Goal: Task Accomplishment & Management: Use online tool/utility

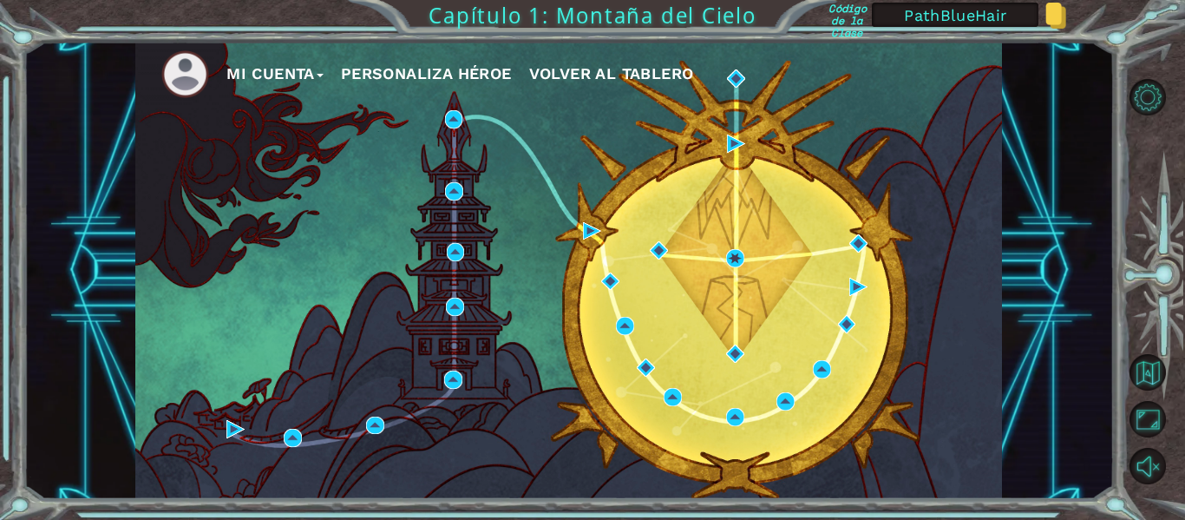
click at [506, 349] on div "Mi Cuenta Personaliza Héroe Volver al Tablero" at bounding box center [568, 270] width 867 height 457
click at [278, 75] on button "Mi Cuenta" at bounding box center [274, 74] width 97 height 26
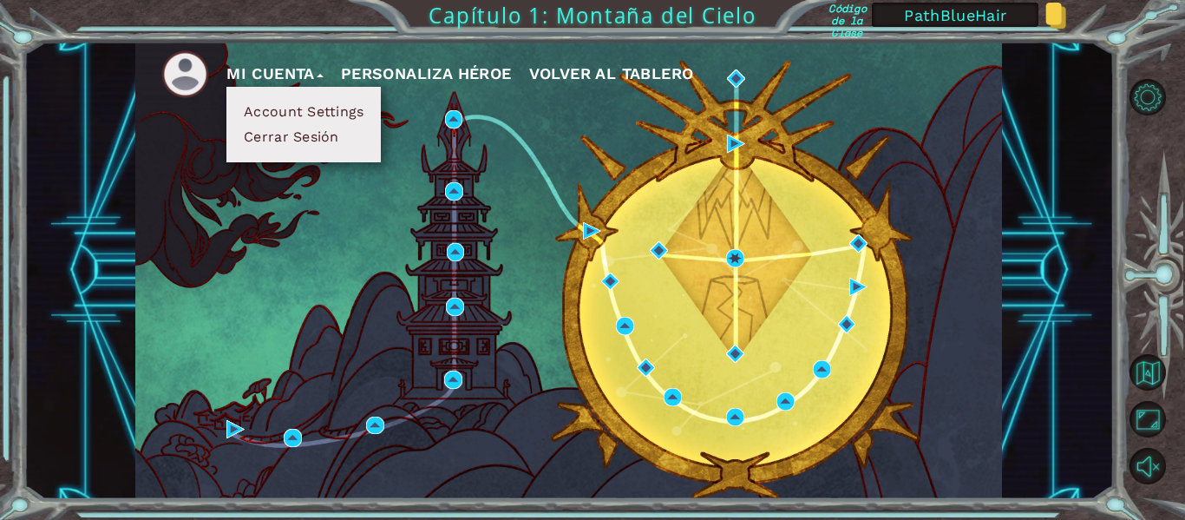
click at [287, 108] on button "Account Settings" at bounding box center [304, 111] width 130 height 19
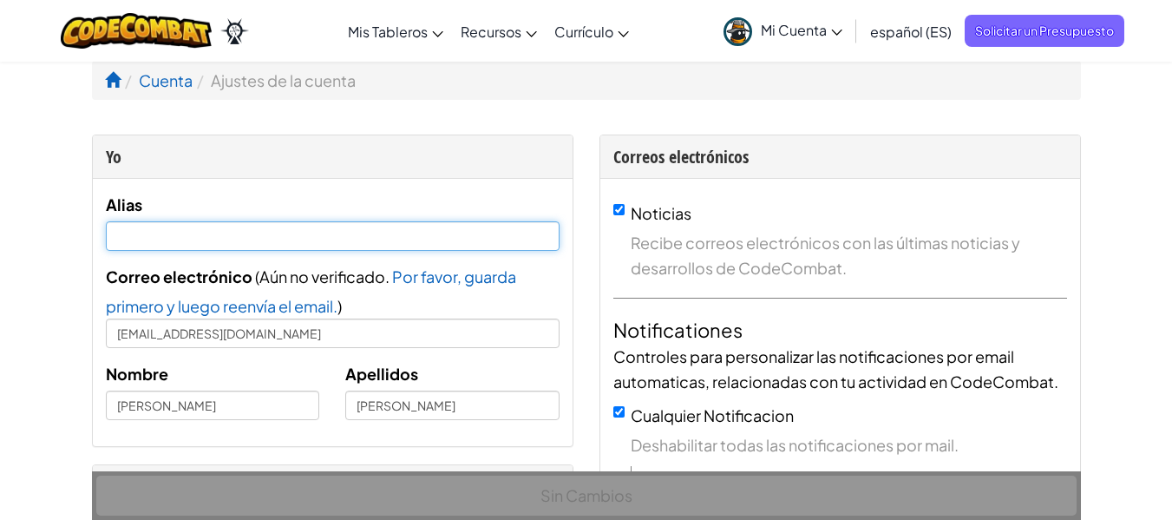
click at [231, 232] on input "text" at bounding box center [333, 236] width 454 height 30
type input "[PERSON_NAME]"
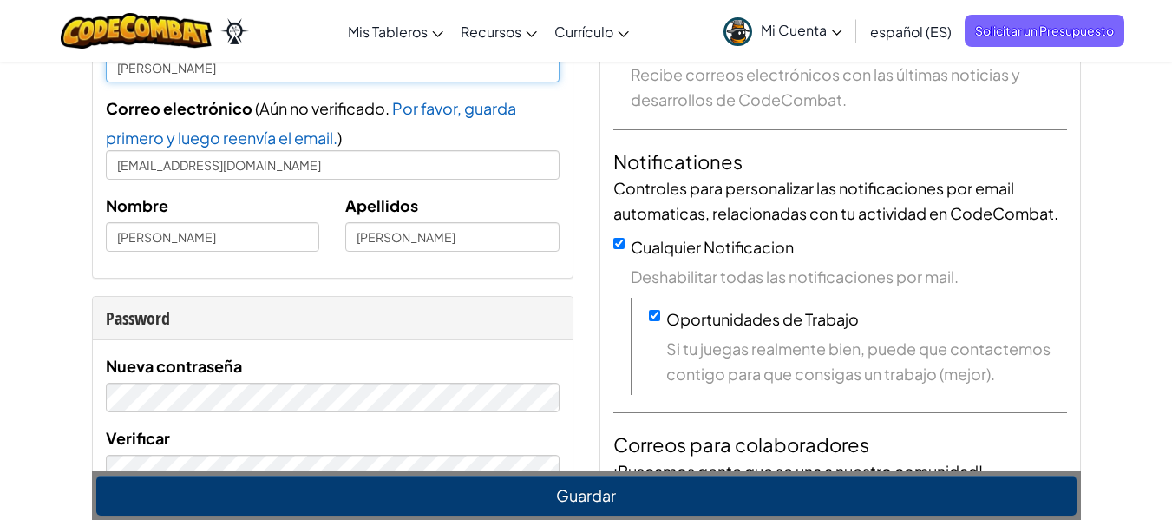
scroll to position [174, 0]
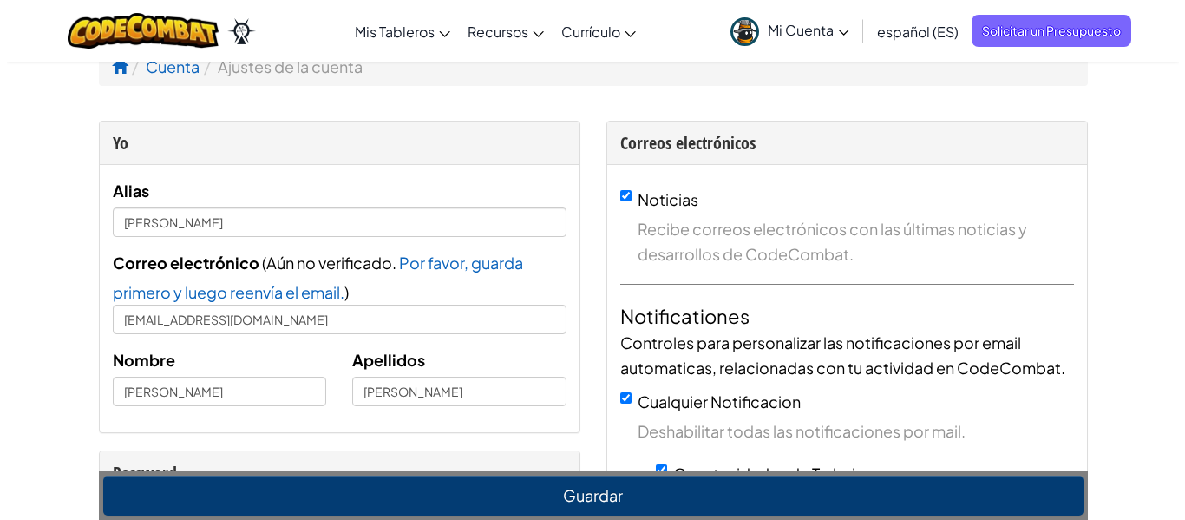
scroll to position [0, 0]
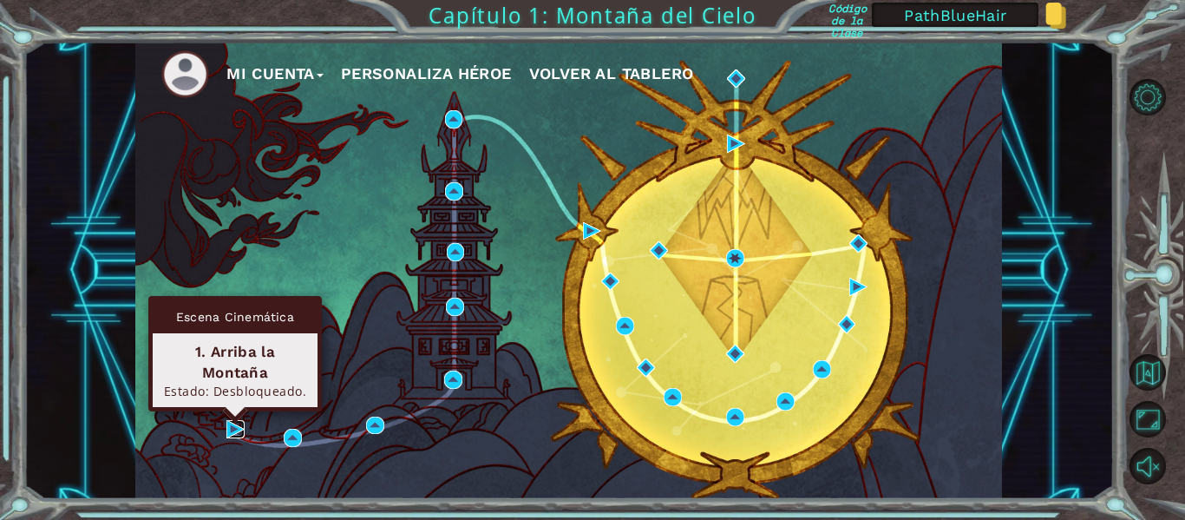
click at [239, 429] on img at bounding box center [235, 429] width 18 height 18
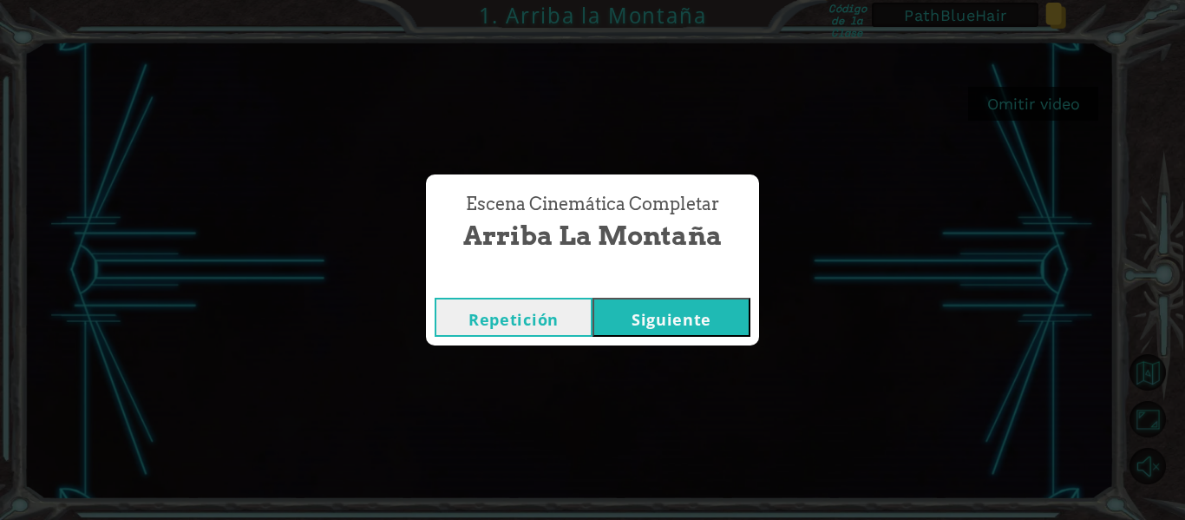
click at [662, 326] on button "Siguiente" at bounding box center [672, 317] width 158 height 39
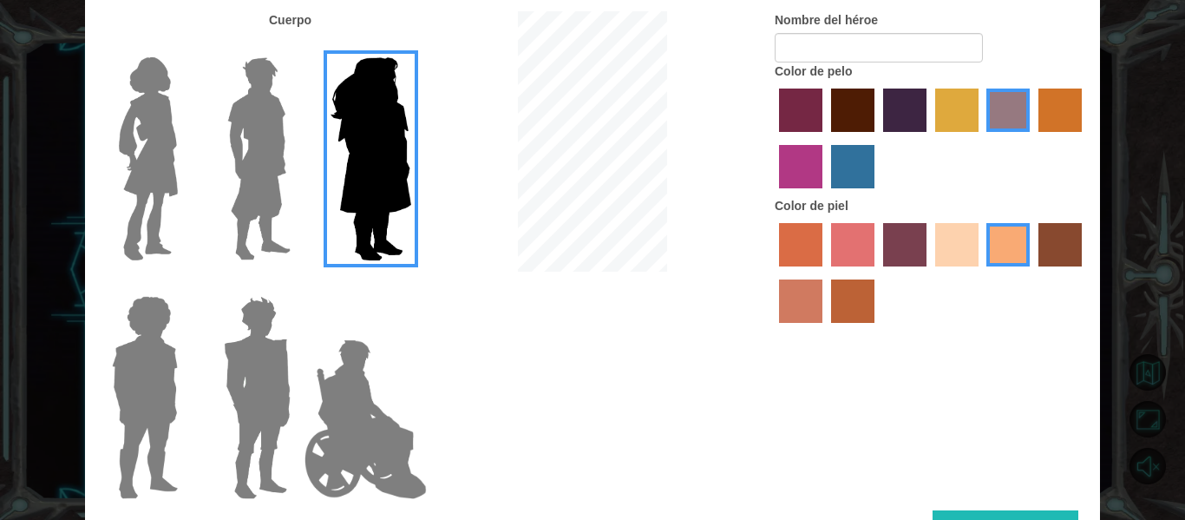
click at [165, 172] on img at bounding box center [148, 158] width 73 height 217
click at [185, 46] on input "Hero Connie" at bounding box center [185, 46] width 0 height 0
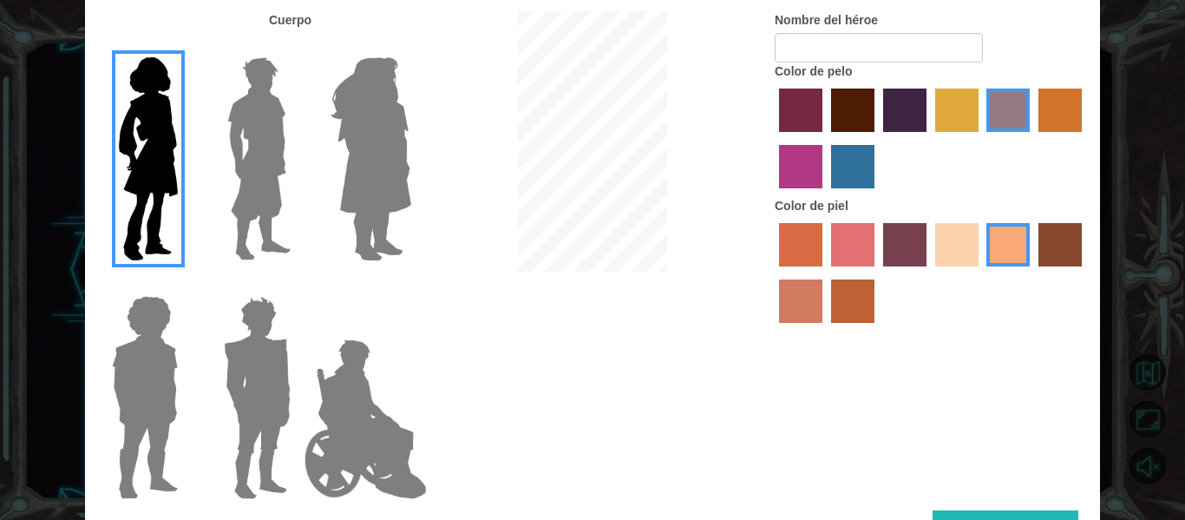
click at [163, 369] on img at bounding box center [145, 397] width 80 height 217
click at [185, 285] on input "Hero Steven" at bounding box center [185, 285] width 0 height 0
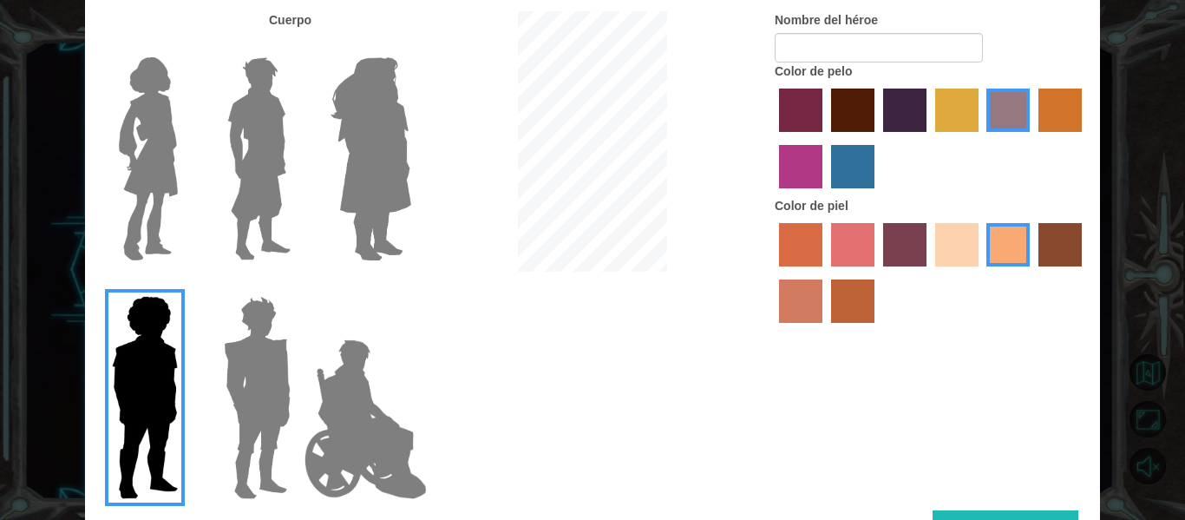
click at [245, 368] on img at bounding box center [257, 397] width 81 height 217
click at [298, 285] on input "Hero Garnet" at bounding box center [298, 285] width 0 height 0
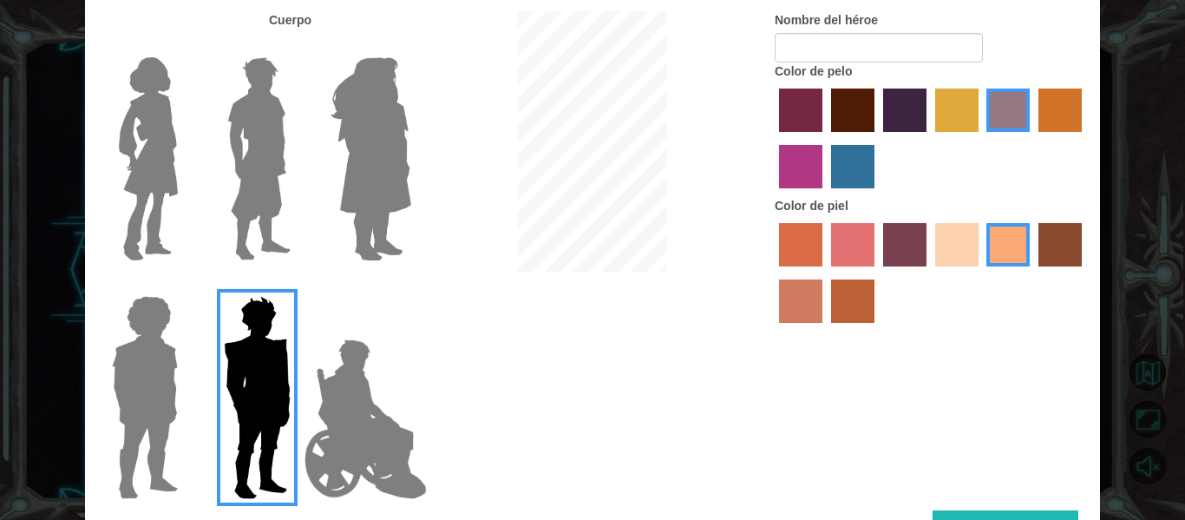
click at [135, 161] on img at bounding box center [148, 158] width 73 height 217
click at [185, 46] on input "Hero Connie" at bounding box center [185, 46] width 0 height 0
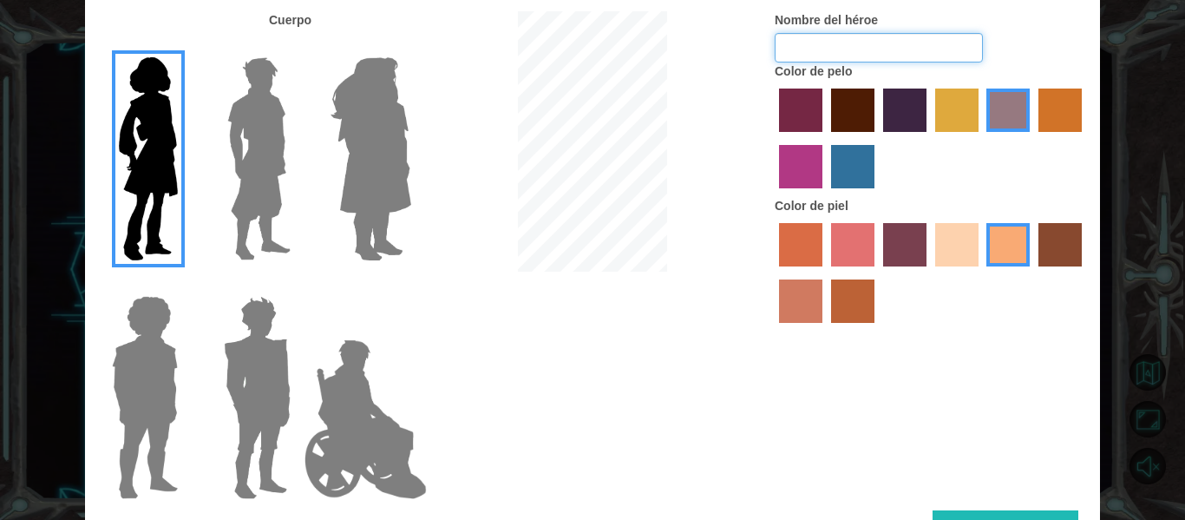
click at [845, 49] on input "Nombre del héroe" at bounding box center [879, 48] width 208 height 30
type input "Vale"
click at [402, 125] on img at bounding box center [371, 158] width 95 height 217
click at [410, 46] on input "Hero Amethyst" at bounding box center [410, 46] width 0 height 0
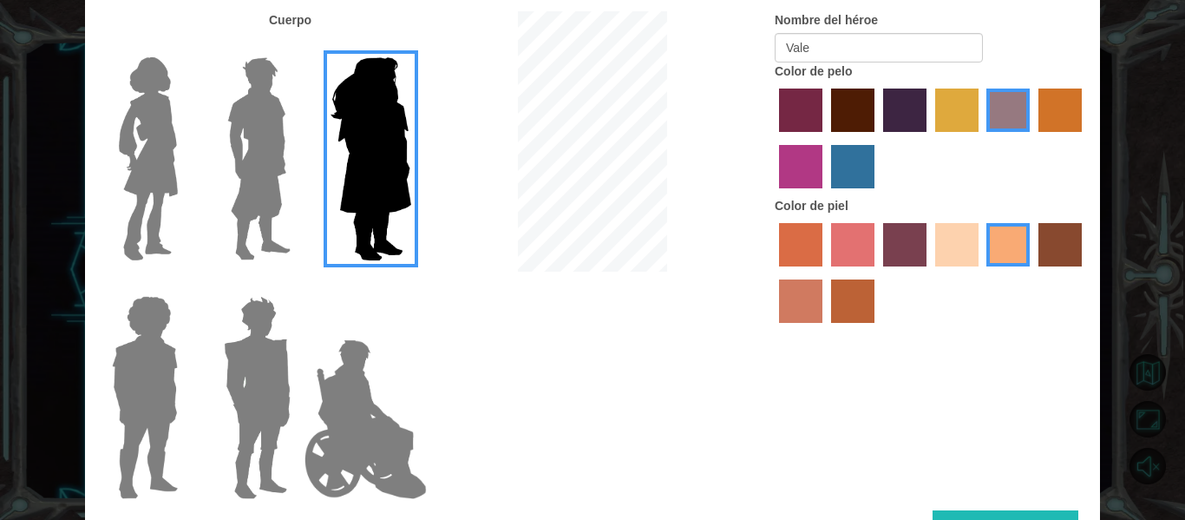
click at [162, 138] on img at bounding box center [148, 158] width 73 height 217
click at [185, 46] on input "Hero Connie" at bounding box center [185, 46] width 0 height 0
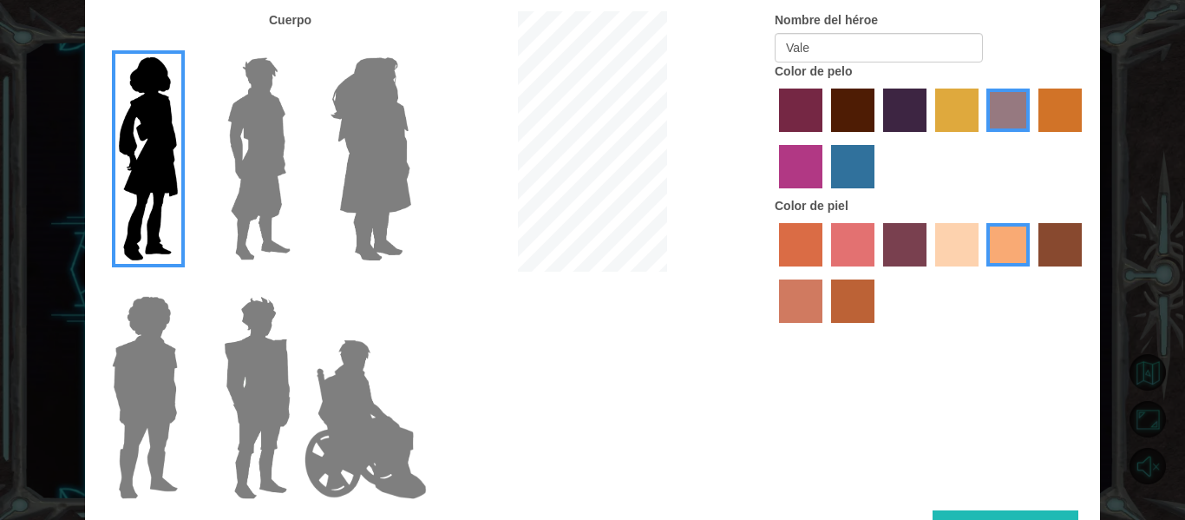
click at [907, 129] on label "hot purple hair color" at bounding box center [904, 110] width 43 height 43
click at [877, 138] on input "hot purple hair color" at bounding box center [877, 138] width 0 height 0
click at [1044, 514] on button "Hecho" at bounding box center [1006, 529] width 146 height 39
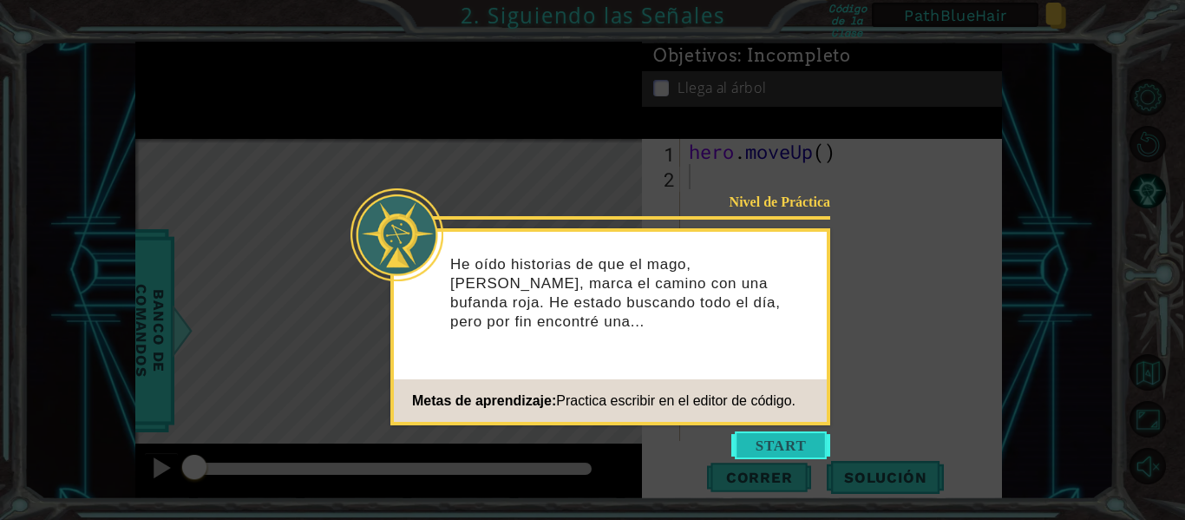
click at [764, 441] on button "Start" at bounding box center [780, 445] width 99 height 28
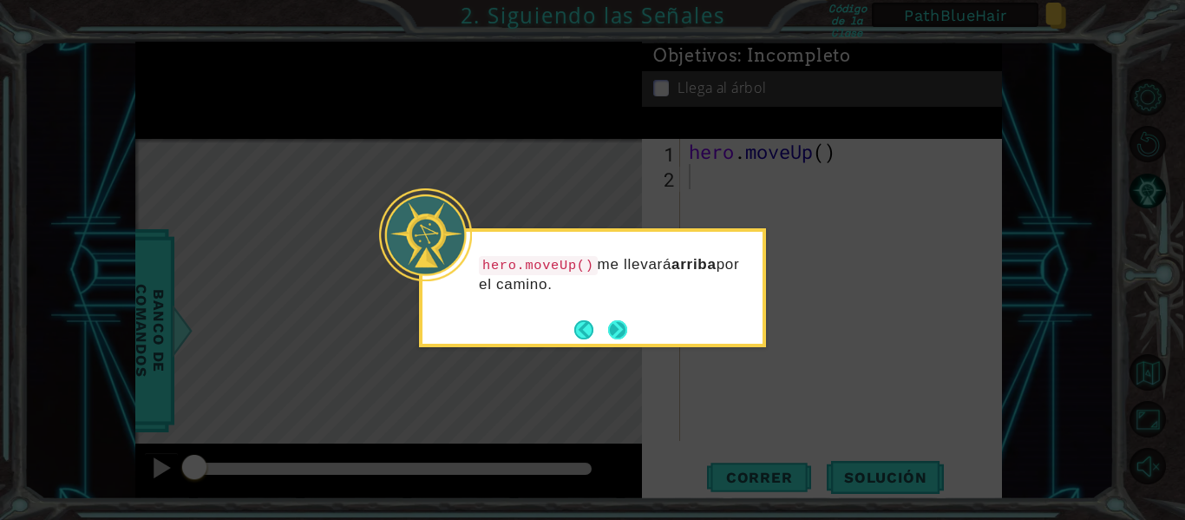
click at [613, 325] on button "Next" at bounding box center [617, 329] width 19 height 19
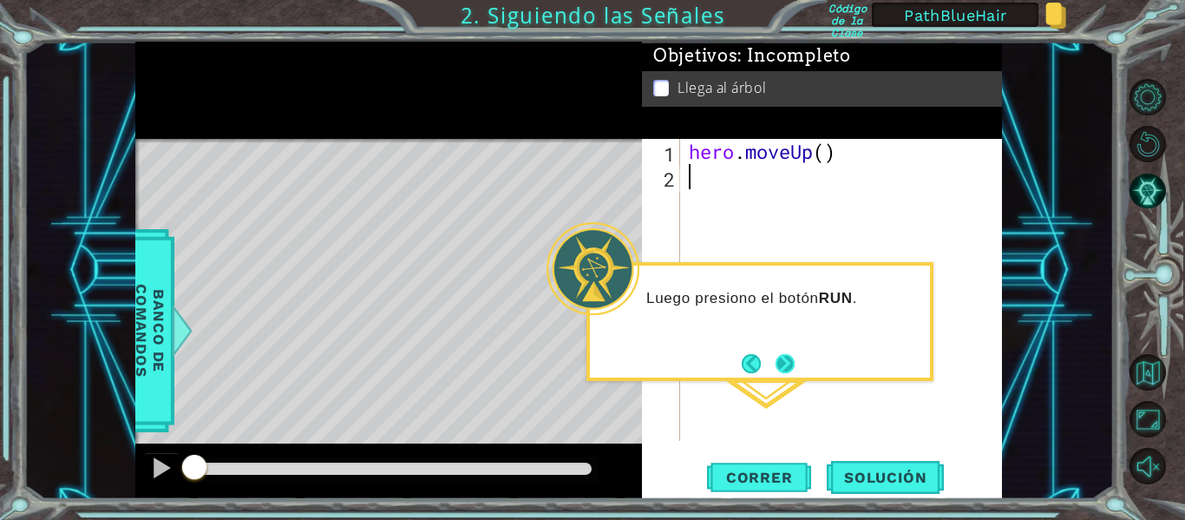
click at [787, 371] on button "Next" at bounding box center [785, 363] width 19 height 19
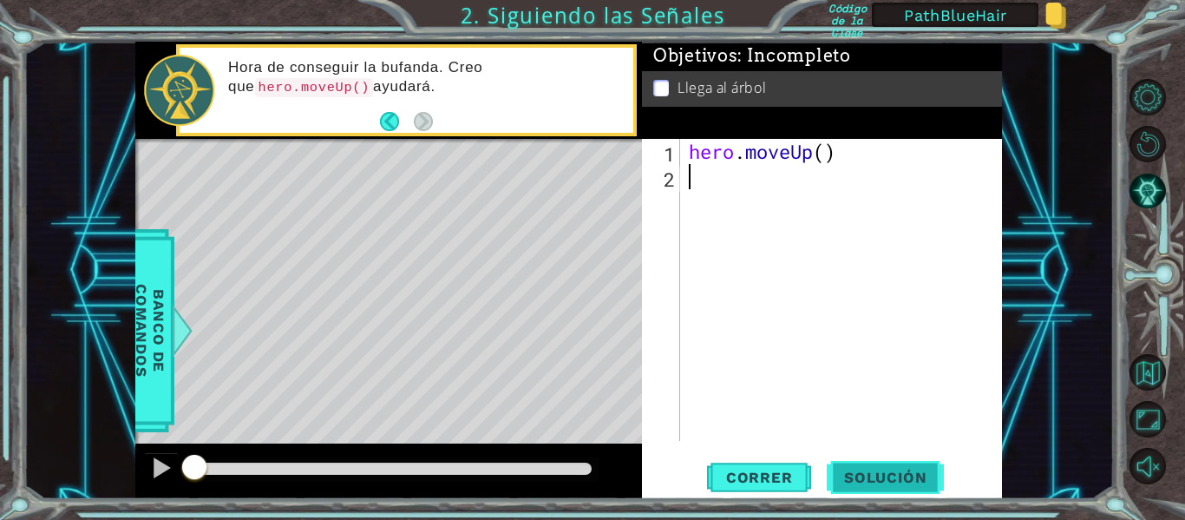
click at [878, 474] on span "Solución" at bounding box center [885, 477] width 117 height 17
type textarea "hero.moveUp()"
click at [878, 474] on span "Solución" at bounding box center [885, 477] width 117 height 17
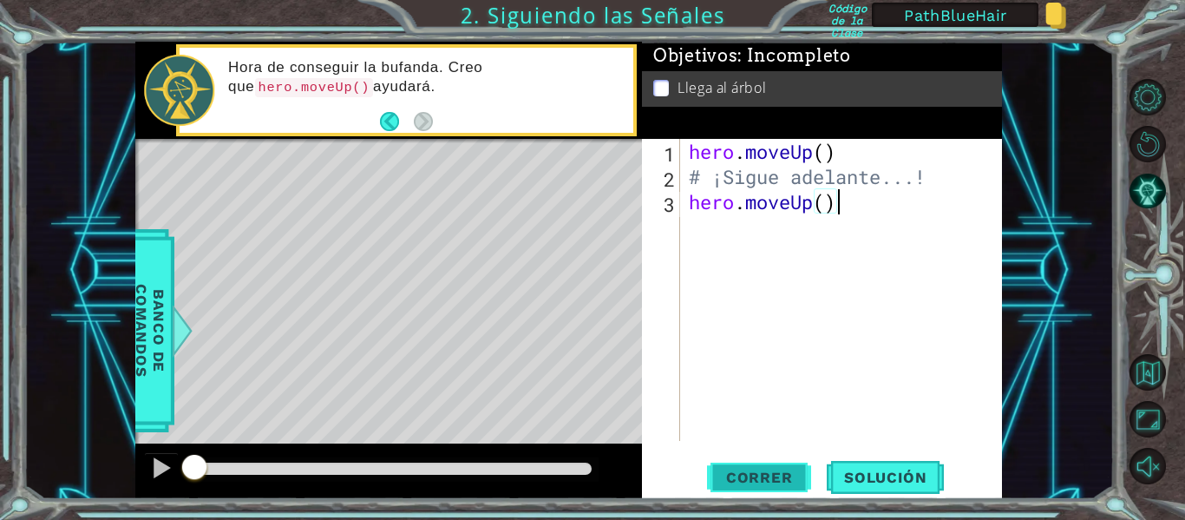
click at [764, 468] on button "Correr" at bounding box center [759, 478] width 104 height 36
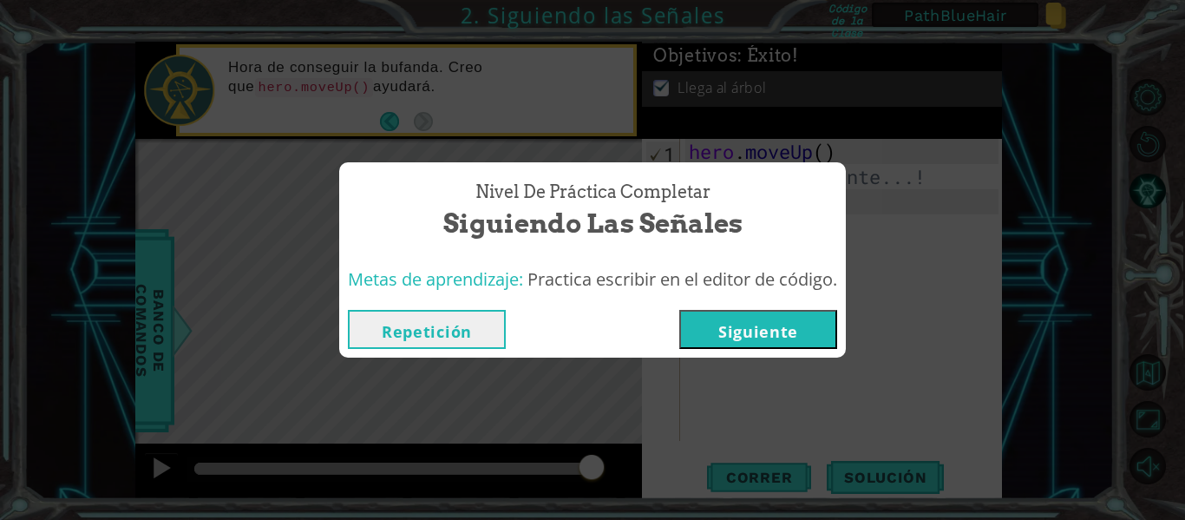
click at [755, 335] on button "Siguiente" at bounding box center [758, 329] width 158 height 39
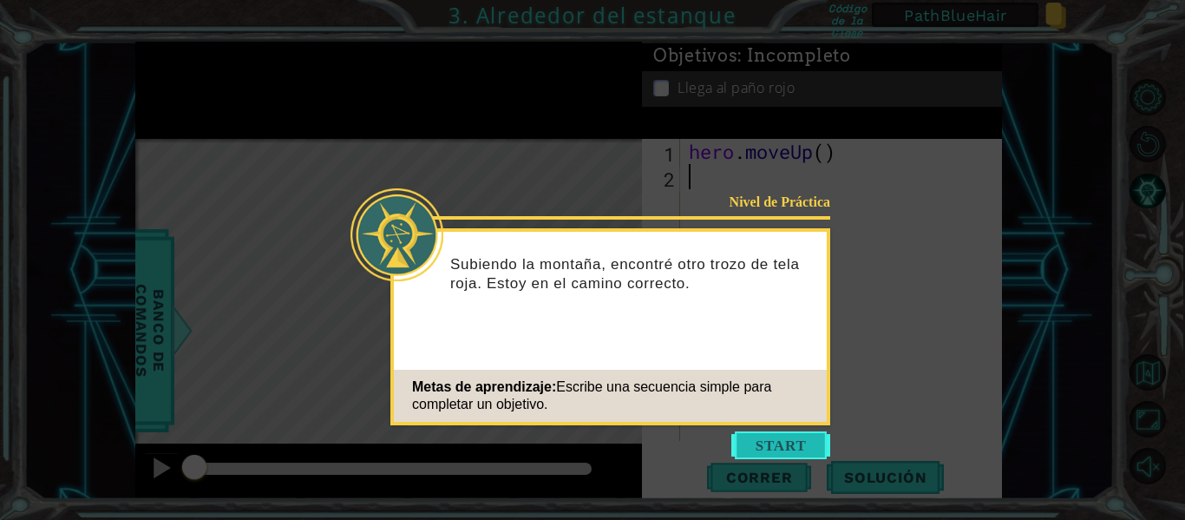
click at [777, 442] on button "Start" at bounding box center [780, 445] width 99 height 28
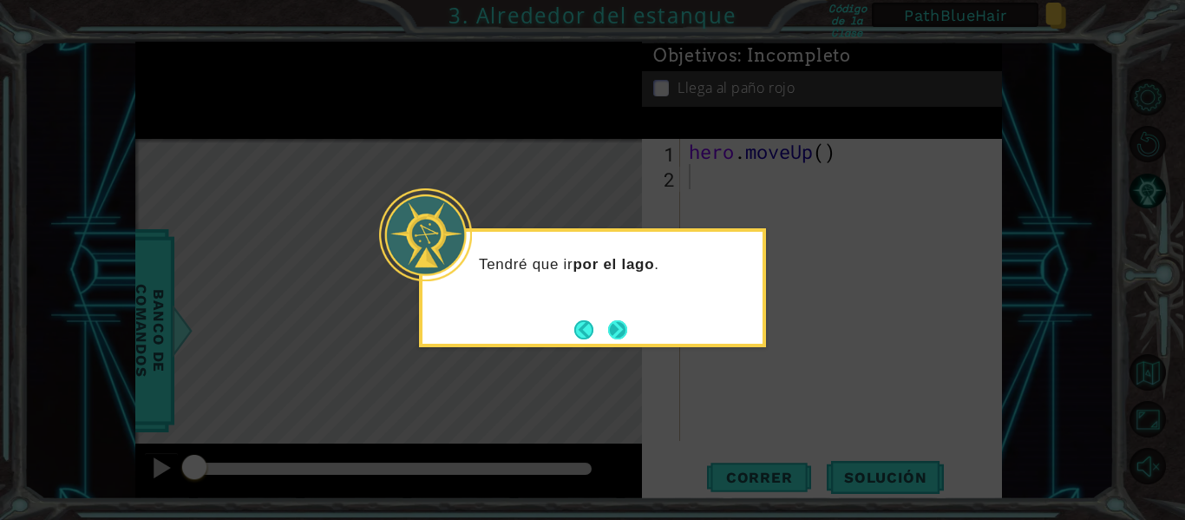
click at [618, 322] on button "Next" at bounding box center [617, 329] width 19 height 19
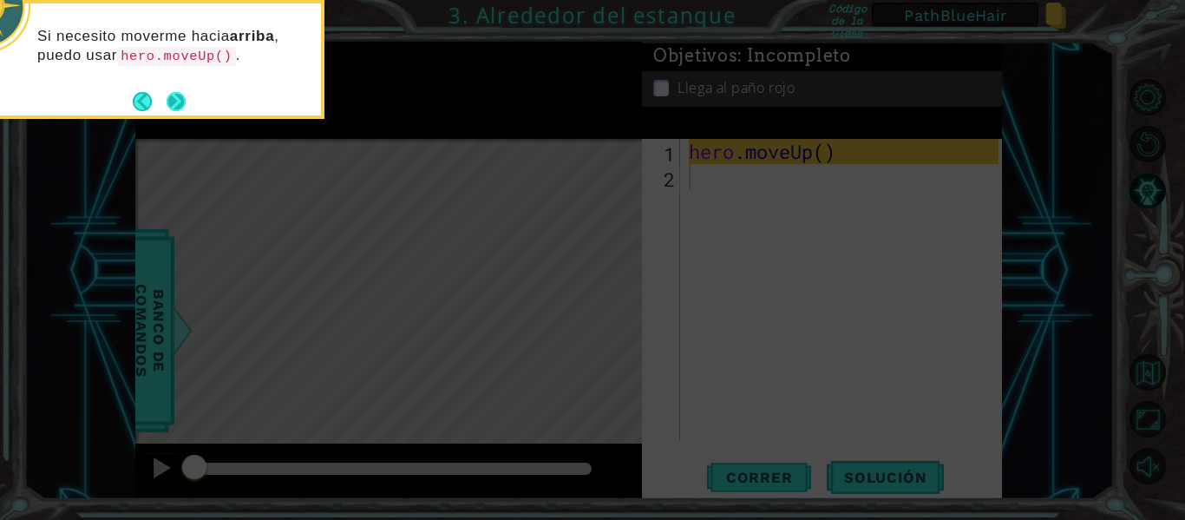
click at [177, 103] on button "Next" at bounding box center [176, 101] width 19 height 19
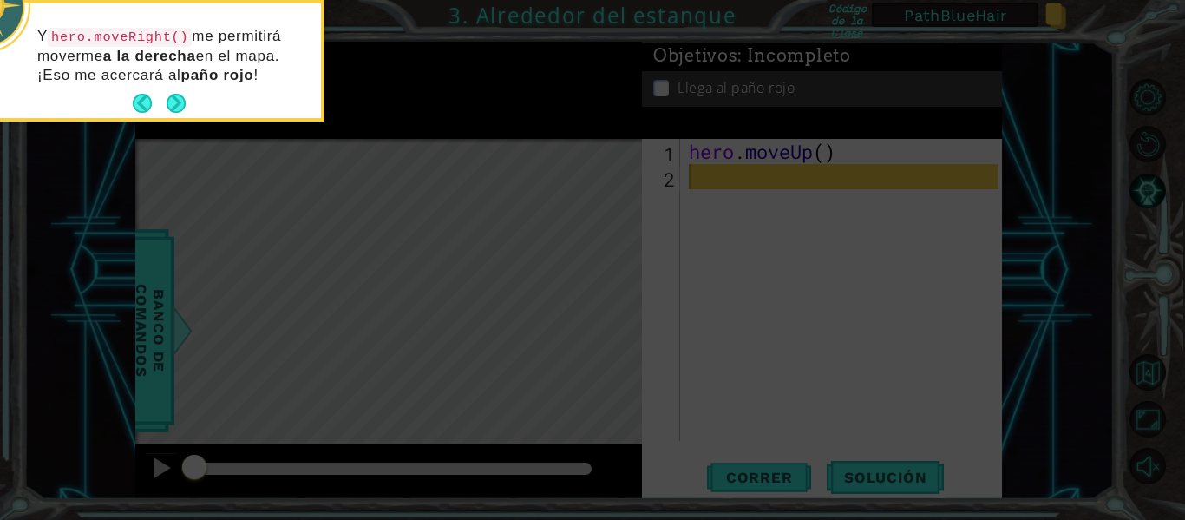
click at [177, 103] on button "Next" at bounding box center [176, 103] width 19 height 19
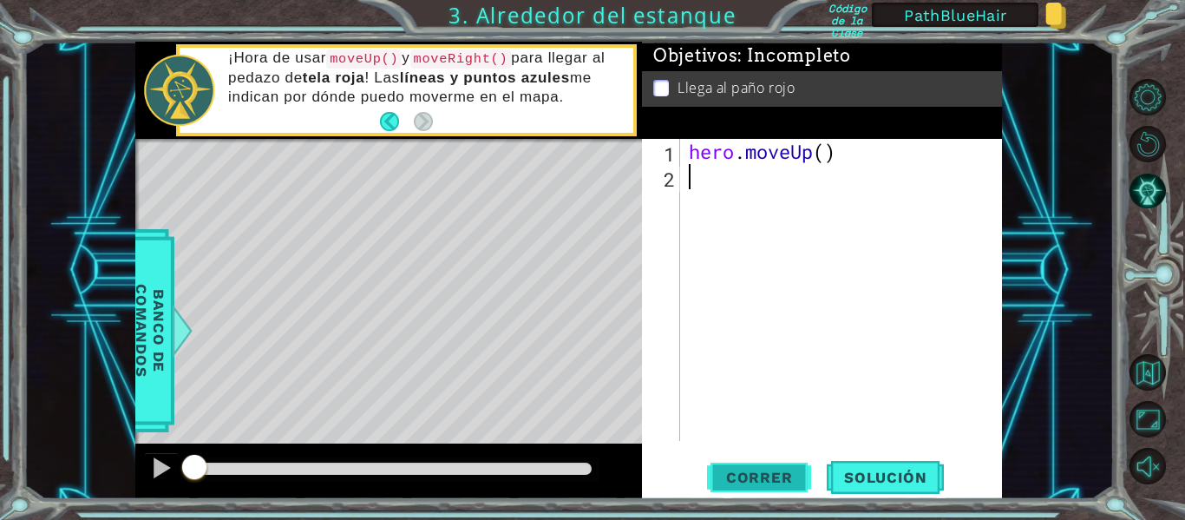
click at [768, 474] on span "Correr" at bounding box center [760, 477] width 102 height 17
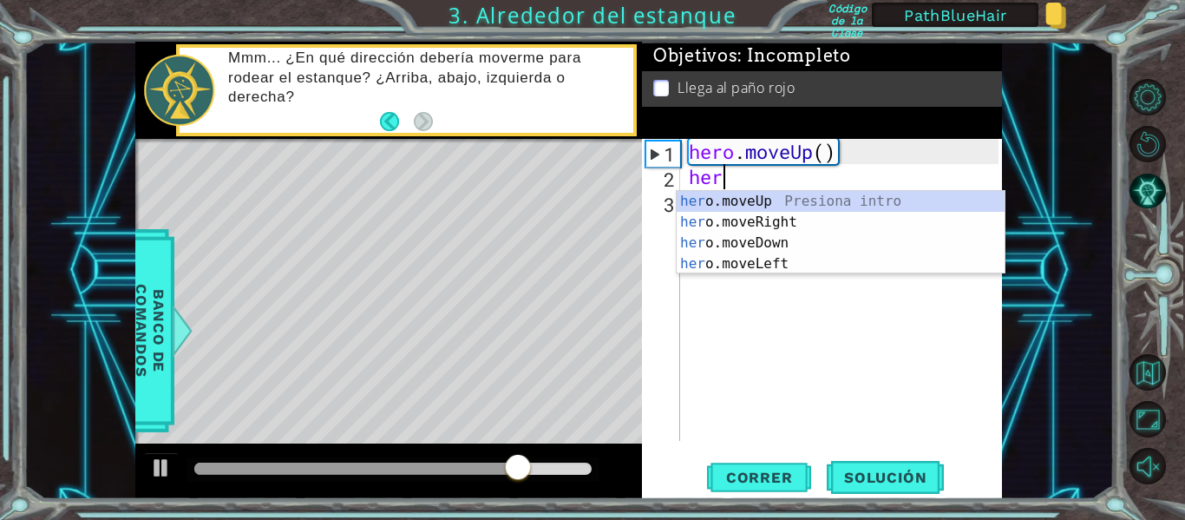
scroll to position [0, 1]
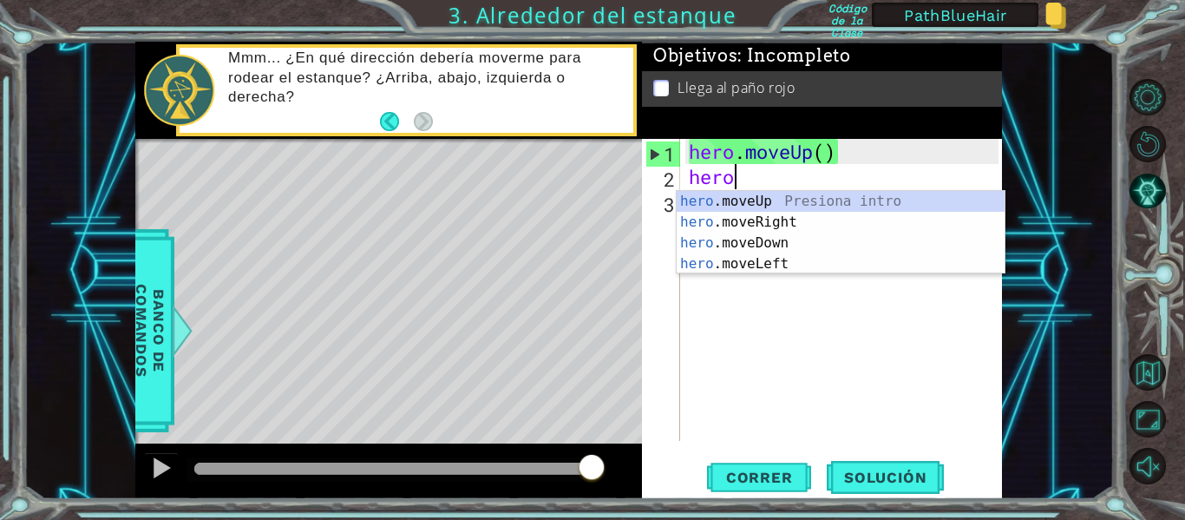
type textarea "hero."
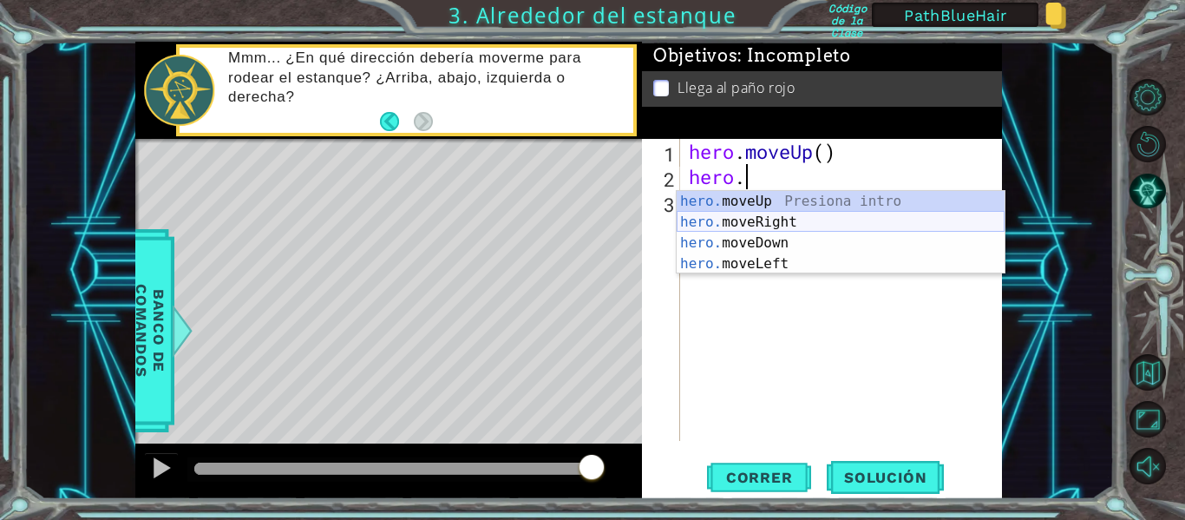
click at [764, 225] on div "hero. moveUp Presiona intro hero. moveRight Presiona intro hero. moveDown Presi…" at bounding box center [841, 253] width 328 height 125
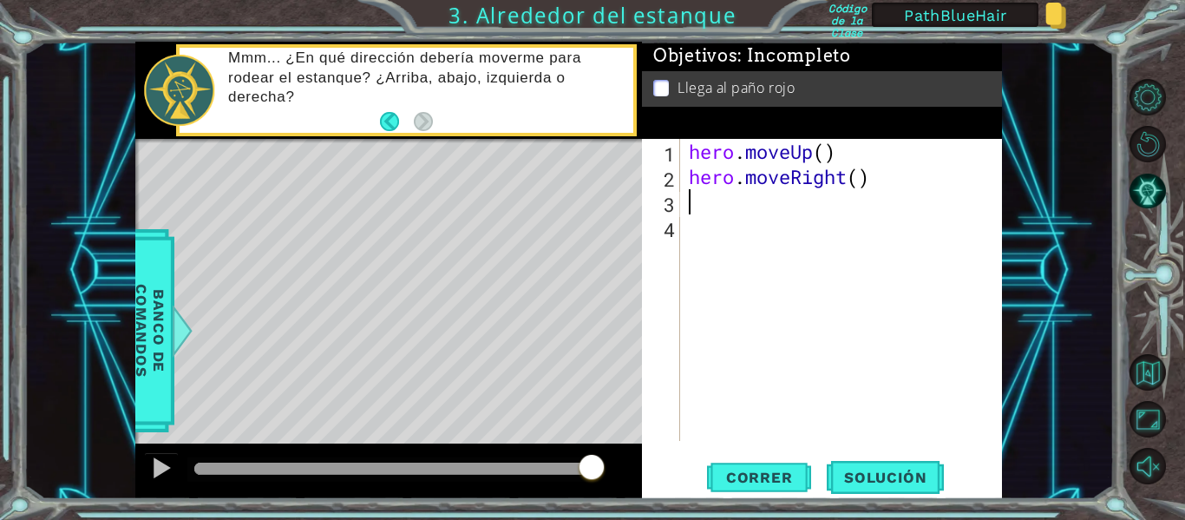
scroll to position [0, 0]
click at [751, 476] on span "Correr" at bounding box center [760, 477] width 102 height 17
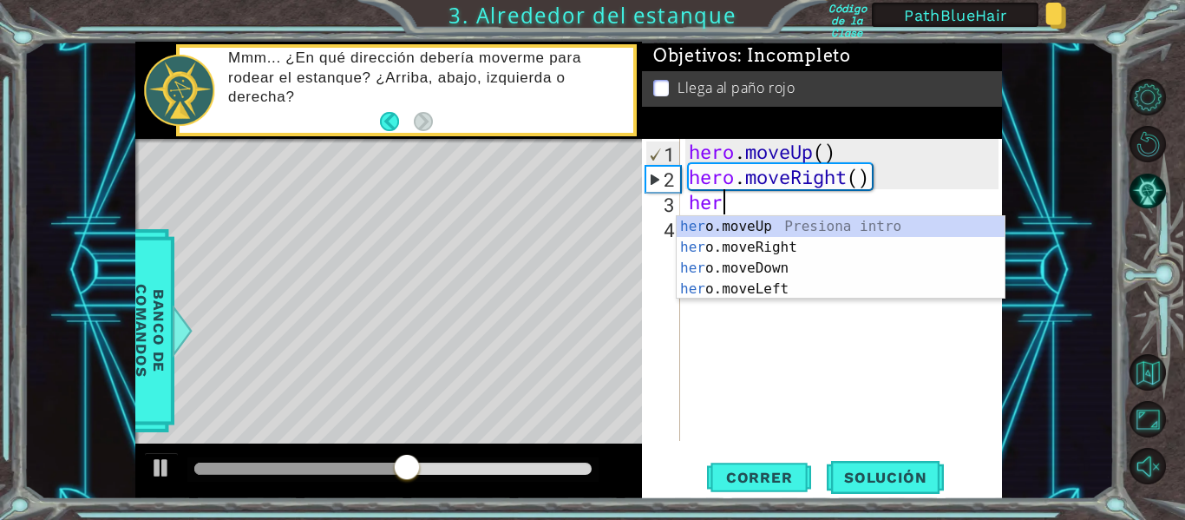
scroll to position [0, 1]
type textarea "hero"
click at [735, 226] on div "hero .moveUp Presiona intro hero .moveRight Presiona intro hero .moveDown Presi…" at bounding box center [841, 278] width 328 height 125
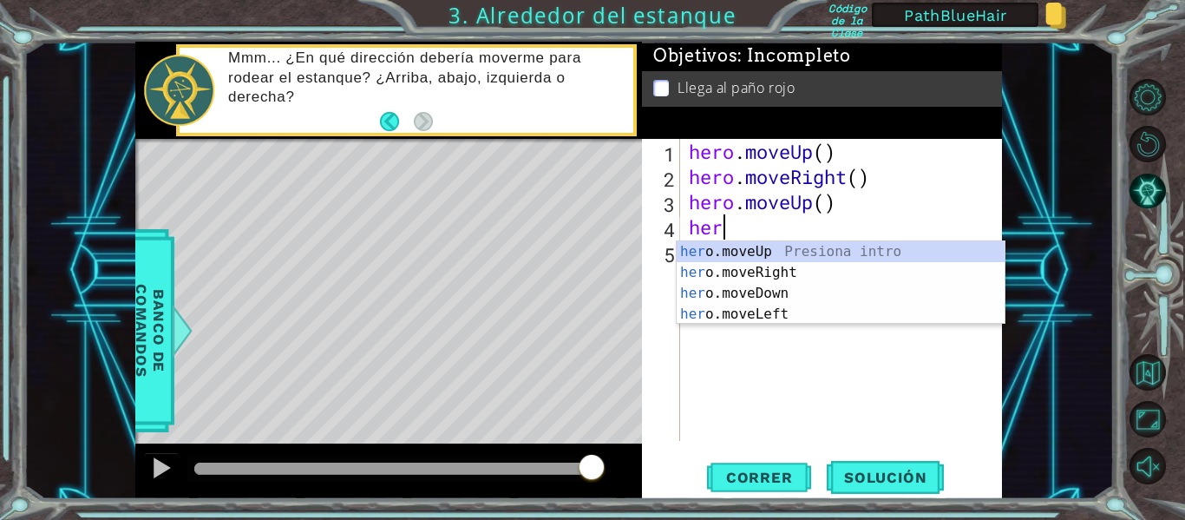
type textarea "hero"
click at [738, 249] on div "hero .moveUp Presiona intro hero .moveRight Presiona intro hero .moveDown Presi…" at bounding box center [841, 303] width 328 height 125
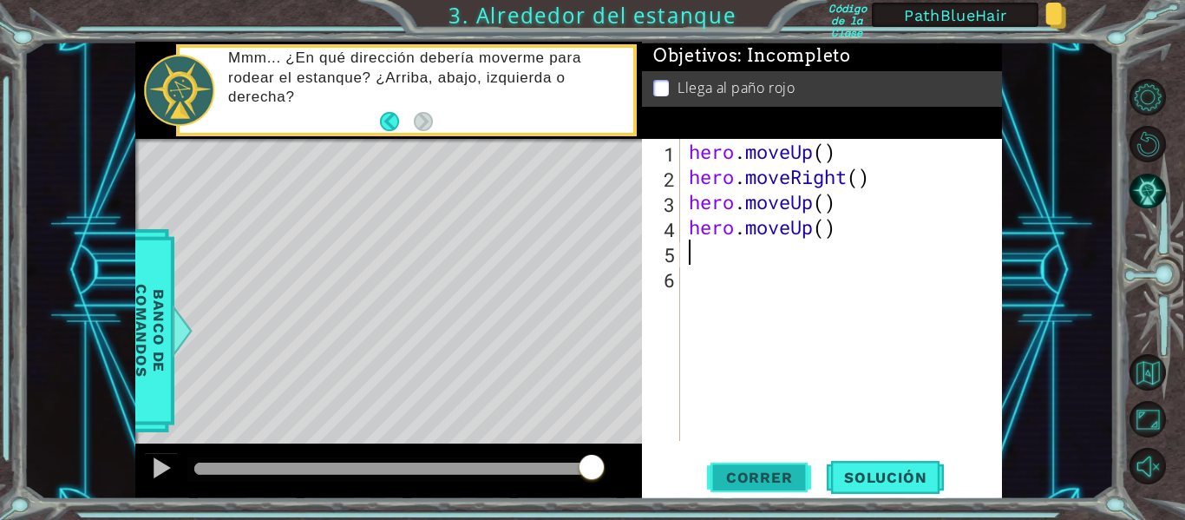
click at [744, 470] on span "Correr" at bounding box center [760, 477] width 102 height 17
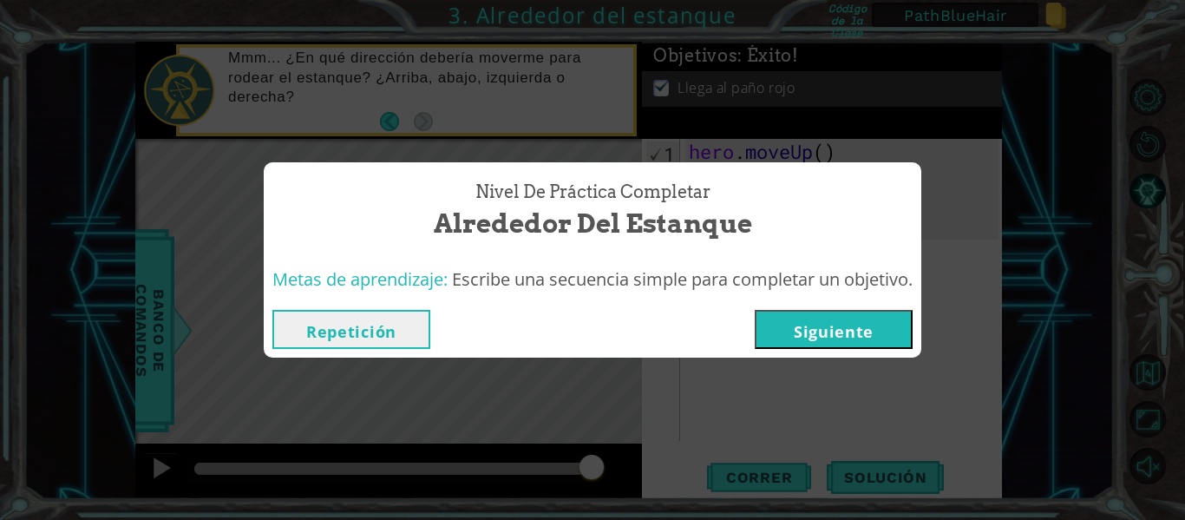
click at [842, 337] on button "Siguiente" at bounding box center [834, 329] width 158 height 39
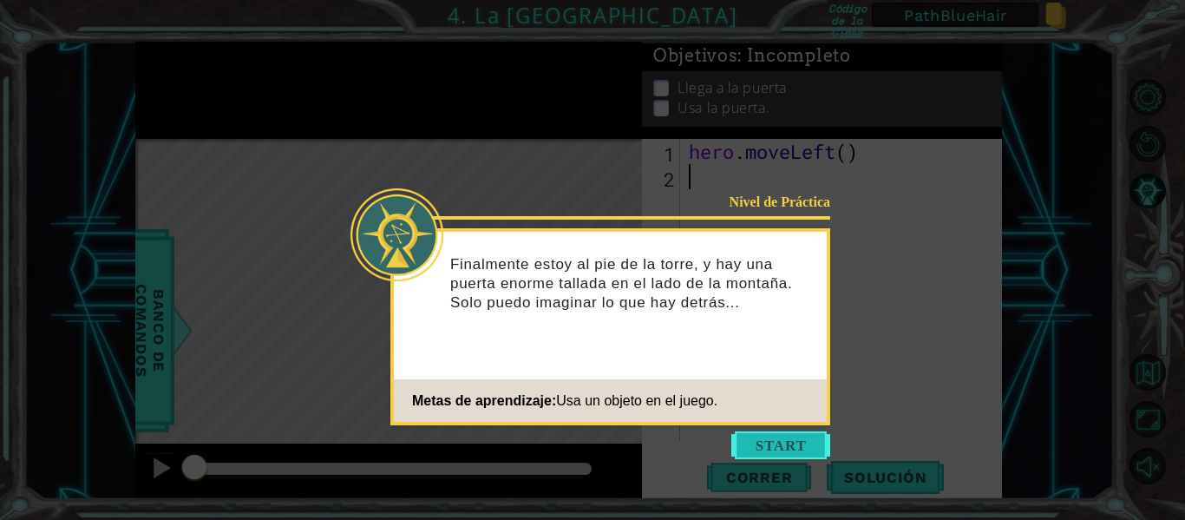
click at [781, 445] on button "Start" at bounding box center [780, 445] width 99 height 28
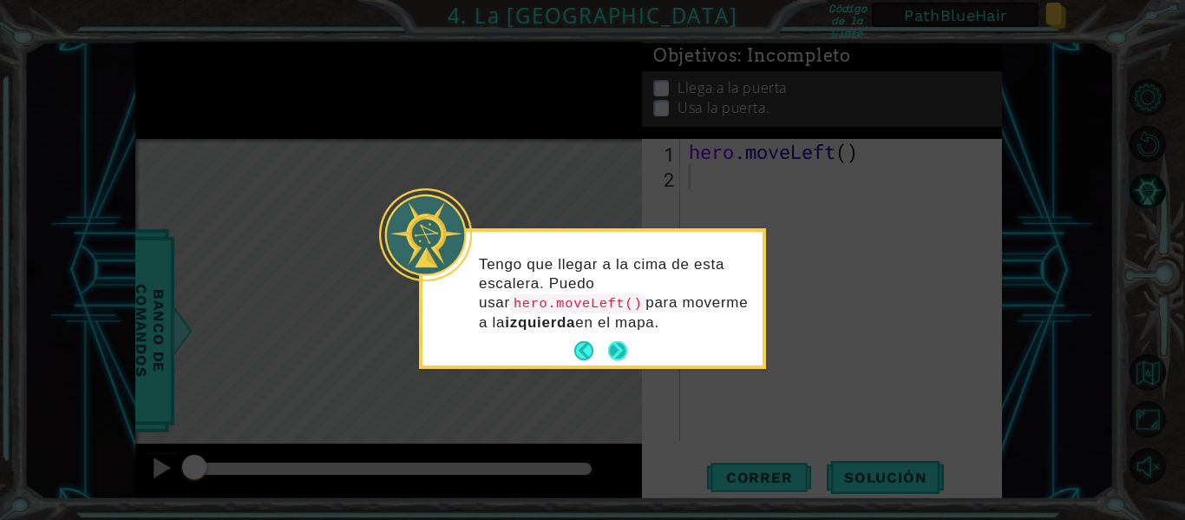
click at [621, 349] on button "Next" at bounding box center [617, 350] width 19 height 19
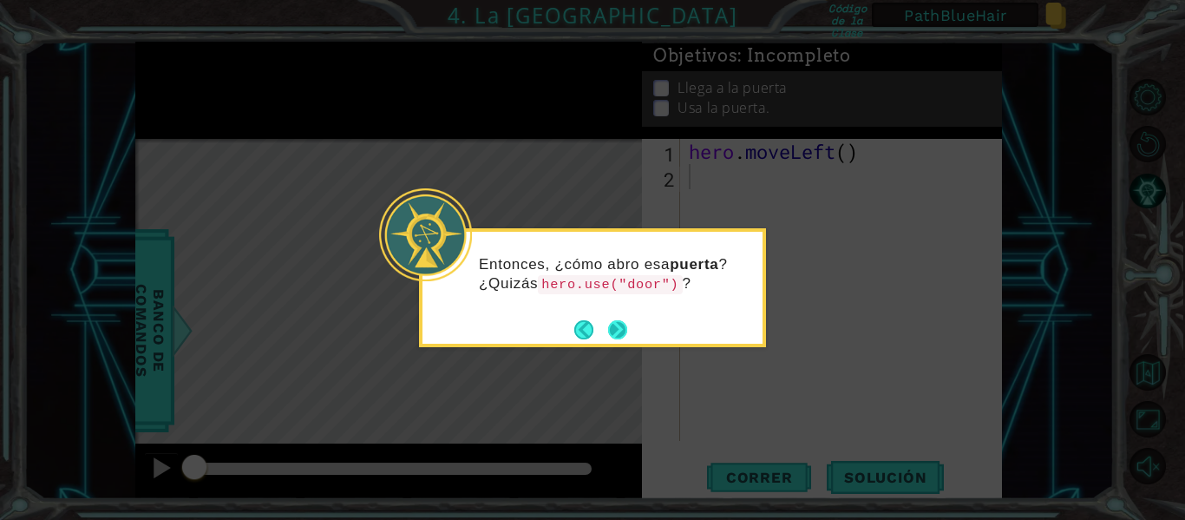
click at [617, 331] on button "Next" at bounding box center [617, 329] width 19 height 19
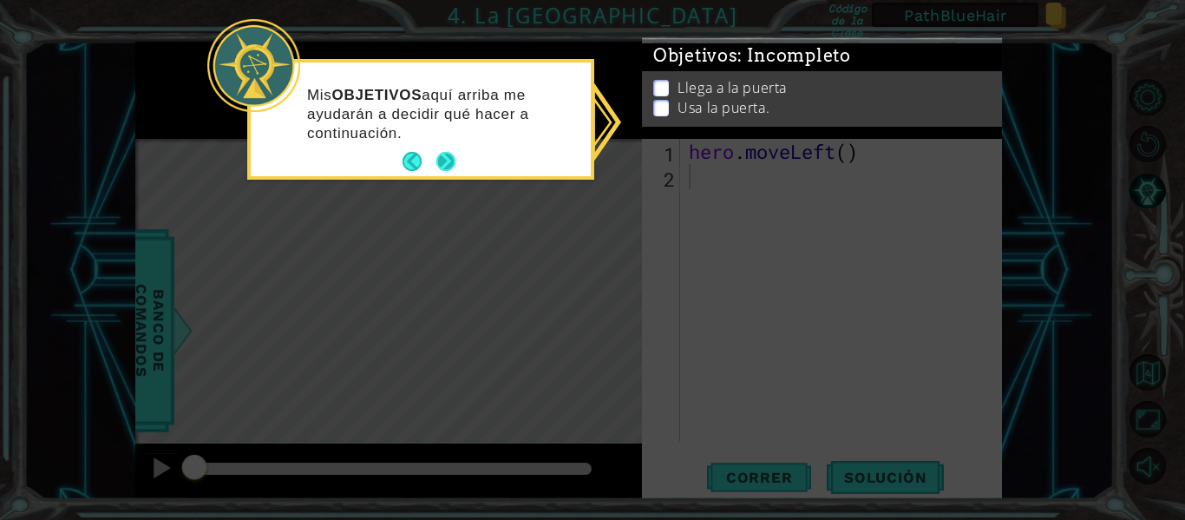
click at [446, 161] on button "Next" at bounding box center [445, 161] width 19 height 19
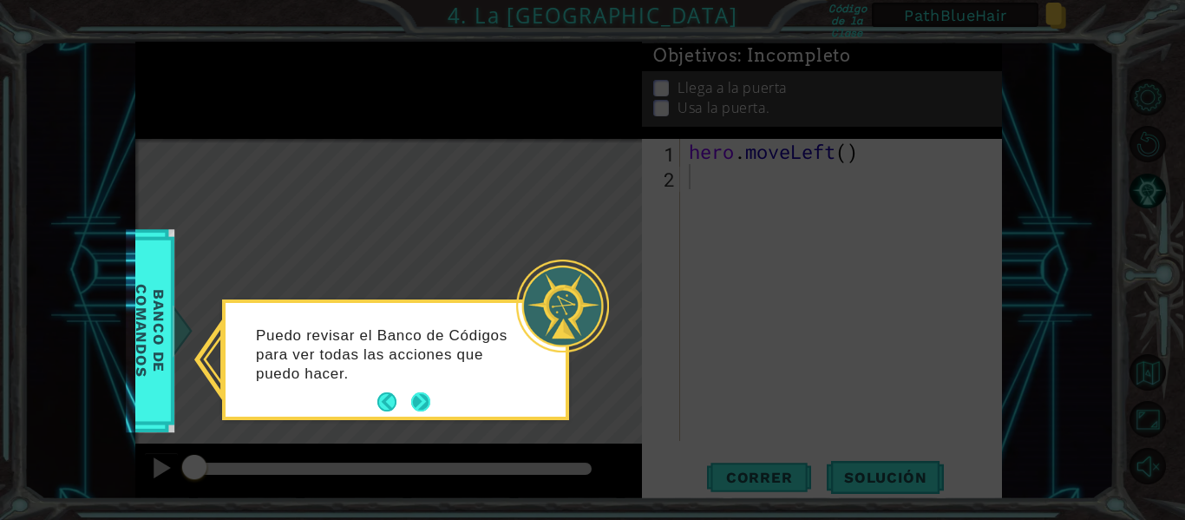
click at [417, 403] on button "Next" at bounding box center [420, 401] width 19 height 19
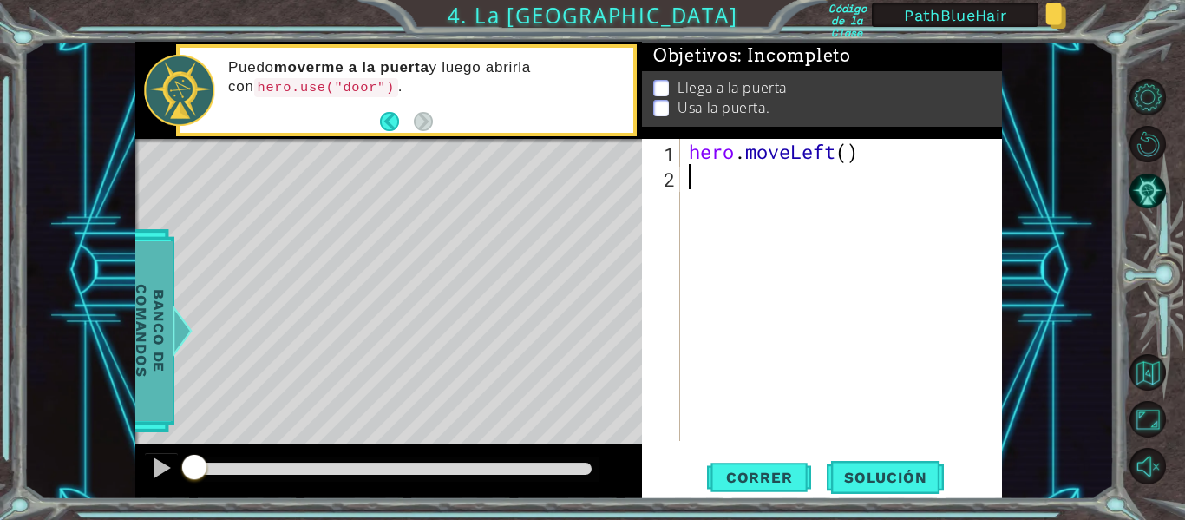
click at [187, 327] on div at bounding box center [183, 331] width 22 height 52
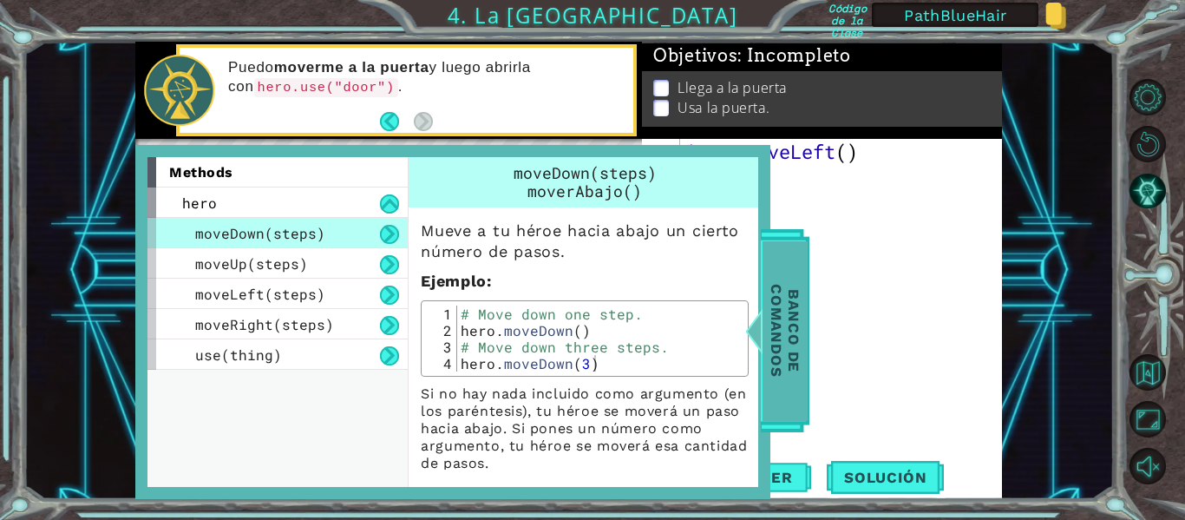
click at [760, 333] on div at bounding box center [754, 331] width 22 height 52
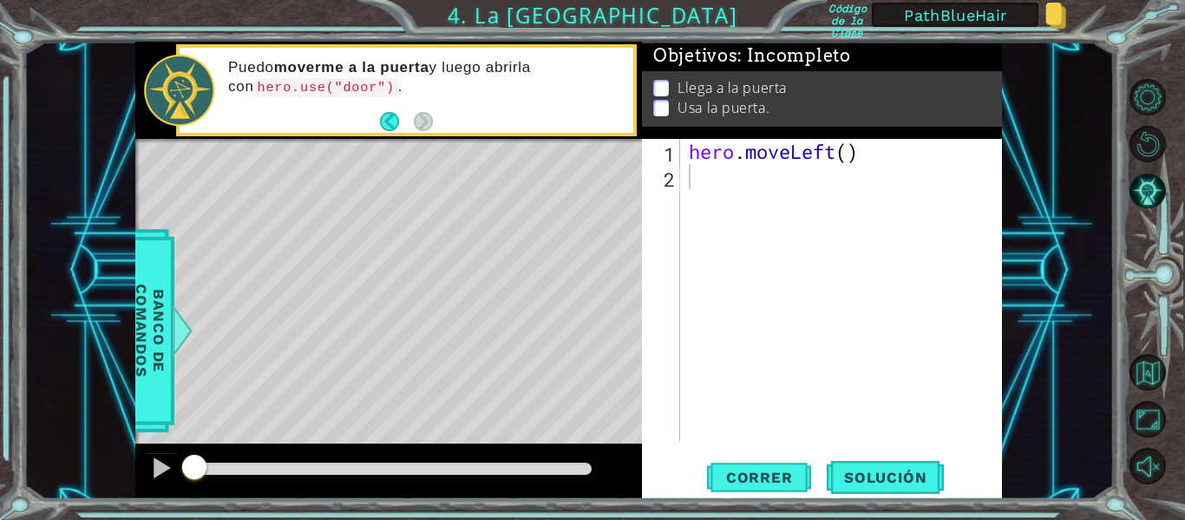
click at [749, 213] on div "hero . moveLeft ( )" at bounding box center [846, 315] width 322 height 352
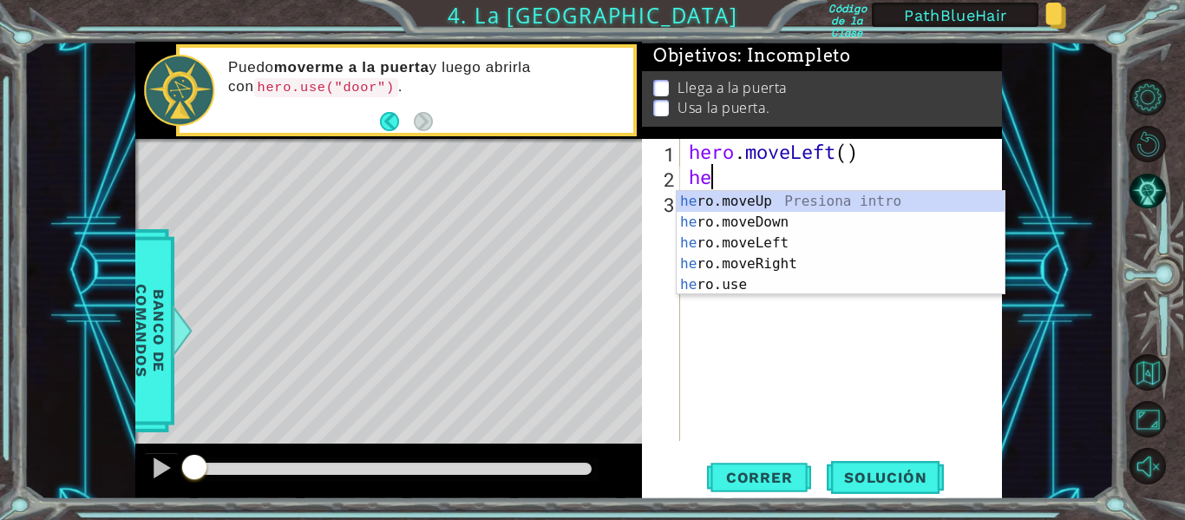
type textarea "her"
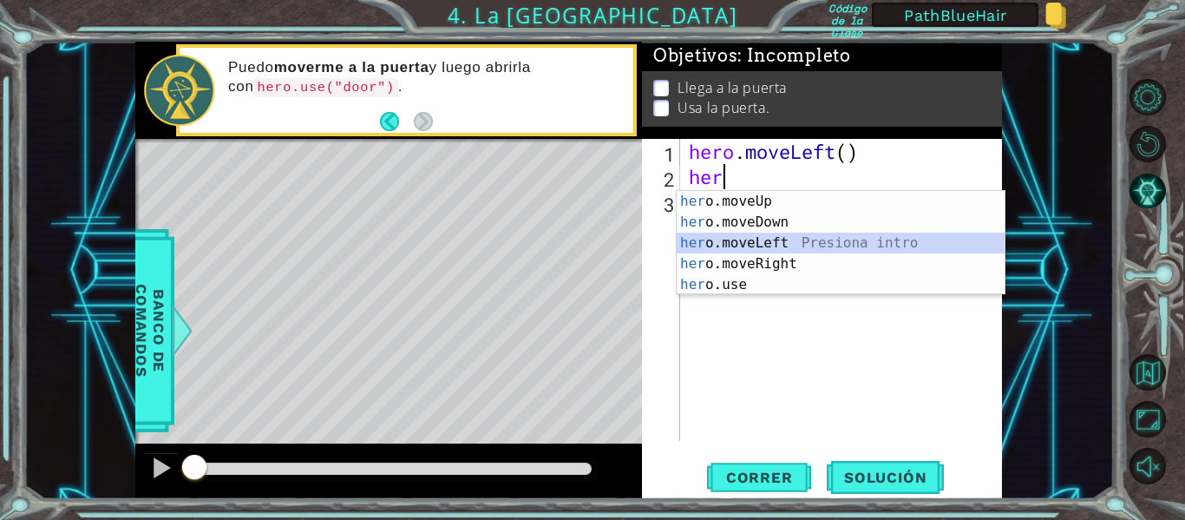
click at [721, 242] on div "her o.moveUp Presiona intro her o.moveDown Presiona intro her o.moveLeft Presio…" at bounding box center [841, 264] width 328 height 146
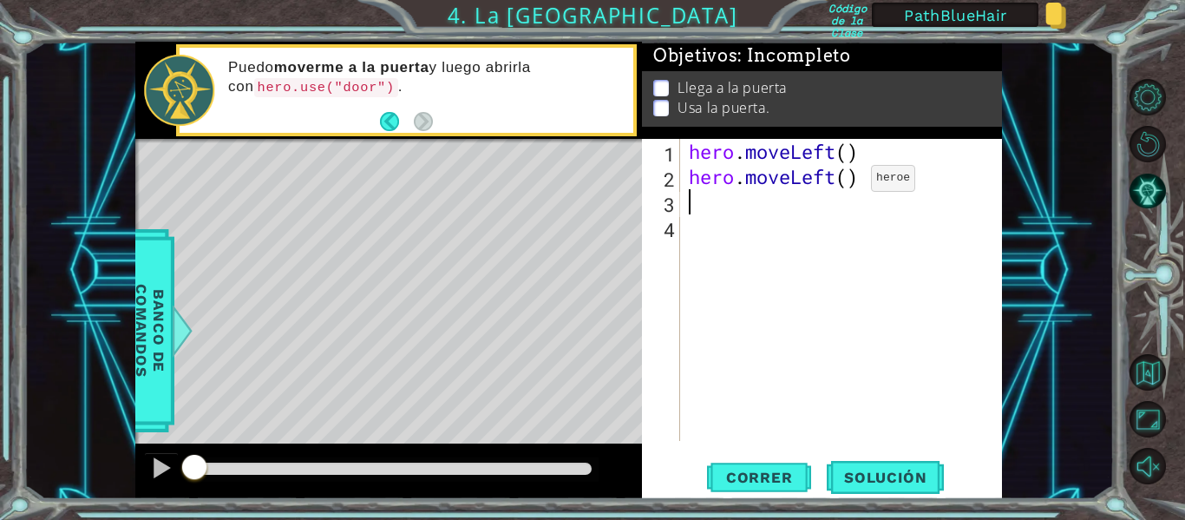
click at [845, 182] on div "hero . moveLeft ( ) hero . moveLeft ( )" at bounding box center [846, 315] width 322 height 352
type textarea "hero.moveLeft(2)"
click at [743, 208] on div "hero . moveLeft ( ) hero . moveLeft ( 2 )" at bounding box center [846, 315] width 322 height 352
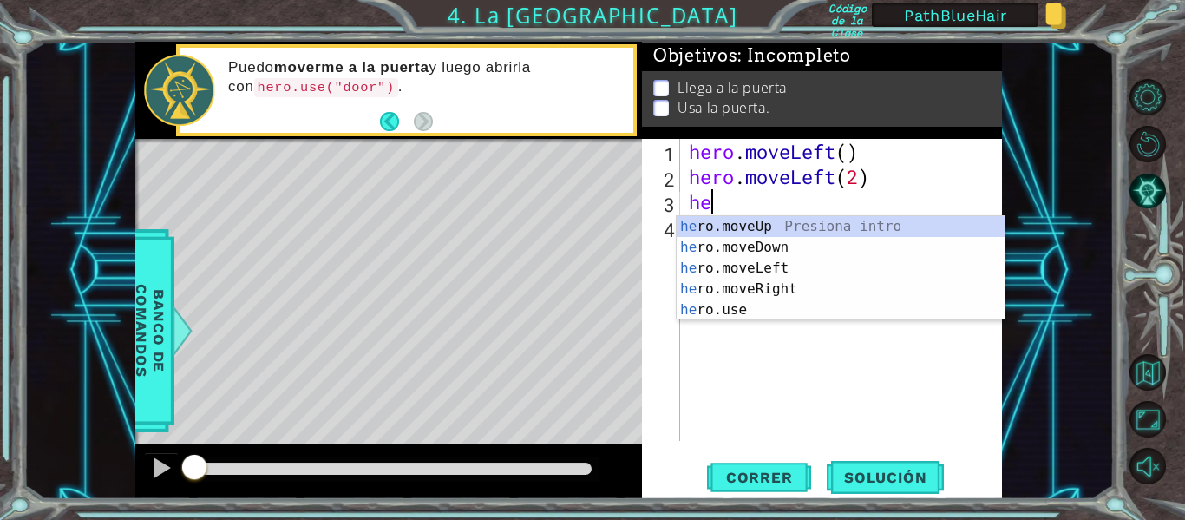
type textarea "her"
click at [747, 231] on div "her o.moveUp Presiona intro her o.moveDown Presiona intro her o.moveLeft Presio…" at bounding box center [841, 289] width 328 height 146
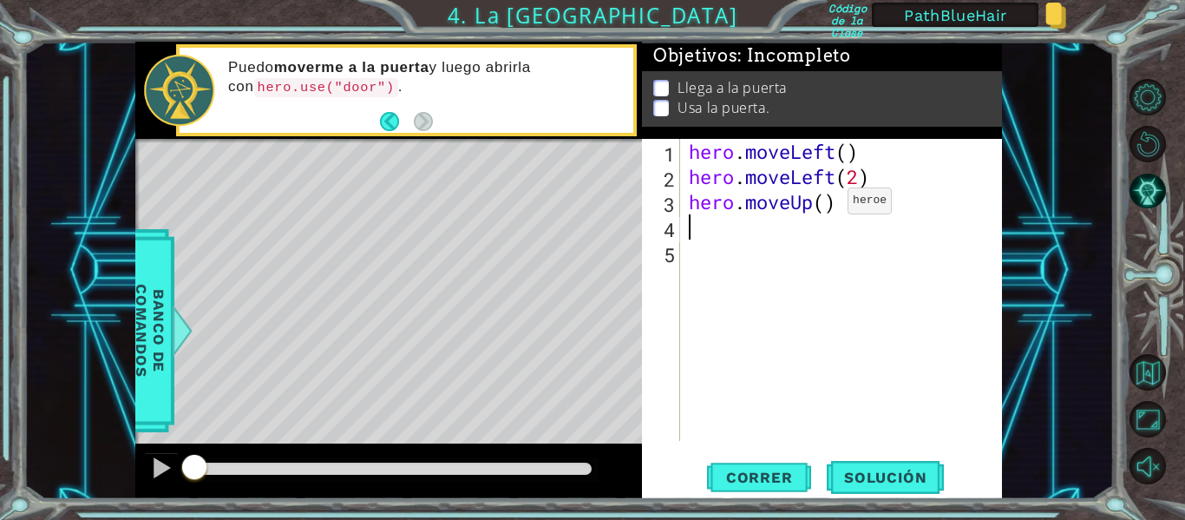
click at [822, 204] on div "hero . moveLeft ( ) hero . moveLeft ( 2 ) hero . moveUp ( )" at bounding box center [846, 315] width 322 height 352
type textarea "hero.moveUp(2)"
click at [719, 224] on div "hero . moveLeft ( ) hero . moveLeft ( 2 ) hero . moveUp ( 2 )" at bounding box center [846, 315] width 322 height 352
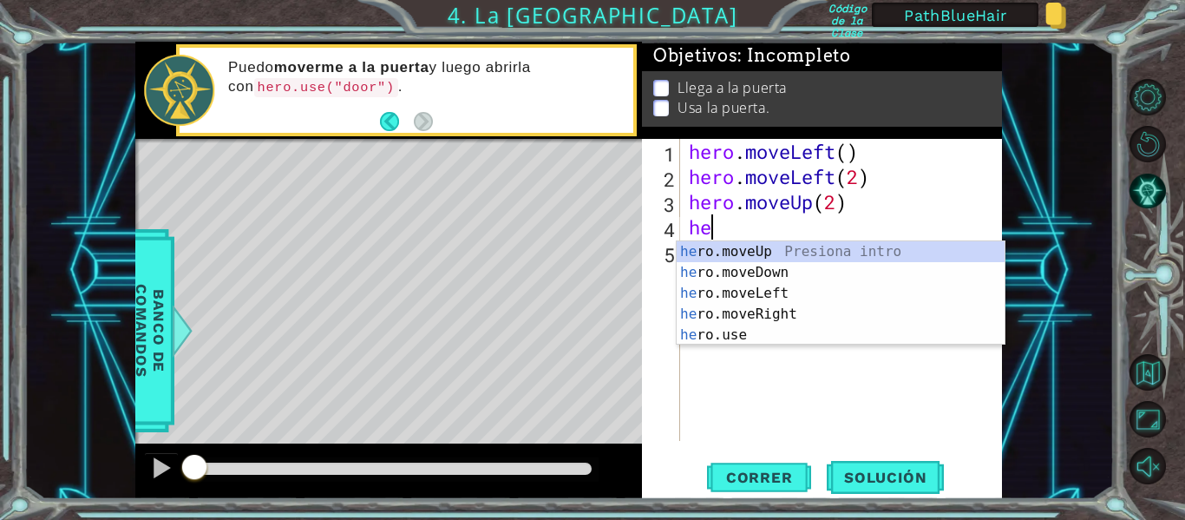
scroll to position [0, 1]
type textarea "hero"
click at [773, 307] on div "hero .moveUp Presiona intro hero .moveDown Presiona intro hero .moveLeft Presio…" at bounding box center [841, 314] width 328 height 146
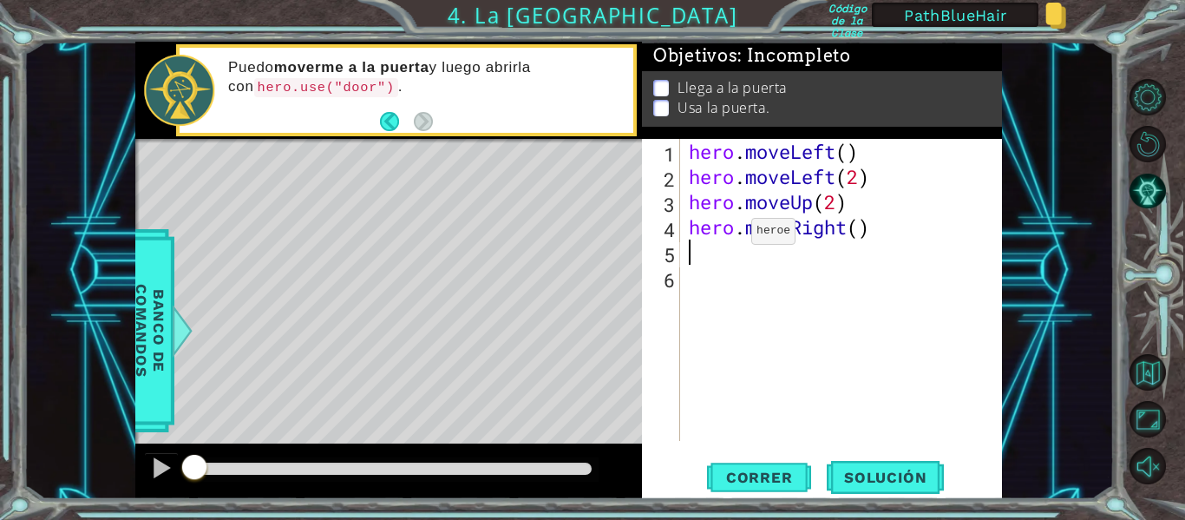
scroll to position [0, 0]
click at [856, 231] on div "hero . moveLeft ( ) hero . moveLeft ( 2 ) hero . moveUp ( 2 ) hero . moveRight …" at bounding box center [846, 315] width 322 height 352
click at [764, 473] on span "Correr" at bounding box center [760, 477] width 102 height 17
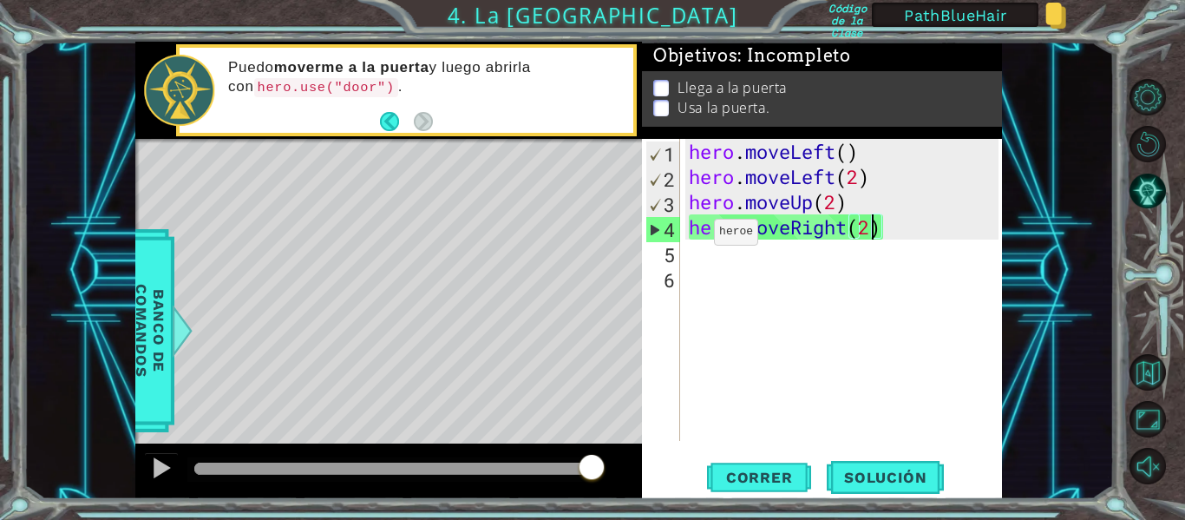
click at [649, 233] on div "4" at bounding box center [663, 229] width 34 height 25
click at [655, 231] on div "4" at bounding box center [663, 229] width 34 height 25
type textarea "hero.moveRight(2)"
click at [880, 461] on button "Solución" at bounding box center [885, 478] width 117 height 36
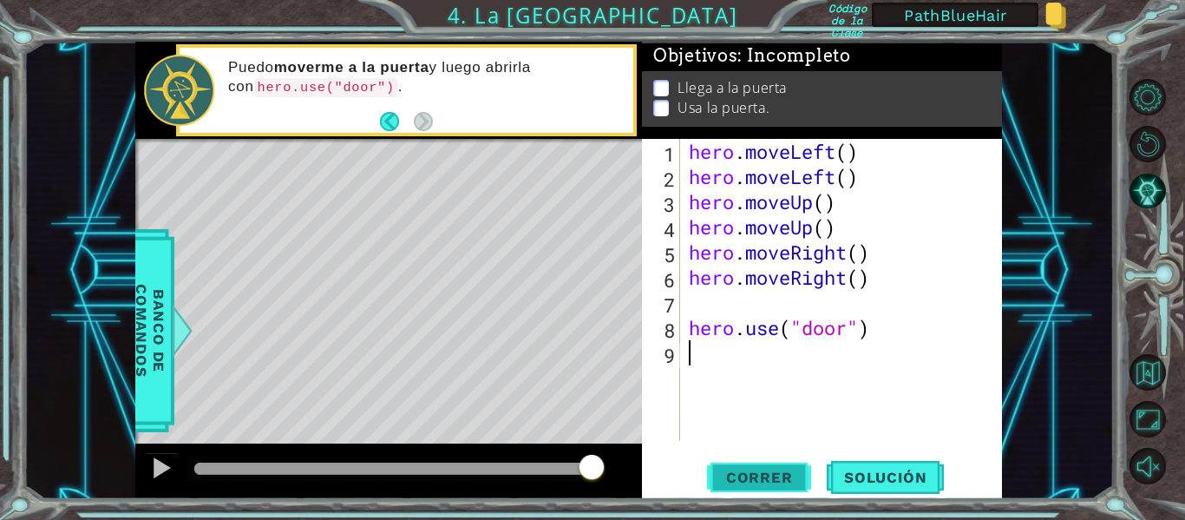
click at [755, 470] on span "Correr" at bounding box center [760, 477] width 102 height 17
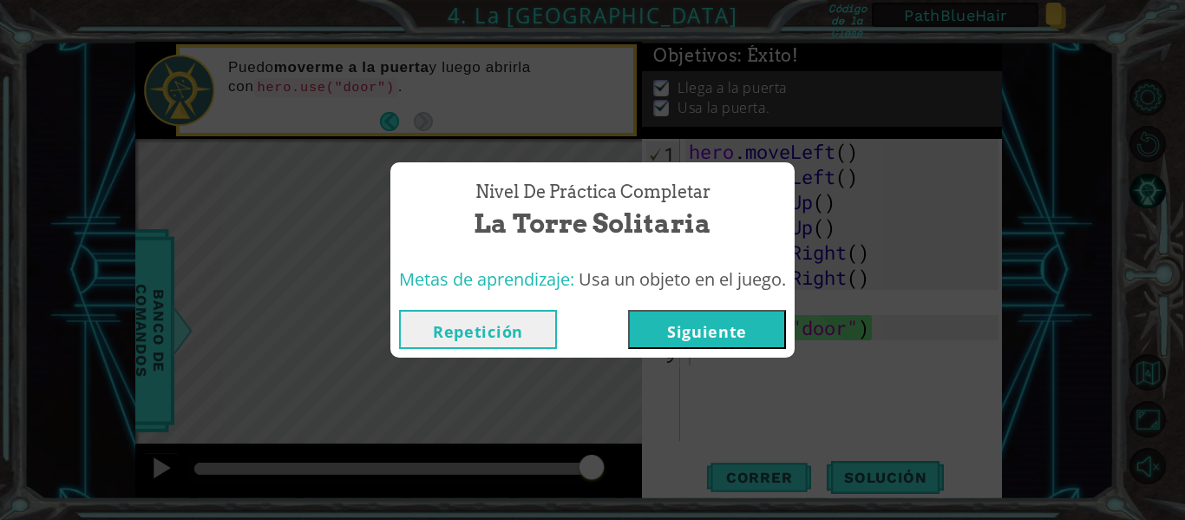
click at [914, 372] on div "Nivel de Práctica Completar La Torre Solitaria Metas de aprendizaje: Usa un obj…" at bounding box center [592, 260] width 1185 height 520
click at [702, 321] on button "Siguiente" at bounding box center [707, 329] width 158 height 39
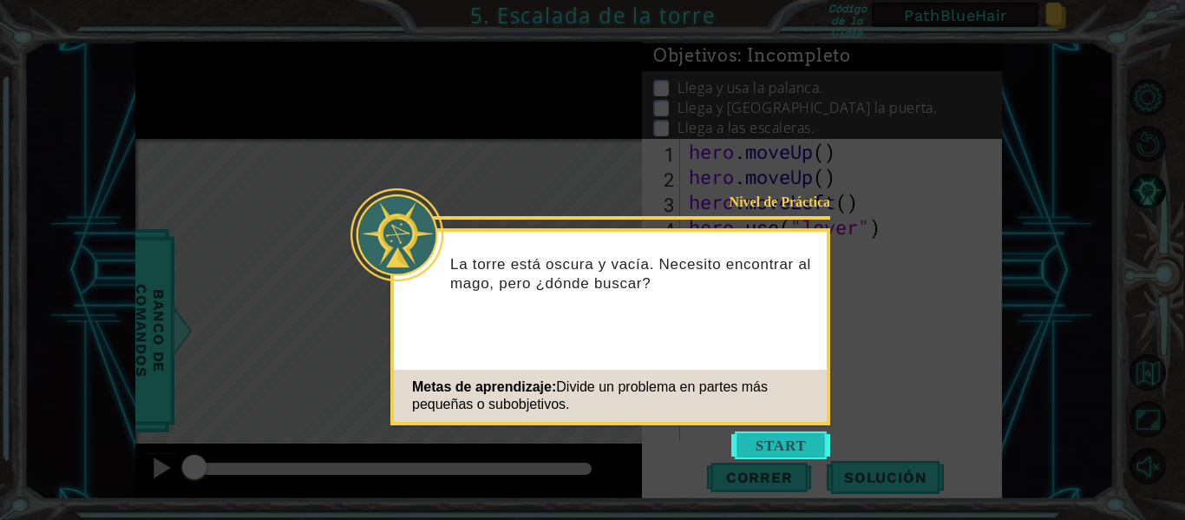
click at [778, 439] on button "Start" at bounding box center [780, 445] width 99 height 28
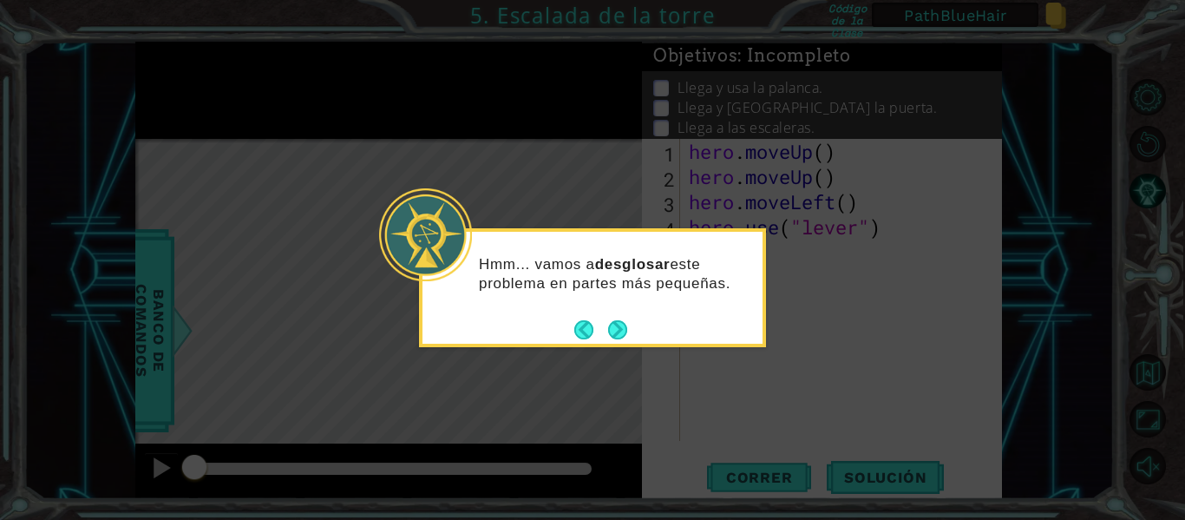
click at [623, 329] on button "Next" at bounding box center [617, 329] width 19 height 19
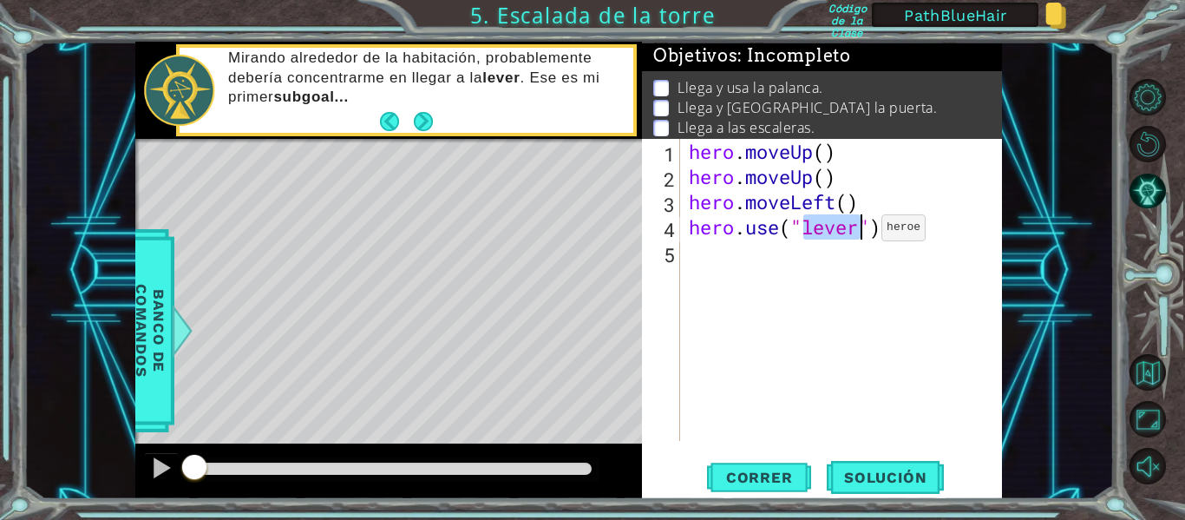
drag, startPoint x: 804, startPoint y: 229, endPoint x: 856, endPoint y: 232, distance: 51.3
click at [856, 232] on div "hero . moveUp ( ) hero . moveUp ( ) hero . moveLeft ( ) hero . use ( "lever" )" at bounding box center [846, 315] width 322 height 352
type textarea "hero.use("lever")"
click at [423, 118] on button "Next" at bounding box center [423, 121] width 19 height 19
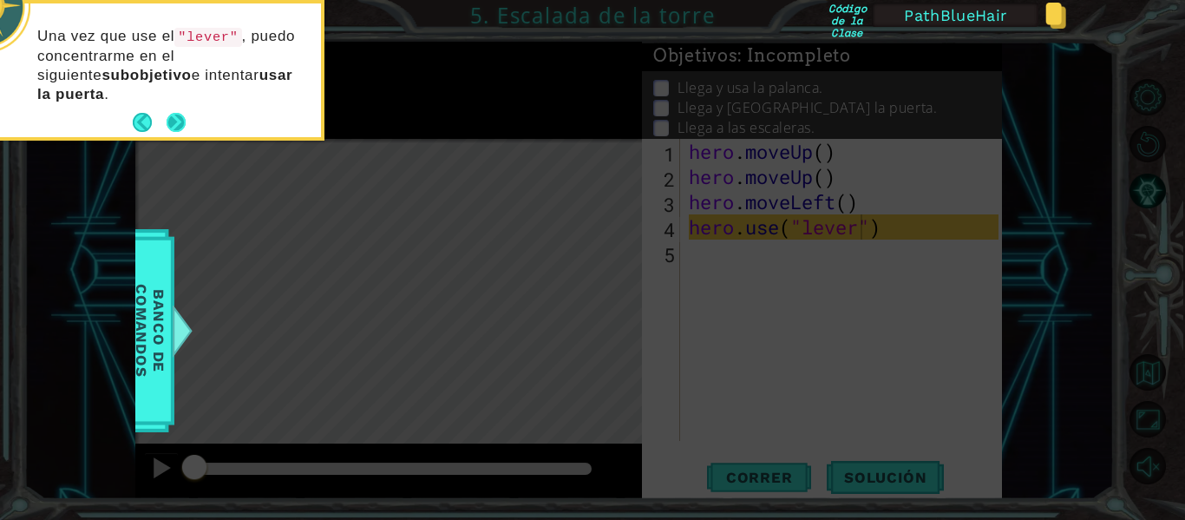
click at [178, 121] on button "Next" at bounding box center [176, 122] width 19 height 19
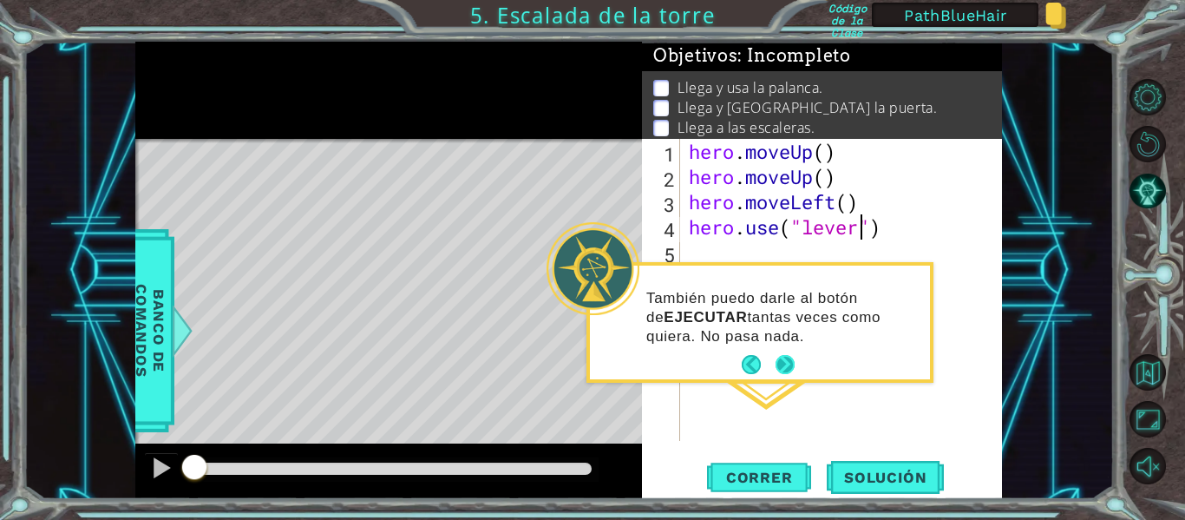
click at [785, 364] on button "Next" at bounding box center [785, 364] width 19 height 19
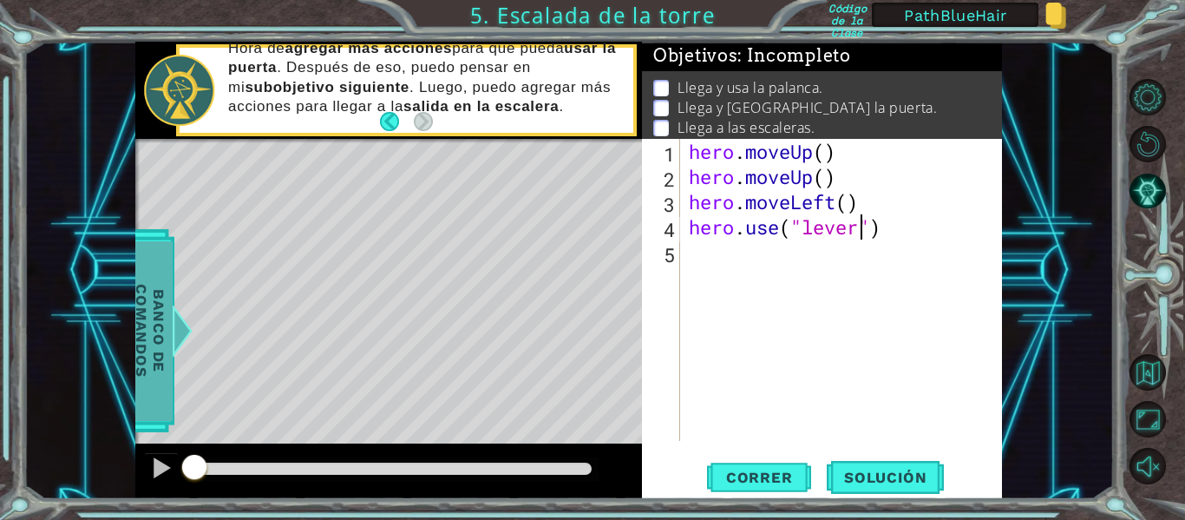
click at [184, 325] on div at bounding box center [183, 331] width 22 height 52
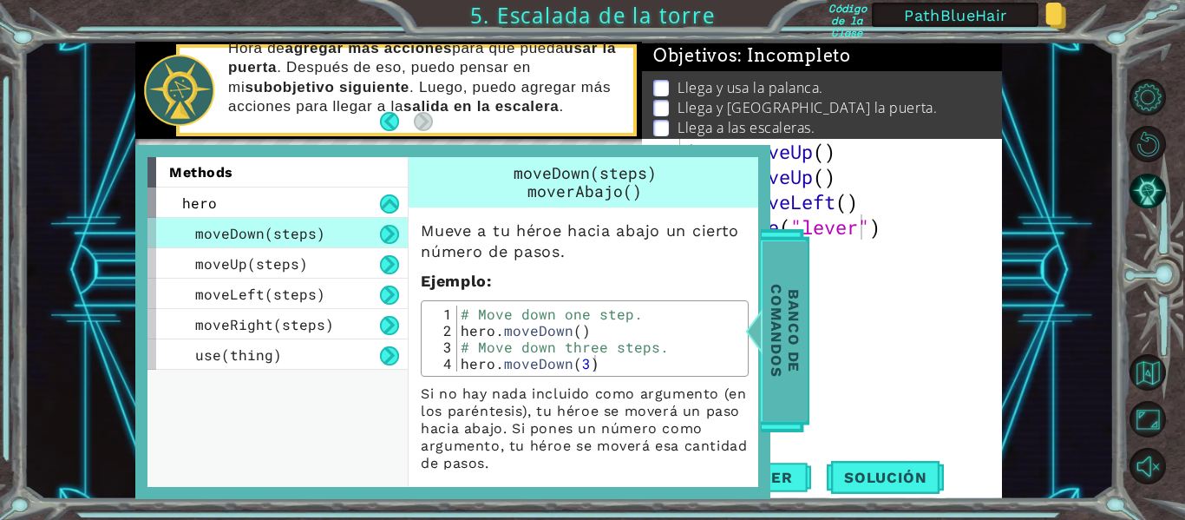
click at [751, 339] on div at bounding box center [755, 331] width 22 height 52
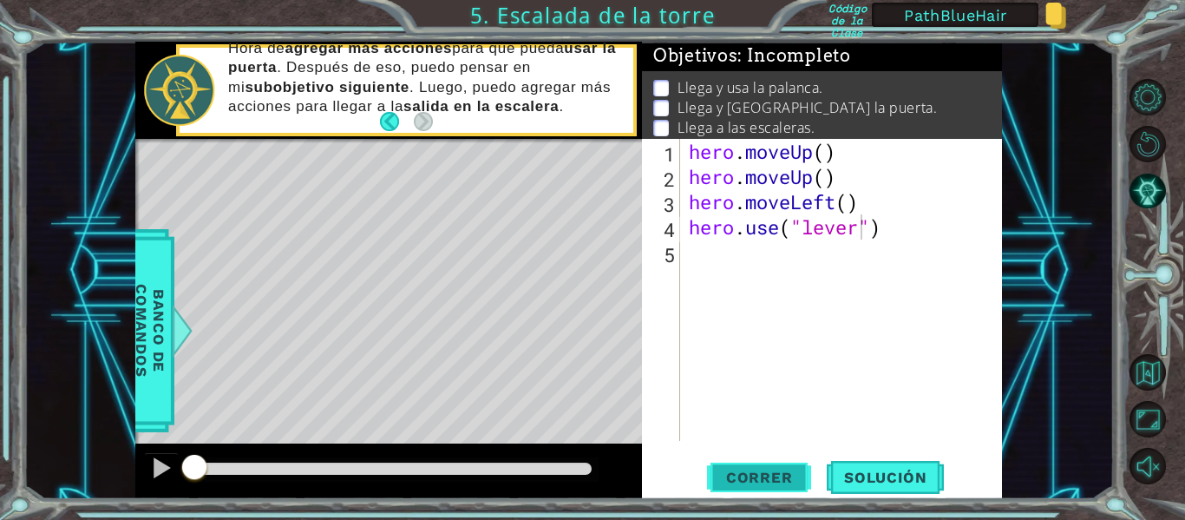
click at [770, 476] on span "Correr" at bounding box center [760, 477] width 102 height 17
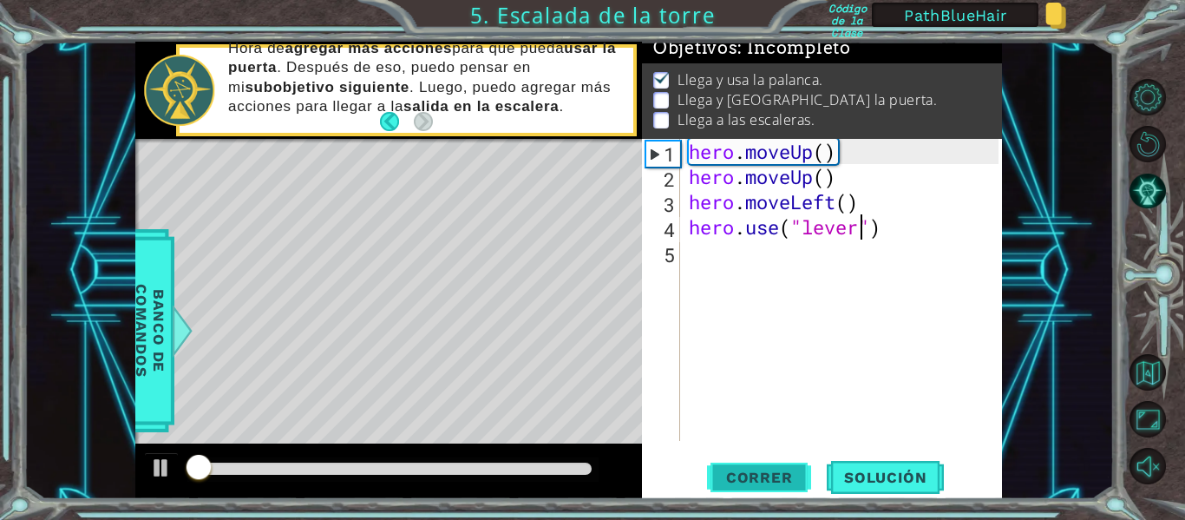
scroll to position [15, 0]
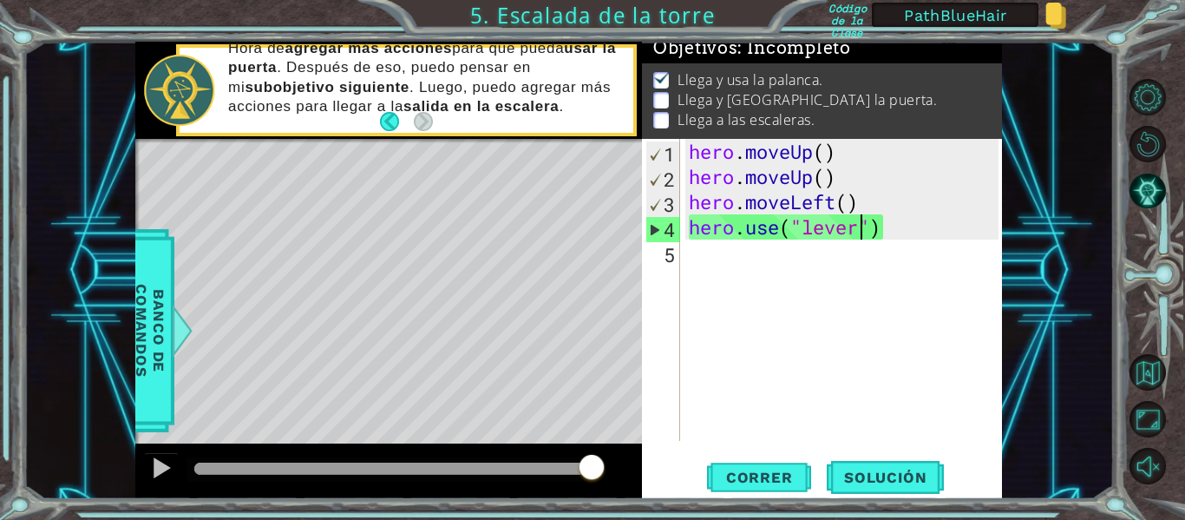
click at [718, 263] on div "hero . moveUp ( ) hero . moveUp ( ) hero . moveLeft ( ) hero . use ( "lever" )" at bounding box center [846, 315] width 322 height 352
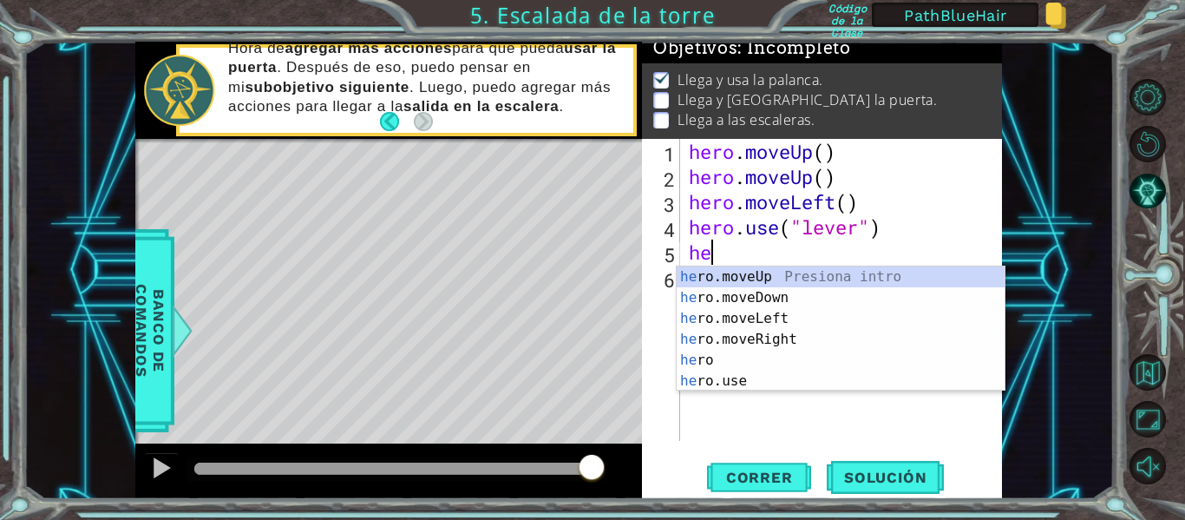
scroll to position [0, 1]
type textarea "hero"
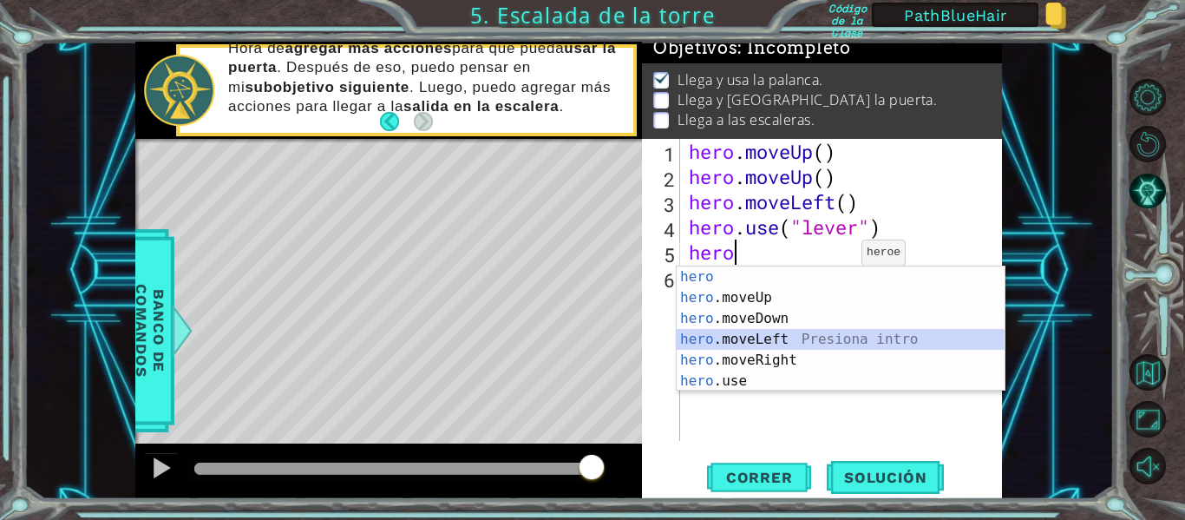
click at [791, 331] on div "hero Presiona intro hero .moveUp Presiona intro hero .moveDown Presiona intro h…" at bounding box center [841, 349] width 328 height 167
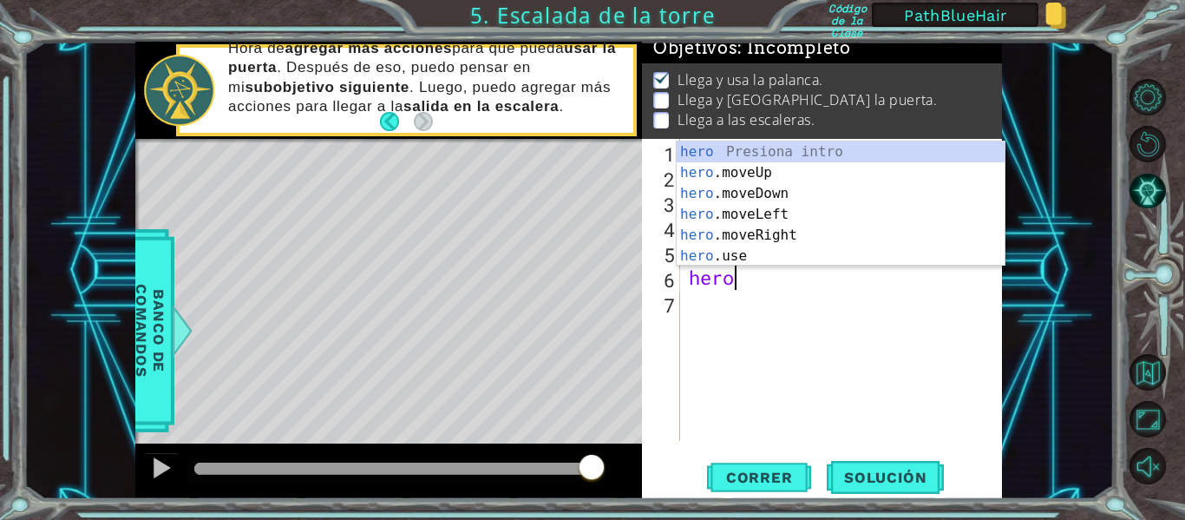
type textarea "hero."
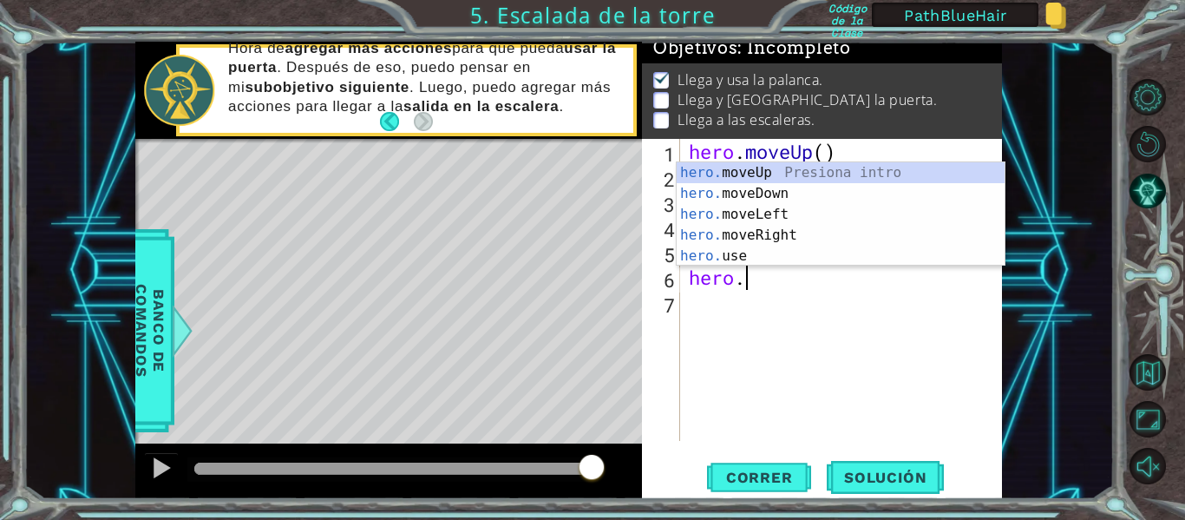
scroll to position [0, 2]
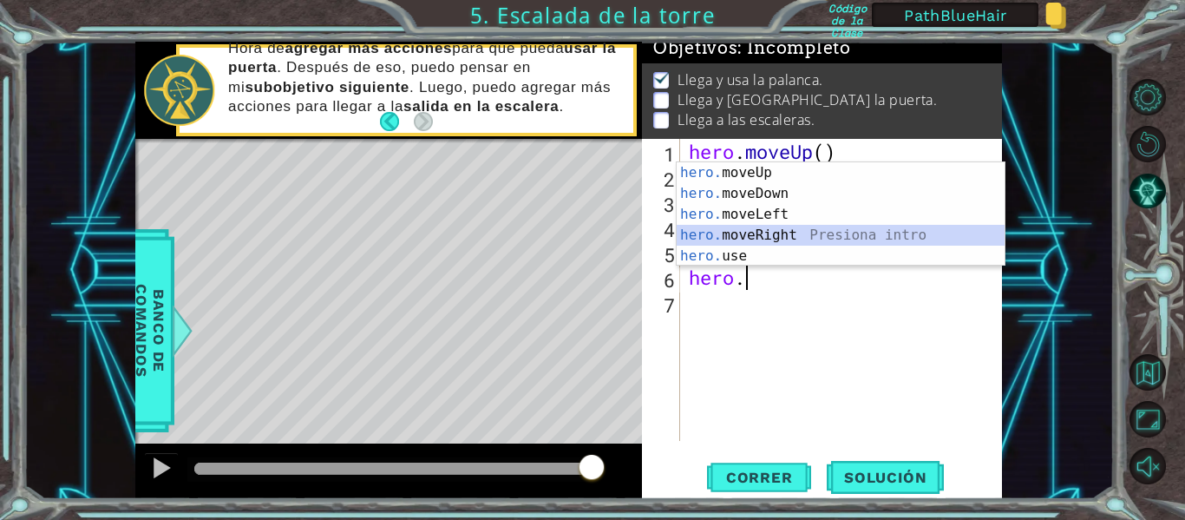
click at [749, 237] on div "hero. moveUp Presiona intro hero. moveDown Presiona intro hero. moveLeft Presio…" at bounding box center [841, 235] width 328 height 146
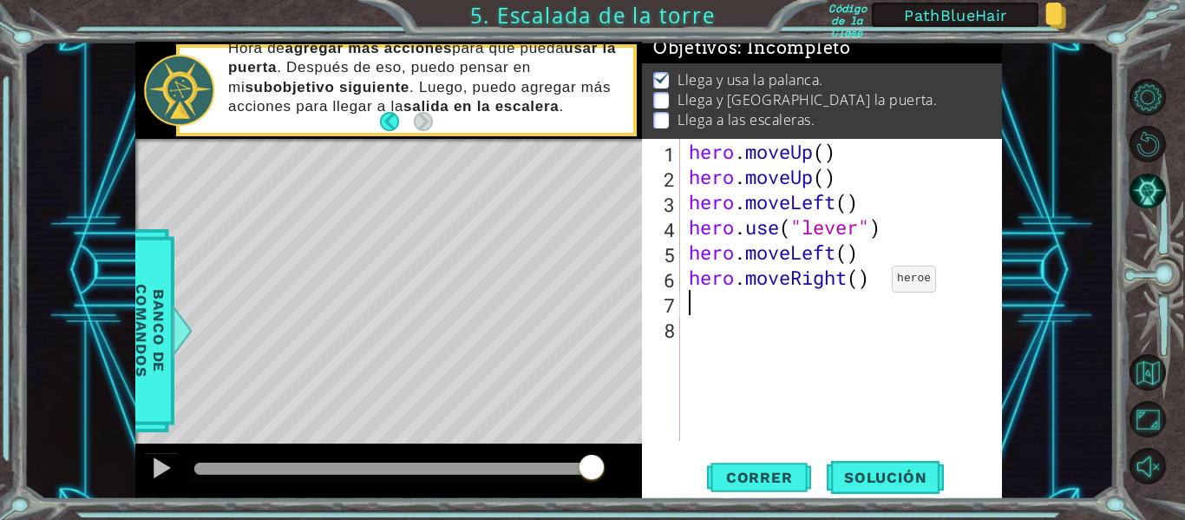
click at [866, 281] on div "hero . moveUp ( ) hero . moveUp ( ) hero . moveLeft ( ) hero . use ( "lever" ) …" at bounding box center [846, 315] width 322 height 352
click at [879, 277] on div "hero . moveUp ( ) hero . moveUp ( ) hero . moveLeft ( ) hero . use ( "lever" ) …" at bounding box center [846, 315] width 322 height 352
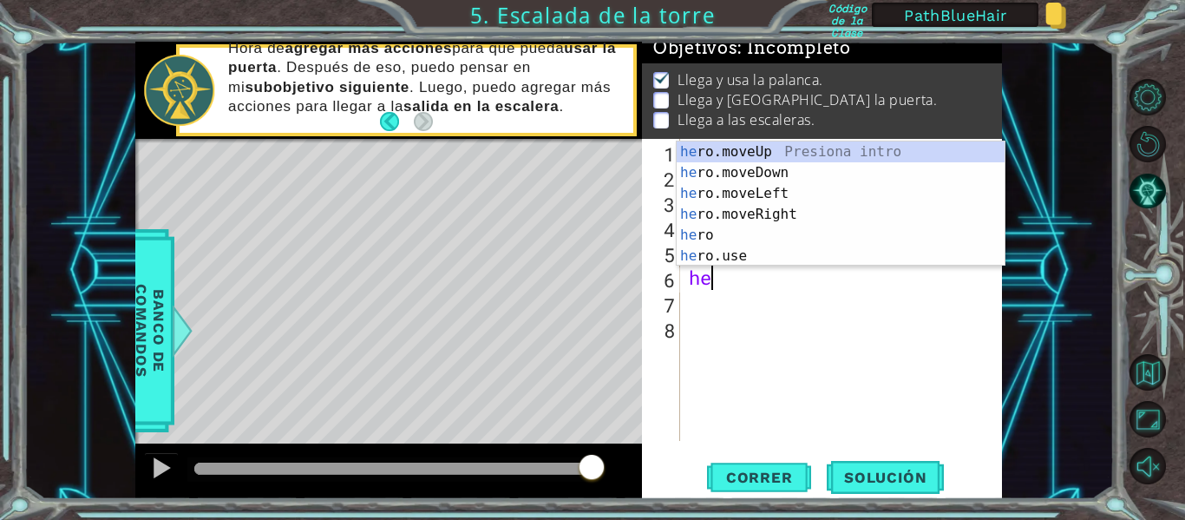
scroll to position [0, 1]
type textarea "hero"
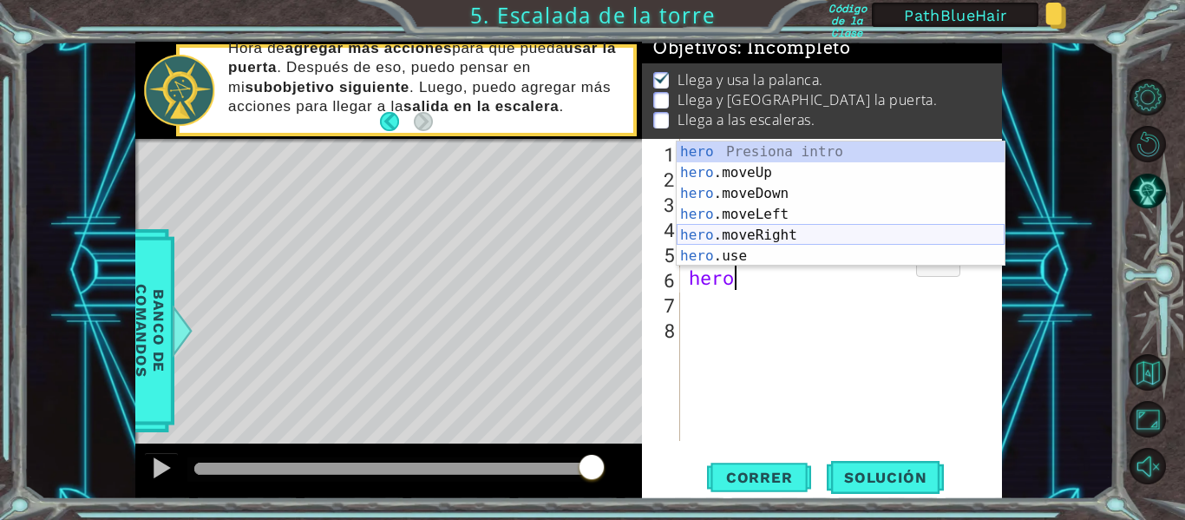
click at [878, 231] on div "hero Presiona intro hero .moveUp Presiona intro hero .moveDown Presiona intro h…" at bounding box center [841, 224] width 328 height 167
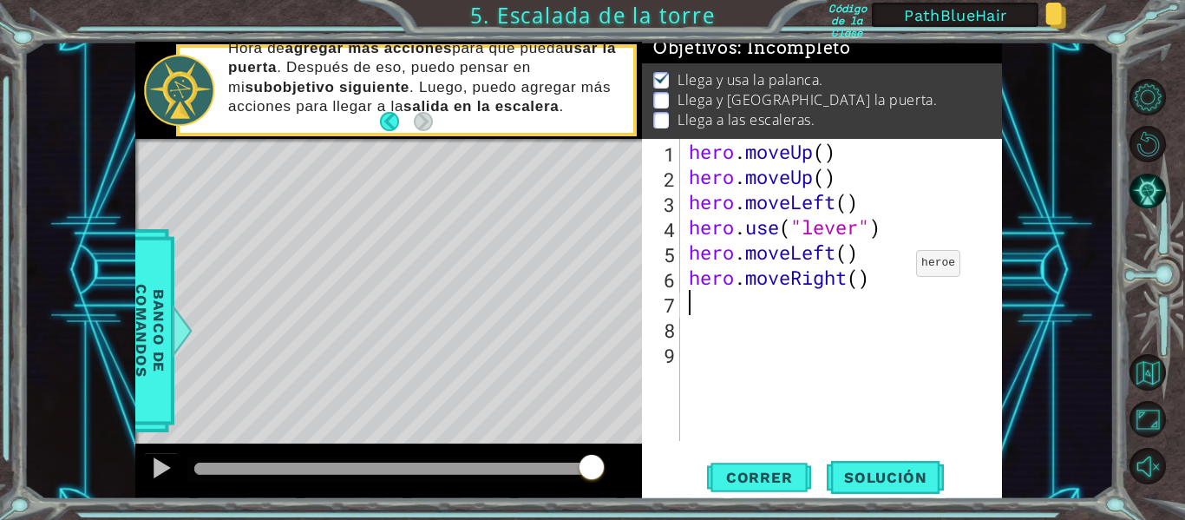
scroll to position [0, 0]
click at [838, 259] on div "hero . moveUp ( ) hero . moveUp ( ) hero . moveLeft ( ) hero . use ( "lever" ) …" at bounding box center [846, 315] width 322 height 352
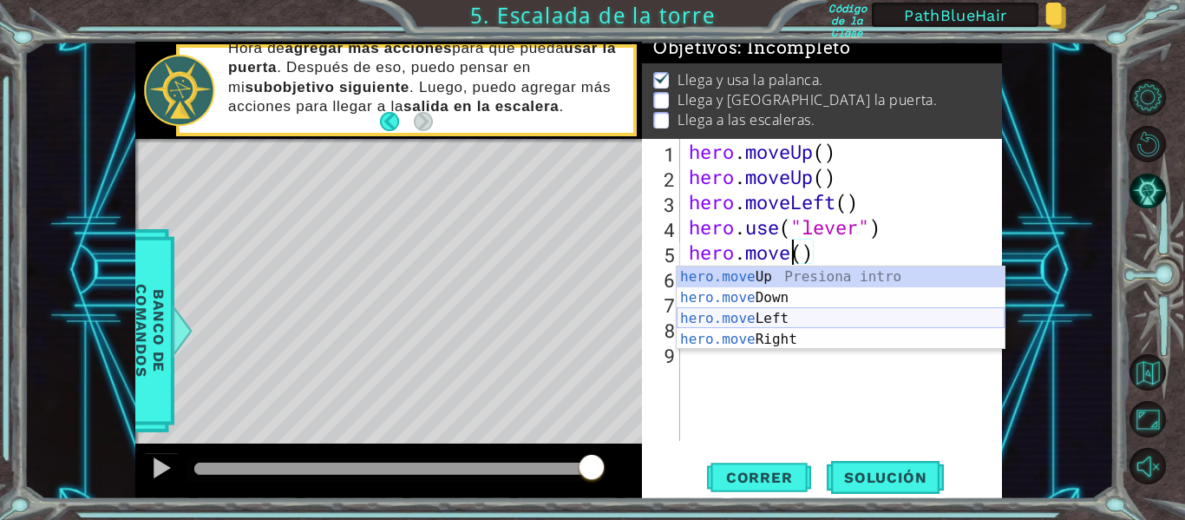
click at [833, 314] on div "hero.move Up Presiona intro hero.move Down Presiona intro hero.move Left Presio…" at bounding box center [841, 328] width 328 height 125
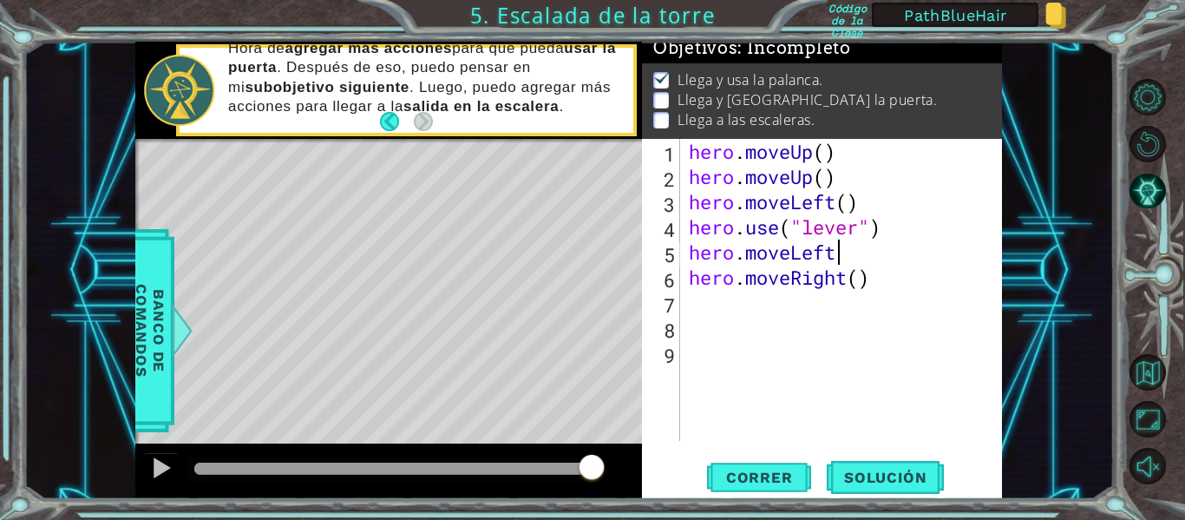
click at [836, 255] on div "hero . moveUp ( ) hero . moveUp ( ) hero . moveLeft ( ) hero . use ( "lever" ) …" at bounding box center [846, 315] width 322 height 352
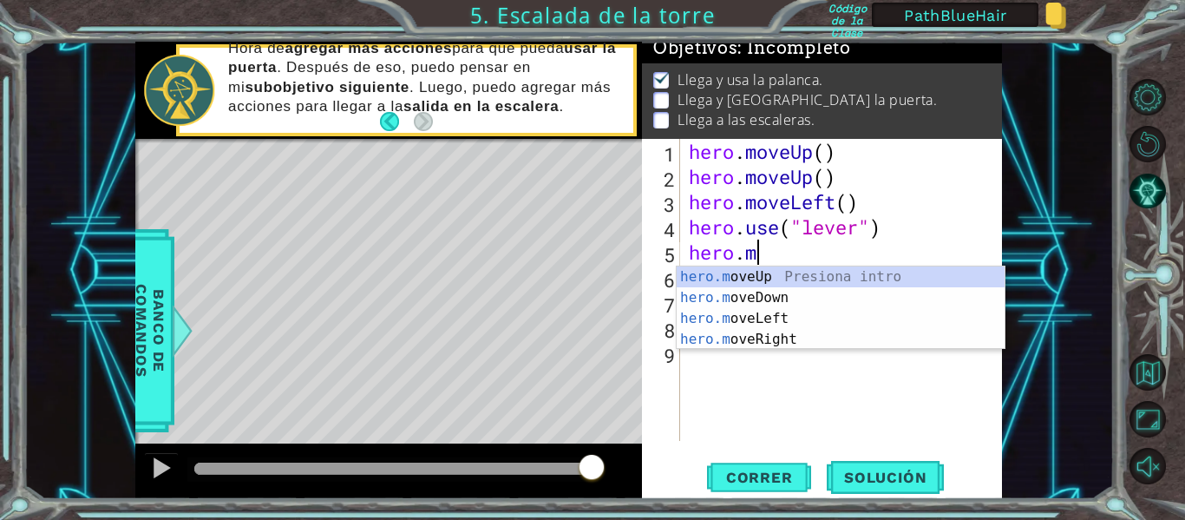
type textarea "hero."
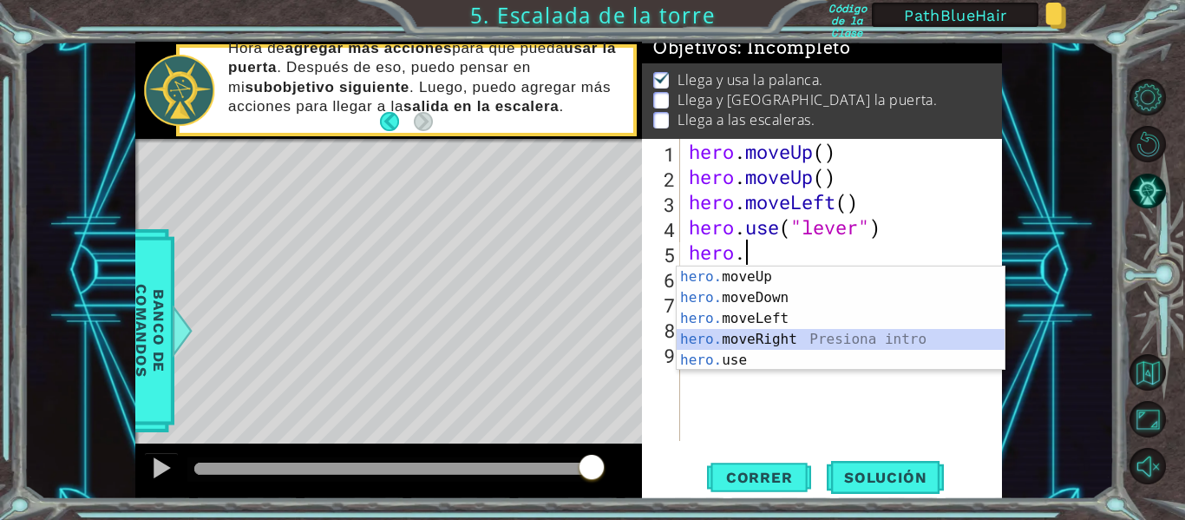
click at [798, 331] on div "hero. moveUp Presiona intro hero. moveDown Presiona intro hero. moveLeft Presio…" at bounding box center [841, 339] width 328 height 146
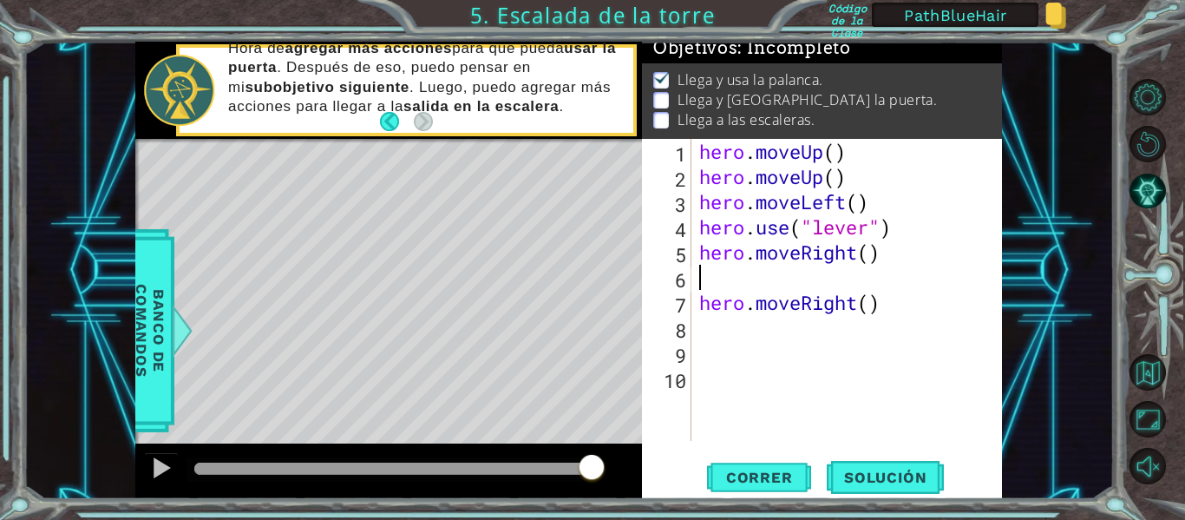
type textarea "hero.moveRight()"
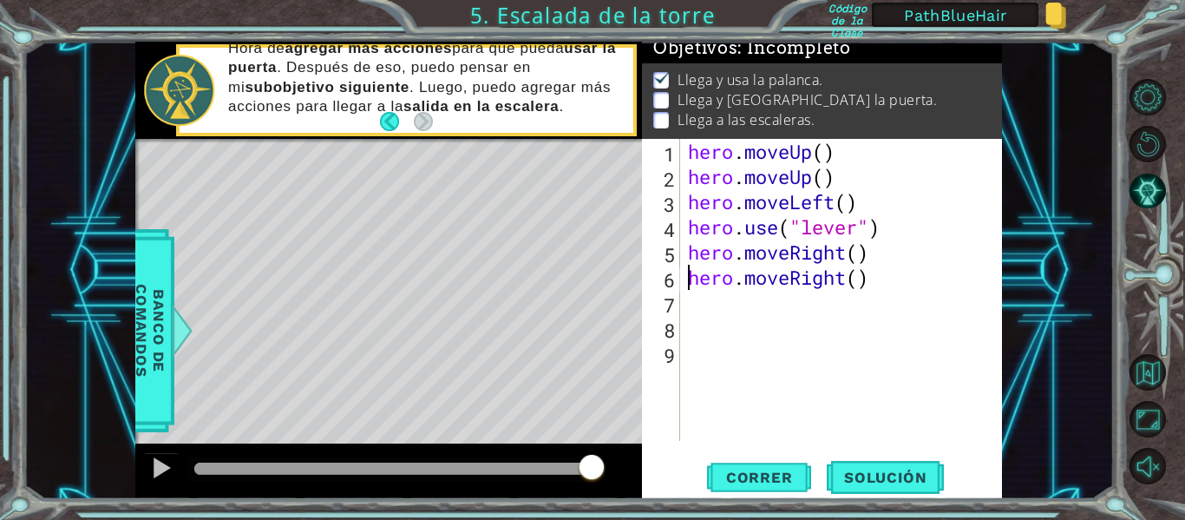
click at [773, 305] on div "hero . moveUp ( ) hero . moveUp ( ) hero . moveLeft ( ) hero . use ( "lever" ) …" at bounding box center [846, 315] width 323 height 352
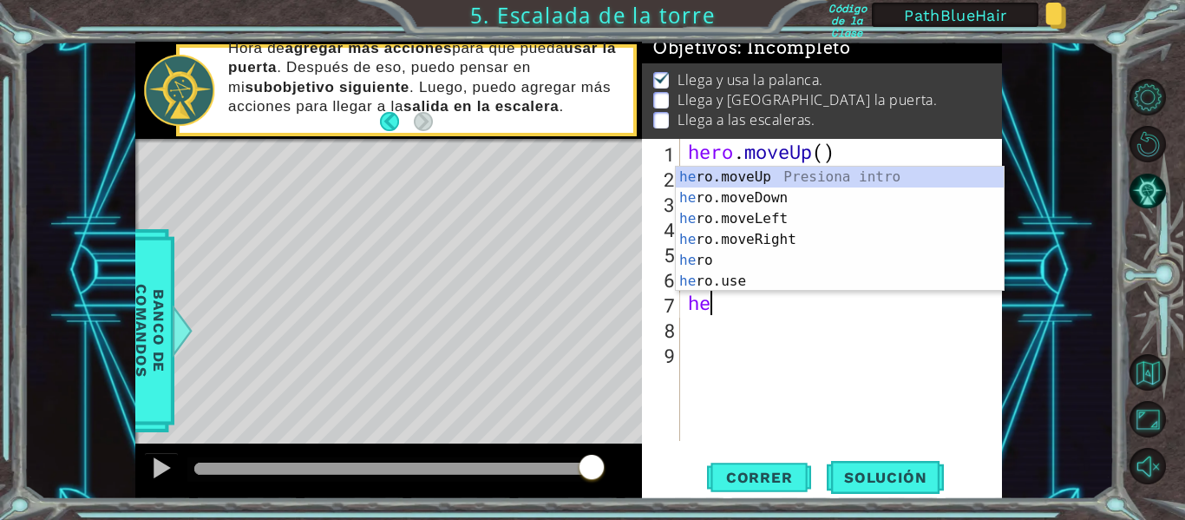
scroll to position [0, 1]
type textarea "hero"
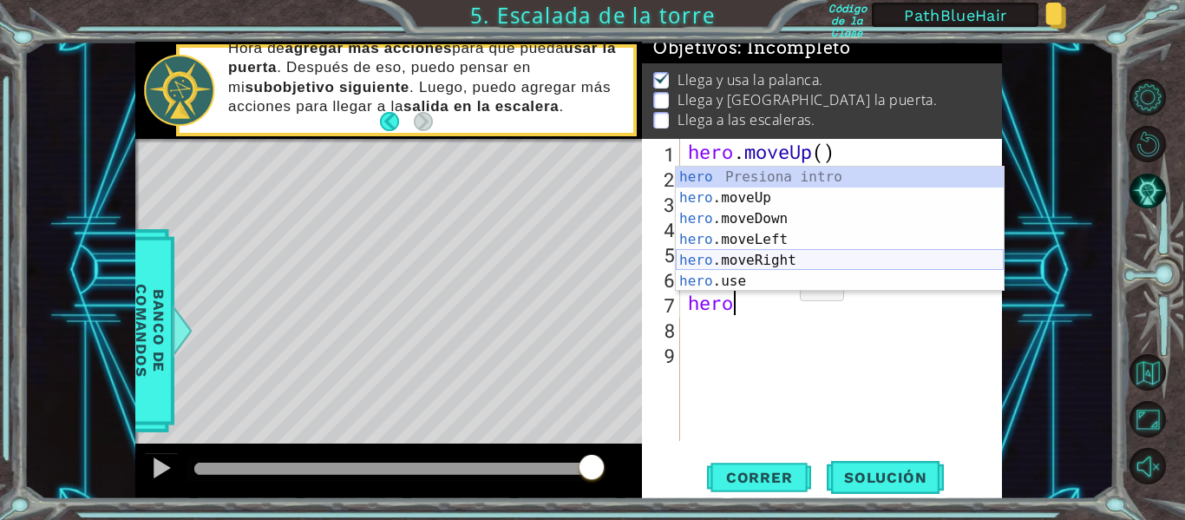
click at [777, 264] on div "hero Presiona intro hero .moveUp Presiona intro hero .moveDown Presiona intro h…" at bounding box center [840, 250] width 328 height 167
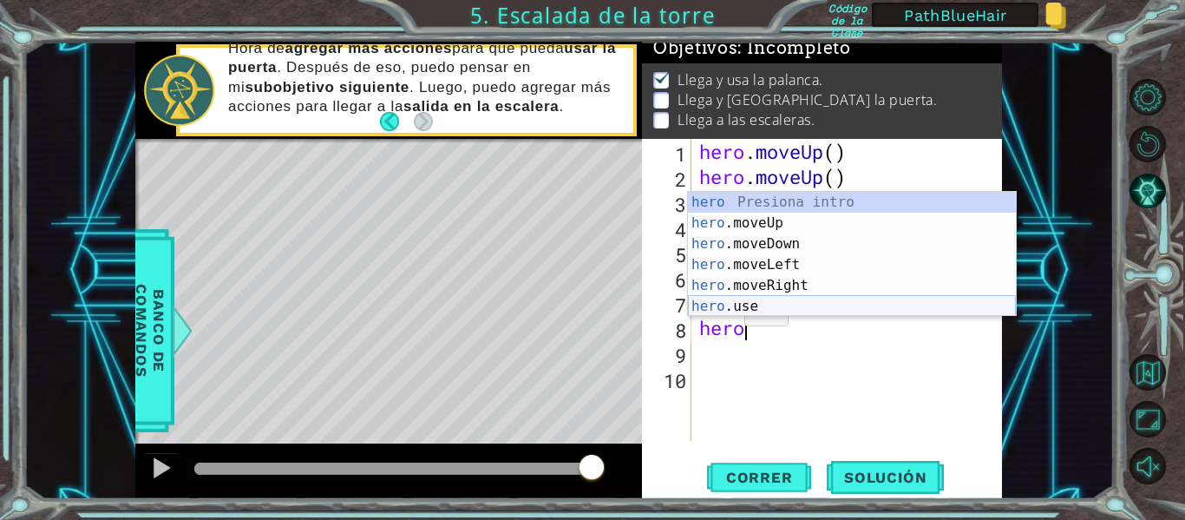
click at [734, 306] on div "hero Presiona intro hero .moveUp Presiona intro hero .moveDown Presiona intro h…" at bounding box center [852, 275] width 328 height 167
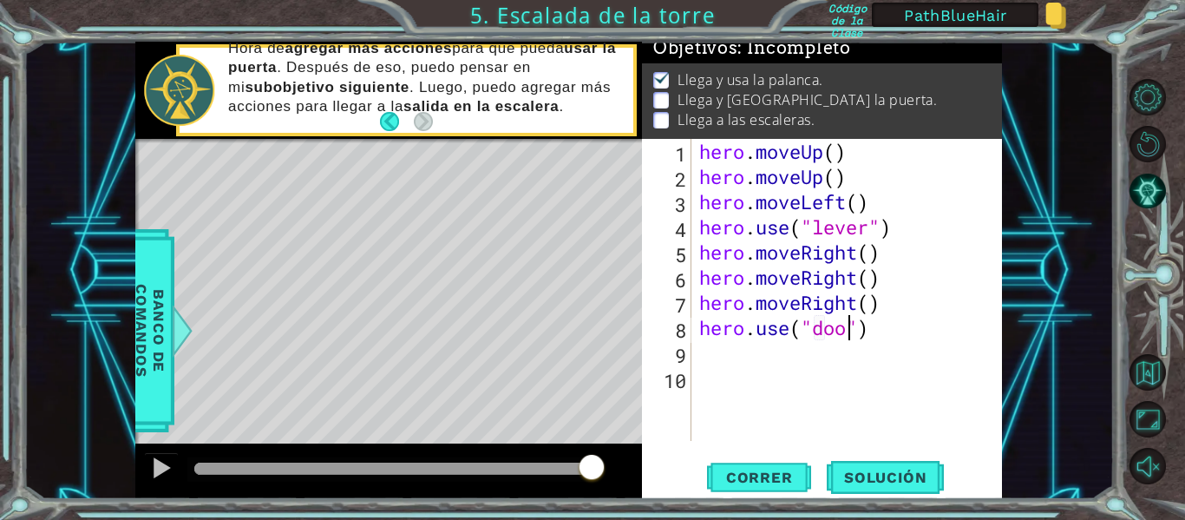
scroll to position [0, 8]
type textarea "hero.use("door")"
click at [765, 475] on span "Correr" at bounding box center [760, 477] width 102 height 17
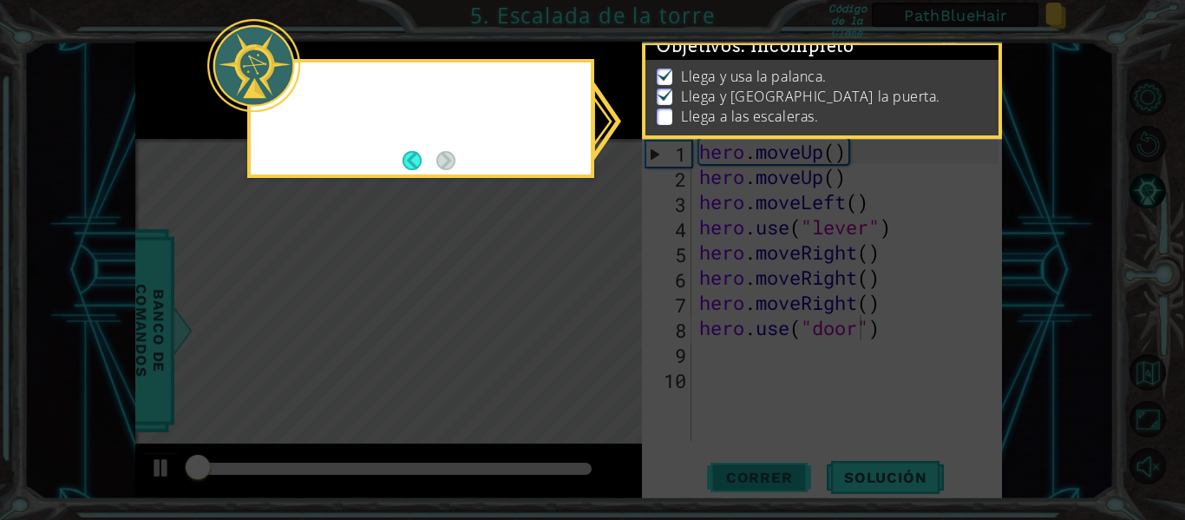
scroll to position [15, 0]
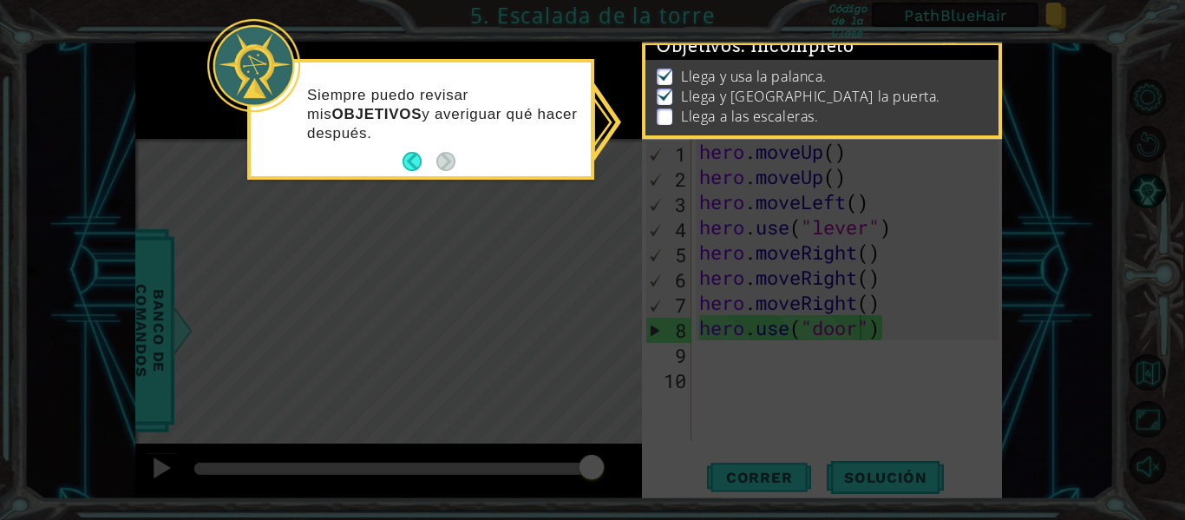
click at [876, 390] on icon at bounding box center [592, 260] width 1185 height 520
click at [821, 178] on icon at bounding box center [592, 260] width 1185 height 520
click at [581, 345] on icon at bounding box center [592, 260] width 1185 height 520
click at [789, 107] on p "Llega a las escaleras." at bounding box center [749, 116] width 137 height 19
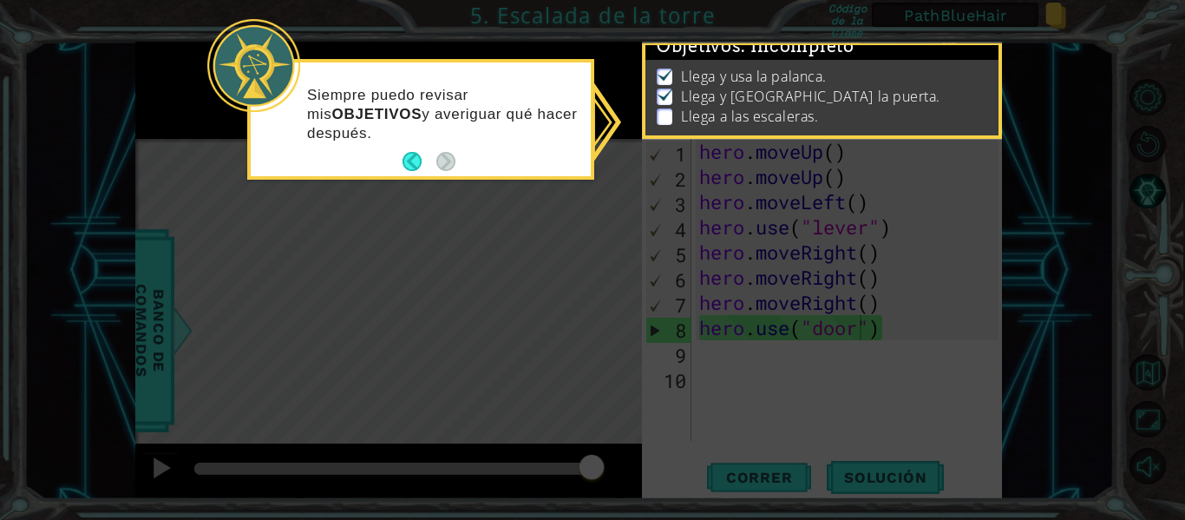
click at [858, 357] on icon at bounding box center [592, 260] width 1185 height 520
click at [537, 403] on icon at bounding box center [592, 260] width 1185 height 520
click at [404, 117] on p "Siempre puedo revisar mis OBJETIVOS y averiguar qué hacer después." at bounding box center [443, 114] width 272 height 57
click at [420, 160] on button "Back" at bounding box center [420, 161] width 34 height 19
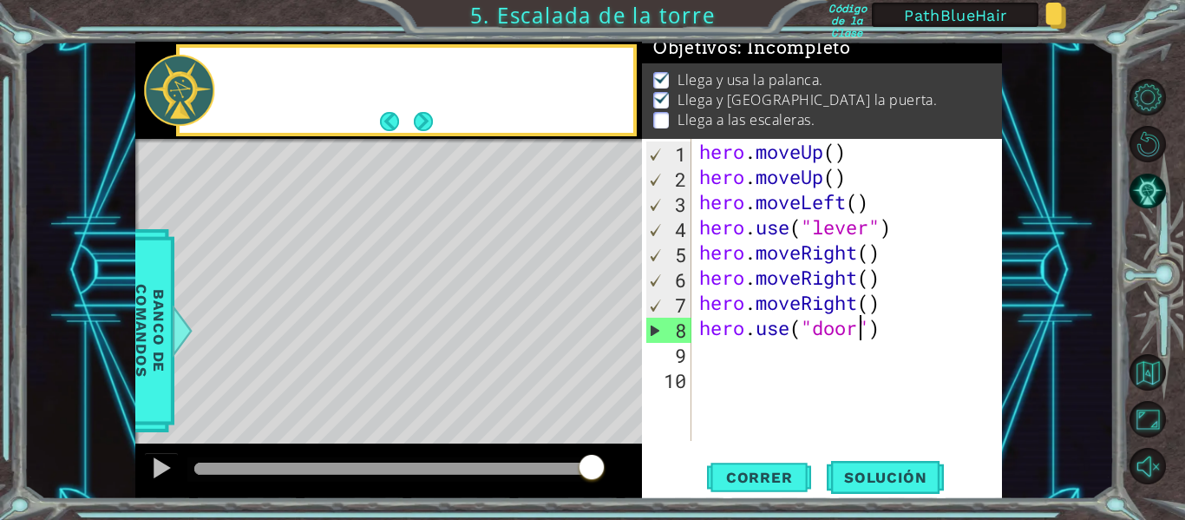
scroll to position [30, 0]
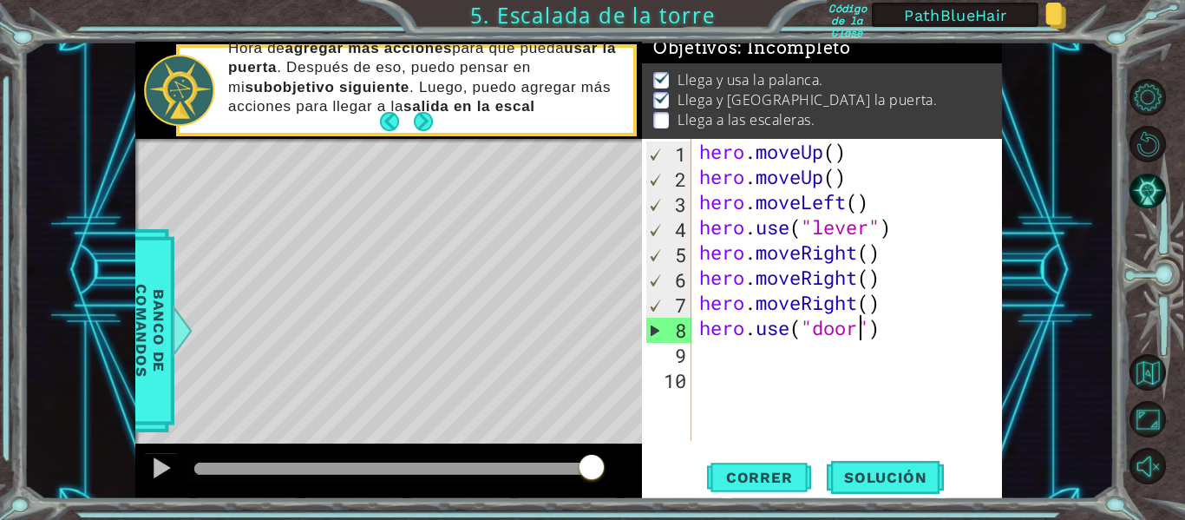
click at [719, 353] on div "hero . moveUp ( ) hero . moveUp ( ) hero . moveLeft ( ) hero . use ( "lever" ) …" at bounding box center [852, 315] width 312 height 352
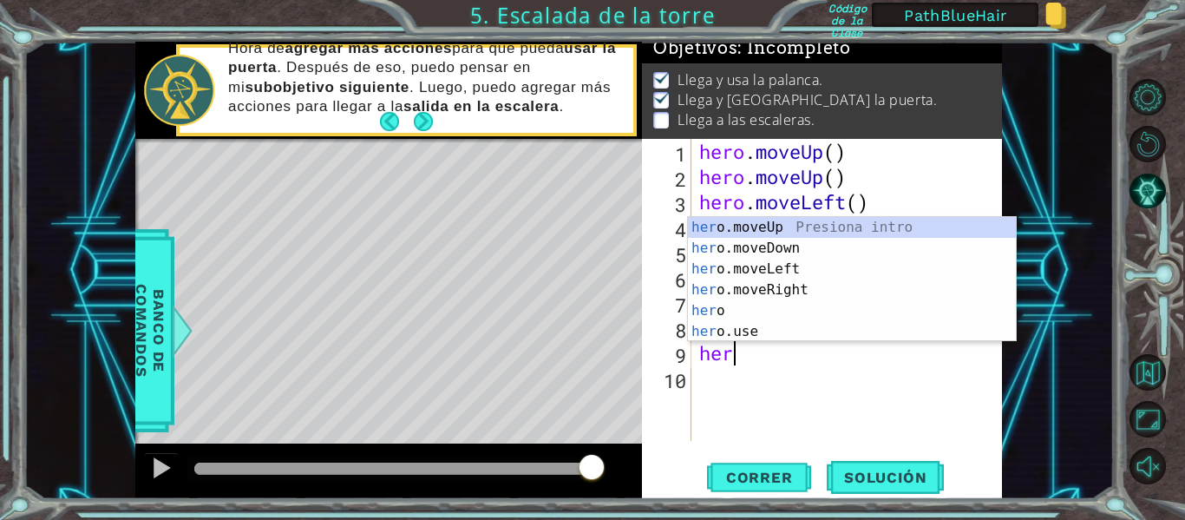
scroll to position [0, 1]
type textarea "hero"
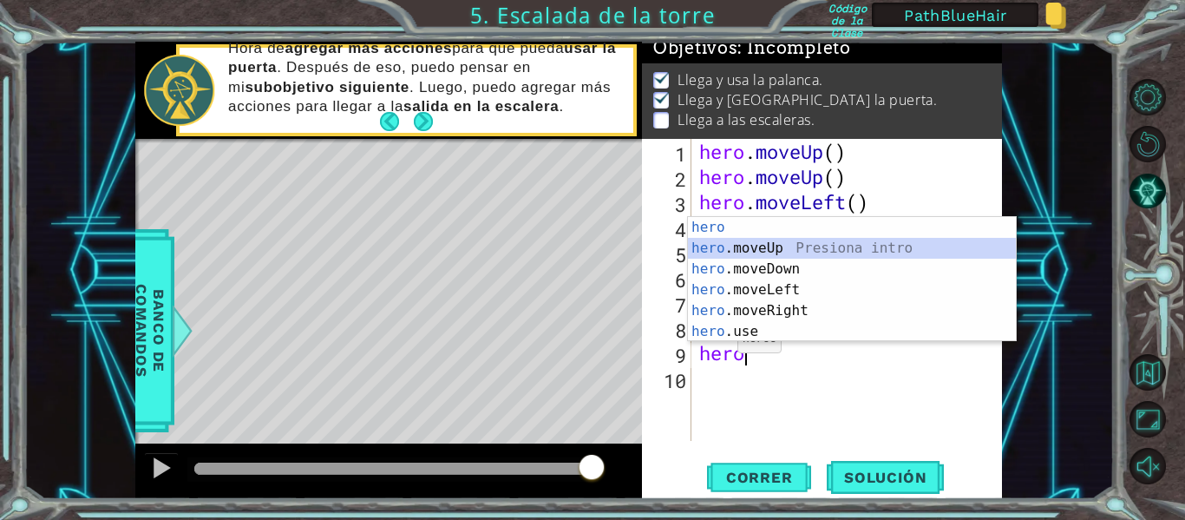
click at [734, 252] on div "hero Presiona intro hero .moveUp Presiona intro hero .moveDown Presiona intro h…" at bounding box center [852, 300] width 328 height 167
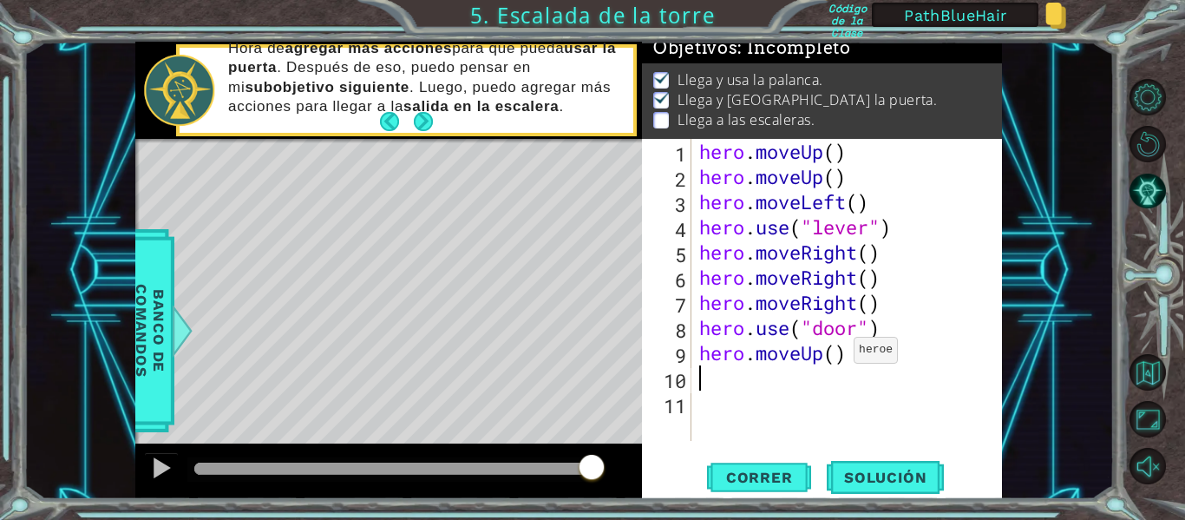
click at [837, 354] on div "hero . moveUp ( ) hero . moveUp ( ) hero . moveLeft ( ) hero . use ( "lever" ) …" at bounding box center [852, 315] width 312 height 352
type textarea "hero.moveUp(2)"
click at [745, 377] on div "hero . moveUp ( ) hero . moveUp ( ) hero . moveLeft ( ) hero . use ( "lever" ) …" at bounding box center [852, 315] width 312 height 352
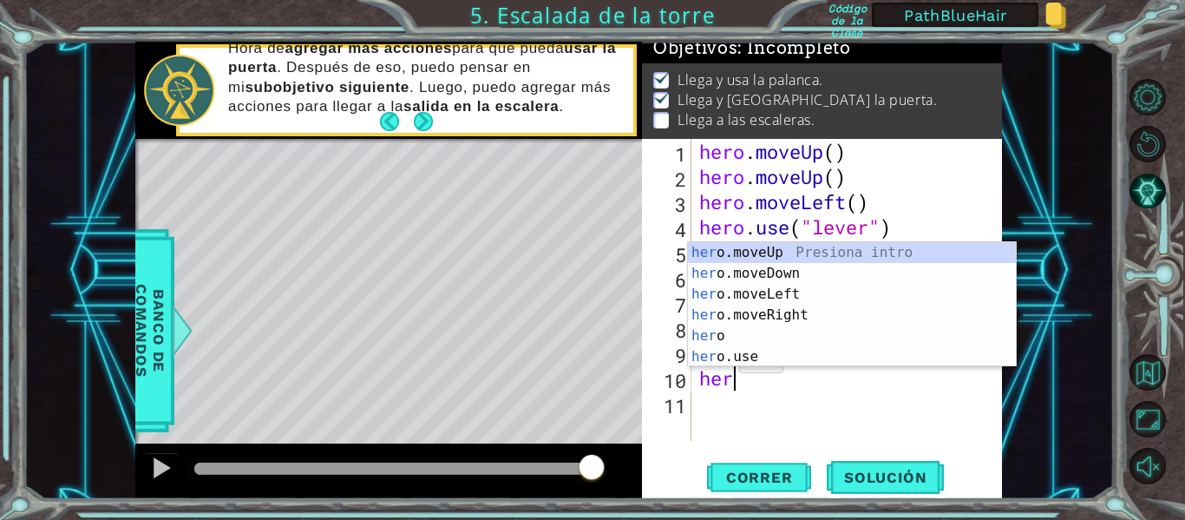
scroll to position [0, 1]
type textarea "hero"
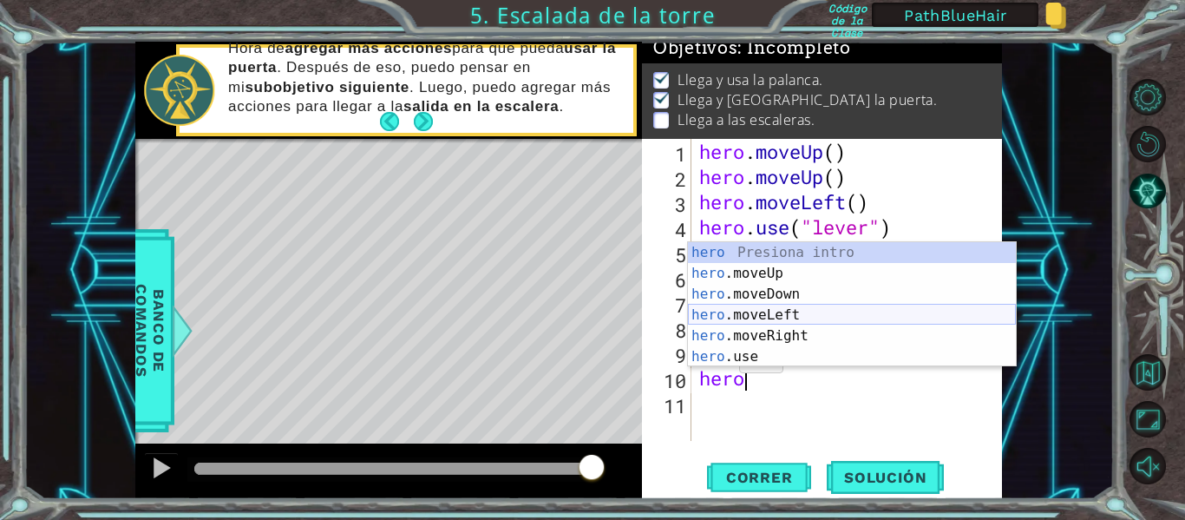
click at [731, 314] on div "hero Presiona intro hero .moveUp Presiona intro hero .moveDown Presiona intro h…" at bounding box center [852, 325] width 328 height 167
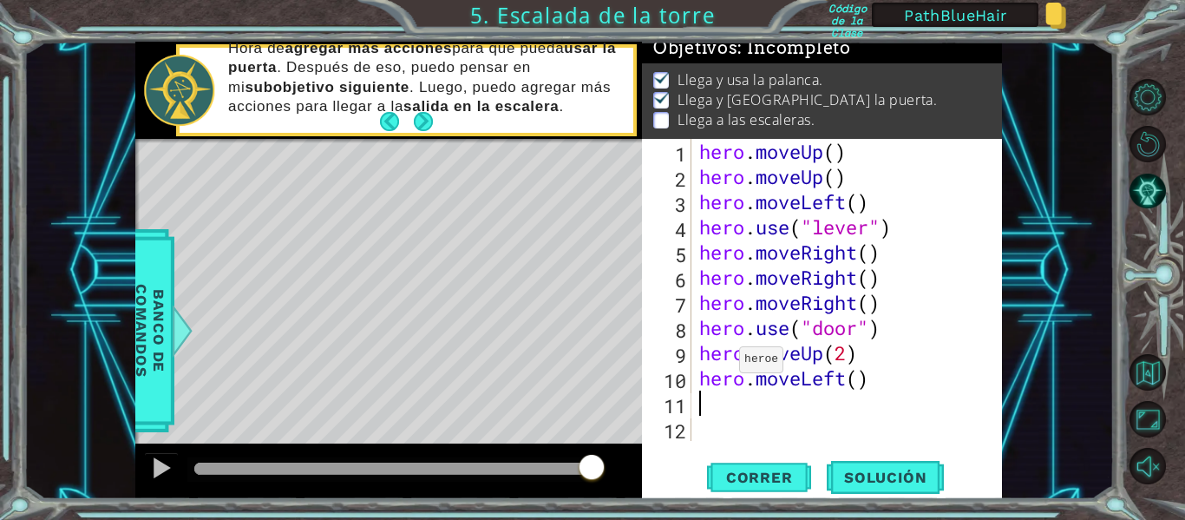
scroll to position [0, 0]
click at [856, 384] on div "hero . moveUp ( ) hero . moveUp ( ) hero . moveLeft ( ) hero . use ( "lever" ) …" at bounding box center [852, 315] width 312 height 352
type textarea "hero.moveLeft(3)"
click at [729, 403] on div "hero . moveUp ( ) hero . moveUp ( ) hero . moveLeft ( ) hero . use ( "lever" ) …" at bounding box center [852, 315] width 312 height 352
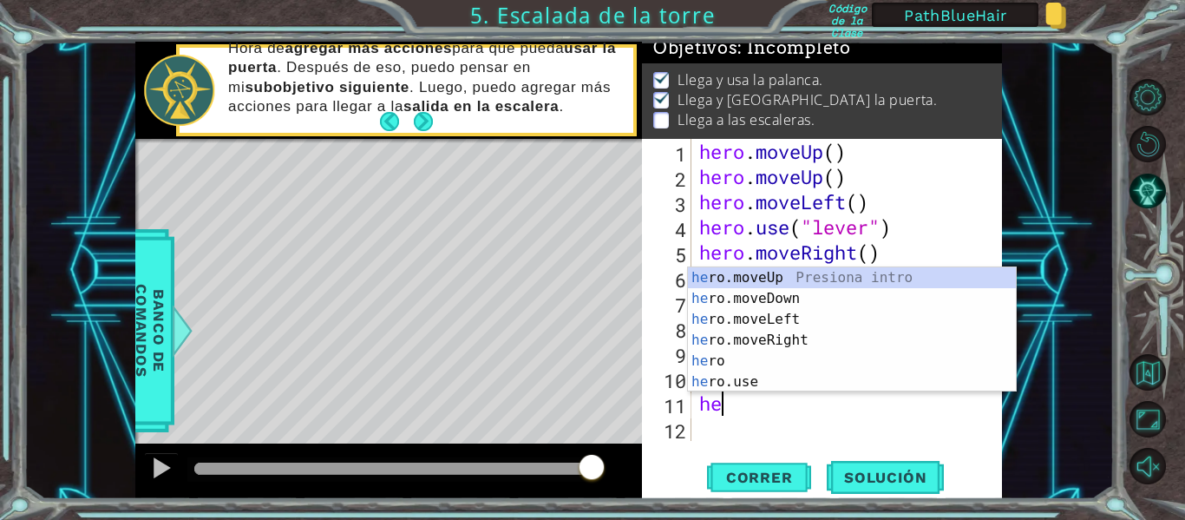
scroll to position [0, 1]
type textarea "hero"
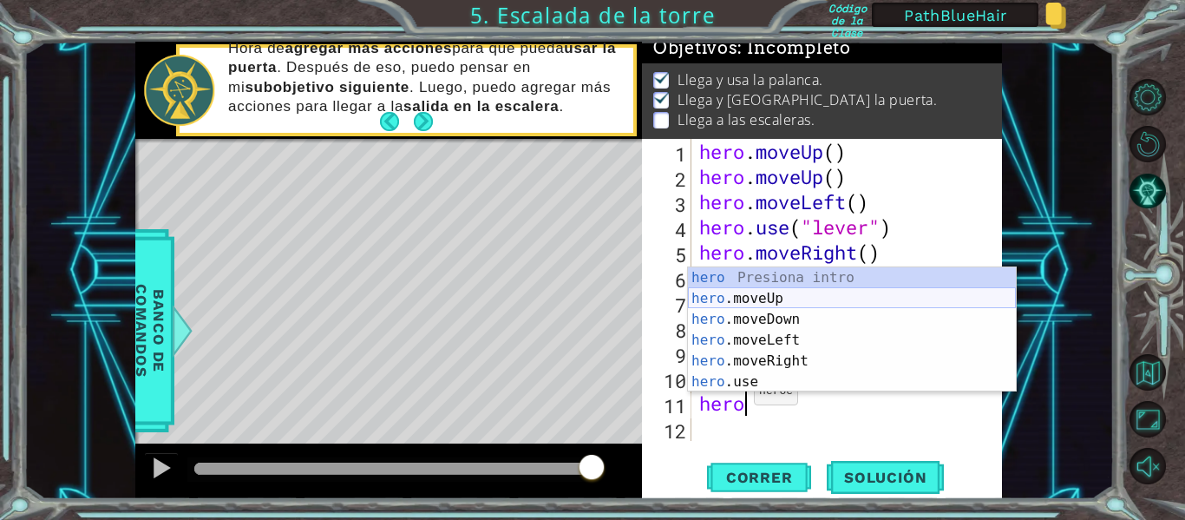
click at [754, 305] on div "hero Presiona intro hero .moveUp Presiona intro hero .moveDown Presiona intro h…" at bounding box center [852, 350] width 328 height 167
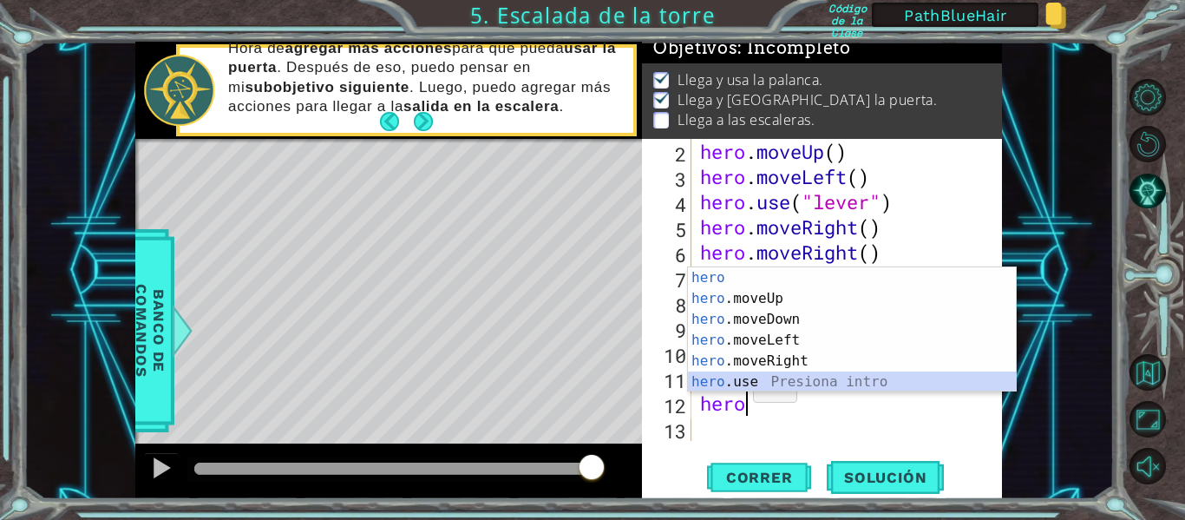
click at [744, 380] on div "hero Presiona intro hero .moveUp Presiona intro hero .moveDown Presiona intro h…" at bounding box center [852, 350] width 328 height 167
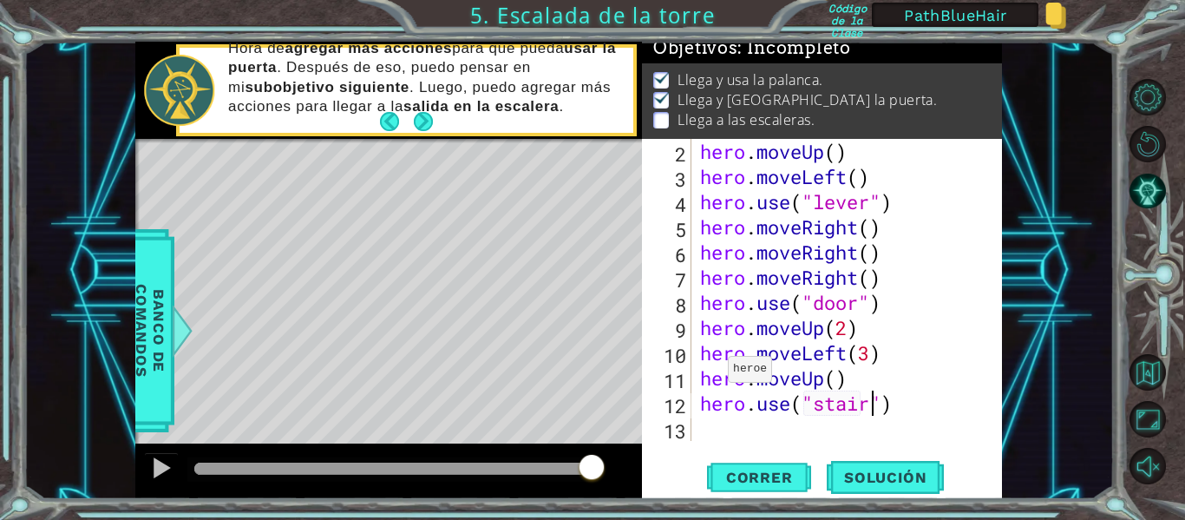
scroll to position [0, 9]
type textarea "hero.use("stairs")"
click at [763, 474] on span "Correr" at bounding box center [760, 477] width 102 height 17
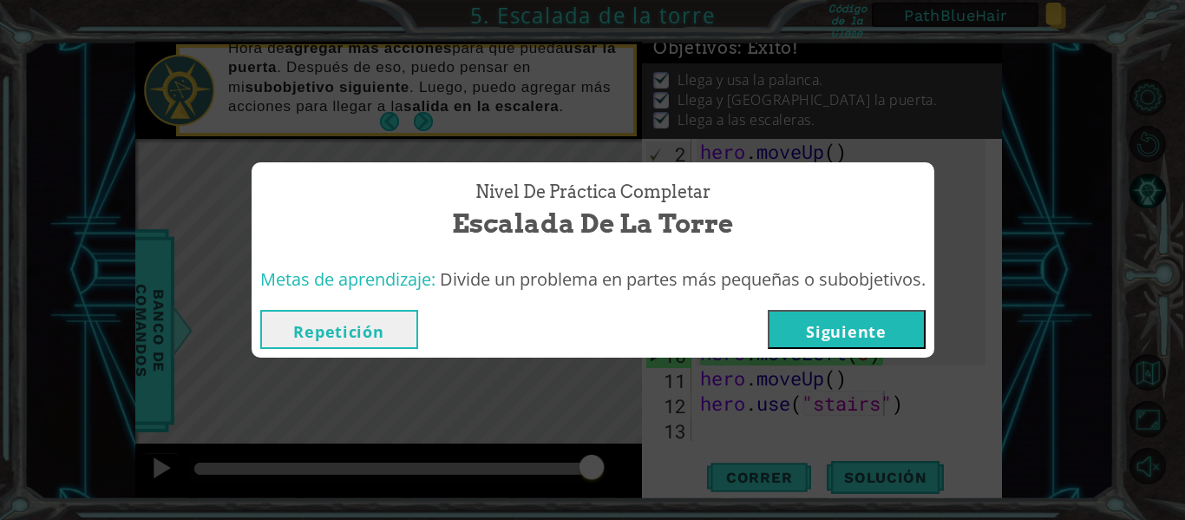
click at [810, 331] on button "Siguiente" at bounding box center [847, 329] width 158 height 39
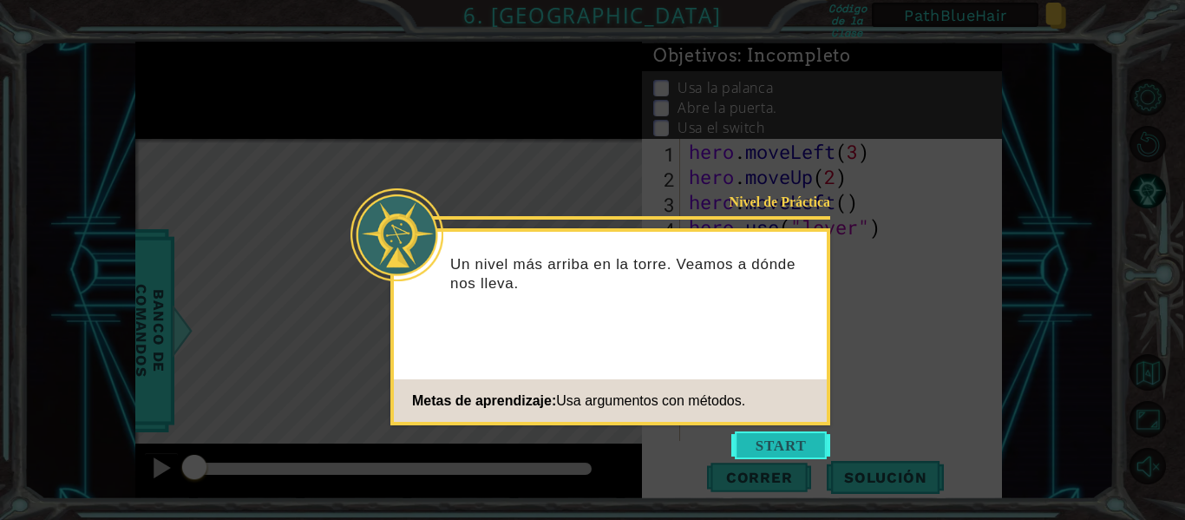
click at [771, 439] on button "Start" at bounding box center [780, 445] width 99 height 28
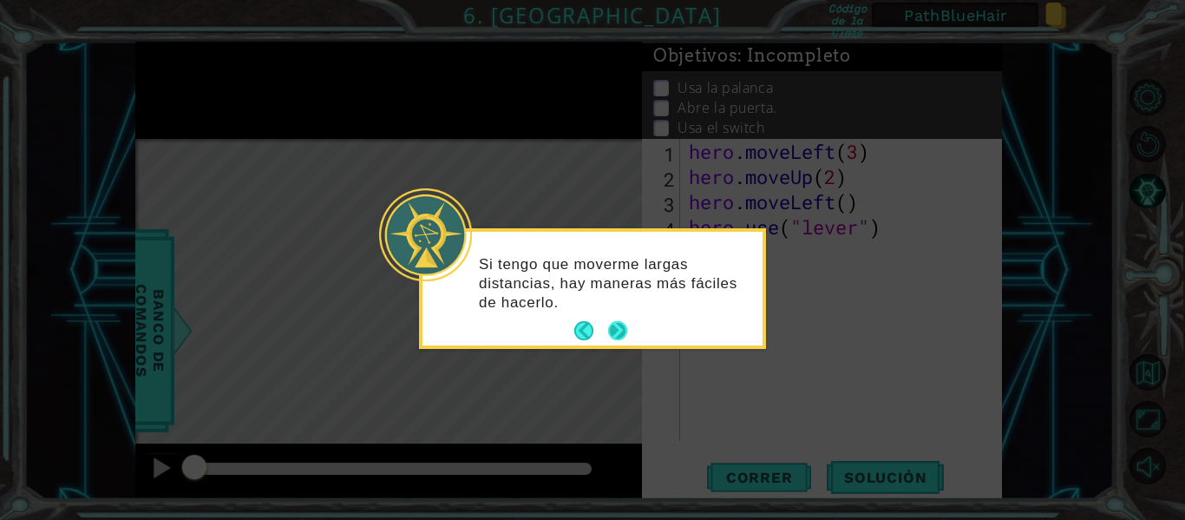
click at [617, 331] on button "Next" at bounding box center [617, 330] width 19 height 19
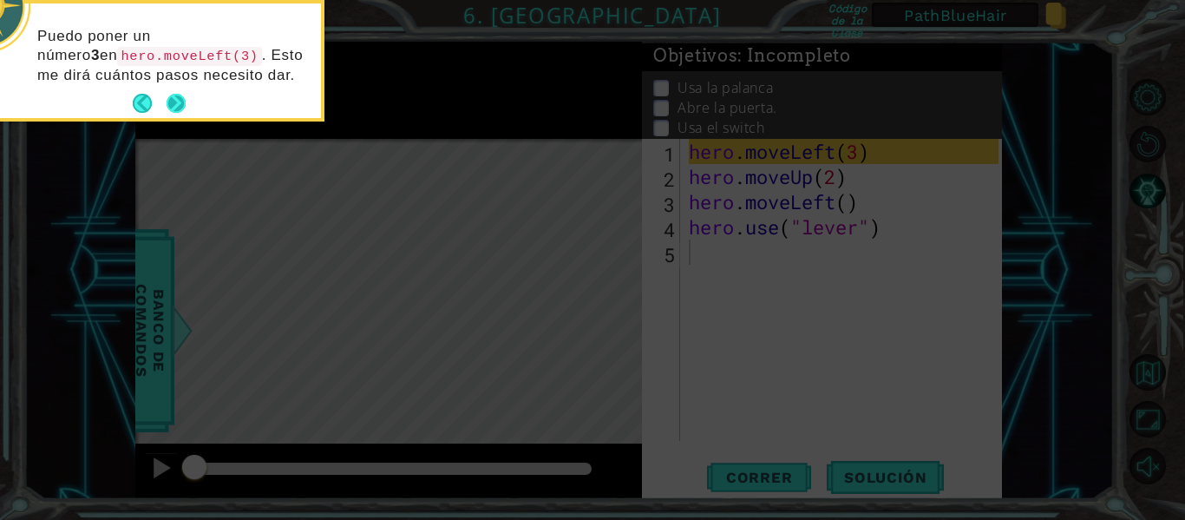
click at [174, 101] on button "Next" at bounding box center [176, 103] width 19 height 19
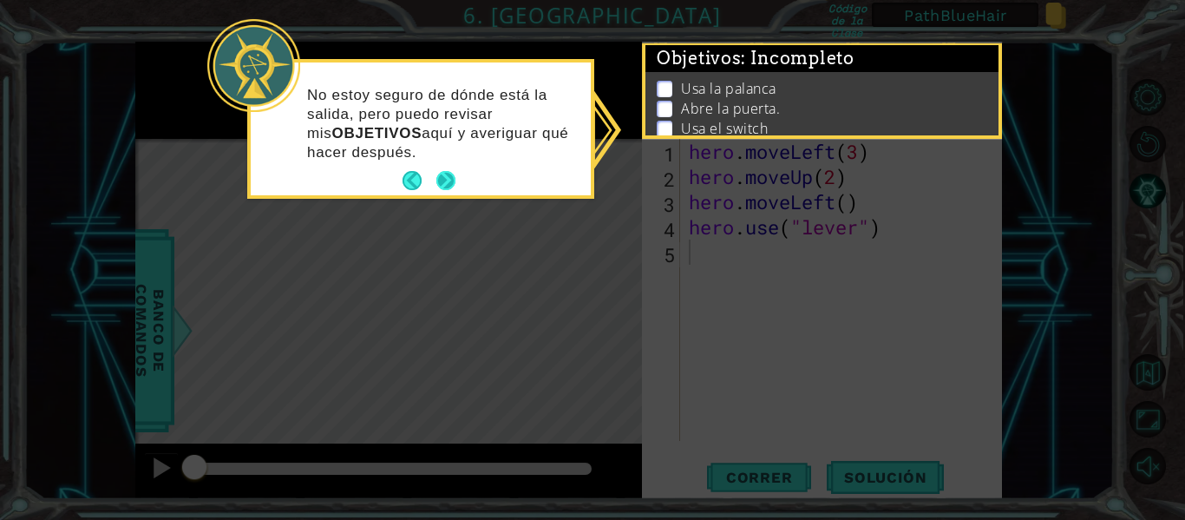
click at [449, 180] on button "Next" at bounding box center [445, 180] width 19 height 19
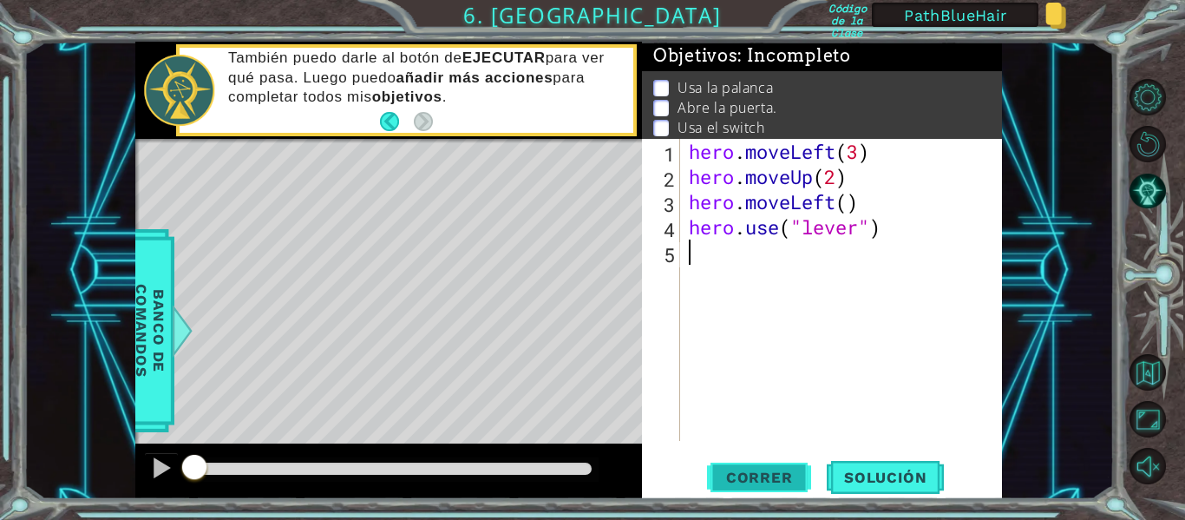
click at [757, 472] on span "Correr" at bounding box center [760, 477] width 102 height 17
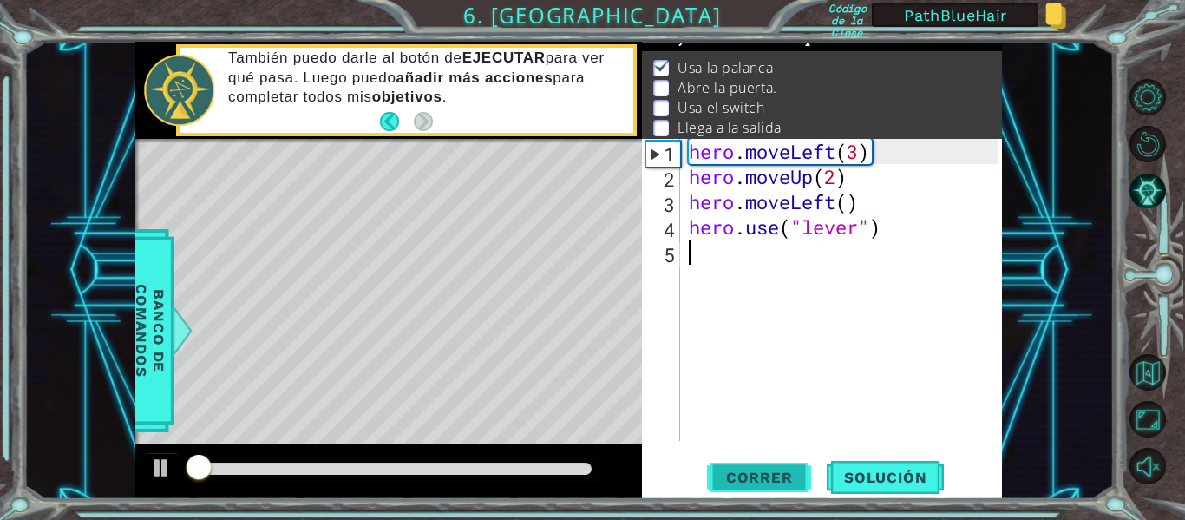
scroll to position [25, 0]
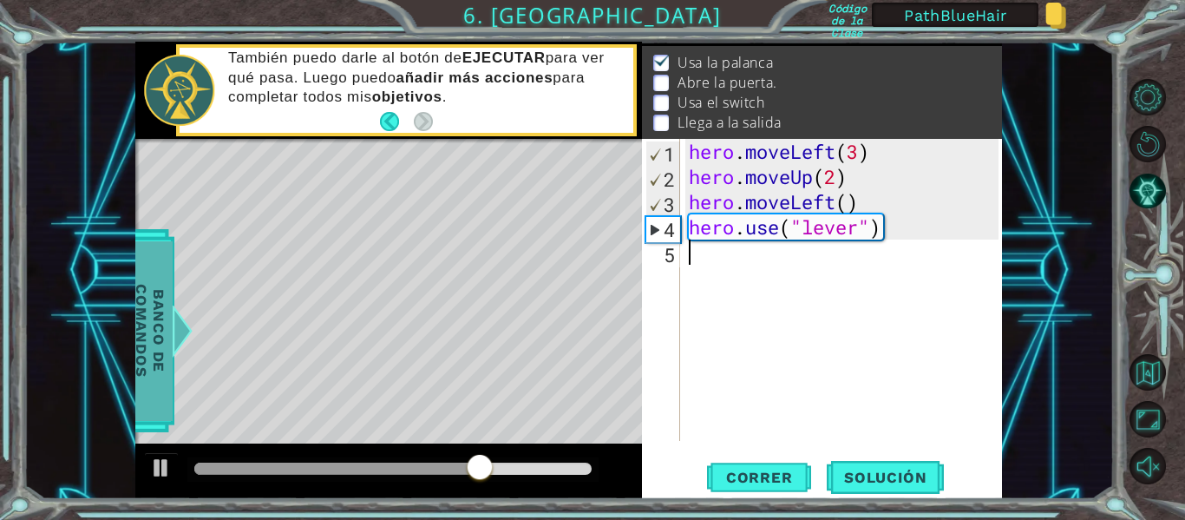
click at [187, 327] on div at bounding box center [183, 331] width 22 height 52
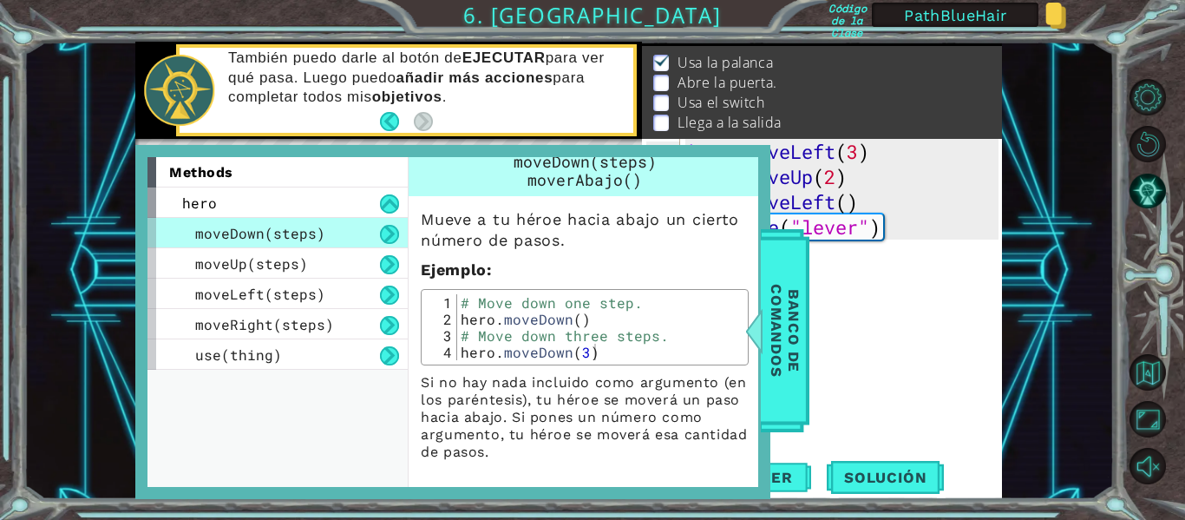
scroll to position [0, 0]
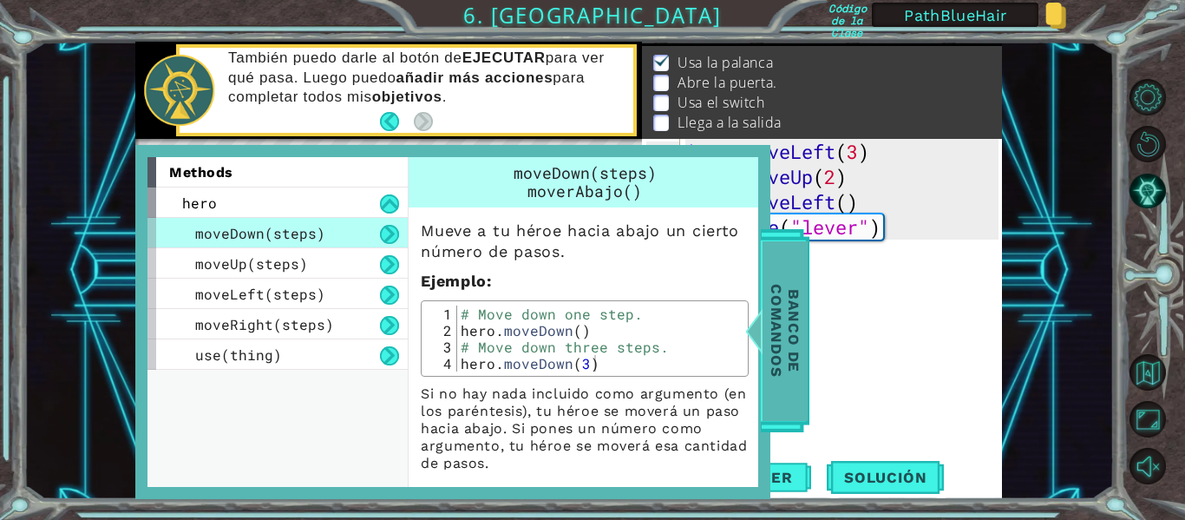
click at [790, 332] on span "Banco de comandos" at bounding box center [785, 331] width 45 height 180
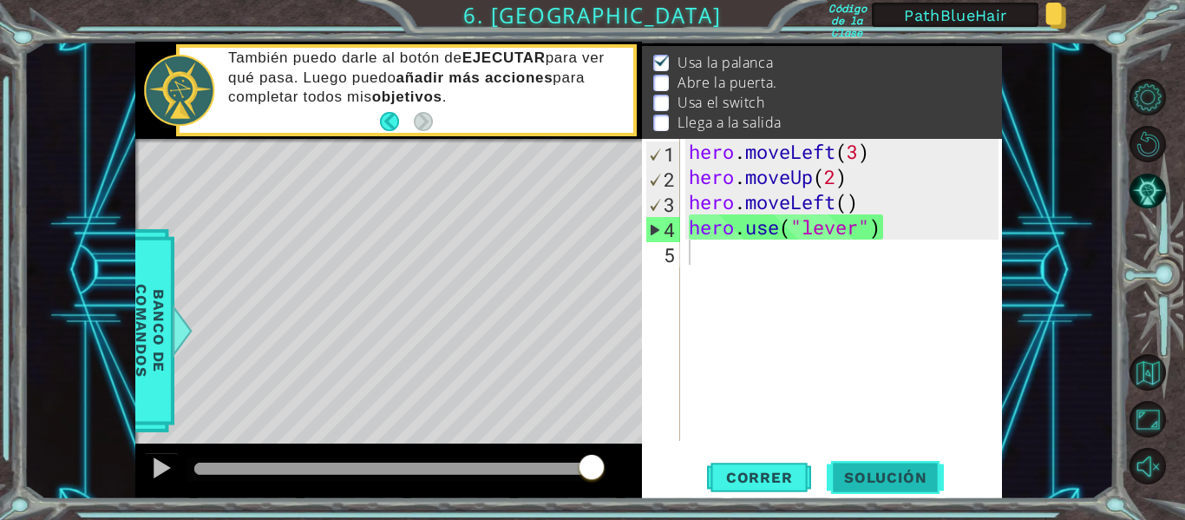
click at [869, 477] on span "Solución" at bounding box center [885, 477] width 117 height 17
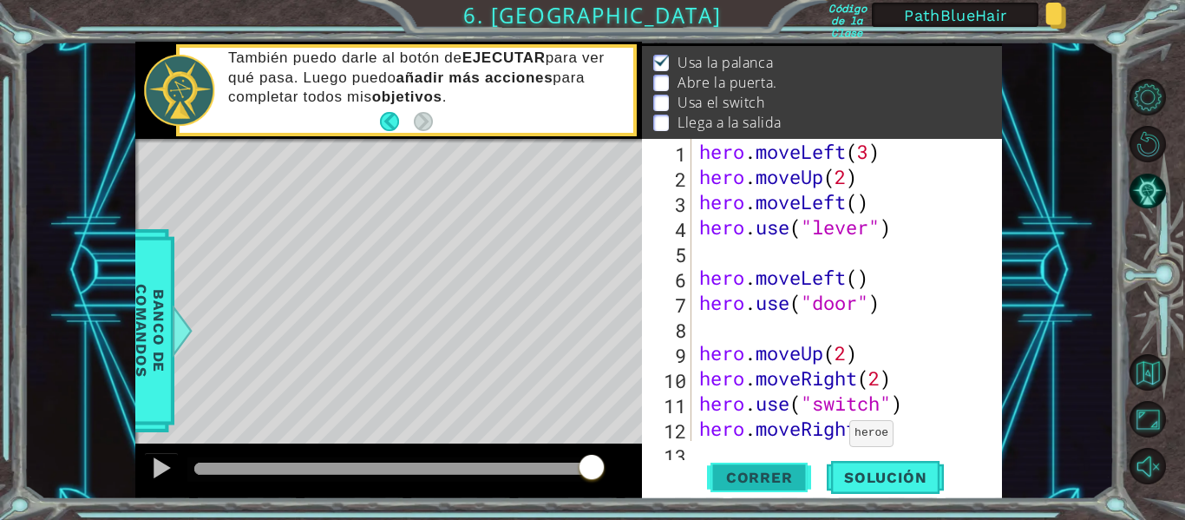
click at [756, 476] on span "Correr" at bounding box center [760, 477] width 102 height 17
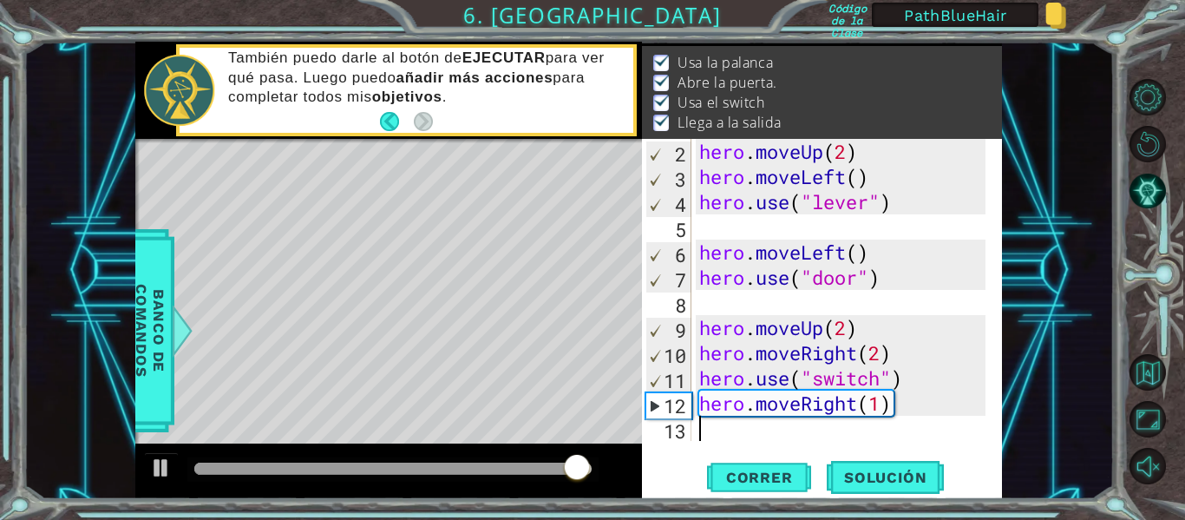
scroll to position [25, 0]
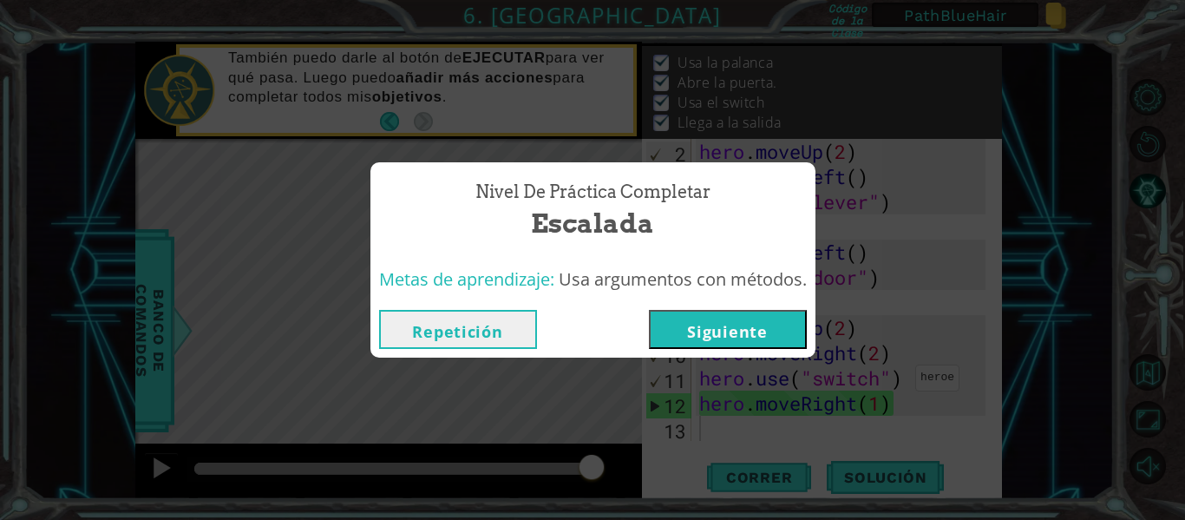
click at [696, 317] on button "Siguiente" at bounding box center [728, 329] width 158 height 39
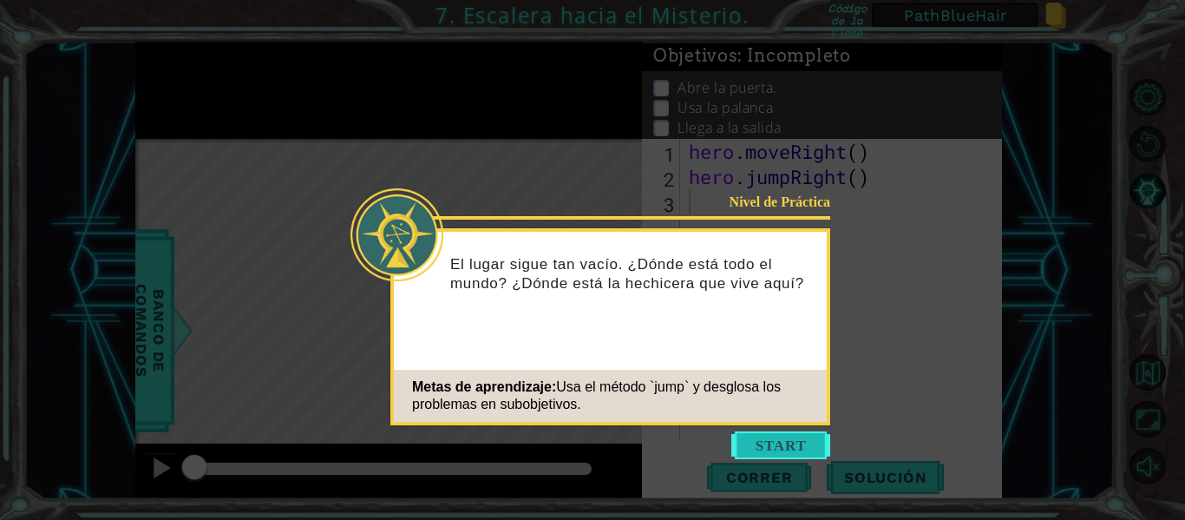
click at [767, 445] on button "Start" at bounding box center [780, 445] width 99 height 28
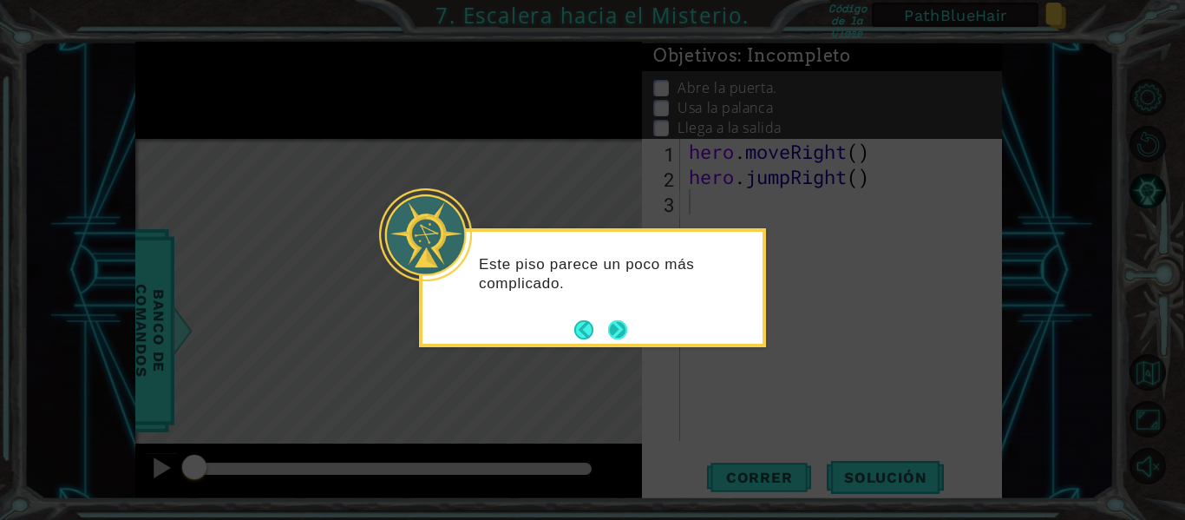
click at [612, 329] on button "Next" at bounding box center [617, 329] width 19 height 19
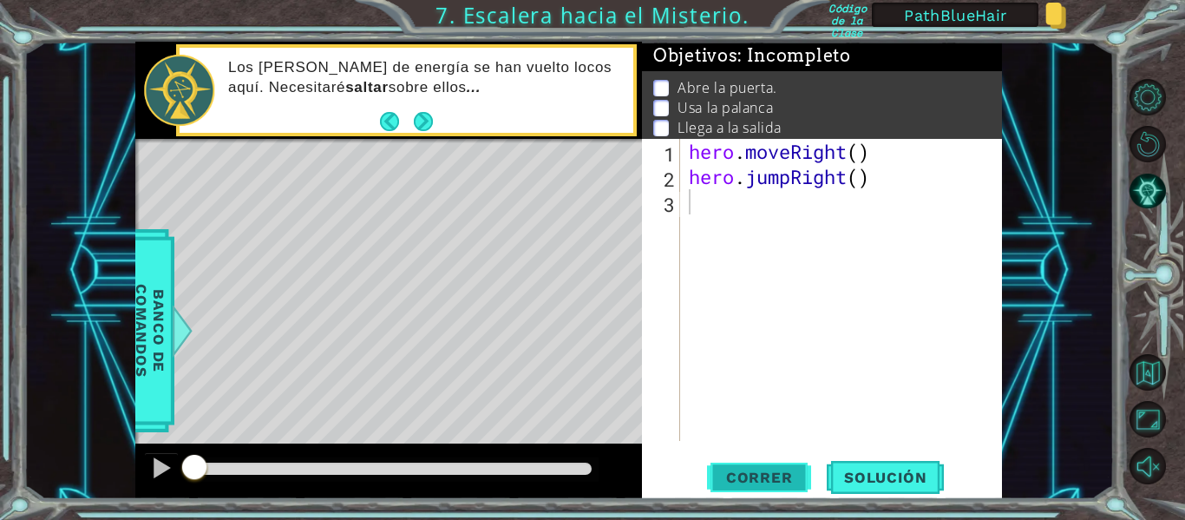
click at [764, 473] on span "Correr" at bounding box center [760, 477] width 102 height 17
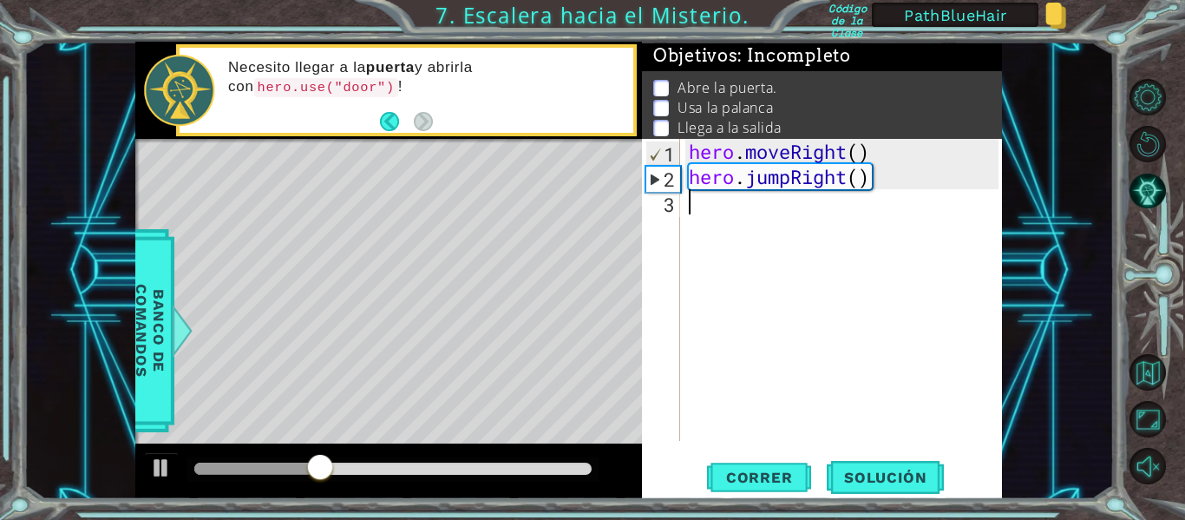
click at [722, 207] on div "hero . moveRight ( ) hero . jumpRight ( )" at bounding box center [846, 315] width 322 height 352
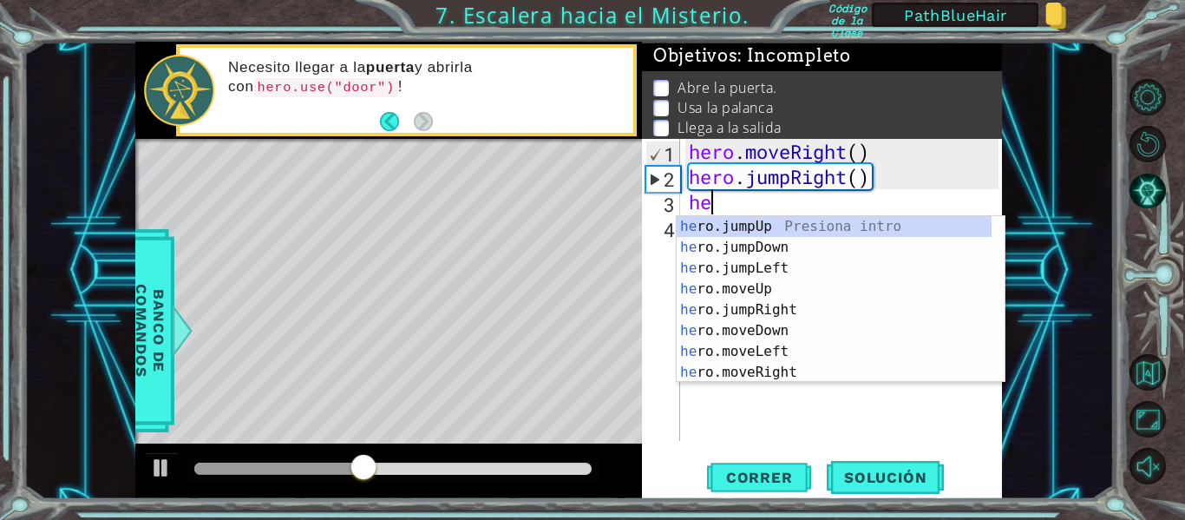
scroll to position [0, 1]
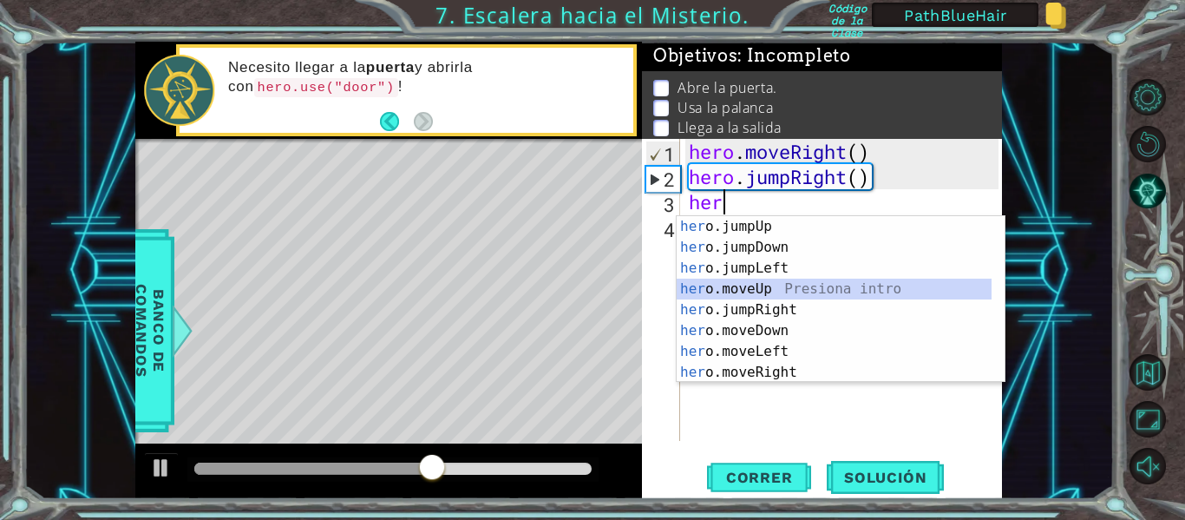
click at [776, 291] on div "her o.jumpUp Presiona intro her o.jumpDown Presiona intro her o.jumpLeft Presio…" at bounding box center [834, 320] width 315 height 208
type textarea "hero.moveUp(1)"
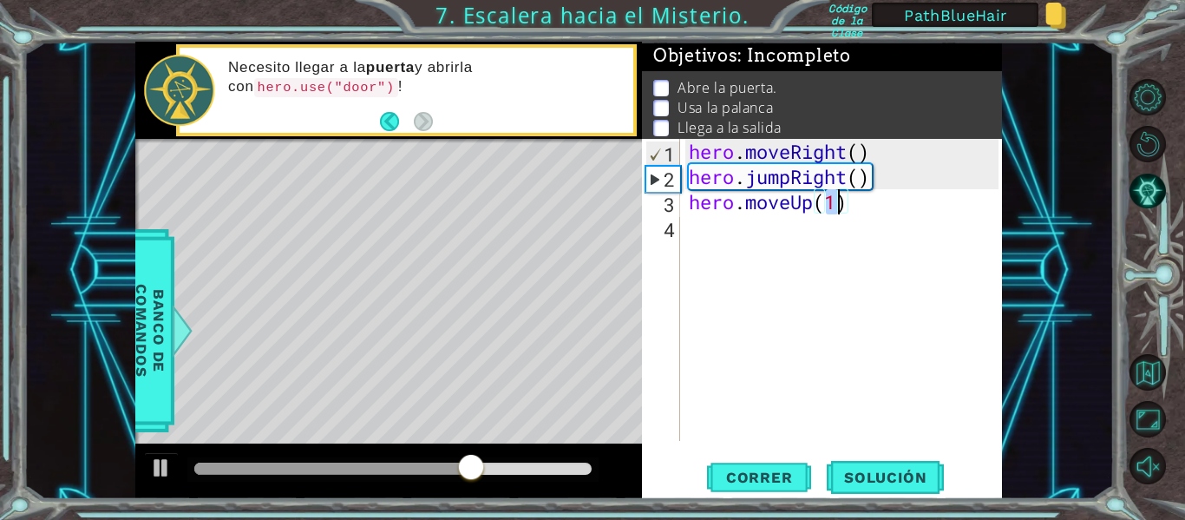
click at [710, 226] on div "hero . moveRight ( ) hero . jumpRight ( ) hero . moveUp ( 1 )" at bounding box center [846, 315] width 322 height 352
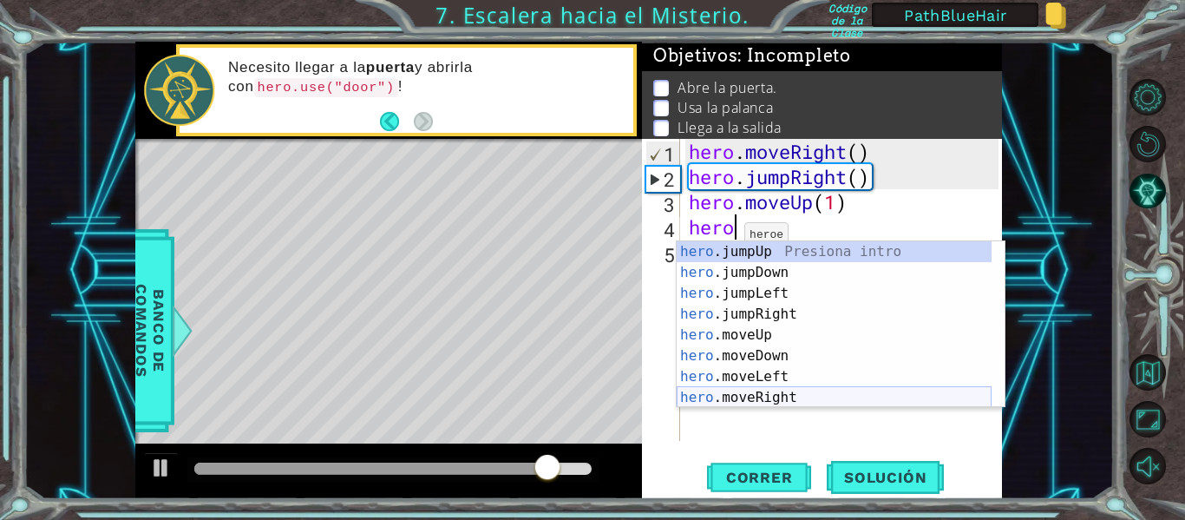
click at [778, 392] on div "hero .jumpUp Presiona intro hero .jumpDown Presiona intro hero .jumpLeft Presio…" at bounding box center [834, 345] width 315 height 208
type textarea "hero.moveRight(1)"
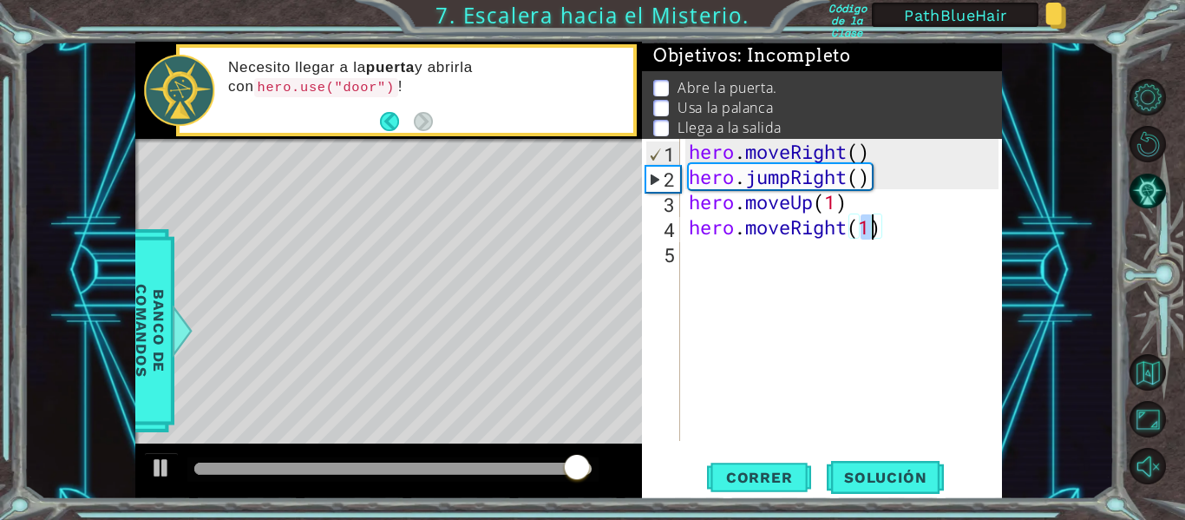
click at [718, 256] on div "hero . moveRight ( ) hero . jumpRight ( ) hero . moveUp ( 1 ) hero . moveRight …" at bounding box center [846, 315] width 322 height 352
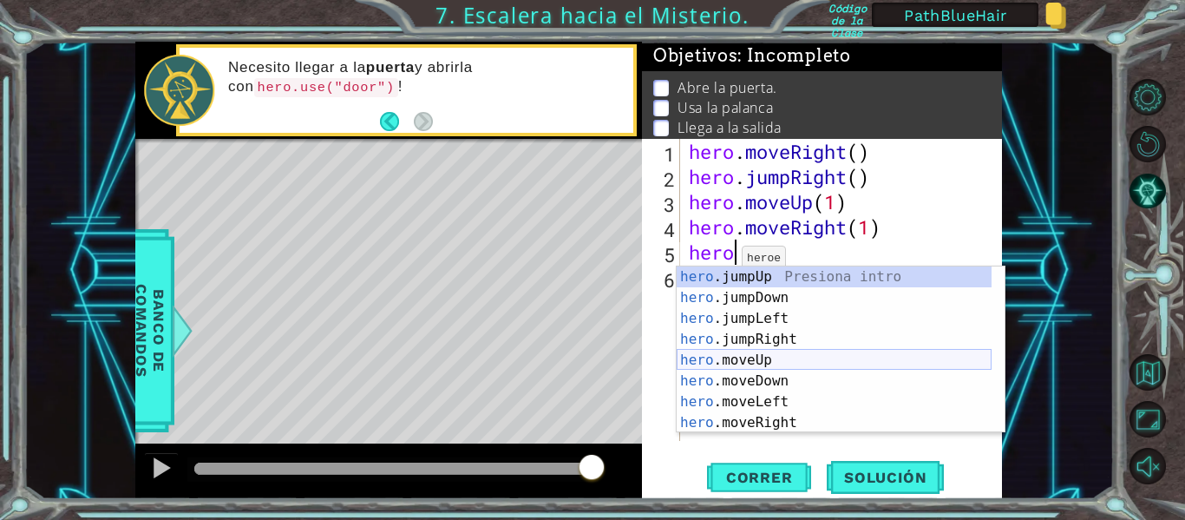
scroll to position [21, 0]
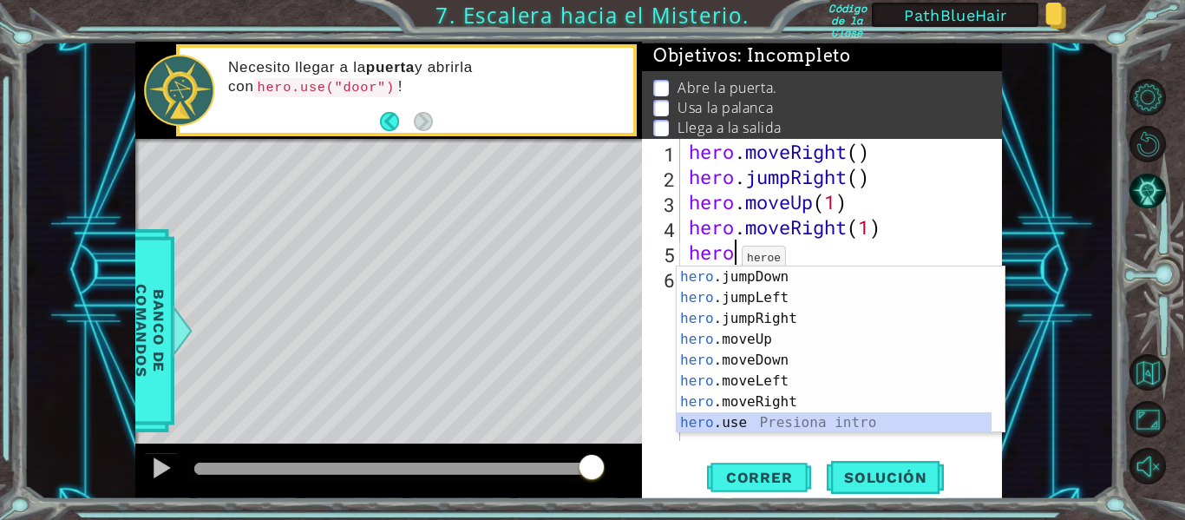
click at [758, 424] on div "hero .jumpDown Presiona intro hero .jumpLeft Presiona intro hero .jumpRight Pre…" at bounding box center [834, 370] width 315 height 208
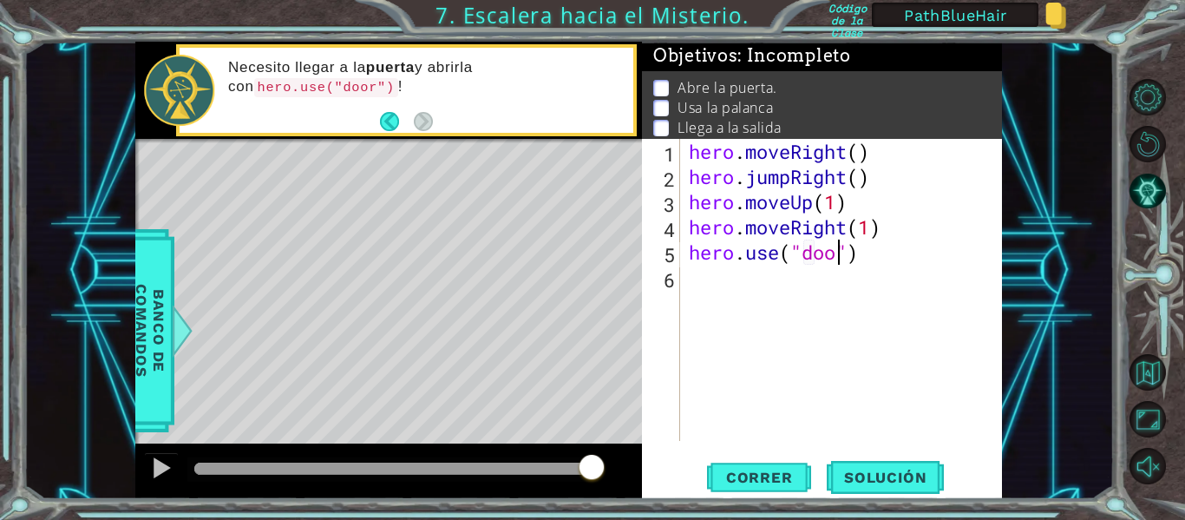
scroll to position [0, 8]
type textarea "hero.use("door")"
click at [764, 469] on span "Correr" at bounding box center [760, 477] width 102 height 17
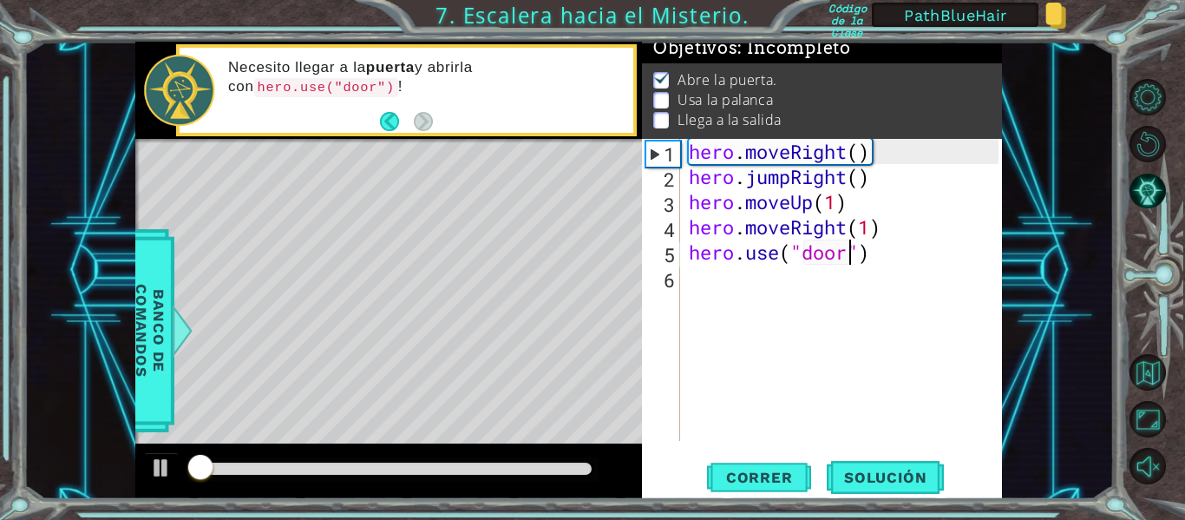
scroll to position [15, 0]
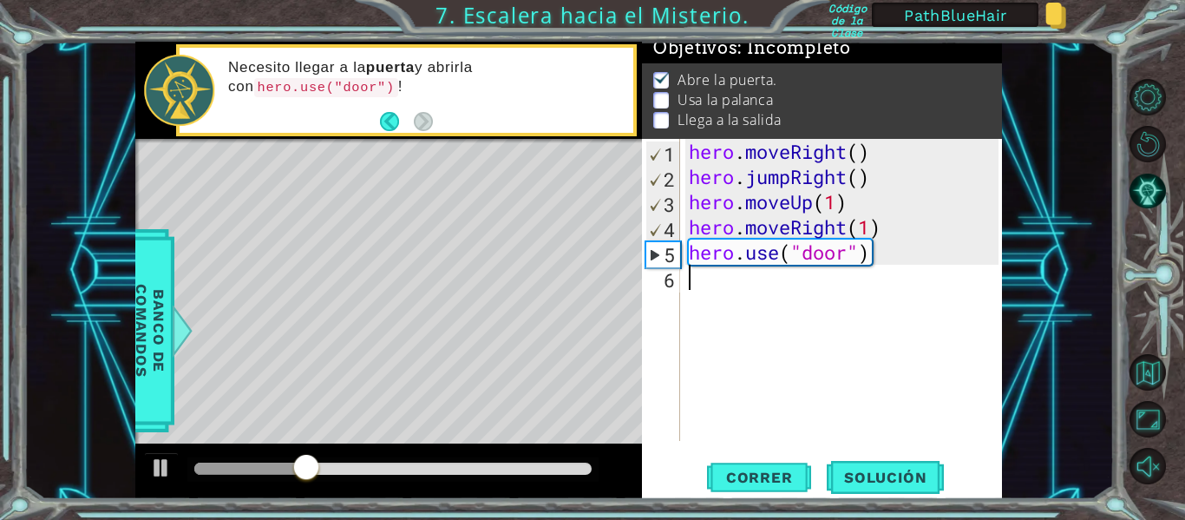
click at [707, 288] on div "hero . moveRight ( ) hero . jumpRight ( ) hero . moveUp ( 1 ) hero . moveRight …" at bounding box center [846, 315] width 322 height 352
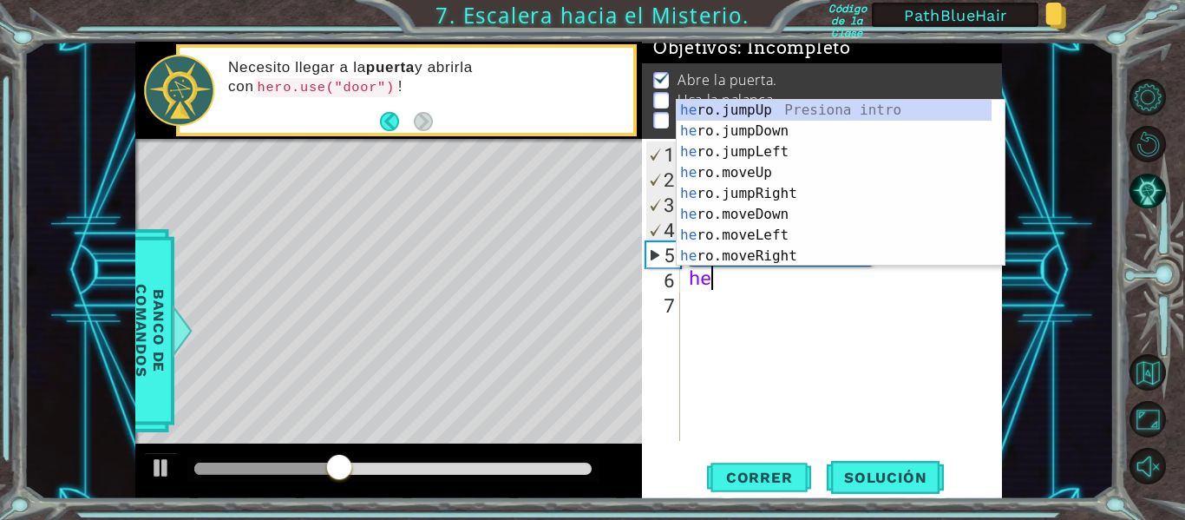
scroll to position [0, 1]
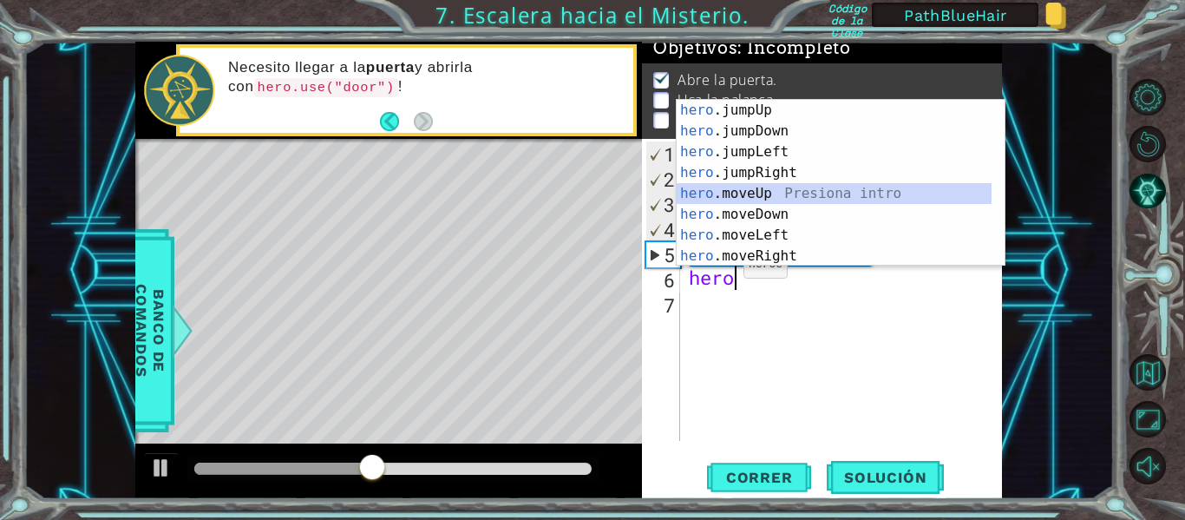
click at [744, 189] on div "hero .jumpUp Presiona intro hero .jumpDown Presiona intro hero .jumpLeft Presio…" at bounding box center [834, 204] width 315 height 208
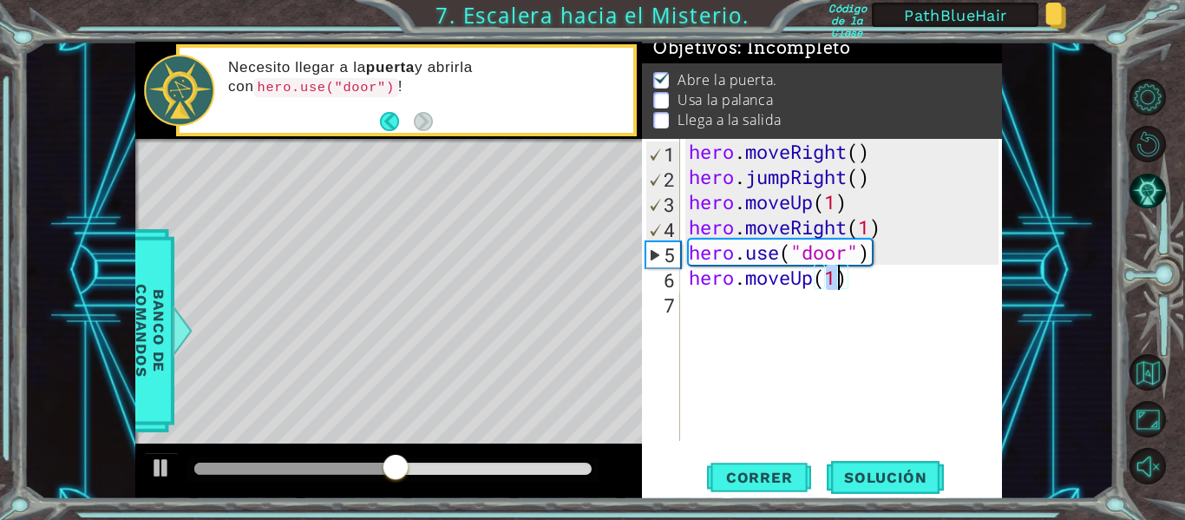
scroll to position [0, 6]
type textarea "hero.moveUp(2)"
click at [744, 482] on span "Correr" at bounding box center [760, 477] width 102 height 17
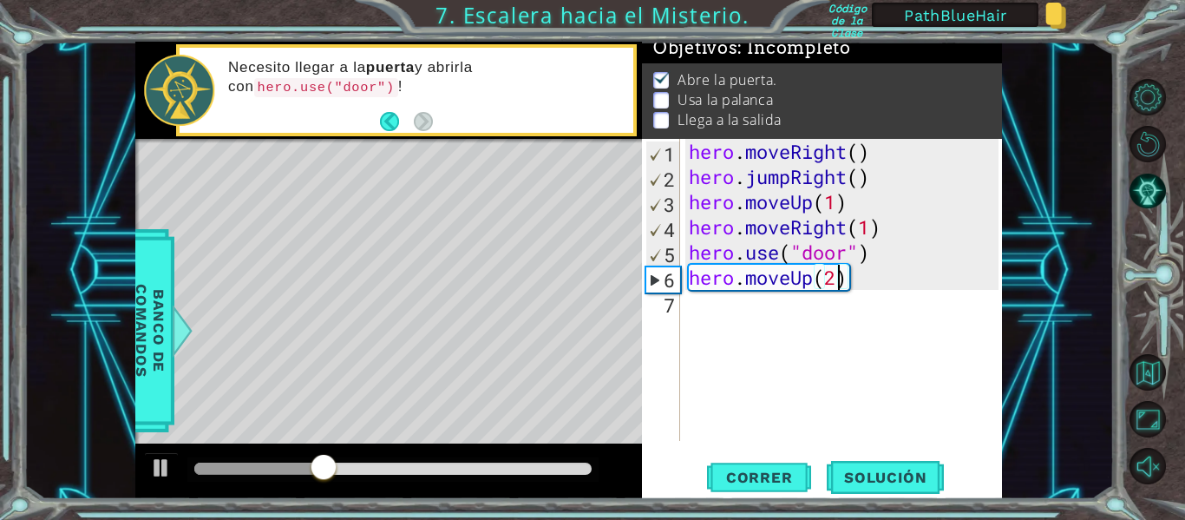
click at [718, 314] on div "hero . moveRight ( ) hero . jumpRight ( ) hero . moveUp ( 1 ) hero . moveRight …" at bounding box center [846, 315] width 322 height 352
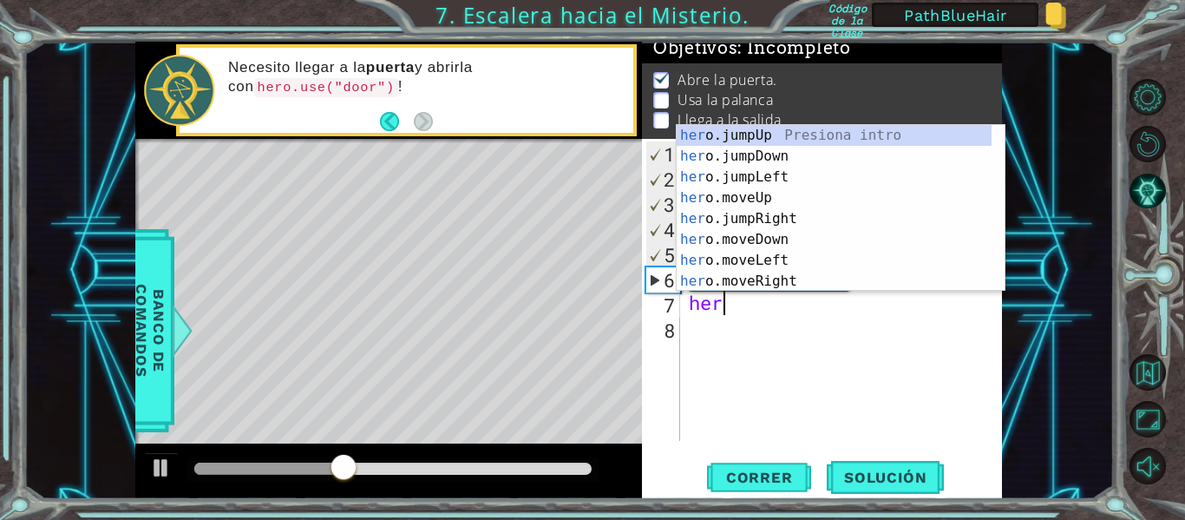
scroll to position [0, 1]
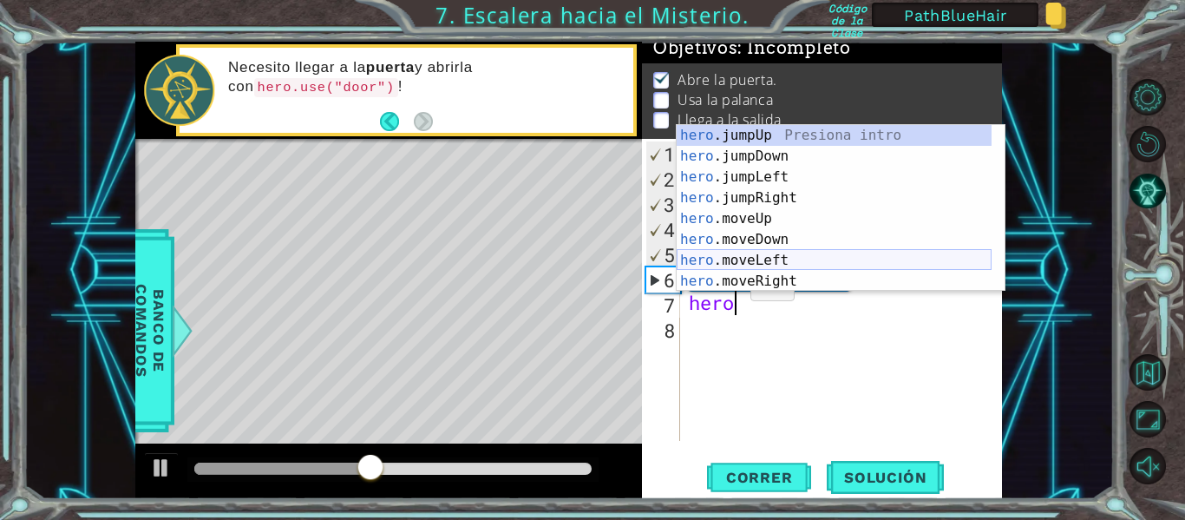
click at [737, 261] on div "hero .jumpUp Presiona intro hero .jumpDown Presiona intro hero .jumpLeft Presio…" at bounding box center [834, 229] width 315 height 208
type textarea "hero.moveLeft(1)"
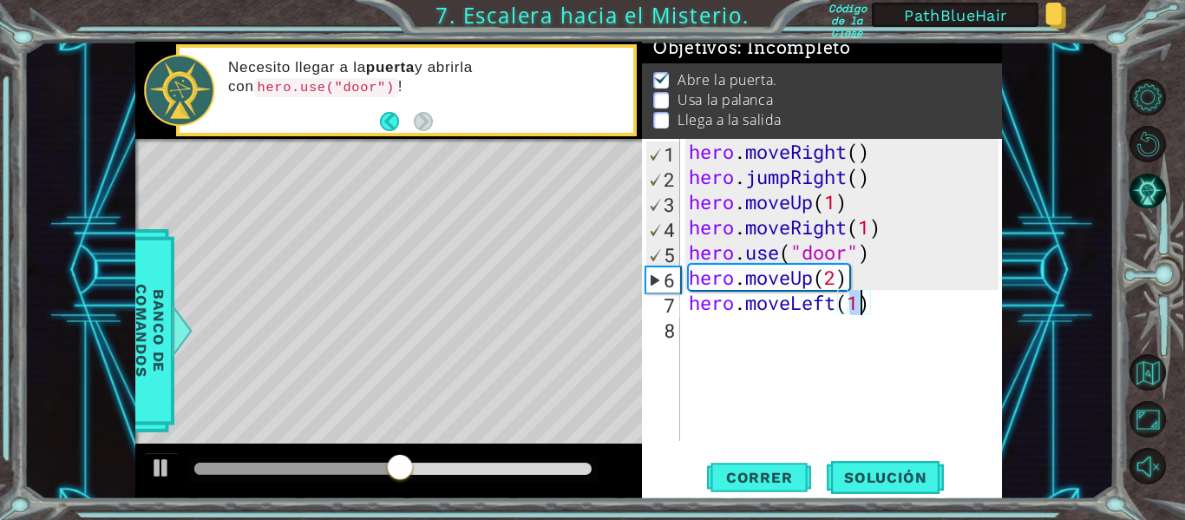
click at [712, 330] on div "hero . moveRight ( ) hero . jumpRight ( ) hero . moveUp ( 1 ) hero . moveRight …" at bounding box center [846, 315] width 322 height 352
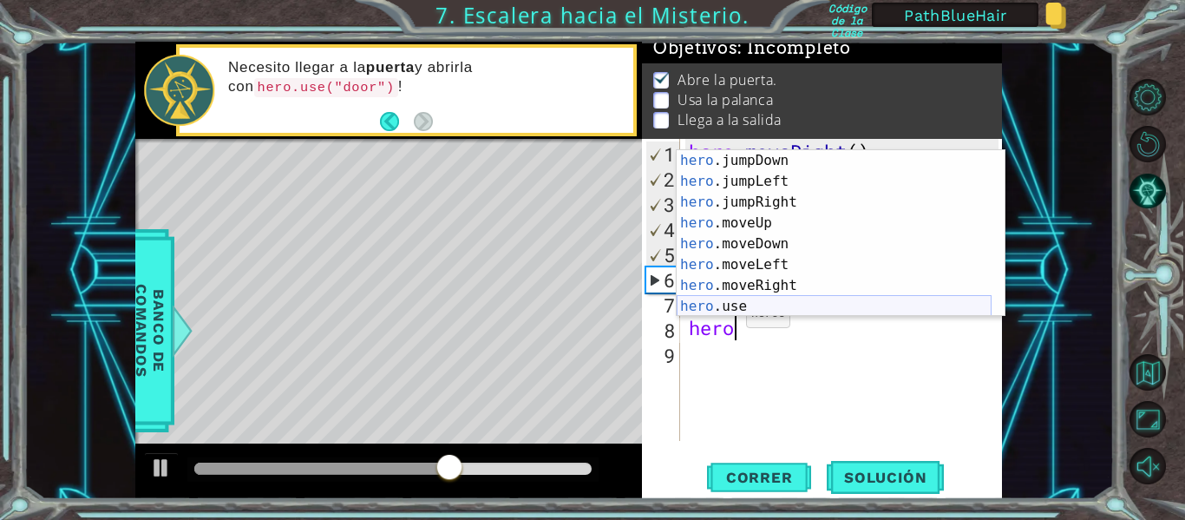
scroll to position [21, 0]
click at [773, 300] on div "hero .jumpDown Presiona intro hero .jumpLeft Presiona intro hero .jumpRight Pre…" at bounding box center [834, 254] width 315 height 208
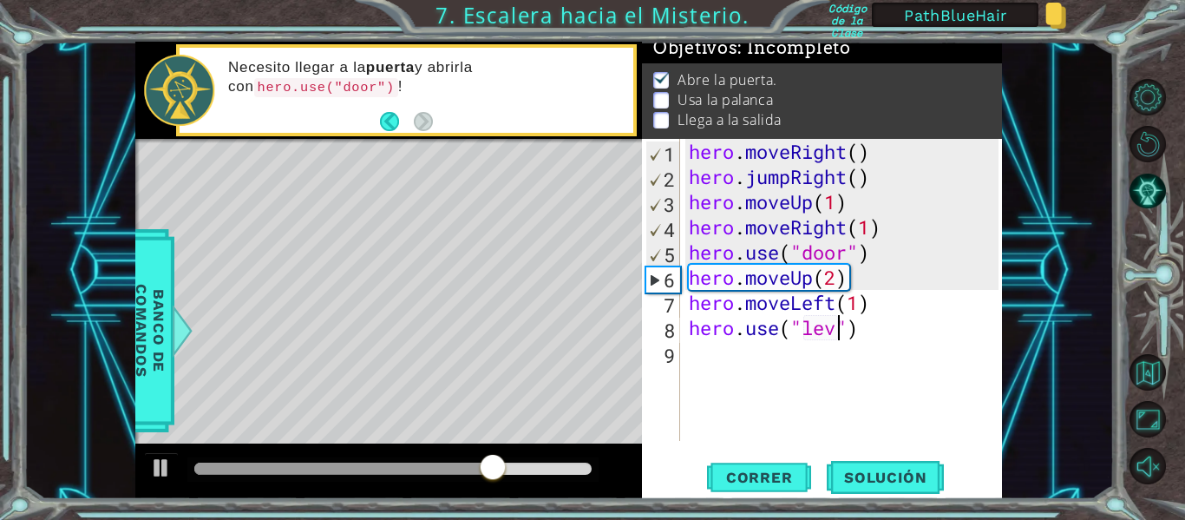
scroll to position [0, 8]
type textarea "hero.use("lever")"
click at [756, 471] on span "Correr" at bounding box center [760, 477] width 102 height 17
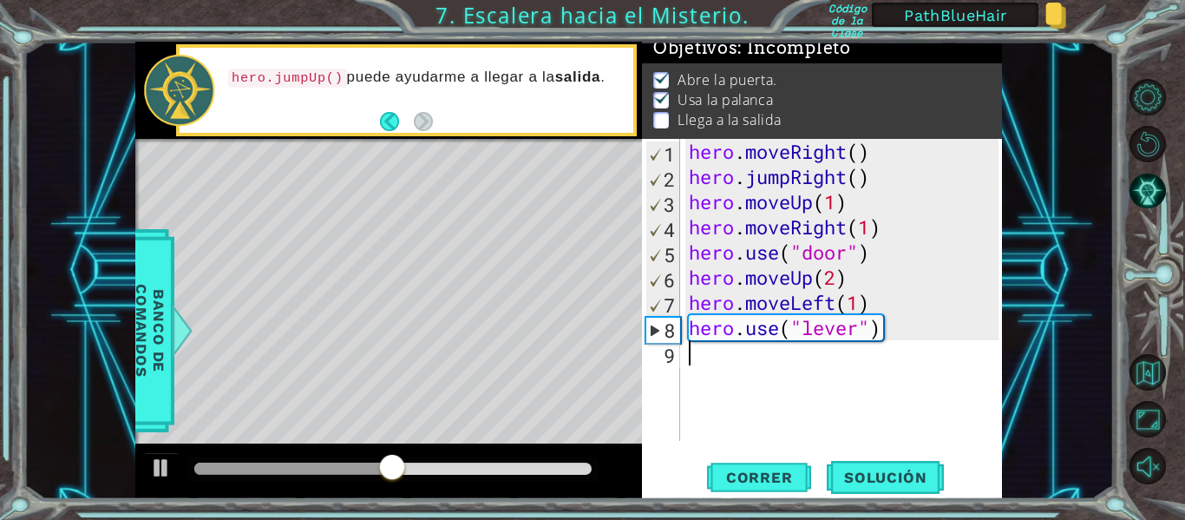
click at [700, 358] on div "hero . moveRight ( ) hero . jumpRight ( ) hero . moveUp ( 1 ) hero . moveRight …" at bounding box center [846, 315] width 322 height 352
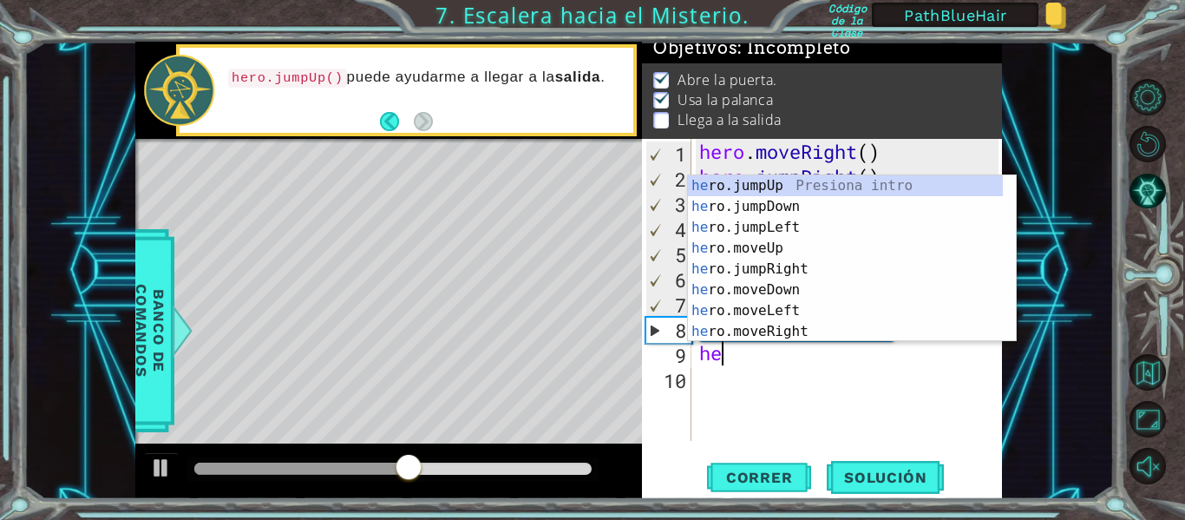
scroll to position [0, 1]
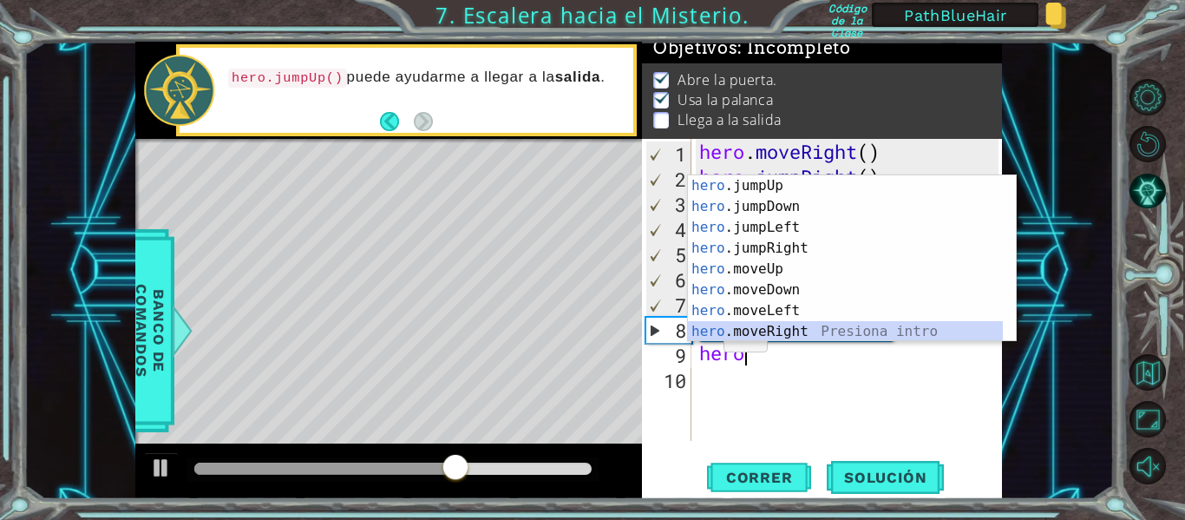
click at [759, 331] on div "hero .jumpUp Presiona intro hero .jumpDown Presiona intro hero .jumpLeft Presio…" at bounding box center [845, 279] width 315 height 208
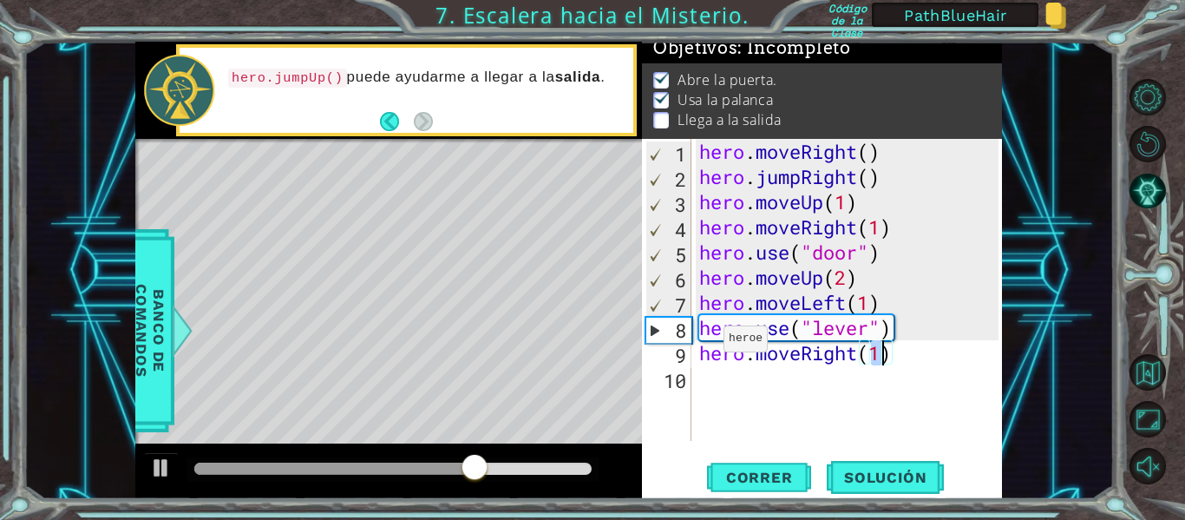
type textarea "hero.moveRight(2)"
click at [735, 384] on div "hero . moveRight ( ) hero . jumpRight ( ) hero . moveUp ( 1 ) hero . moveRight …" at bounding box center [852, 315] width 312 height 352
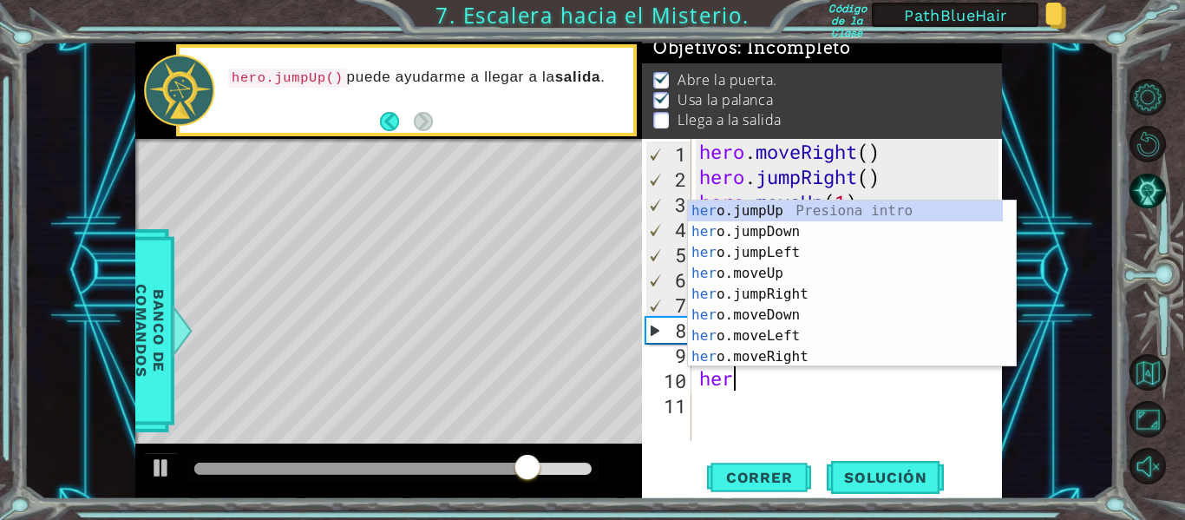
scroll to position [0, 1]
type textarea "hero"
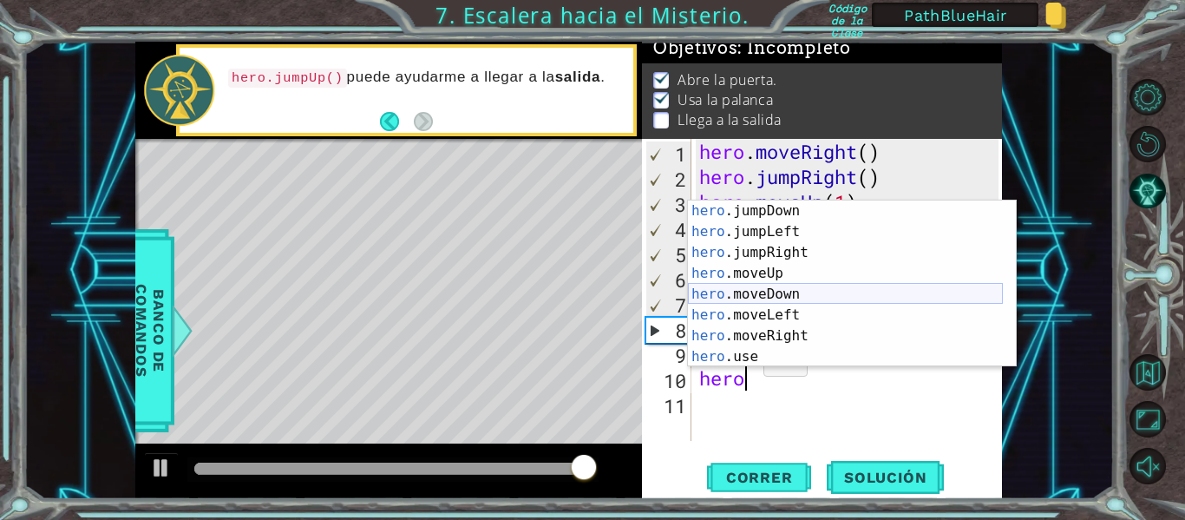
scroll to position [0, 0]
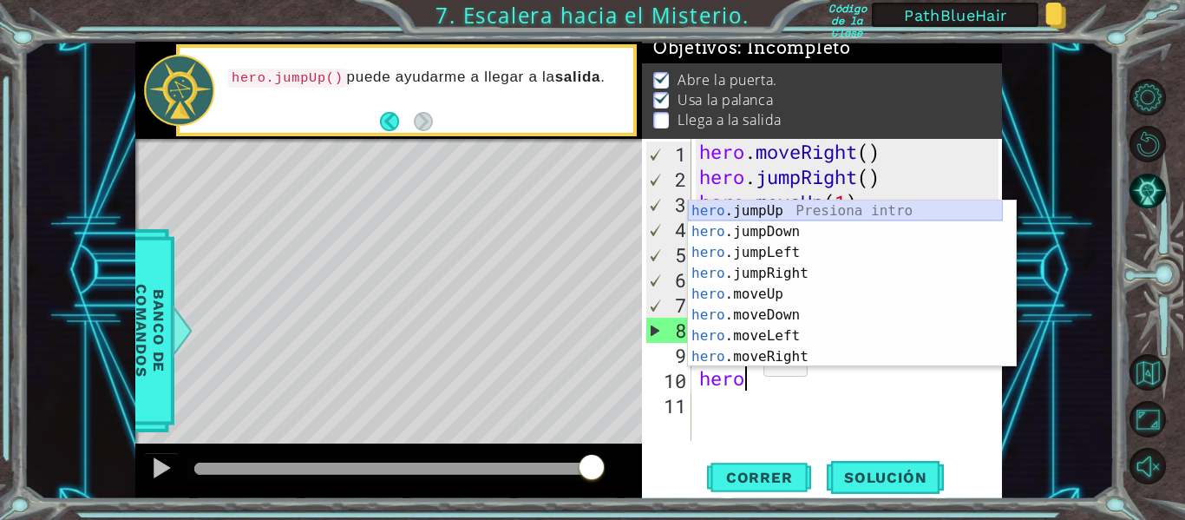
click at [796, 210] on div "hero .jumpUp Presiona intro hero .jumpDown Presiona intro hero .jumpLeft Presio…" at bounding box center [845, 304] width 315 height 208
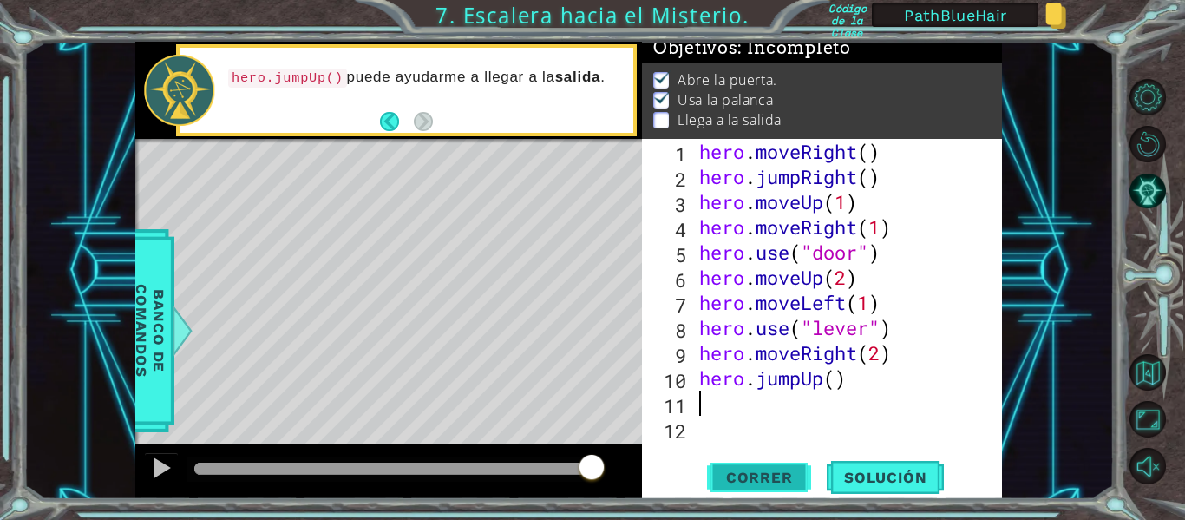
click at [739, 474] on span "Correr" at bounding box center [760, 477] width 102 height 17
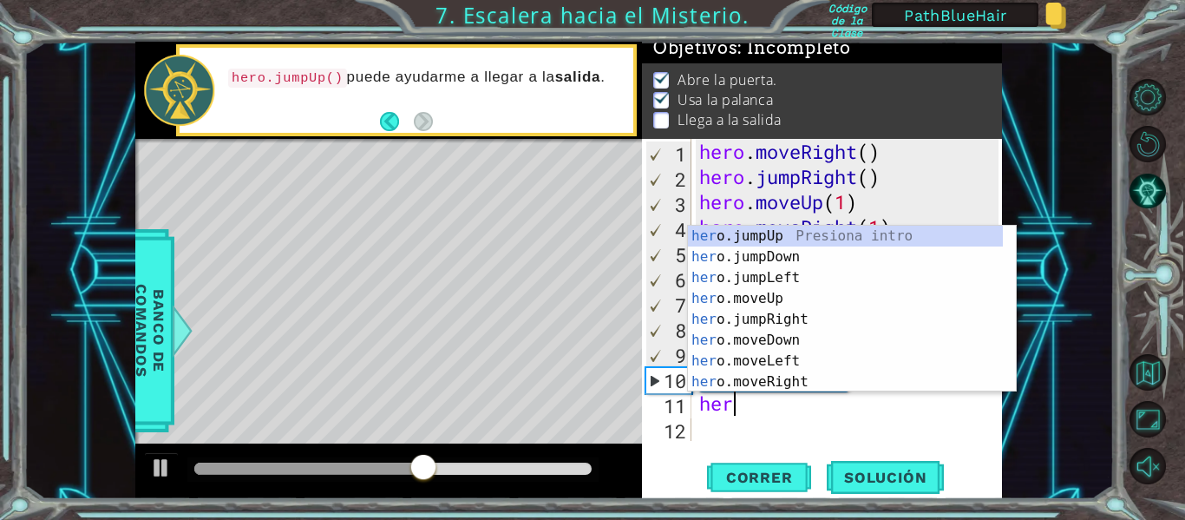
scroll to position [0, 1]
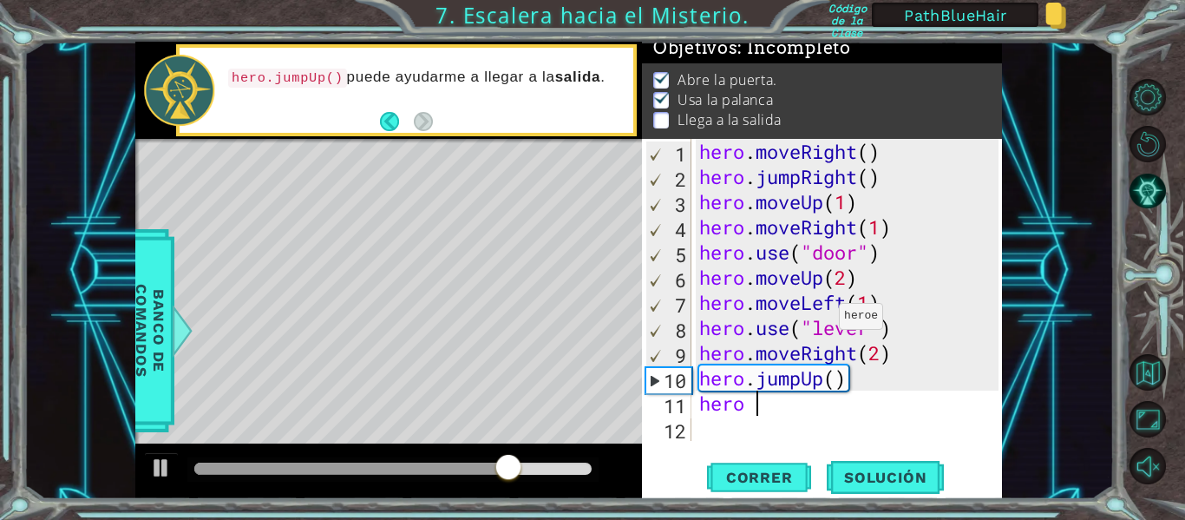
type textarea "hero"
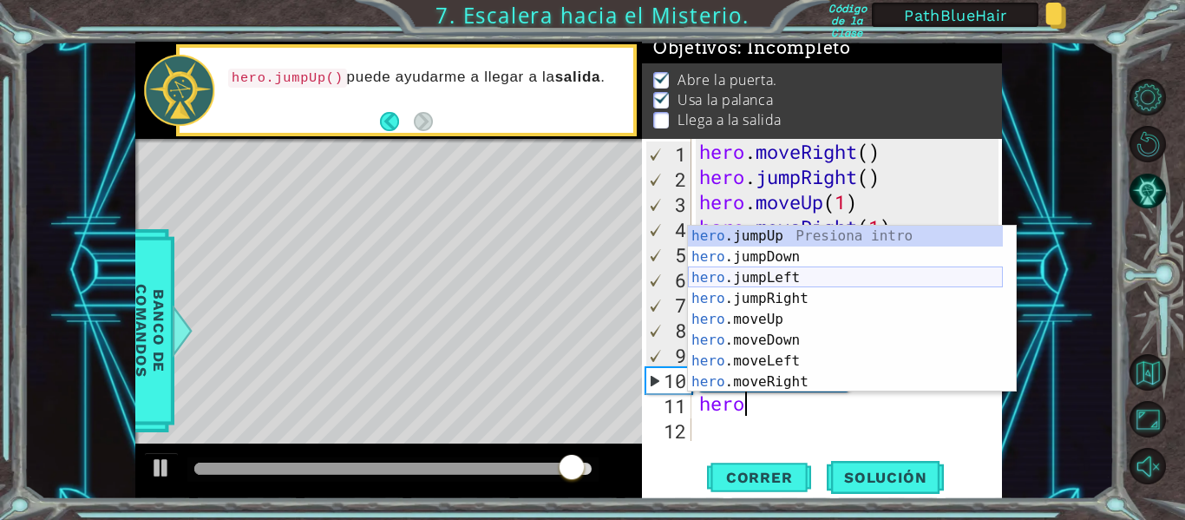
click at [800, 278] on div "hero .jumpUp Presiona intro hero .jumpDown Presiona intro hero .jumpLeft Presio…" at bounding box center [845, 330] width 315 height 208
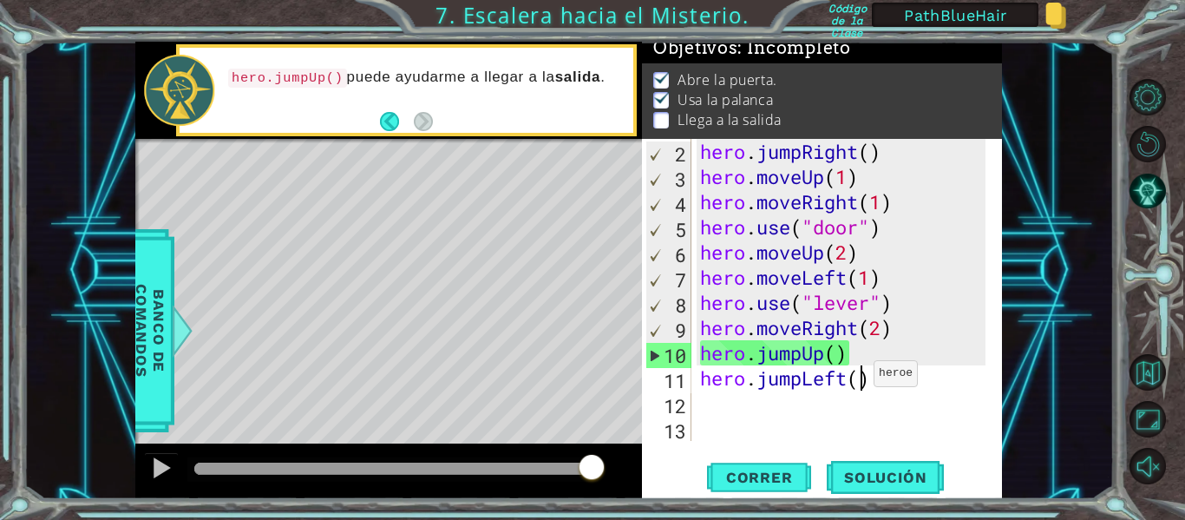
click at [859, 377] on div "hero . jumpRight ( ) hero . moveUp ( 1 ) hero . moveRight ( 1 ) hero . use ( "d…" at bounding box center [846, 315] width 298 height 352
click at [877, 383] on div "hero . jumpRight ( ) hero . moveUp ( 1 ) hero . moveRight ( 1 ) hero . use ( "d…" at bounding box center [846, 315] width 298 height 352
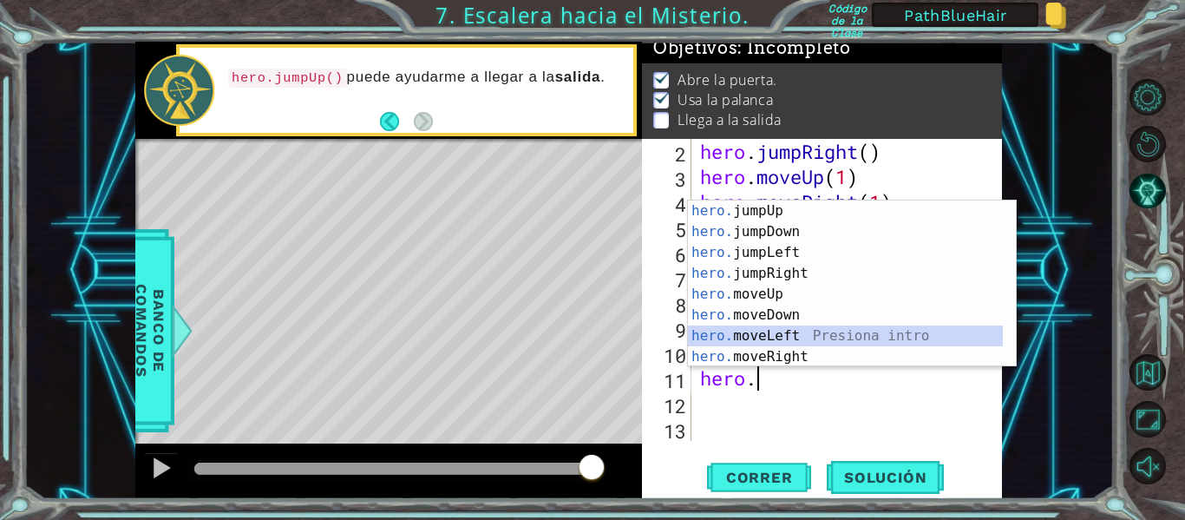
click at [784, 331] on div "hero. jumpUp Presiona intro hero. jumpDown Presiona intro hero. jumpLeft Presio…" at bounding box center [845, 304] width 315 height 208
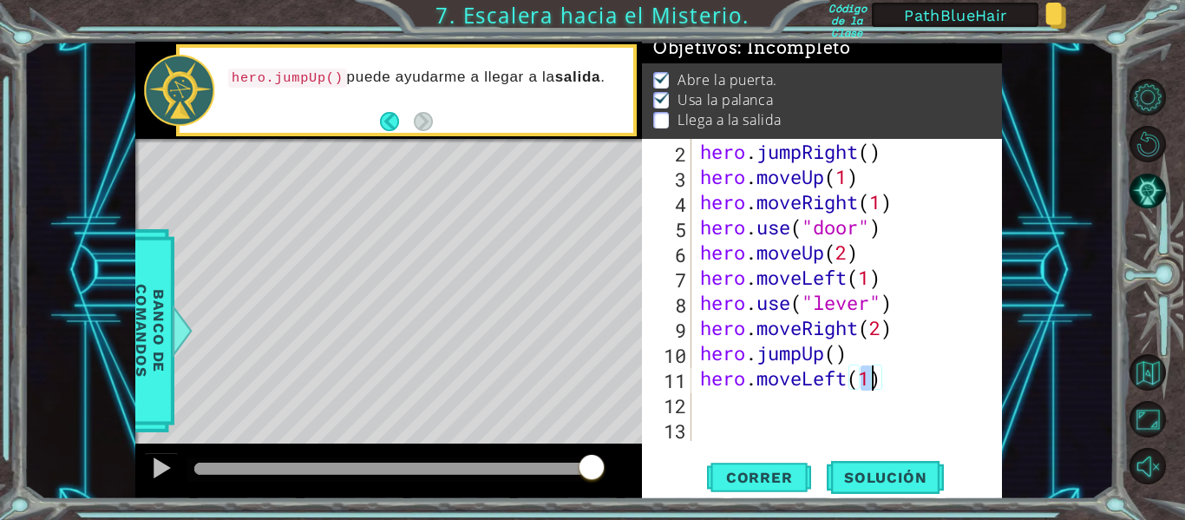
type textarea "hero.moveLeft(2)"
click at [746, 405] on div "hero . jumpRight ( ) hero . moveUp ( 1 ) hero . moveRight ( 1 ) hero . use ( "d…" at bounding box center [846, 315] width 298 height 352
click at [770, 480] on span "Correr" at bounding box center [760, 477] width 102 height 17
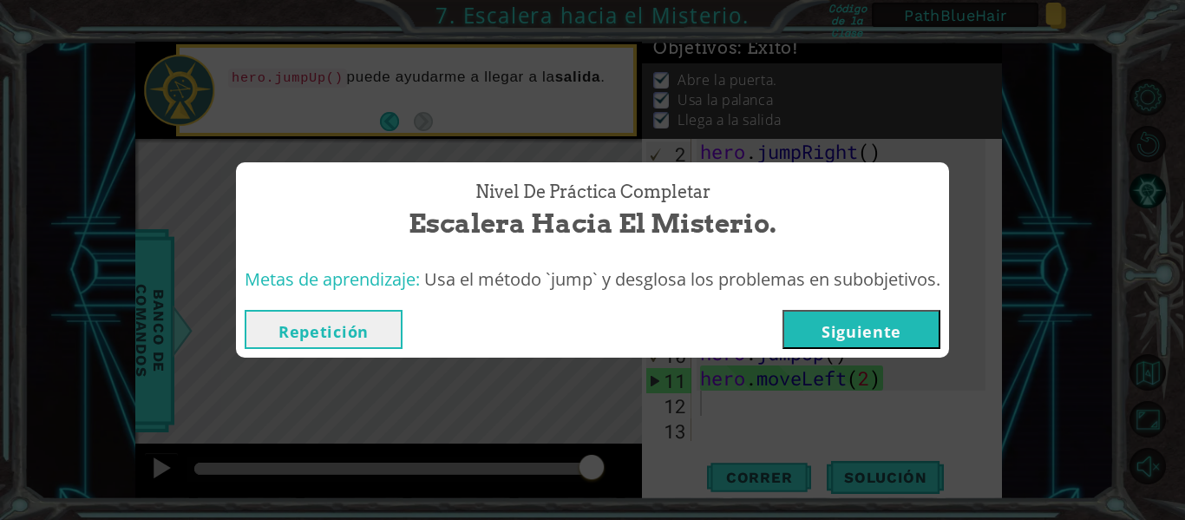
click at [864, 325] on button "Siguiente" at bounding box center [862, 329] width 158 height 39
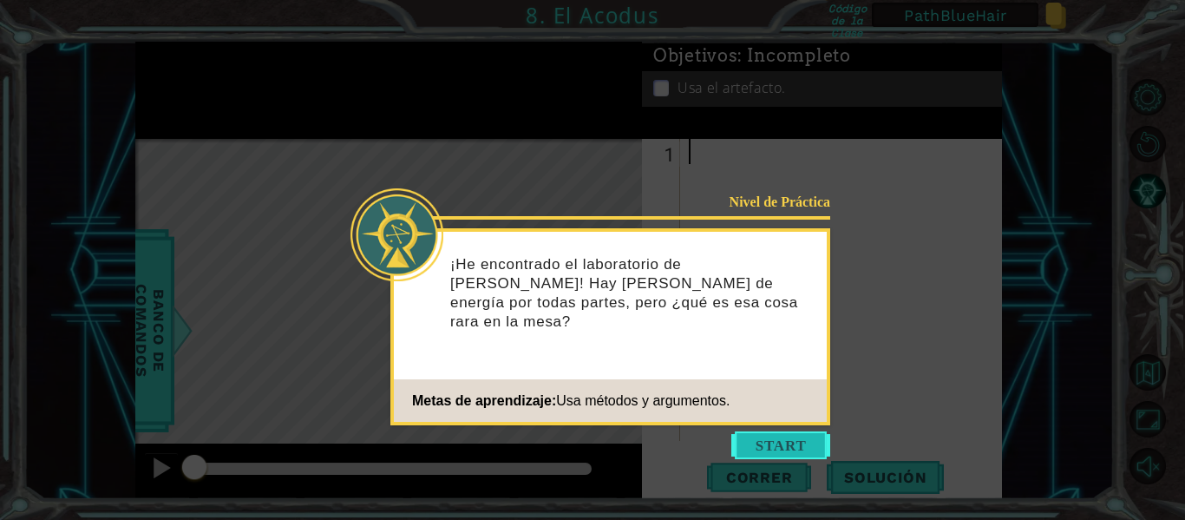
click at [768, 439] on button "Start" at bounding box center [780, 445] width 99 height 28
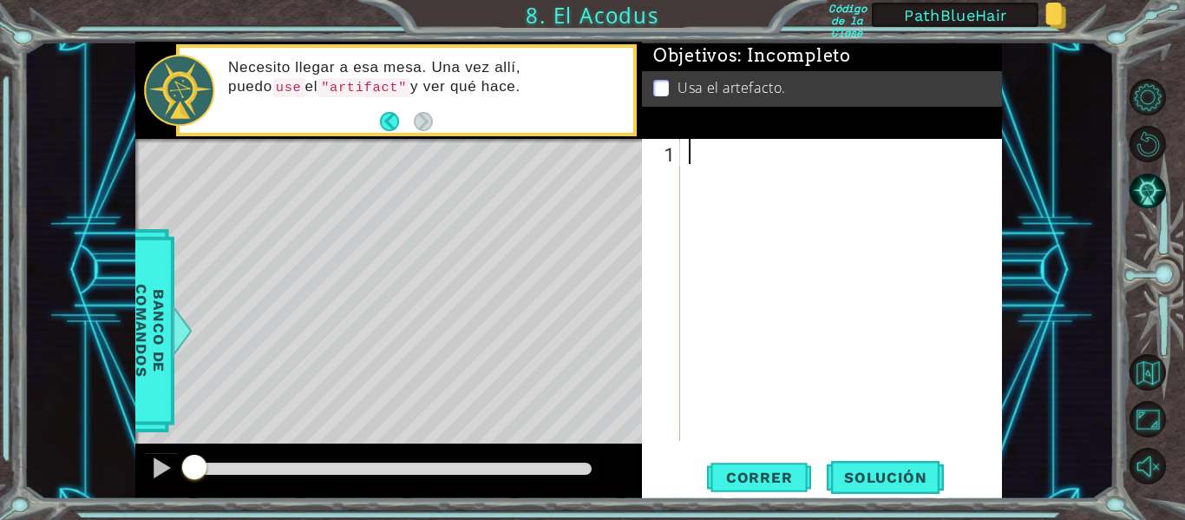
click at [711, 153] on div at bounding box center [846, 315] width 322 height 352
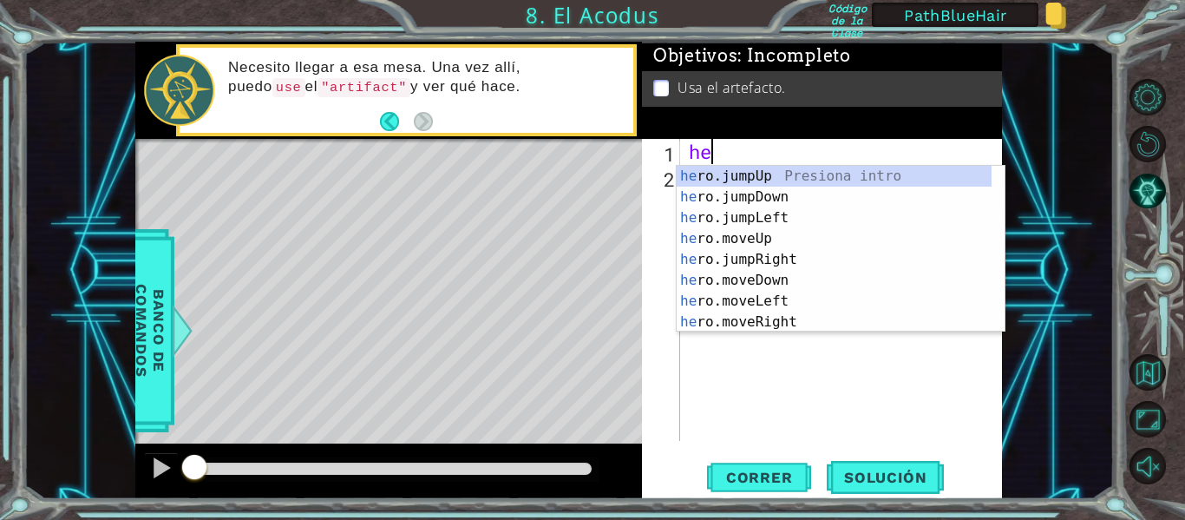
scroll to position [0, 1]
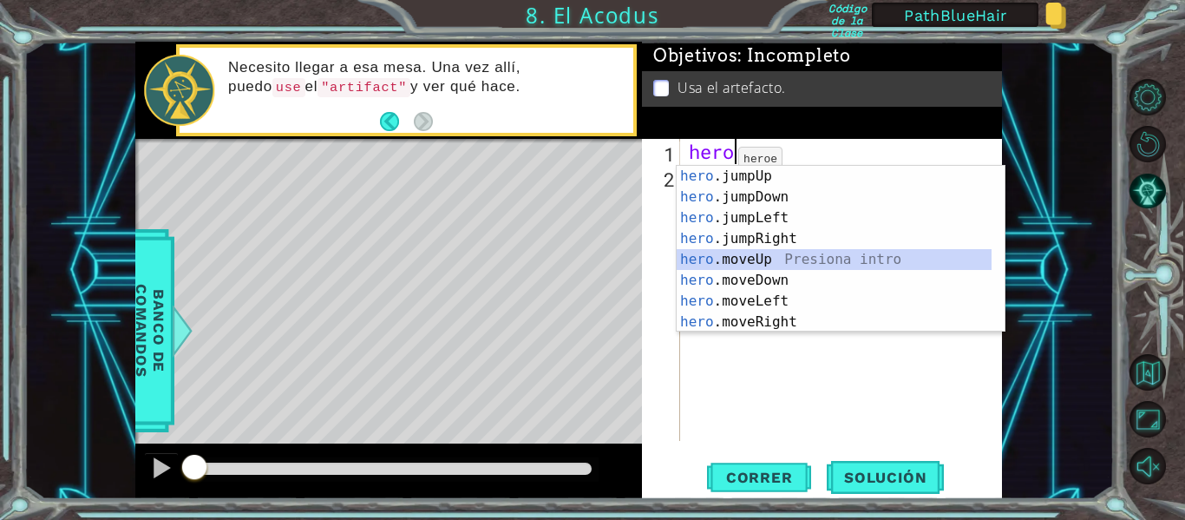
click at [792, 260] on div "hero .jumpUp Presiona intro hero .jumpDown Presiona intro hero .jumpLeft Presio…" at bounding box center [834, 270] width 315 height 208
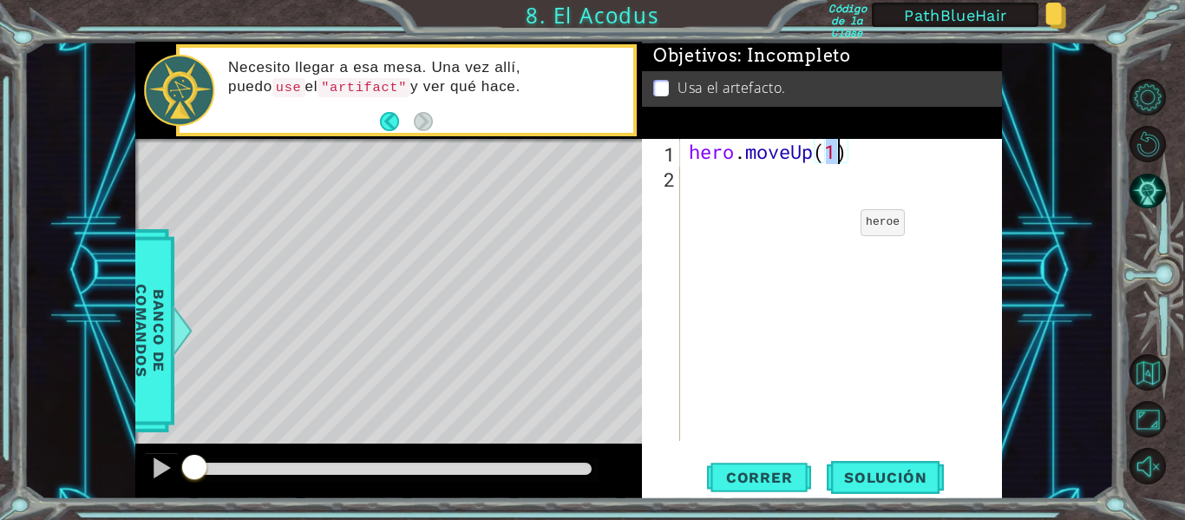
type textarea "hero.moveUp(2)"
click at [721, 180] on div "hero . moveUp ( 2 )" at bounding box center [846, 315] width 322 height 352
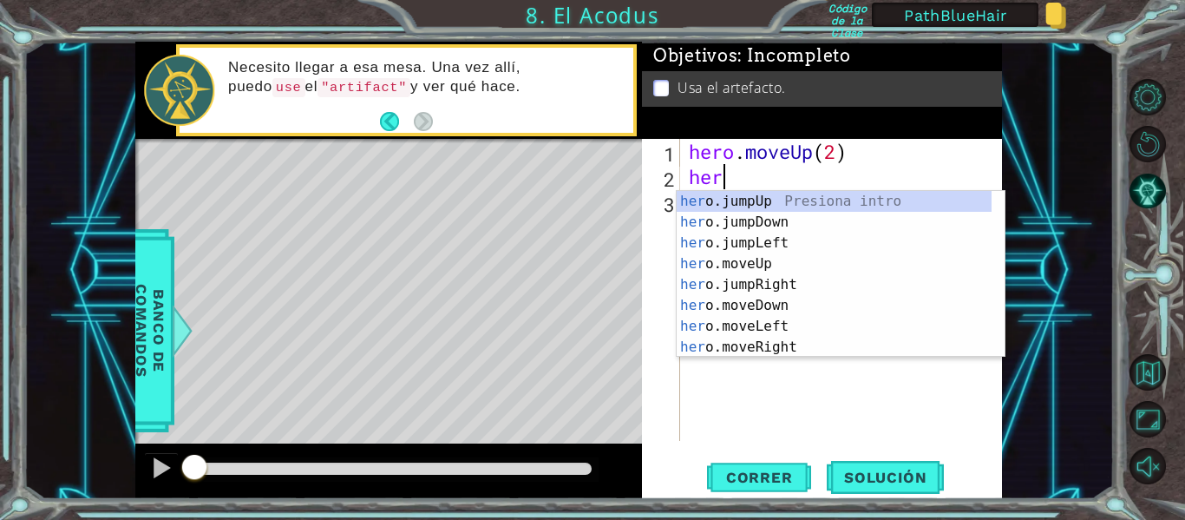
scroll to position [0, 1]
click at [770, 320] on div "hero .jumpUp Presiona intro hero .jumpDown Presiona intro hero .jumpLeft Presio…" at bounding box center [834, 295] width 315 height 208
type textarea "hero.moveLeft(1)"
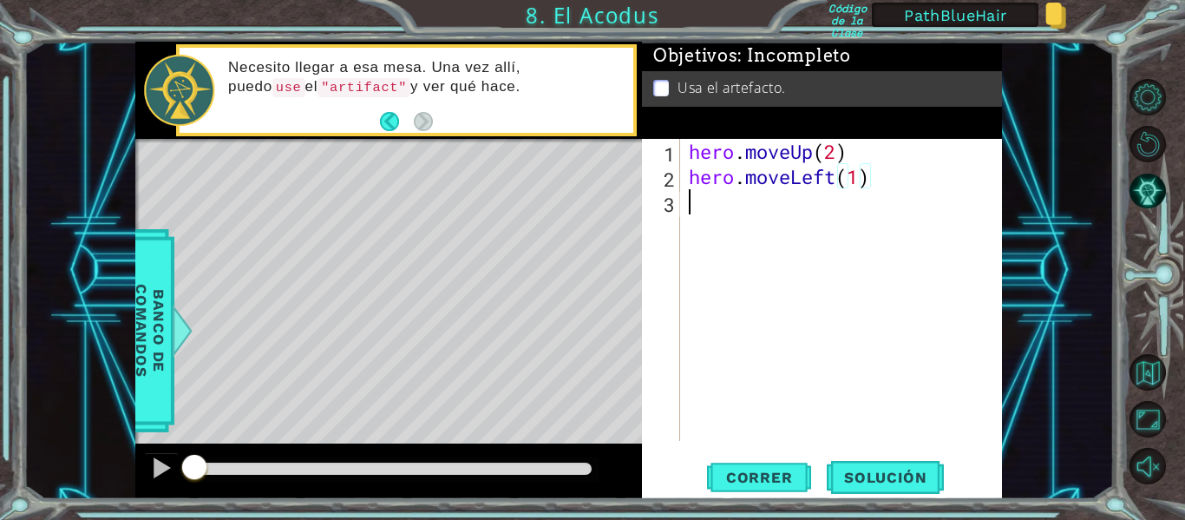
click at [705, 202] on div "hero . moveUp ( 2 ) hero . moveLeft ( 1 )" at bounding box center [846, 315] width 322 height 352
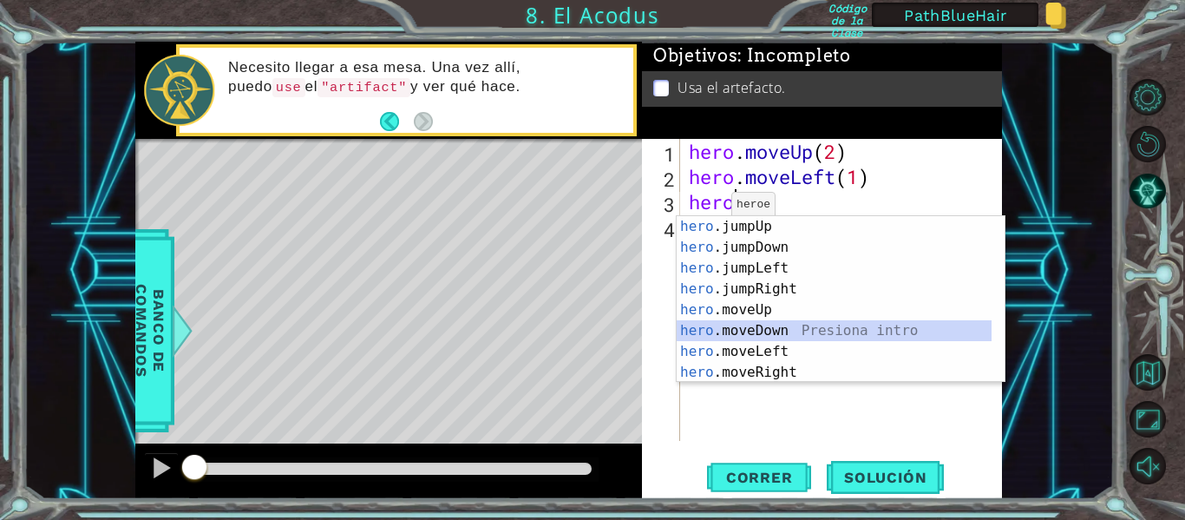
click at [755, 329] on div "hero .jumpUp Presiona intro hero .jumpDown Presiona intro hero .jumpLeft Presio…" at bounding box center [834, 320] width 315 height 208
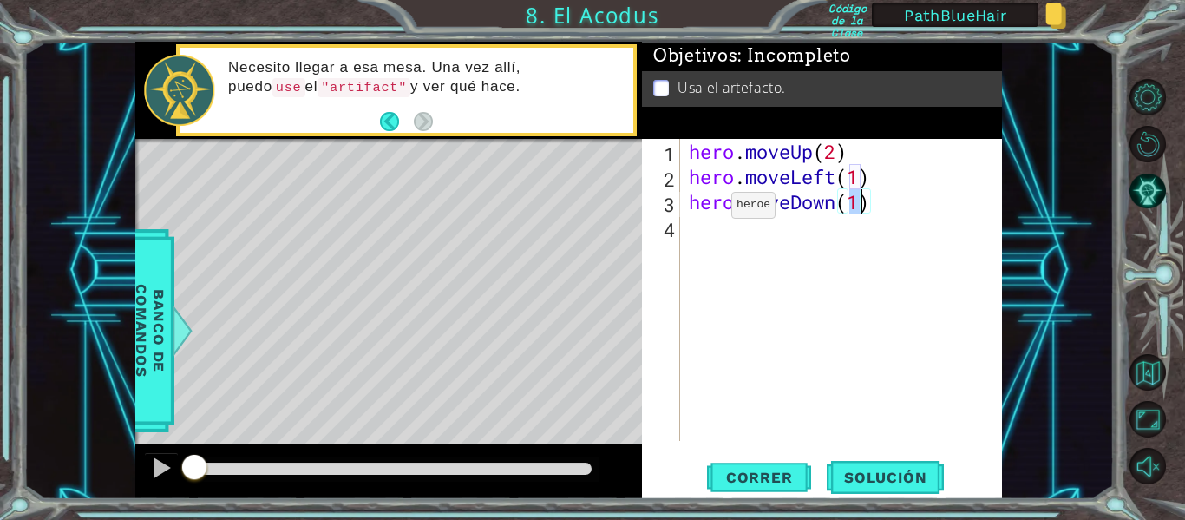
type textarea "hero.moveDown(2)"
click at [706, 234] on div "hero . moveUp ( 2 ) hero . moveLeft ( 1 ) hero . moveDown ( 2 )" at bounding box center [846, 315] width 322 height 352
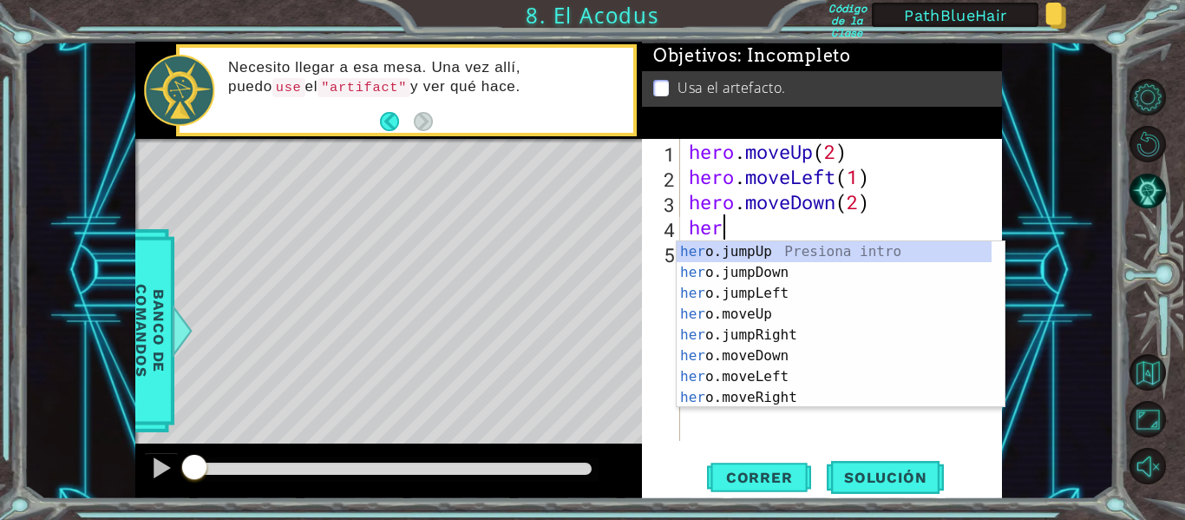
scroll to position [0, 1]
type textarea "hero"
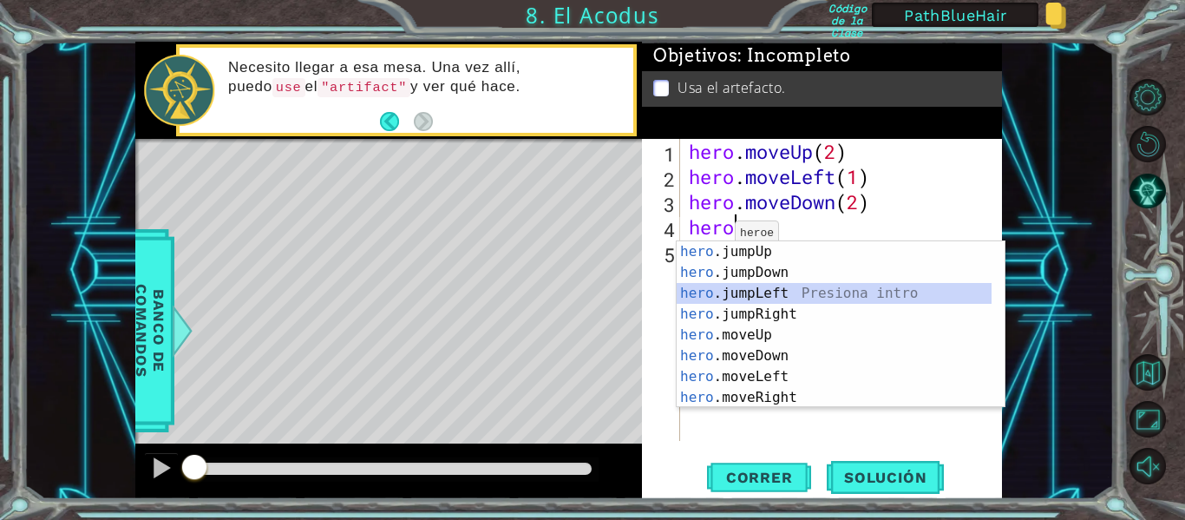
click at [761, 292] on div "hero .jumpUp Presiona intro hero .jumpDown Presiona intro hero .jumpLeft Presio…" at bounding box center [834, 345] width 315 height 208
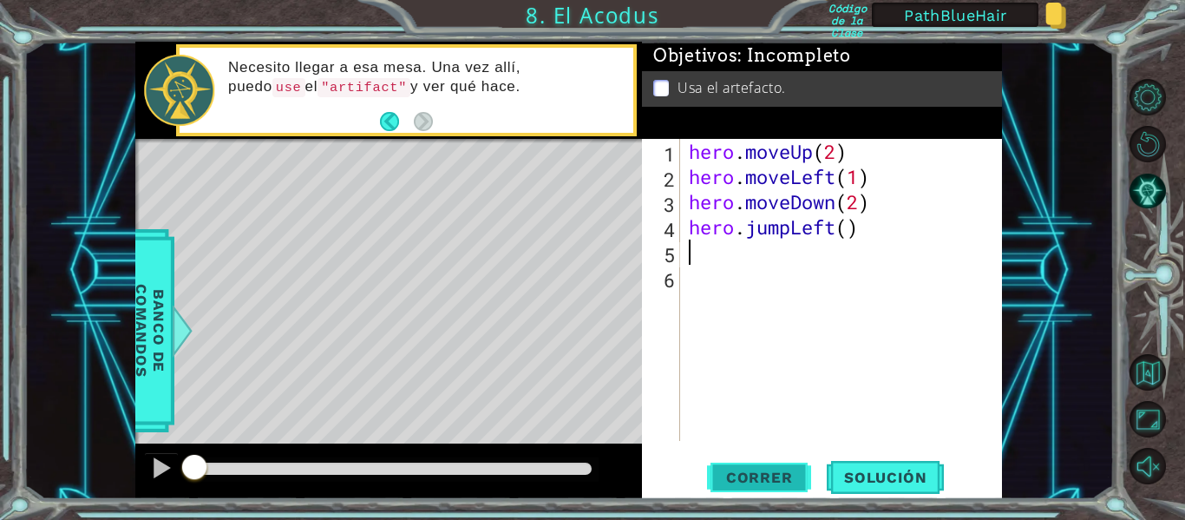
click at [758, 469] on span "Correr" at bounding box center [760, 477] width 102 height 17
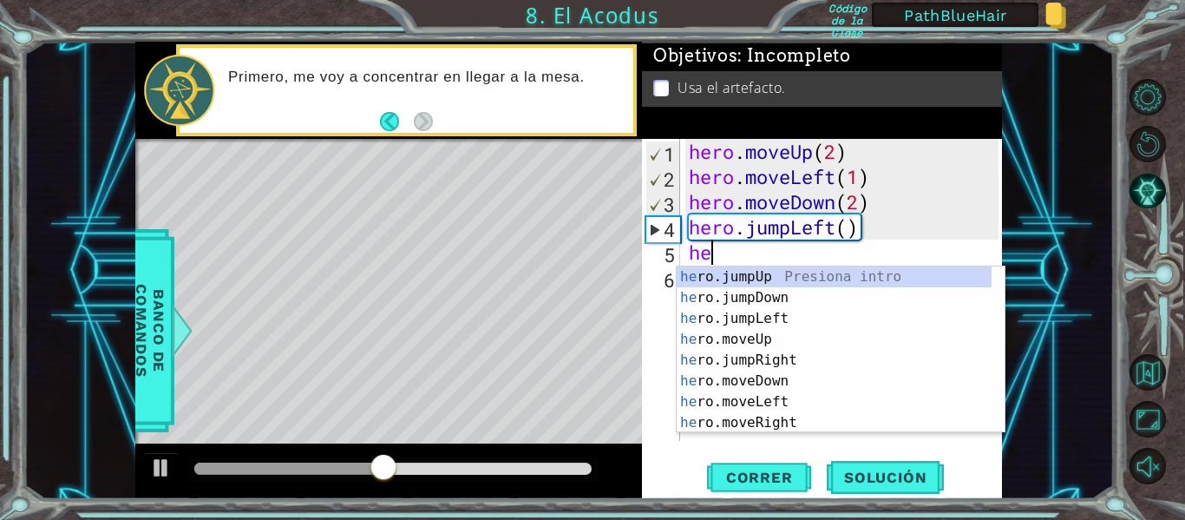
scroll to position [0, 1]
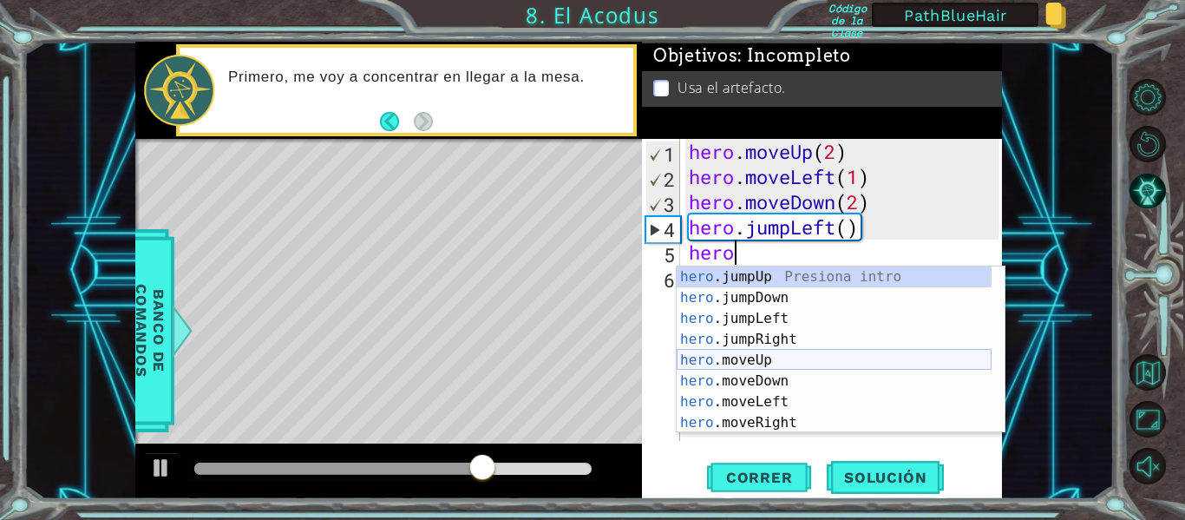
click at [774, 364] on div "hero .jumpUp Presiona intro hero .jumpDown Presiona intro hero .jumpLeft Presio…" at bounding box center [834, 370] width 315 height 208
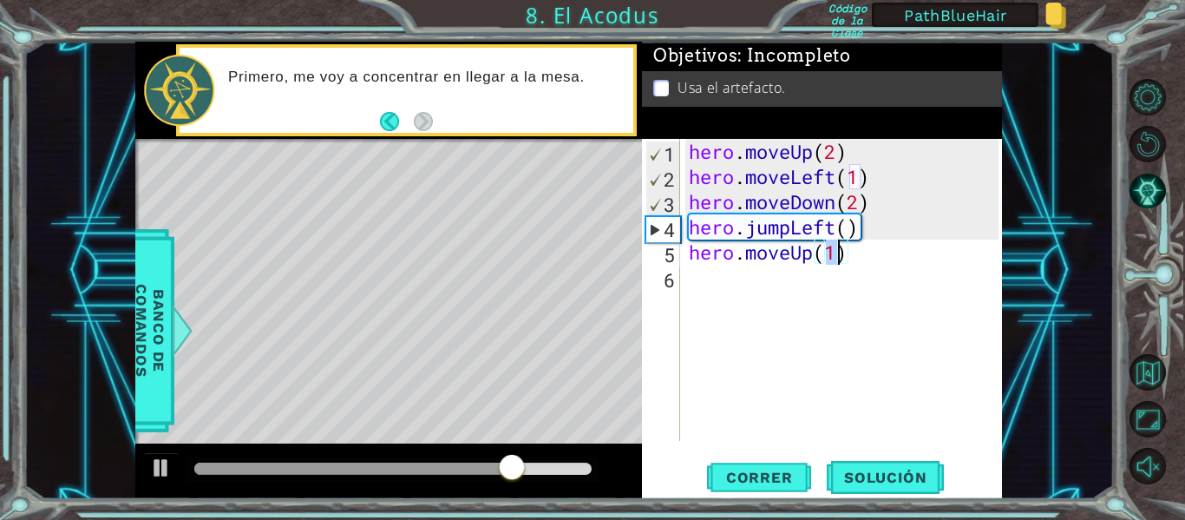
type textarea "hero.moveUp(2)"
click at [697, 280] on div "hero . moveUp ( 2 ) hero . moveLeft ( 1 ) hero . moveDown ( 2 ) hero . jumpLeft…" at bounding box center [846, 315] width 322 height 352
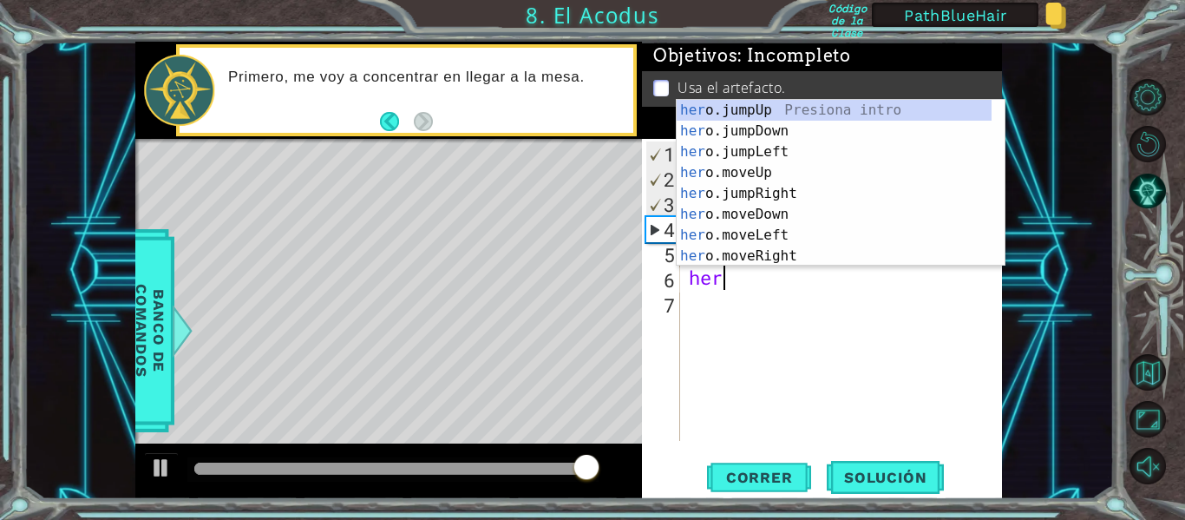
scroll to position [0, 1]
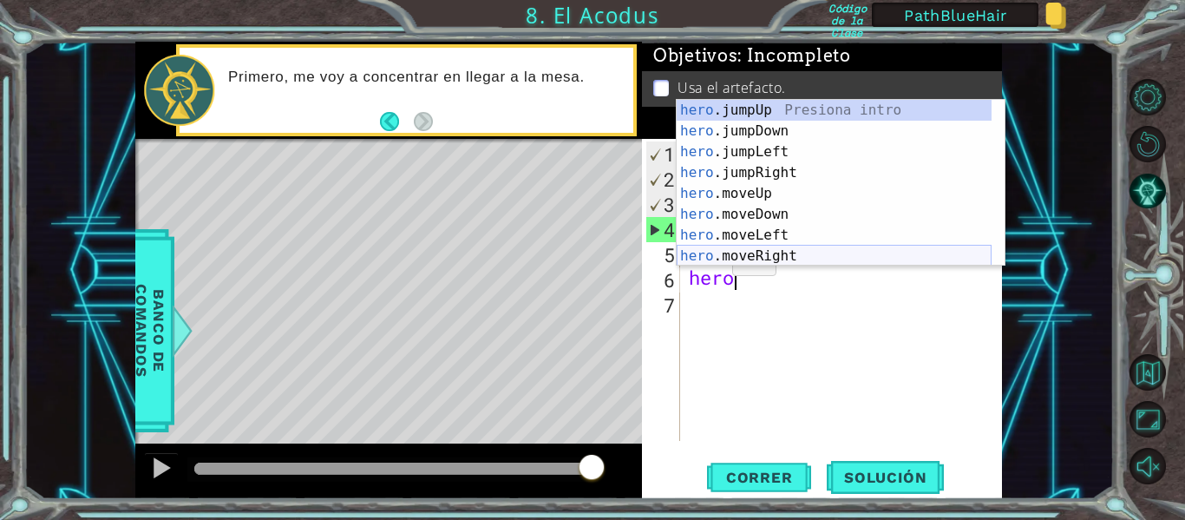
click at [772, 247] on div "hero .jumpUp Presiona intro hero .jumpDown Presiona intro hero .jumpLeft Presio…" at bounding box center [834, 204] width 315 height 208
type textarea "hero.moveRight(1)"
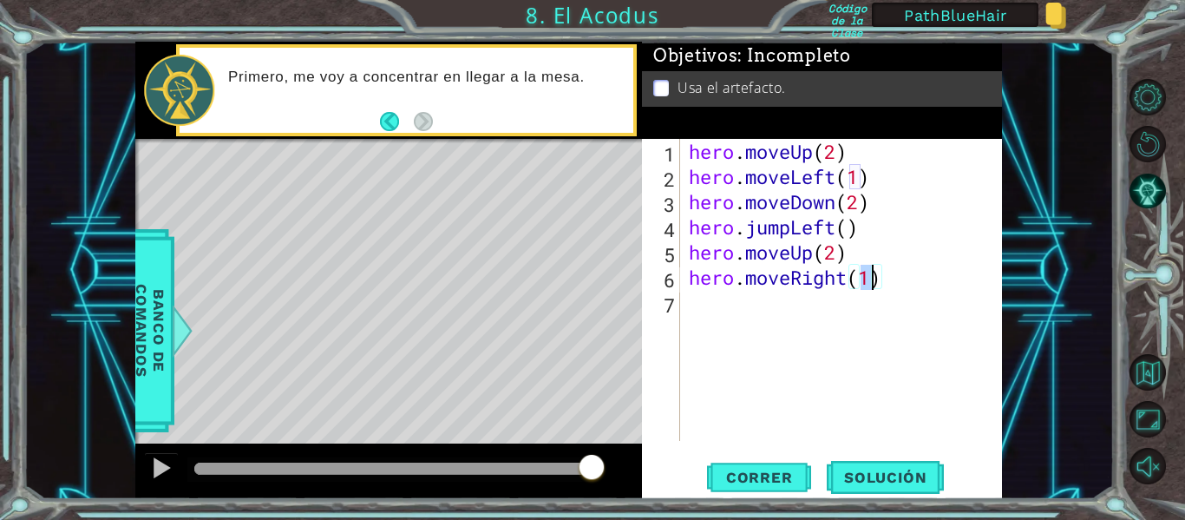
click at [715, 297] on div "hero . moveUp ( 2 ) hero . moveLeft ( 1 ) hero . moveDown ( 2 ) hero . jumpLeft…" at bounding box center [846, 315] width 322 height 352
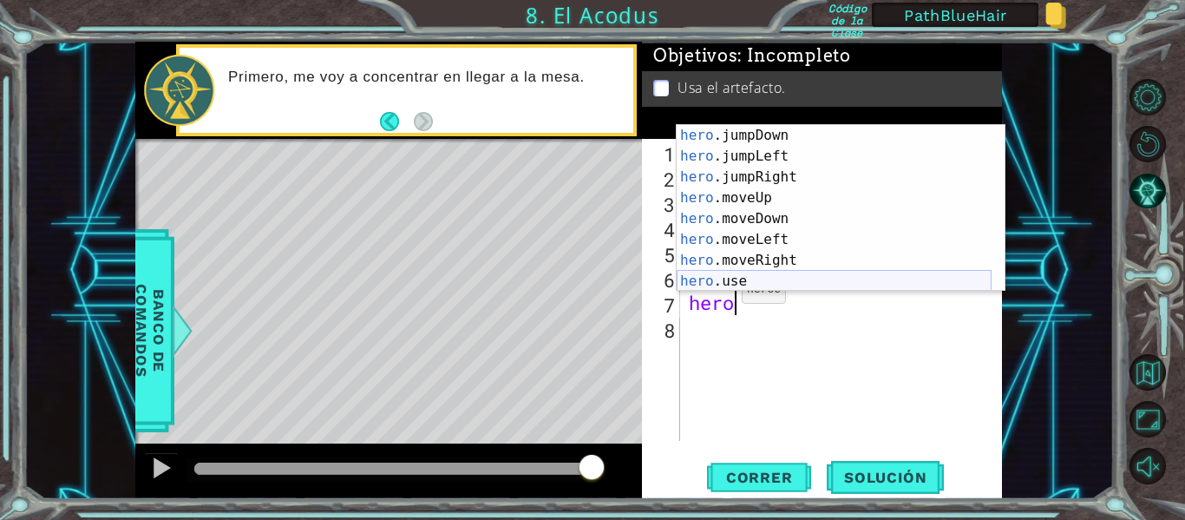
scroll to position [21, 0]
click at [737, 274] on div "hero .jumpDown Presiona intro hero .jumpLeft Presiona intro hero .jumpRight Pre…" at bounding box center [834, 229] width 315 height 208
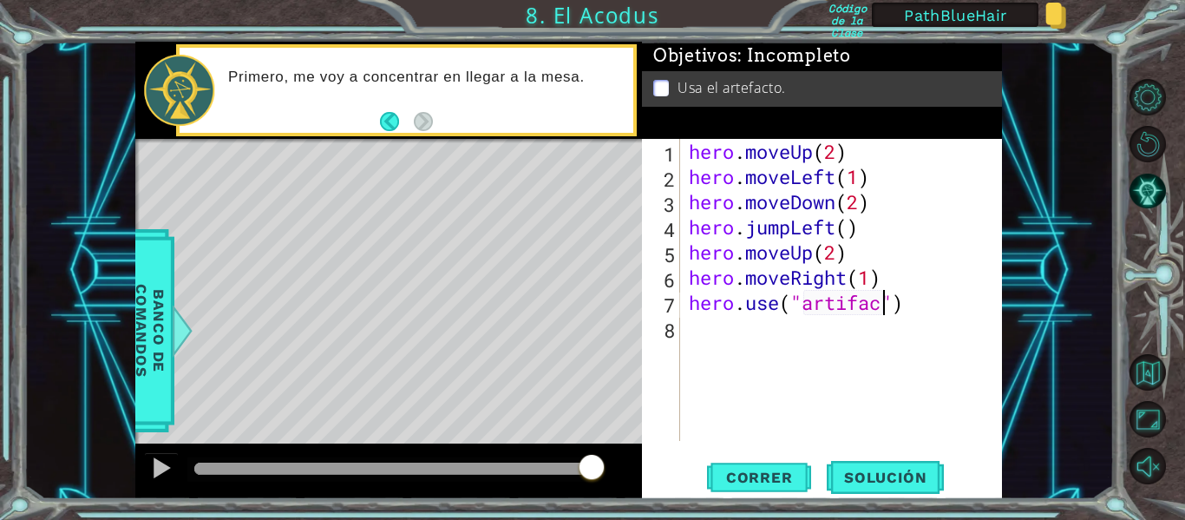
scroll to position [0, 10]
type textarea "hero.use("artifact")"
click at [763, 471] on span "Correr" at bounding box center [760, 477] width 102 height 17
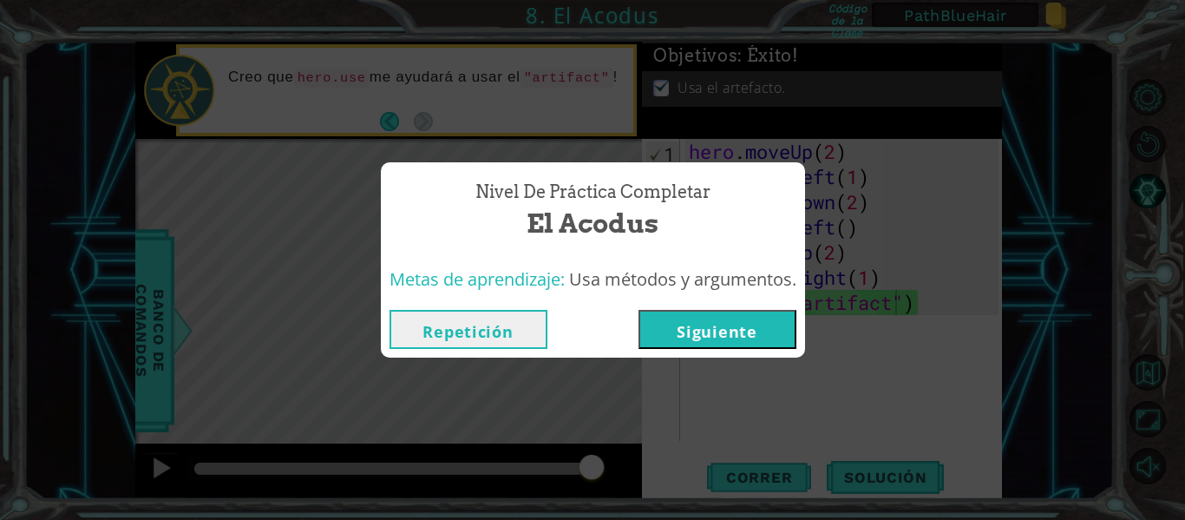
click at [718, 331] on button "Siguiente" at bounding box center [718, 329] width 158 height 39
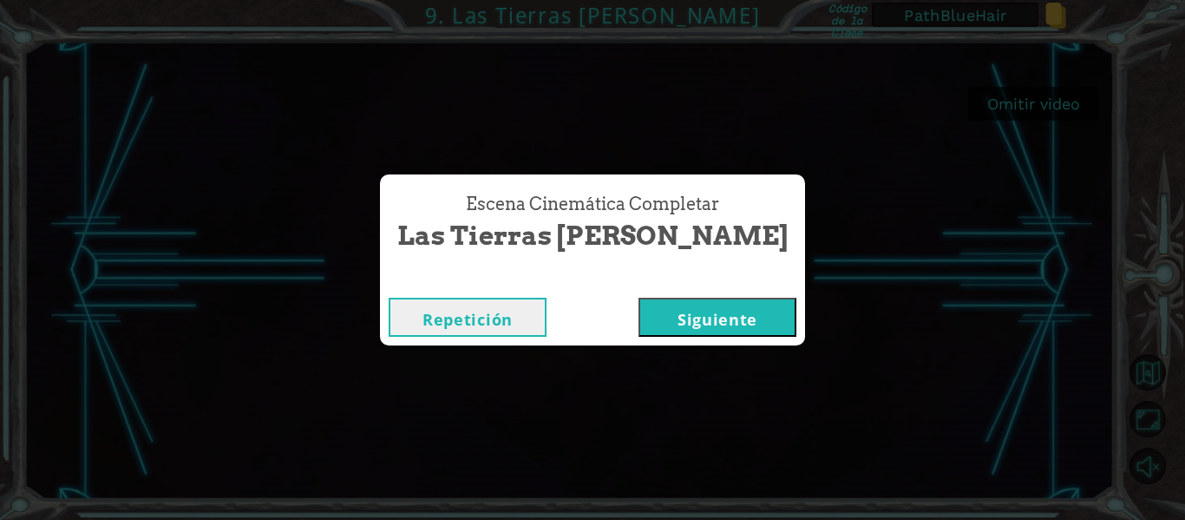
click at [694, 319] on button "Siguiente" at bounding box center [718, 317] width 158 height 39
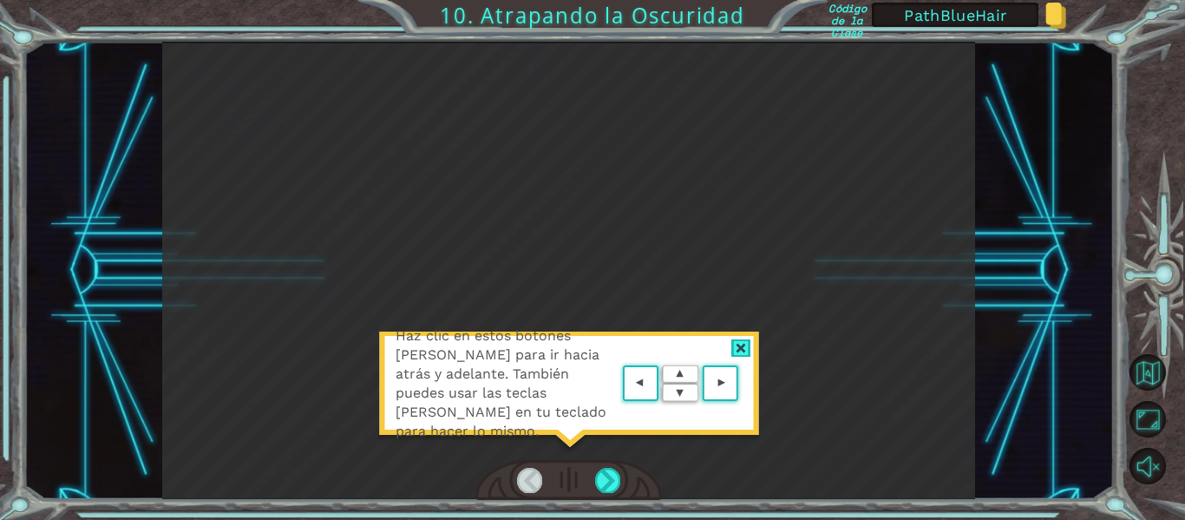
click at [743, 384] on area at bounding box center [743, 384] width 0 height 0
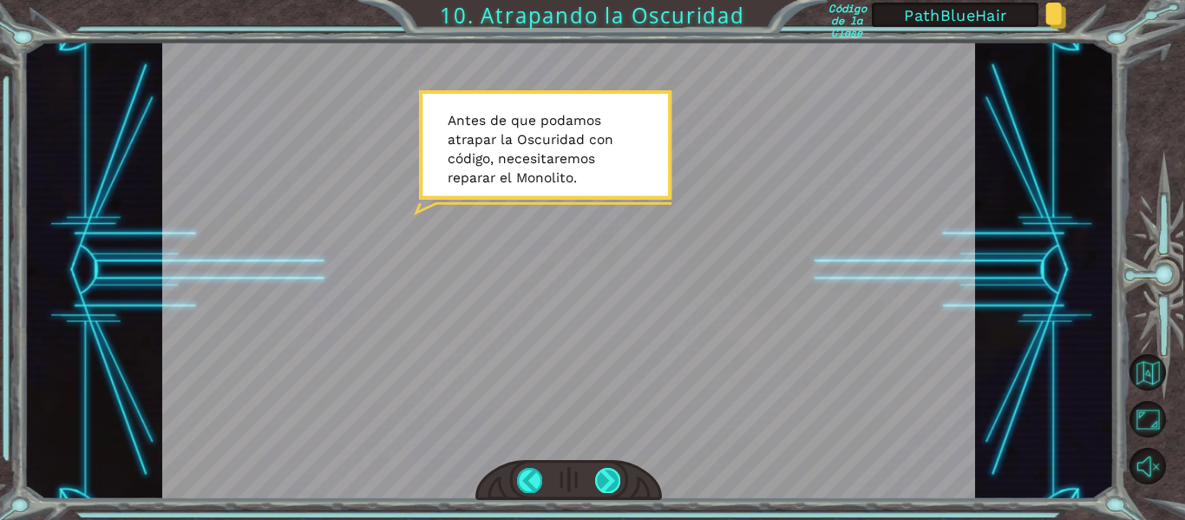
click at [609, 476] on div at bounding box center [607, 480] width 25 height 24
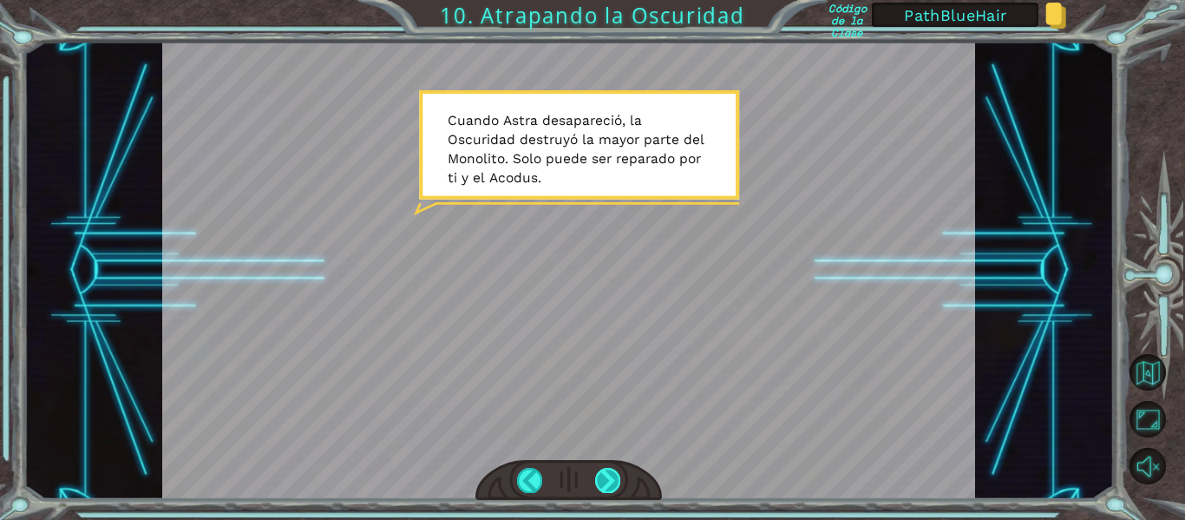
click at [608, 477] on div at bounding box center [607, 480] width 25 height 24
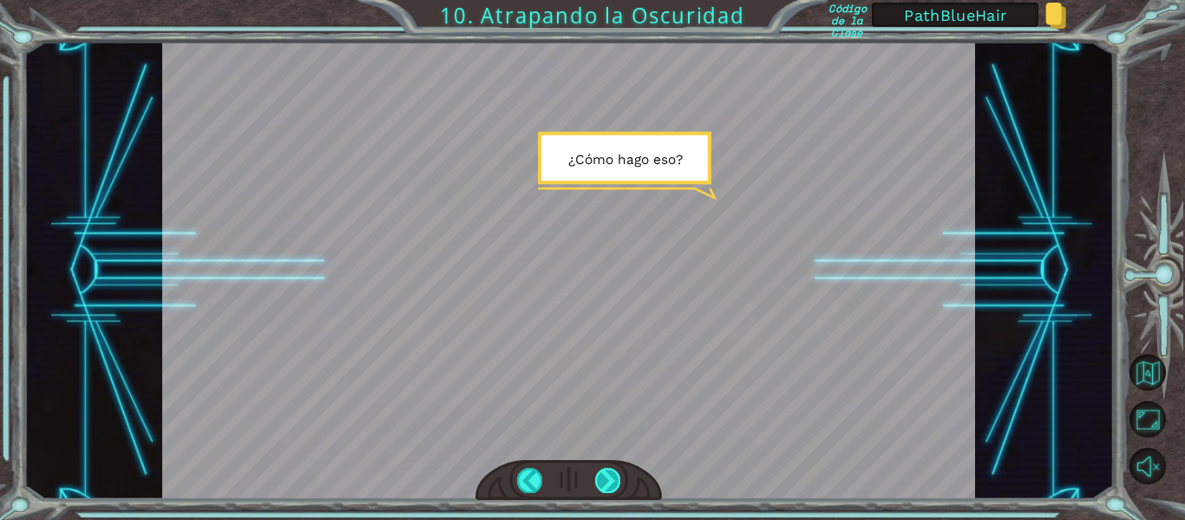
click at [607, 477] on div at bounding box center [607, 480] width 25 height 24
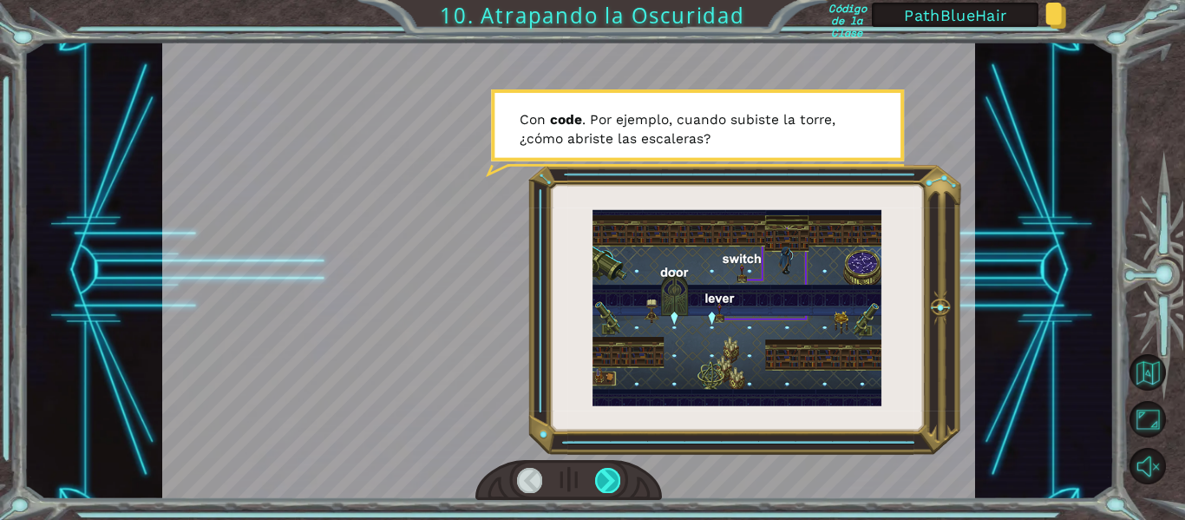
click at [607, 477] on div at bounding box center [607, 480] width 25 height 24
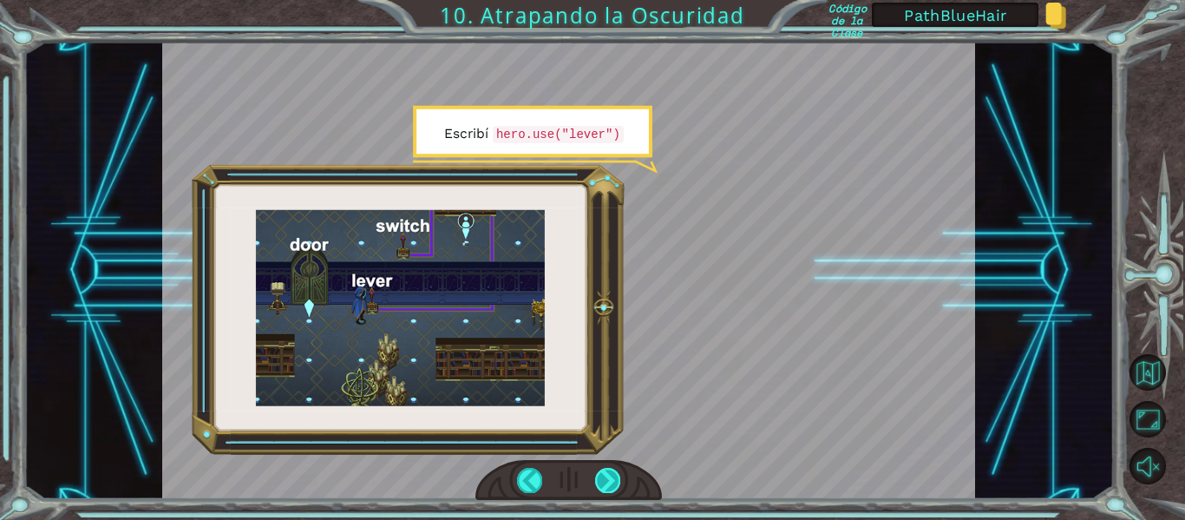
click at [607, 477] on div at bounding box center [607, 480] width 25 height 24
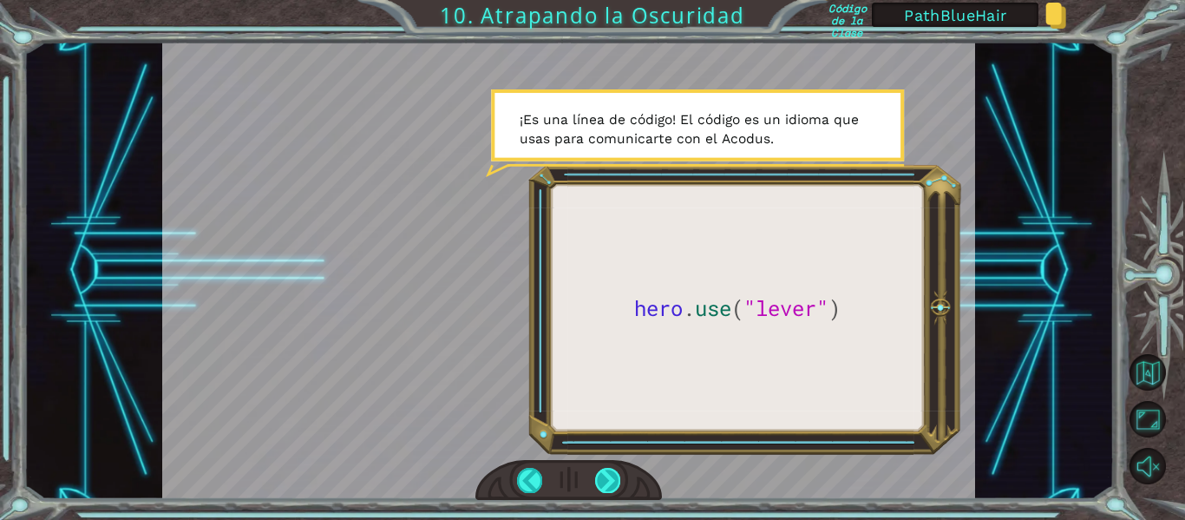
click at [607, 477] on div at bounding box center [607, 480] width 25 height 24
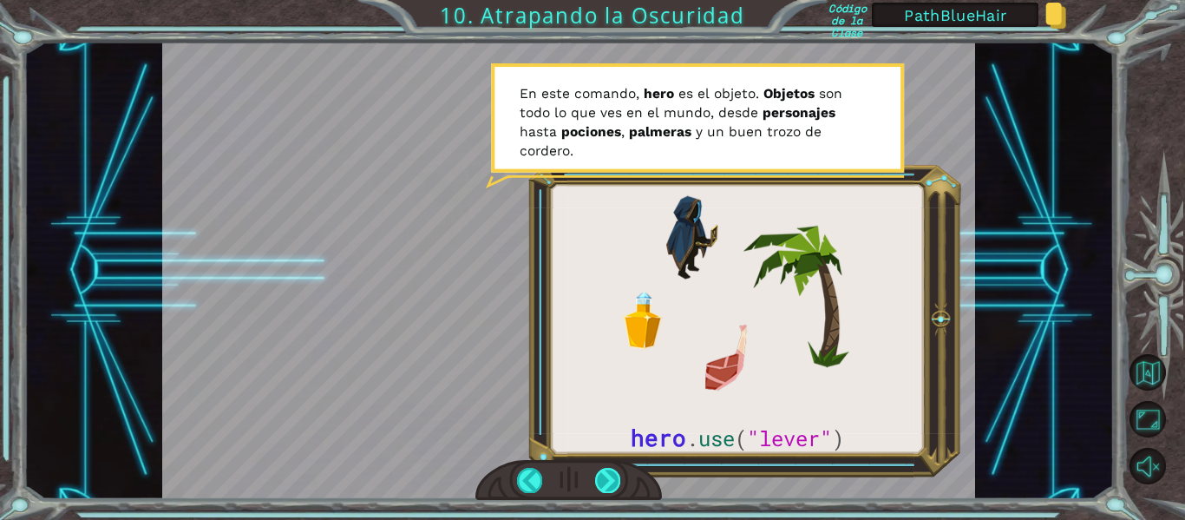
click at [607, 477] on div at bounding box center [607, 480] width 25 height 24
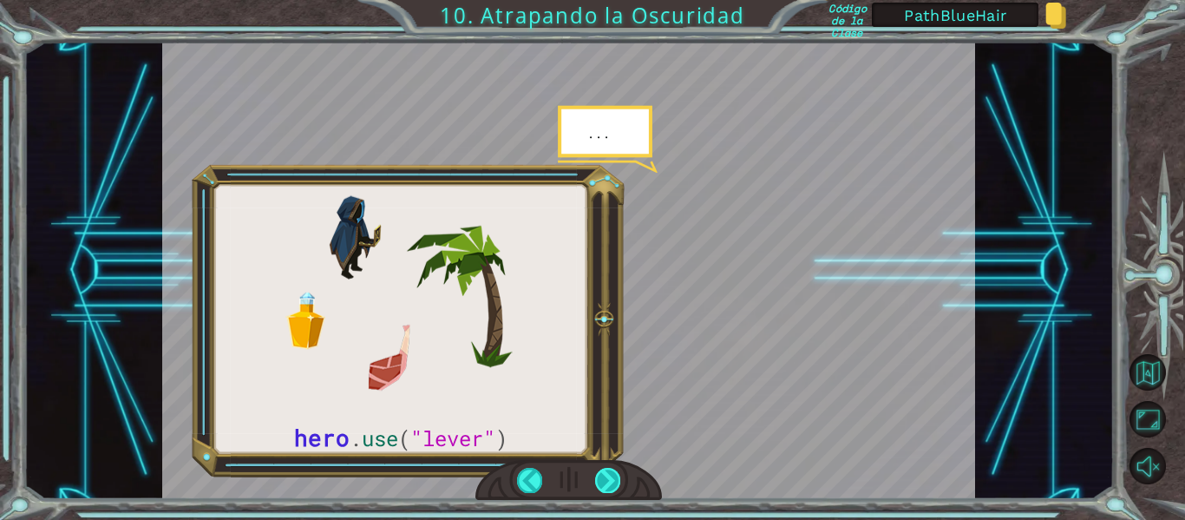
click at [607, 477] on div at bounding box center [607, 480] width 25 height 24
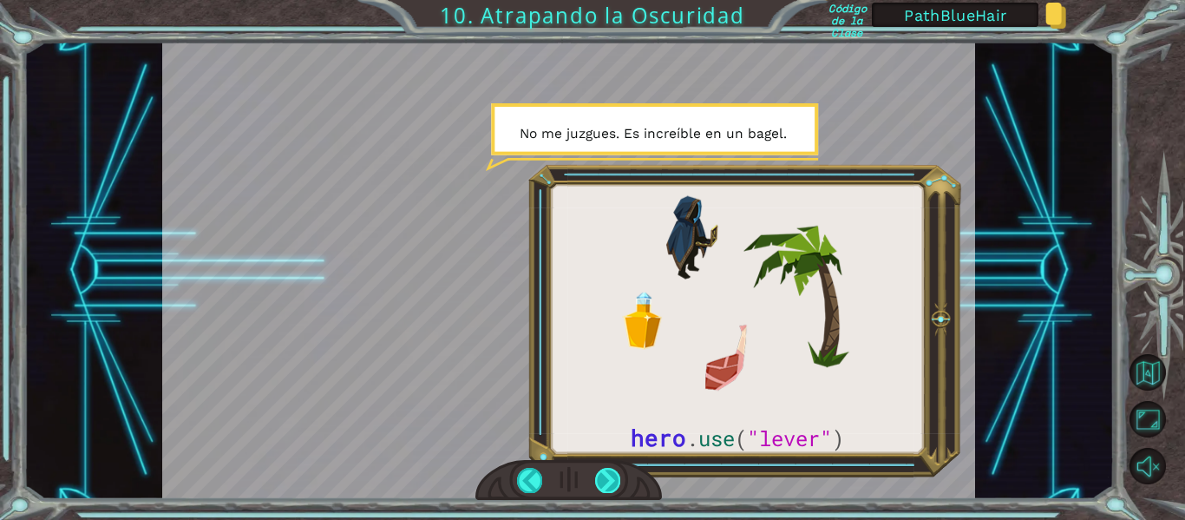
click at [607, 477] on div at bounding box center [607, 480] width 25 height 24
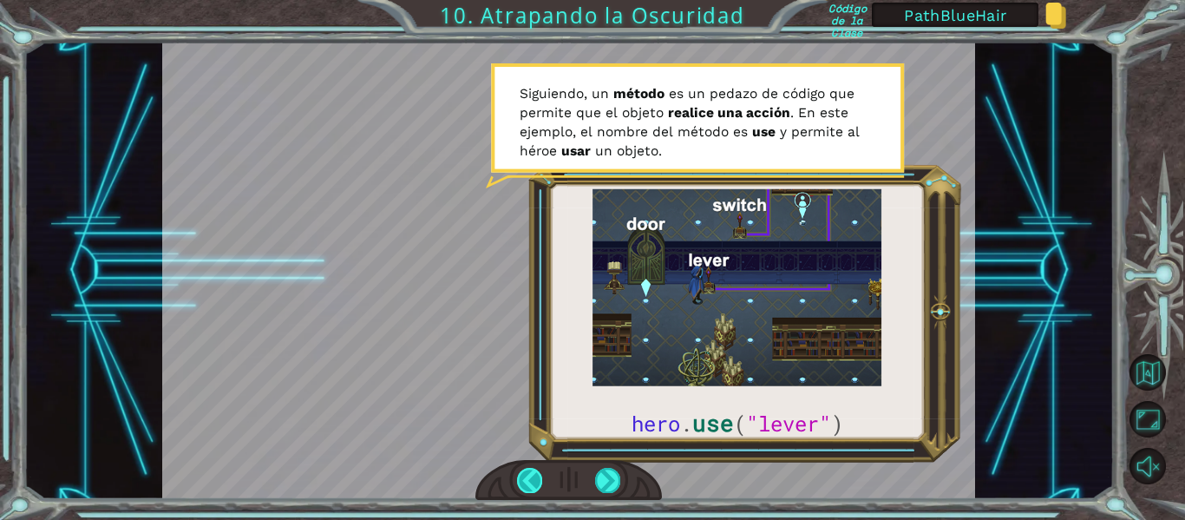
click at [535, 476] on div at bounding box center [529, 480] width 25 height 24
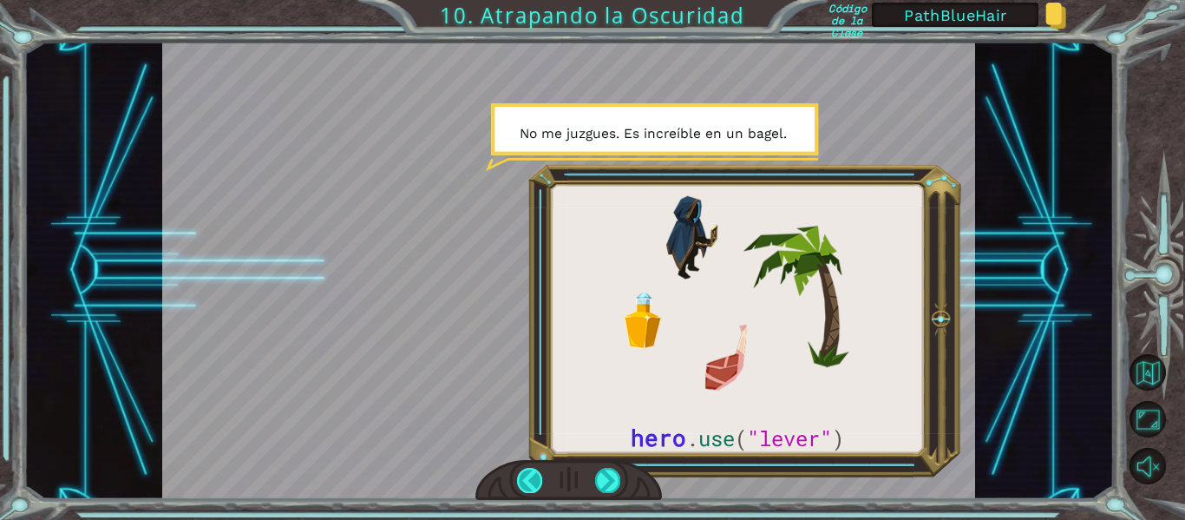
click at [535, 476] on div at bounding box center [529, 480] width 25 height 24
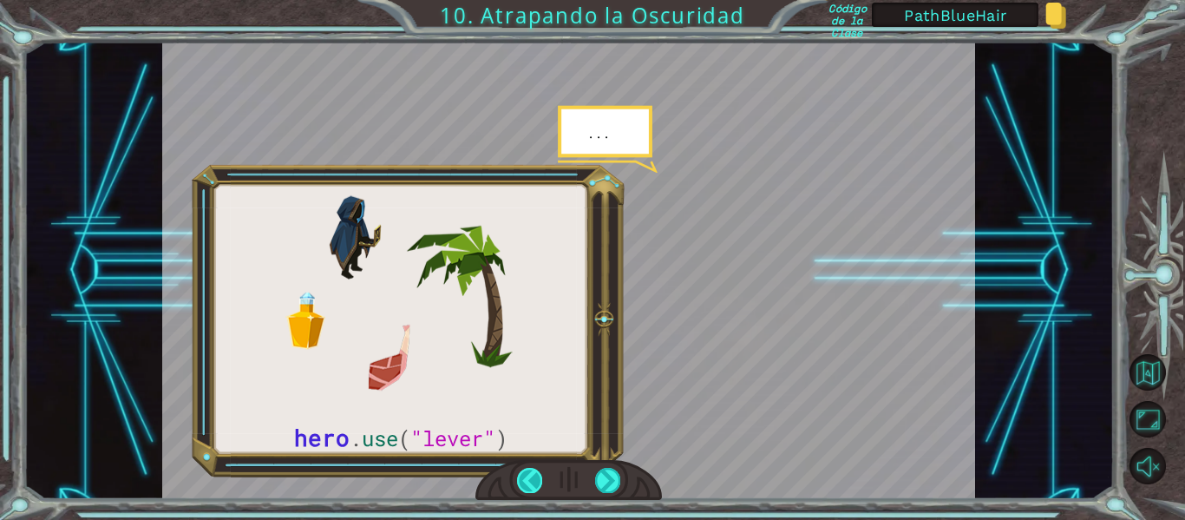
click at [535, 476] on div at bounding box center [529, 480] width 25 height 24
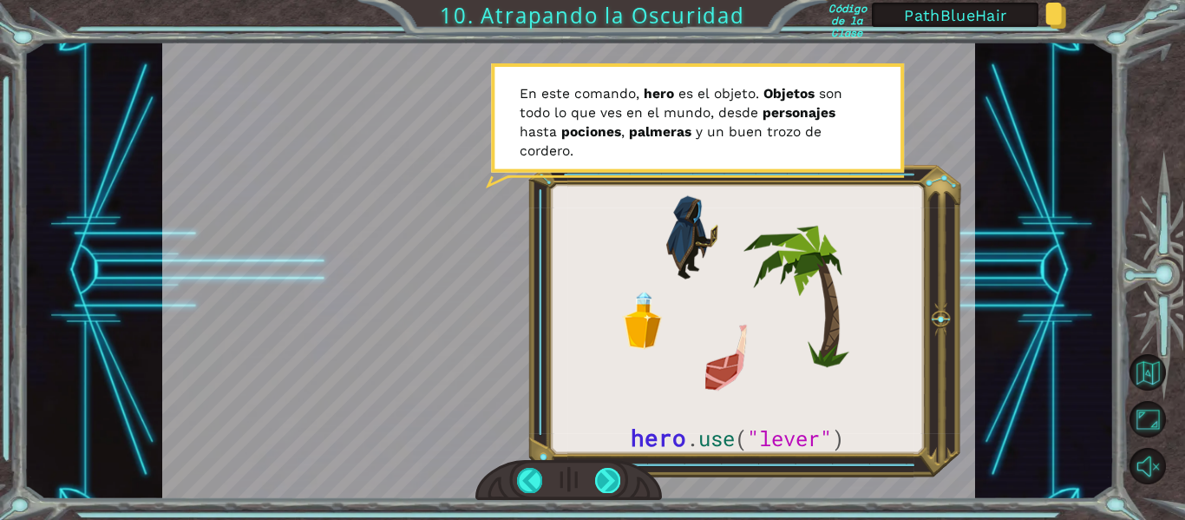
click at [596, 480] on div at bounding box center [607, 480] width 25 height 24
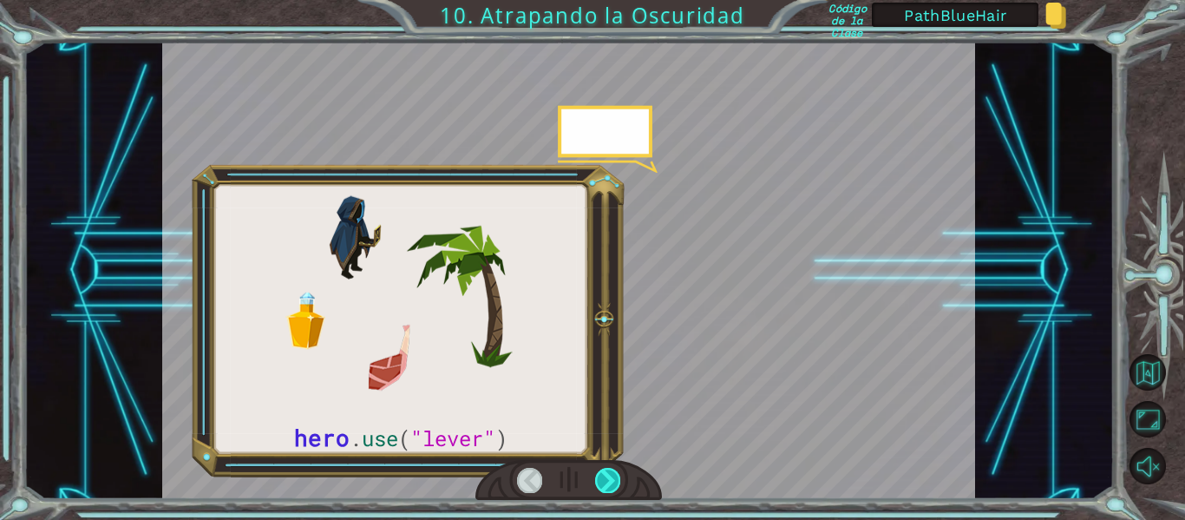
click at [596, 480] on div at bounding box center [607, 480] width 25 height 24
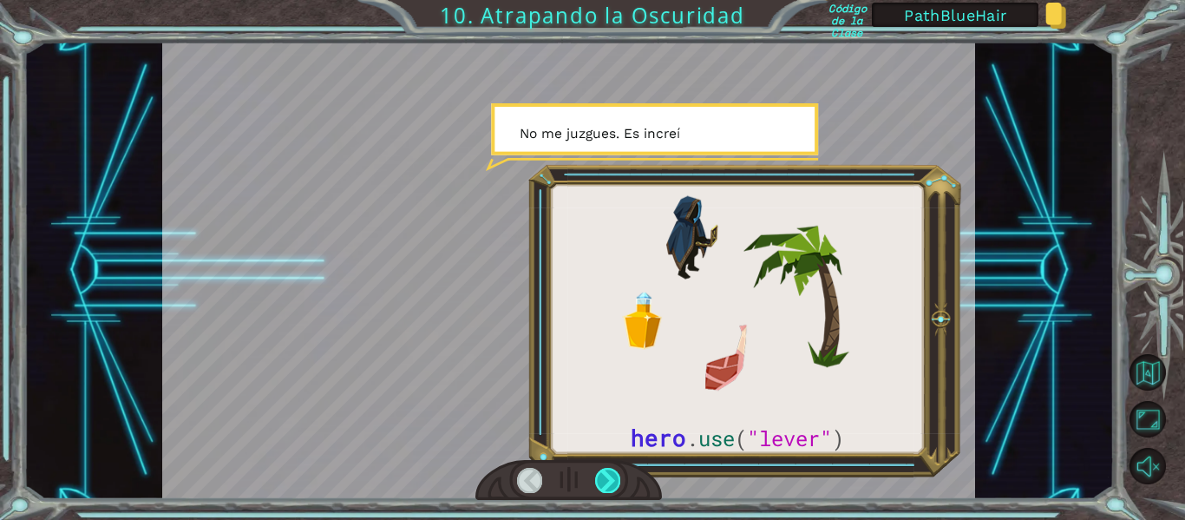
click at [596, 480] on div at bounding box center [607, 480] width 25 height 24
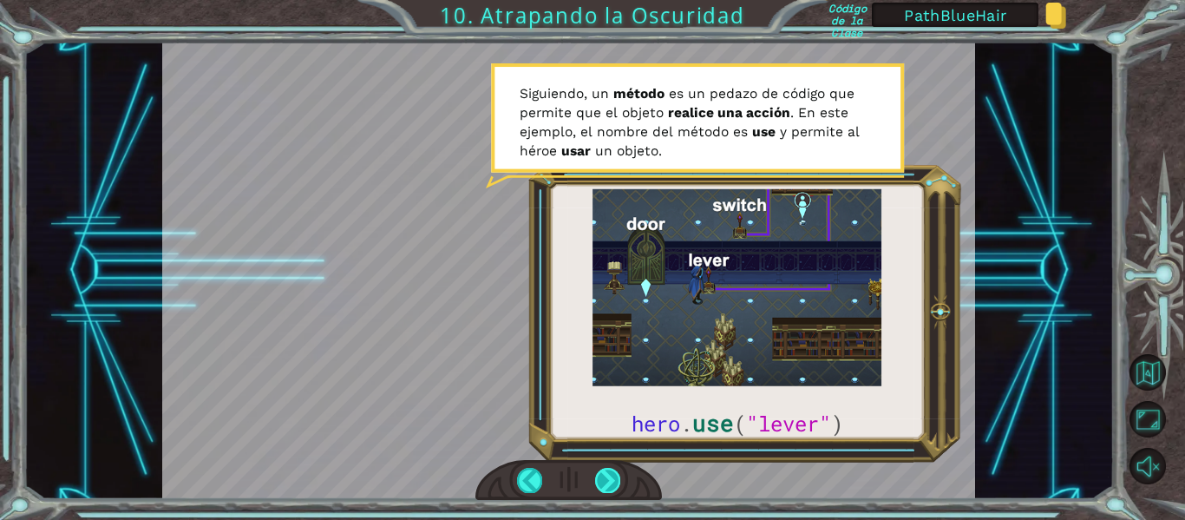
click at [611, 489] on div at bounding box center [607, 480] width 25 height 24
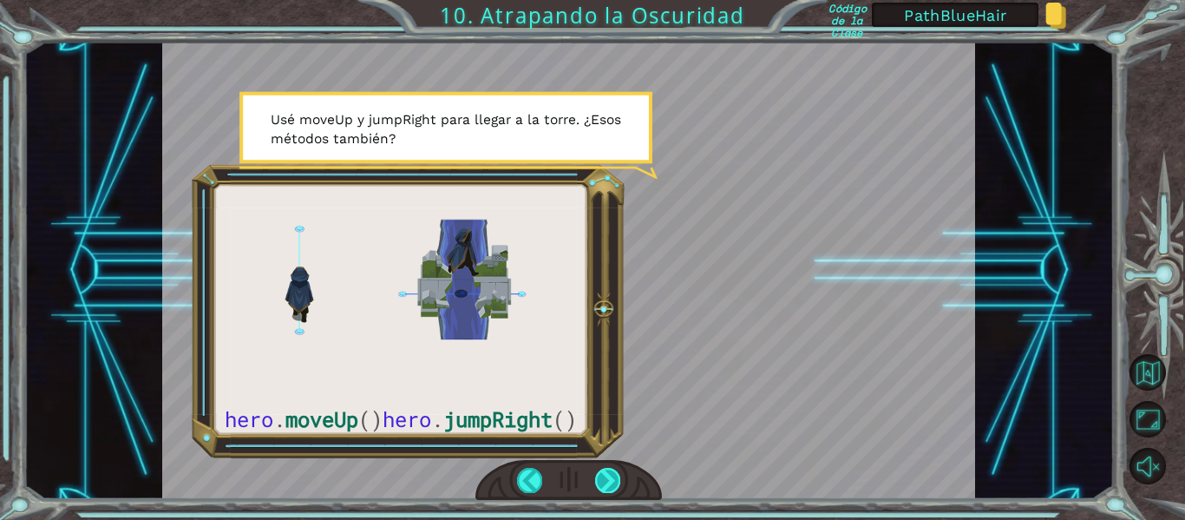
click at [613, 486] on div at bounding box center [607, 480] width 25 height 24
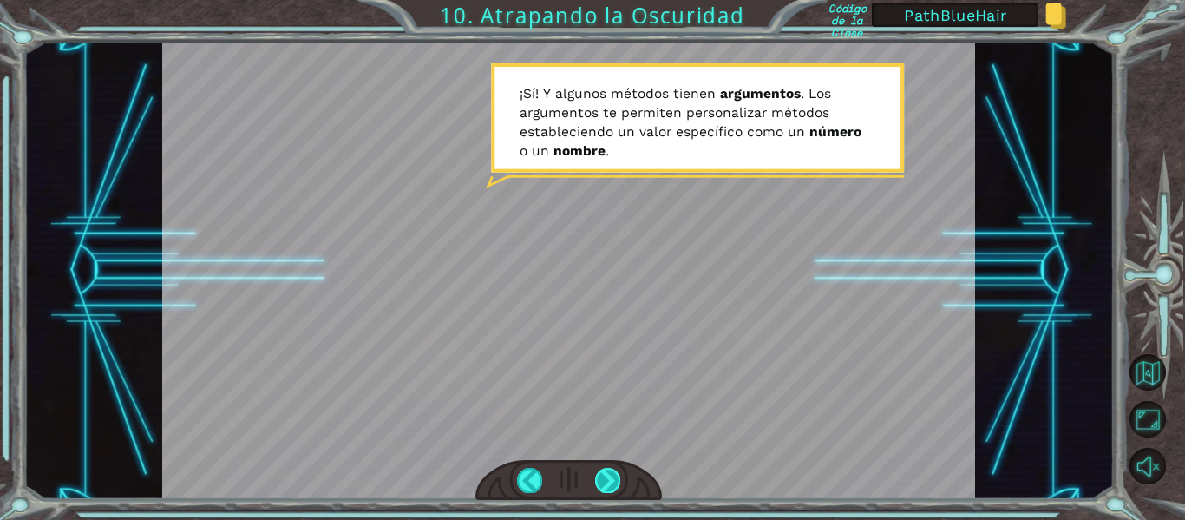
click at [605, 475] on div at bounding box center [607, 480] width 25 height 24
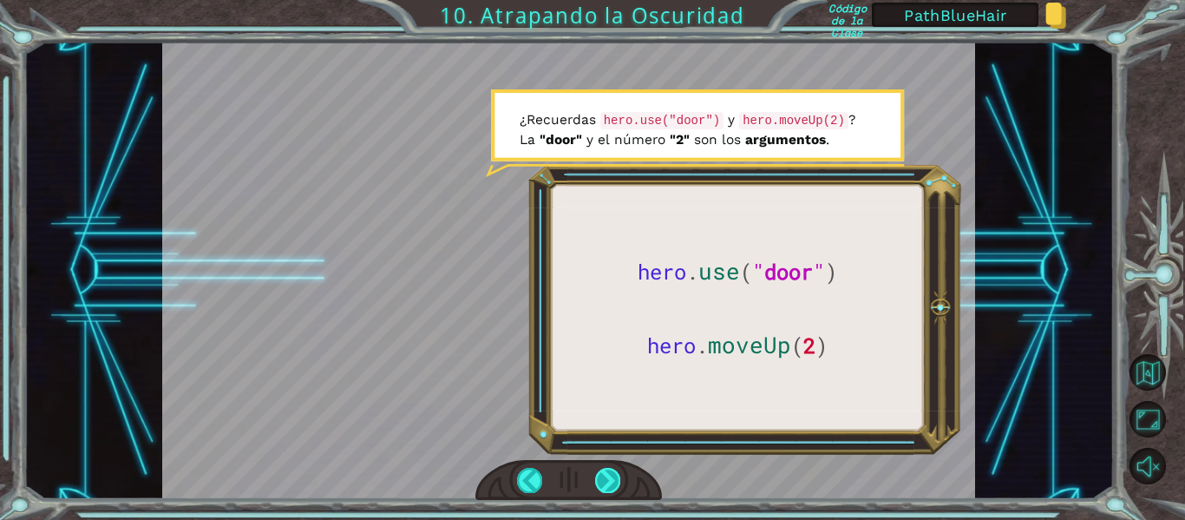
click at [605, 475] on div at bounding box center [607, 480] width 25 height 24
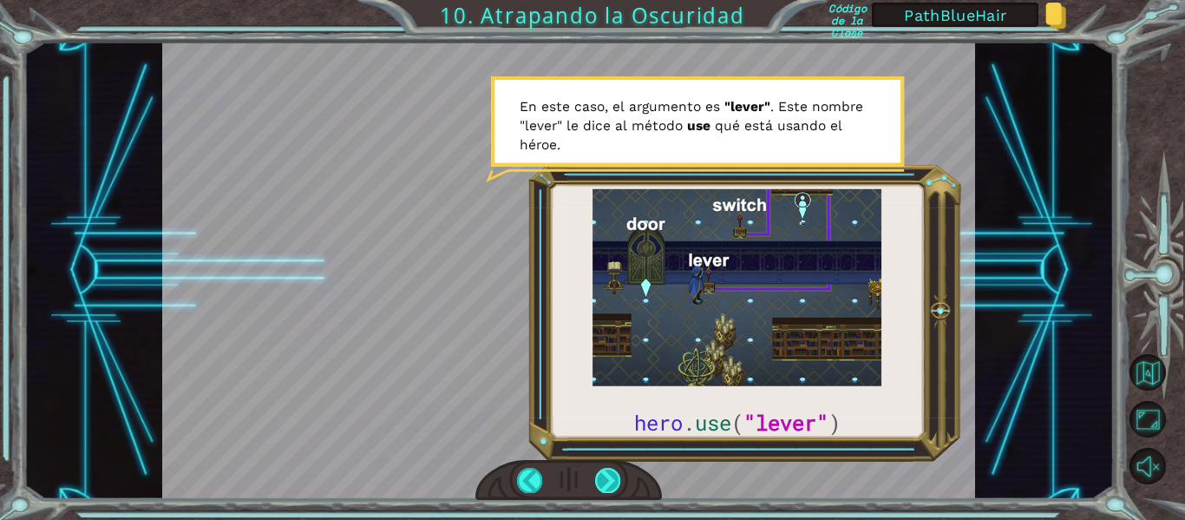
click at [607, 476] on div at bounding box center [607, 480] width 25 height 24
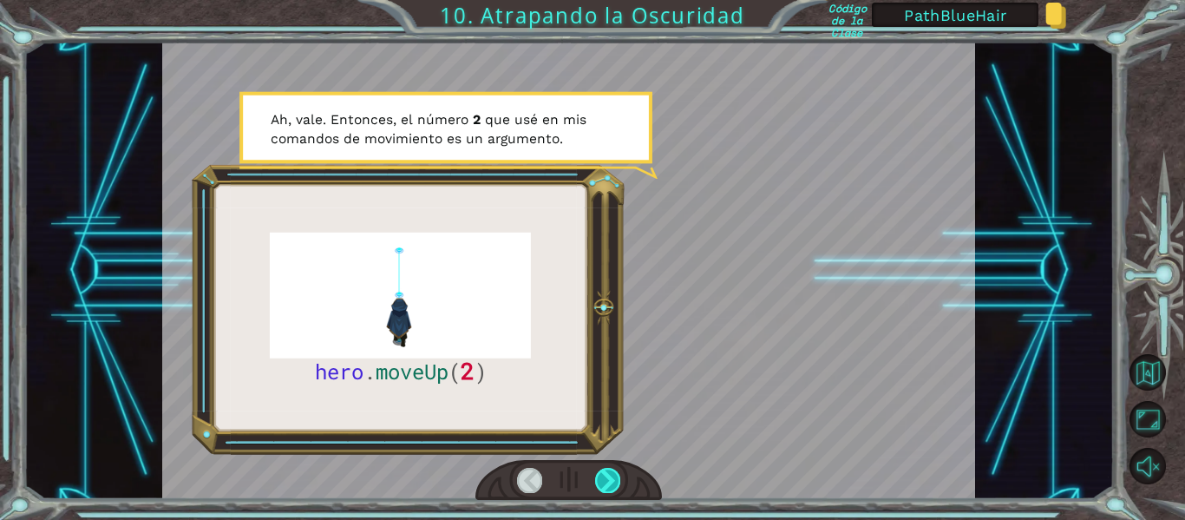
click at [606, 476] on div at bounding box center [607, 480] width 25 height 24
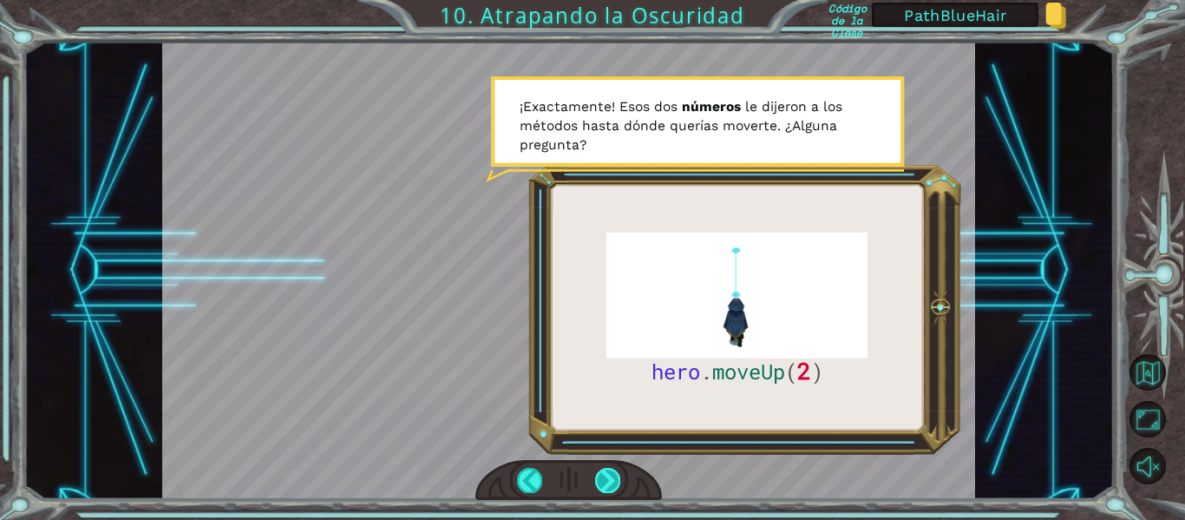
click at [606, 476] on div at bounding box center [607, 480] width 25 height 24
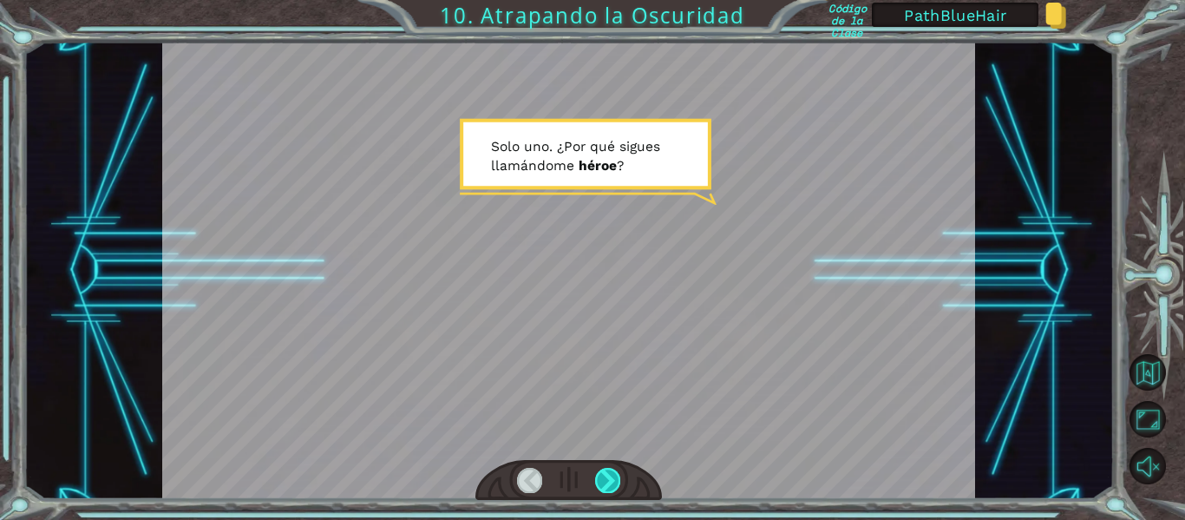
click at [606, 476] on div at bounding box center [607, 480] width 25 height 24
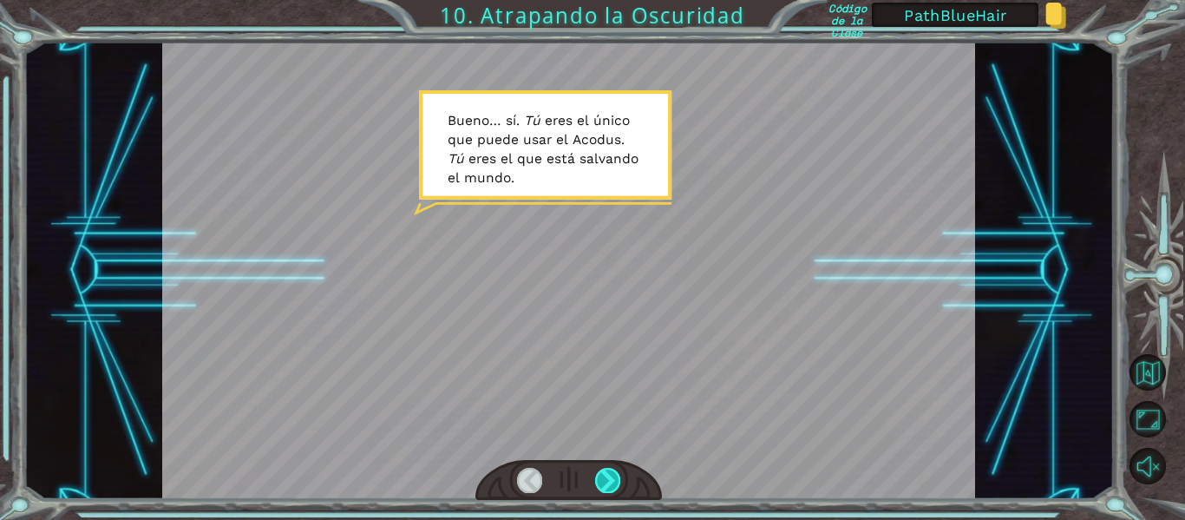
click at [606, 476] on div at bounding box center [607, 480] width 25 height 24
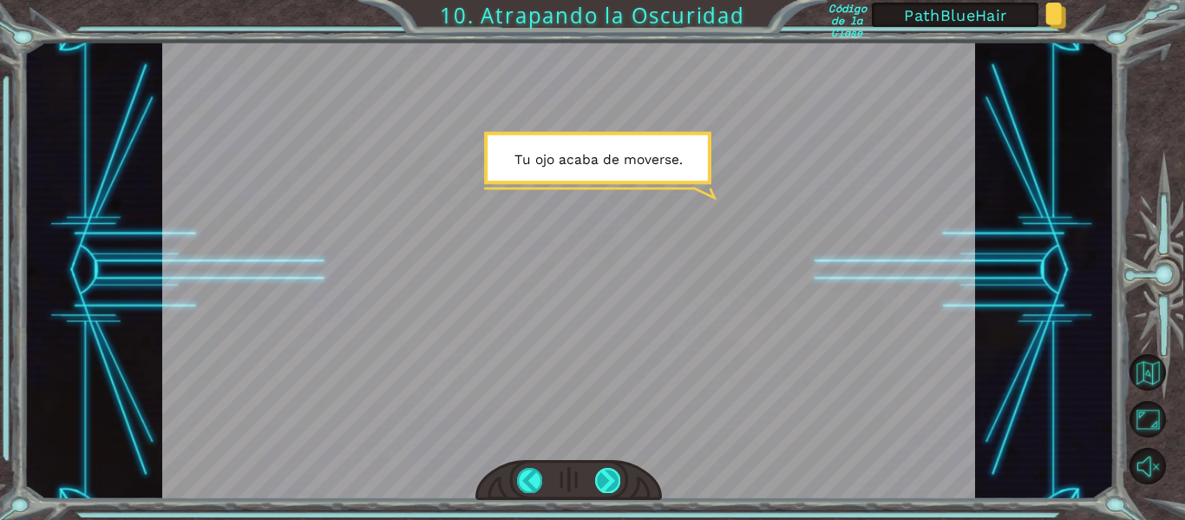
click at [606, 476] on div at bounding box center [607, 480] width 25 height 24
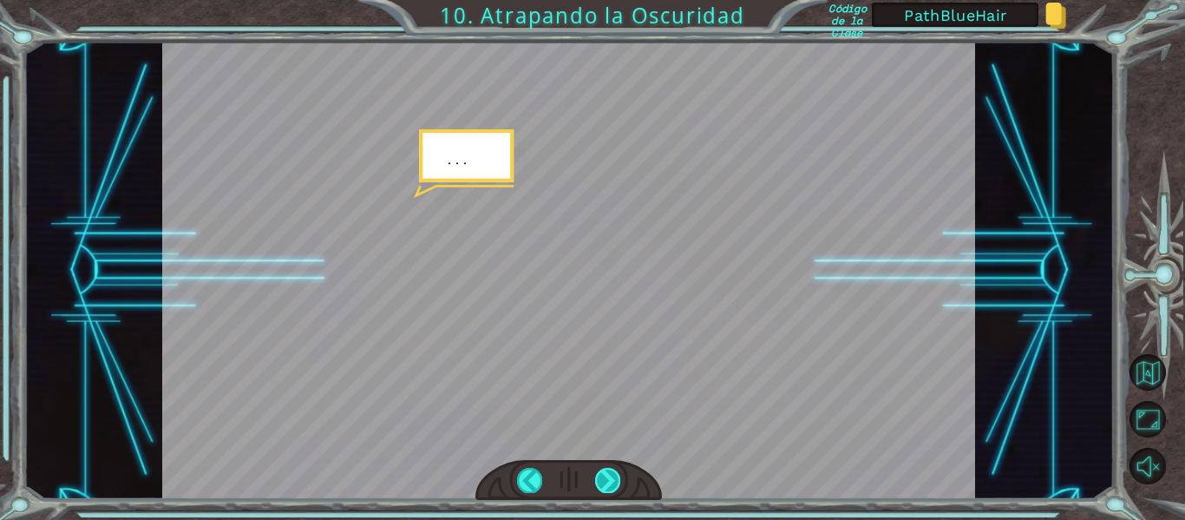
click at [606, 476] on div at bounding box center [607, 480] width 25 height 24
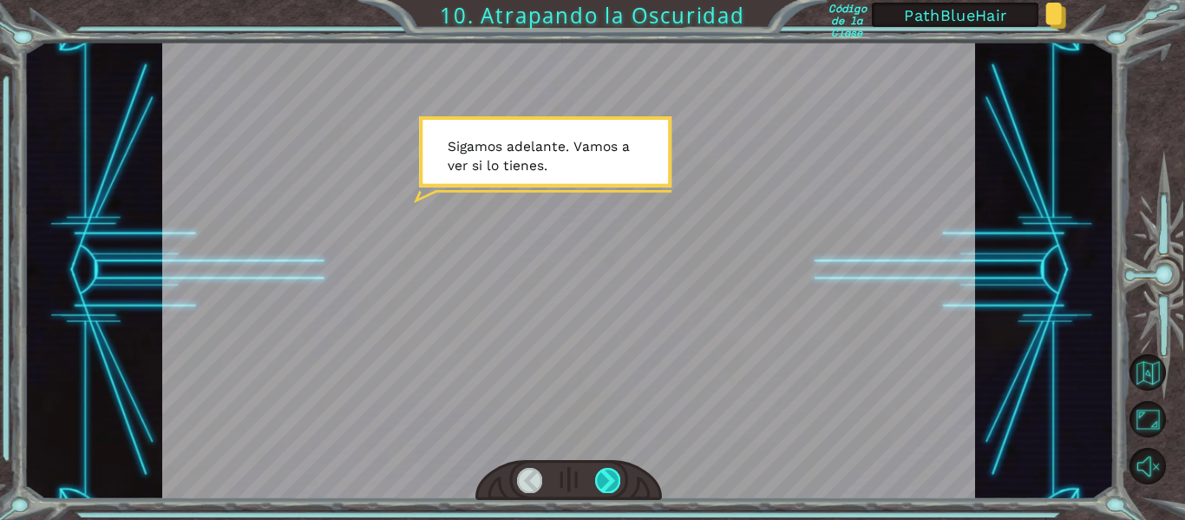
click at [606, 476] on div at bounding box center [607, 480] width 25 height 24
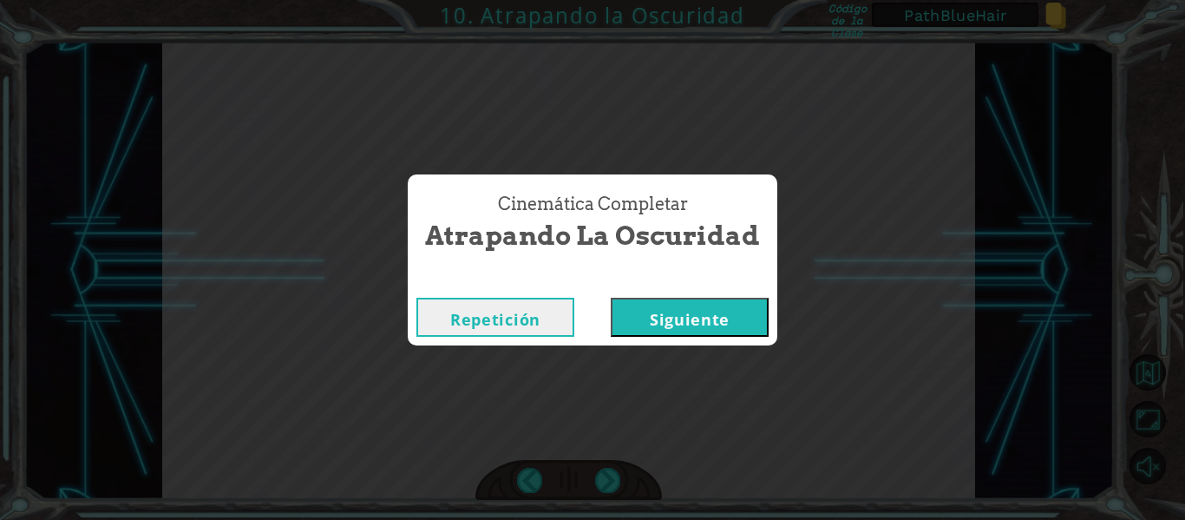
click at [665, 309] on button "Siguiente" at bounding box center [690, 317] width 158 height 39
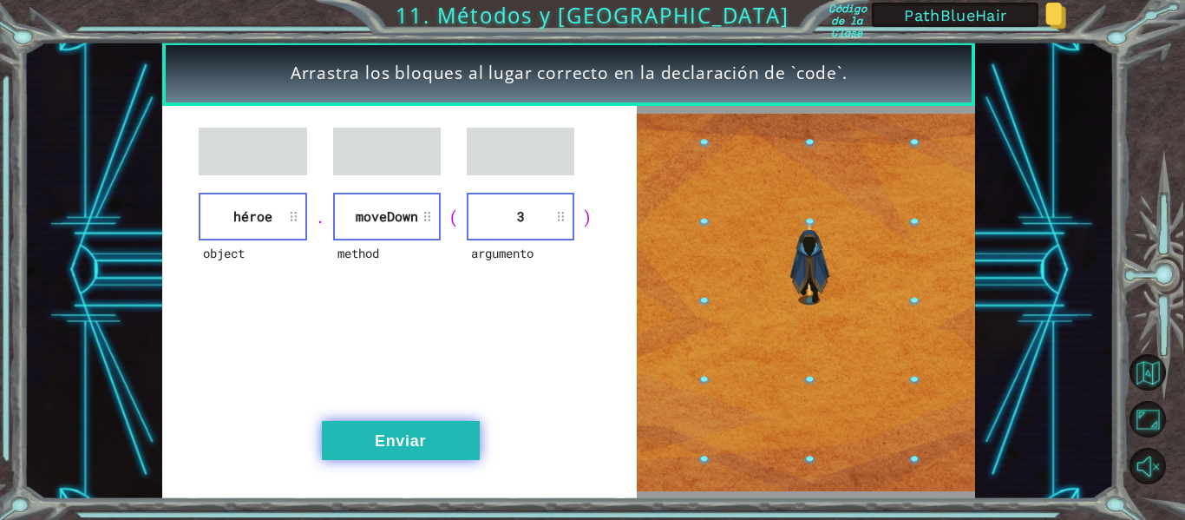
click at [407, 443] on button "Enviar" at bounding box center [401, 440] width 158 height 39
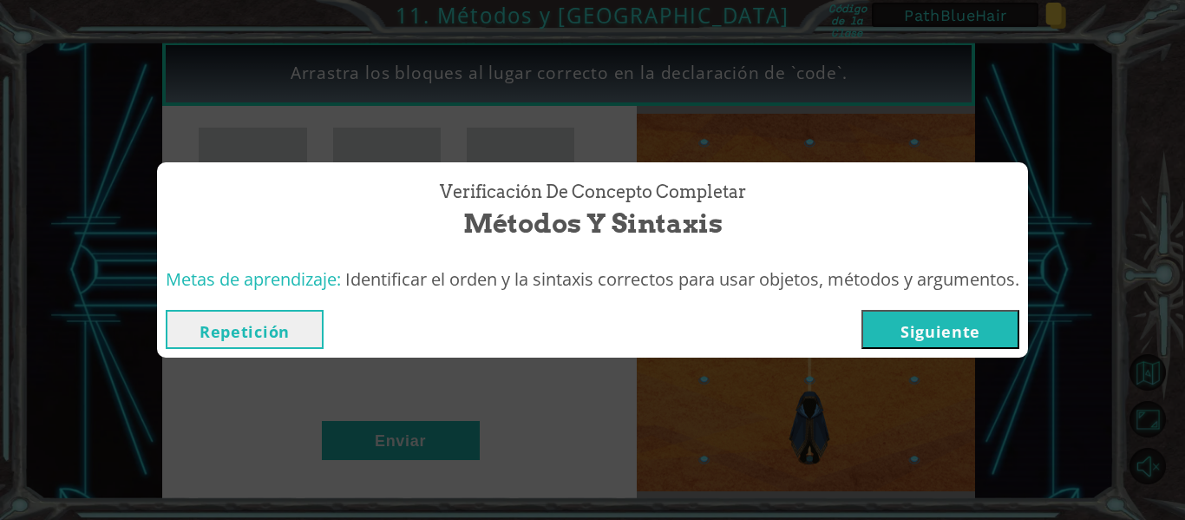
click at [928, 329] on button "Siguiente" at bounding box center [941, 329] width 158 height 39
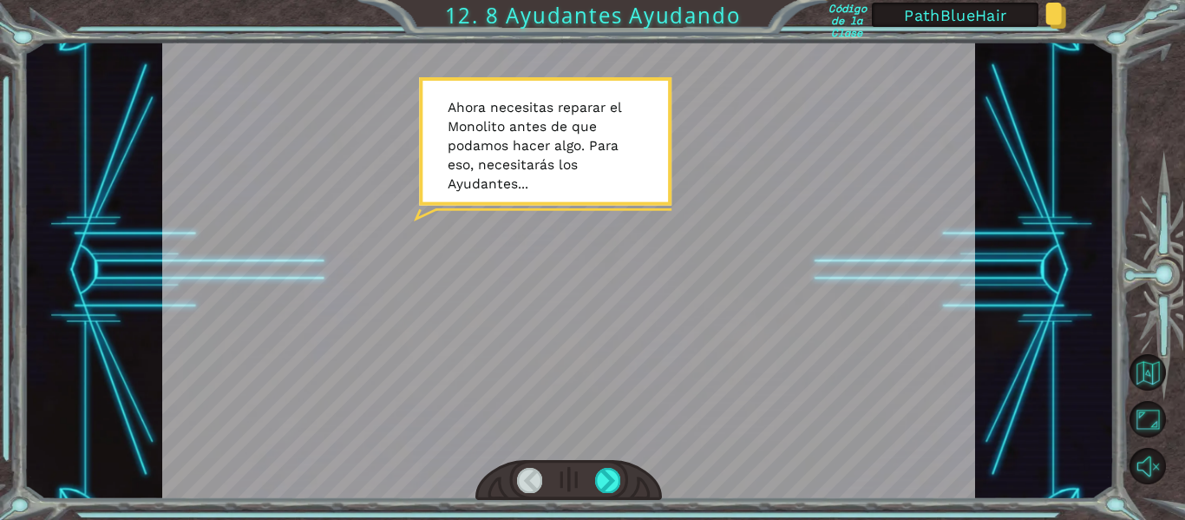
click at [528, 482] on div at bounding box center [529, 480] width 25 height 24
click at [603, 472] on div at bounding box center [607, 480] width 25 height 24
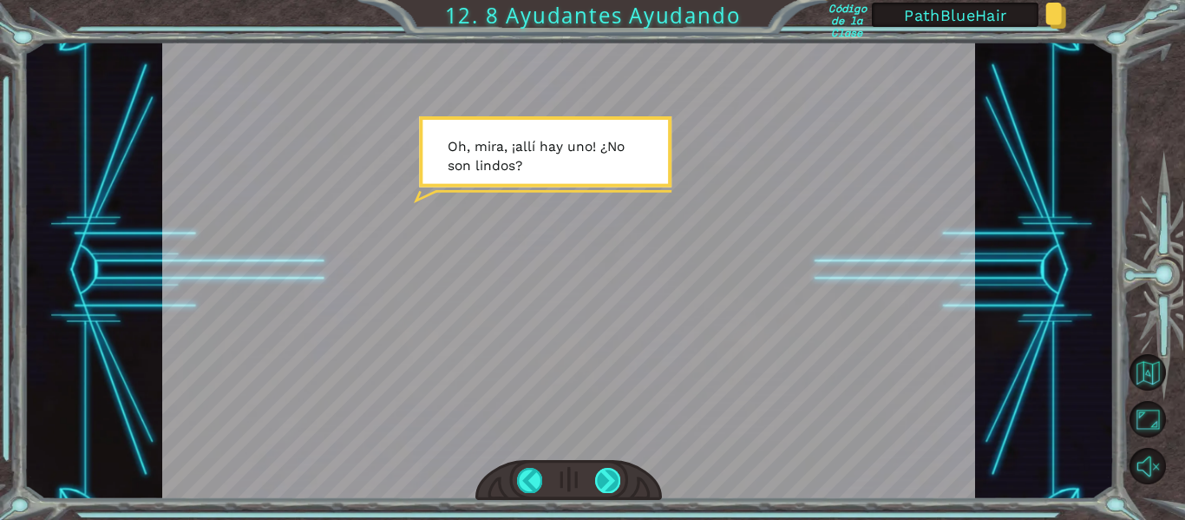
click at [603, 472] on div at bounding box center [607, 480] width 25 height 24
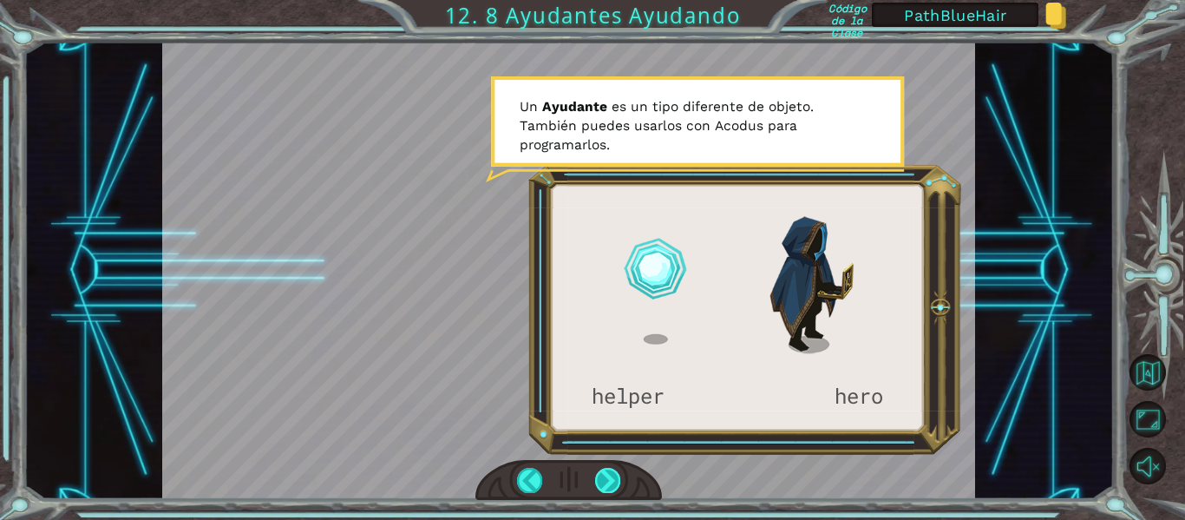
click at [604, 473] on div at bounding box center [607, 480] width 25 height 24
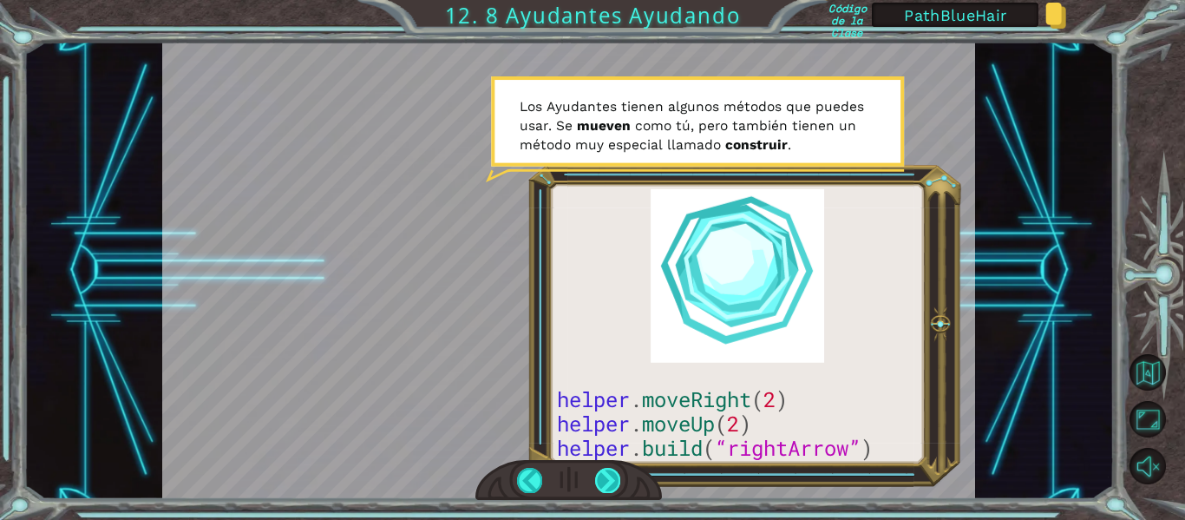
click at [609, 471] on div at bounding box center [607, 480] width 25 height 24
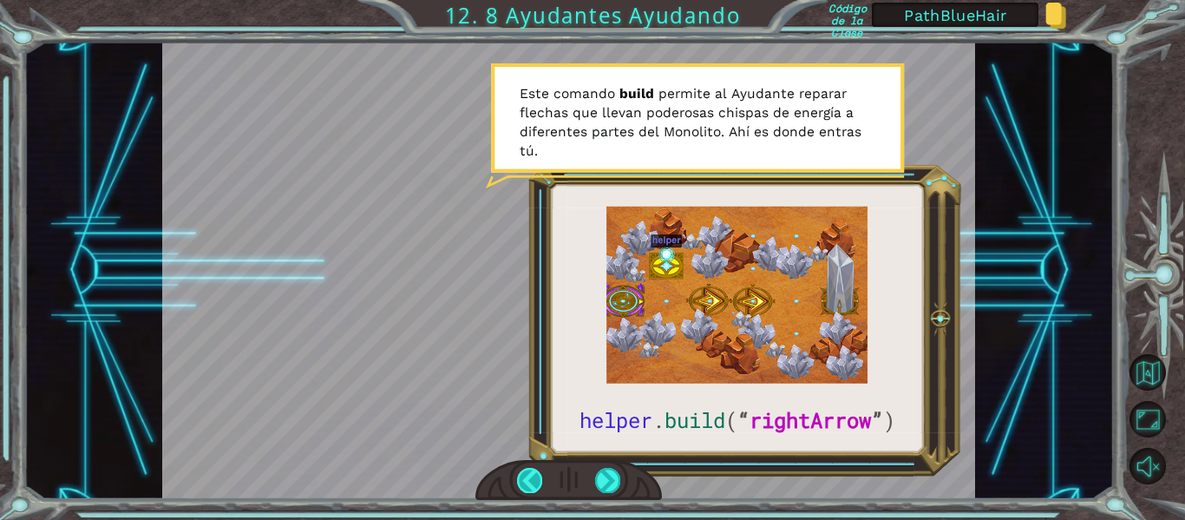
click at [531, 473] on div at bounding box center [529, 480] width 25 height 24
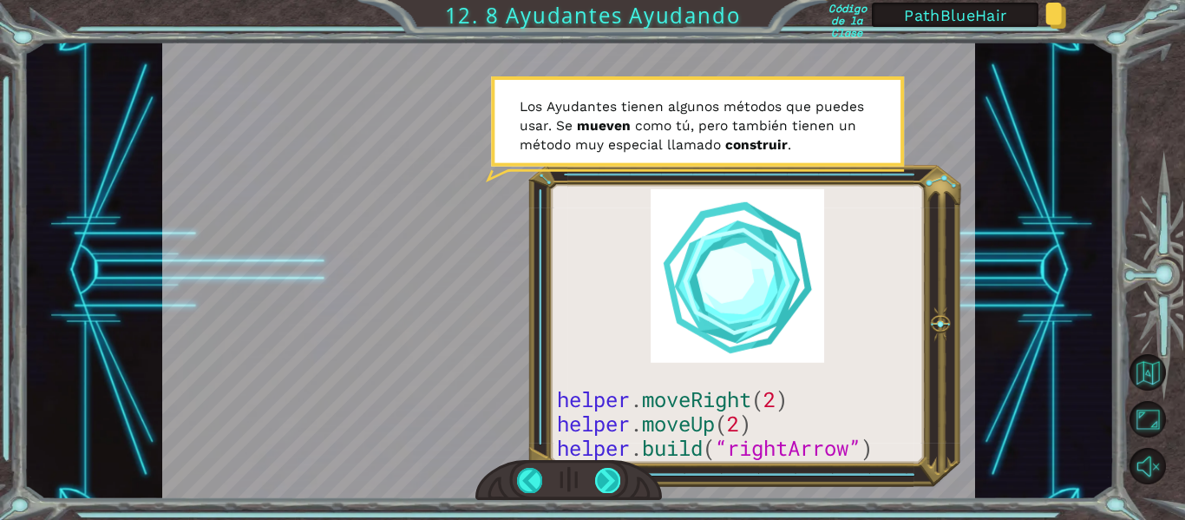
click at [606, 481] on div at bounding box center [607, 480] width 25 height 24
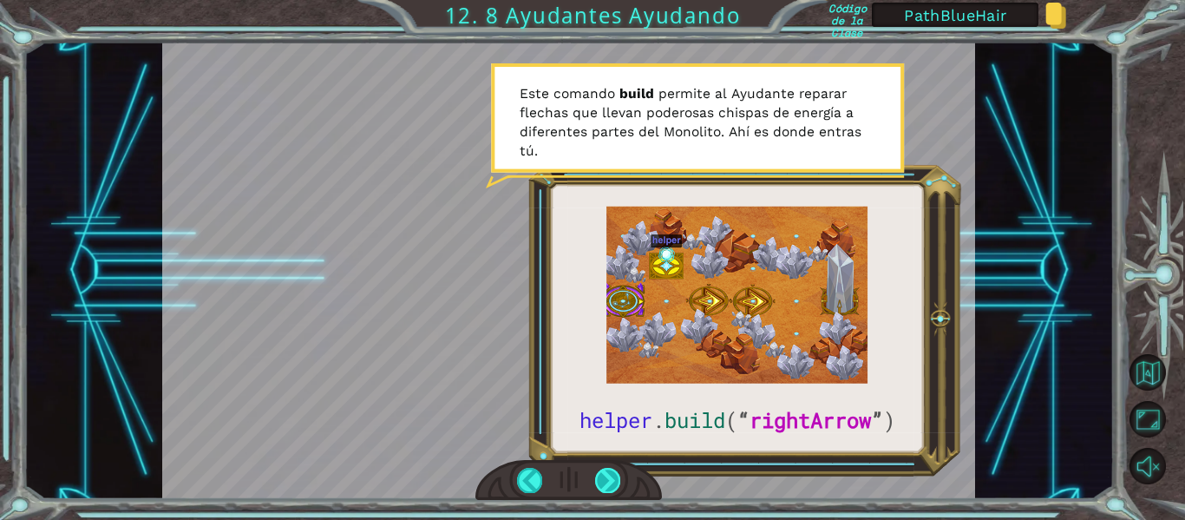
click at [607, 479] on div at bounding box center [607, 480] width 25 height 24
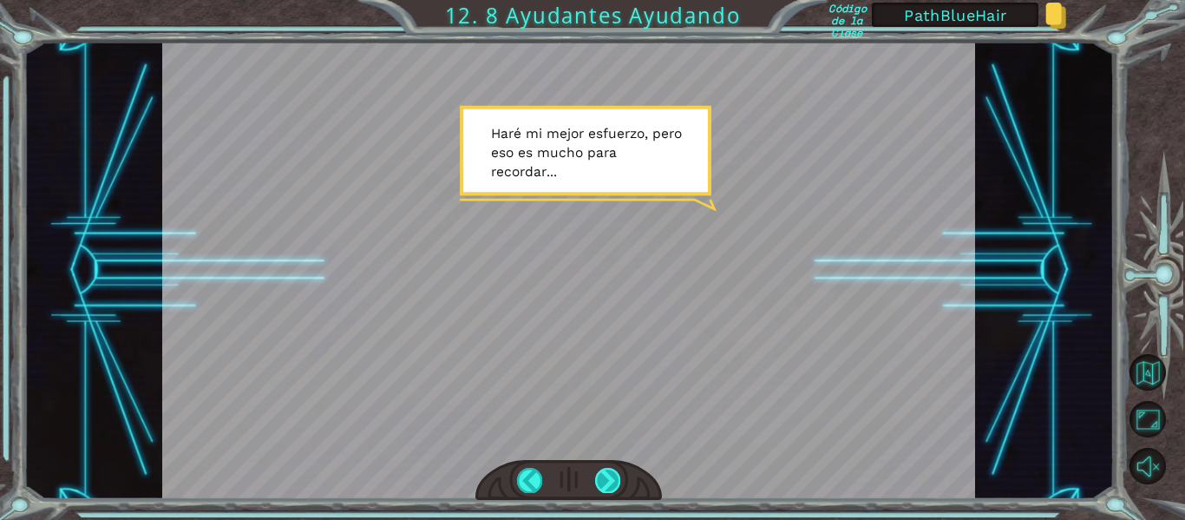
click at [607, 479] on div at bounding box center [607, 480] width 25 height 24
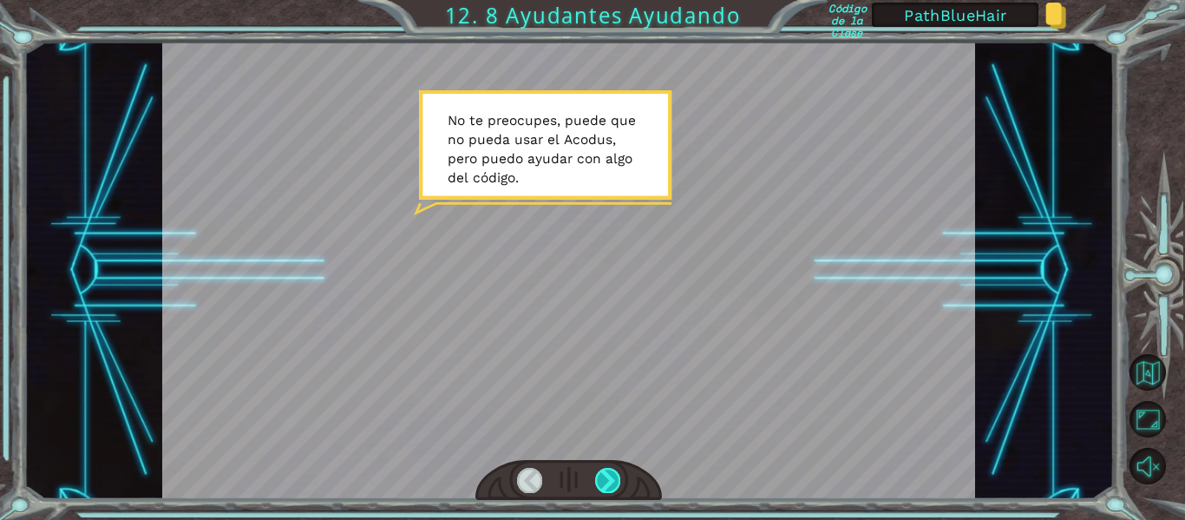
click at [607, 479] on div at bounding box center [607, 480] width 25 height 24
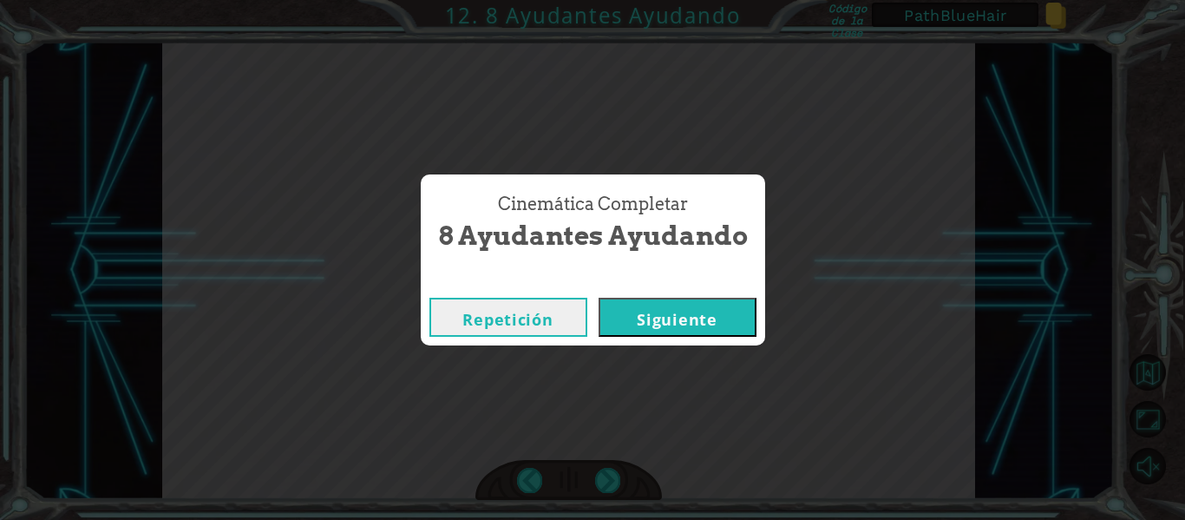
click at [664, 323] on button "Siguiente" at bounding box center [678, 317] width 158 height 39
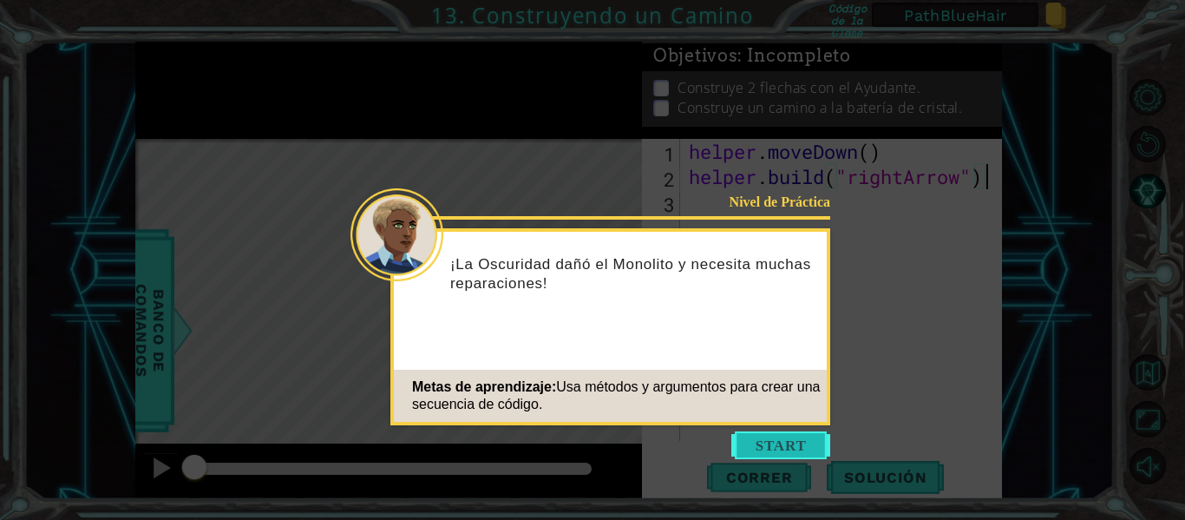
click at [773, 439] on button "Start" at bounding box center [780, 445] width 99 height 28
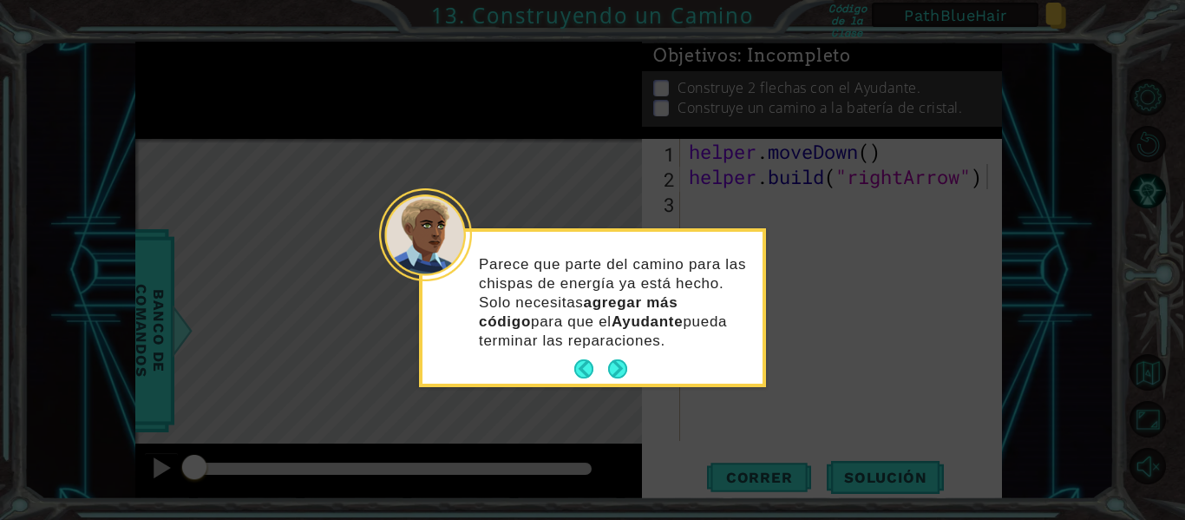
click at [615, 366] on button "Next" at bounding box center [617, 368] width 19 height 19
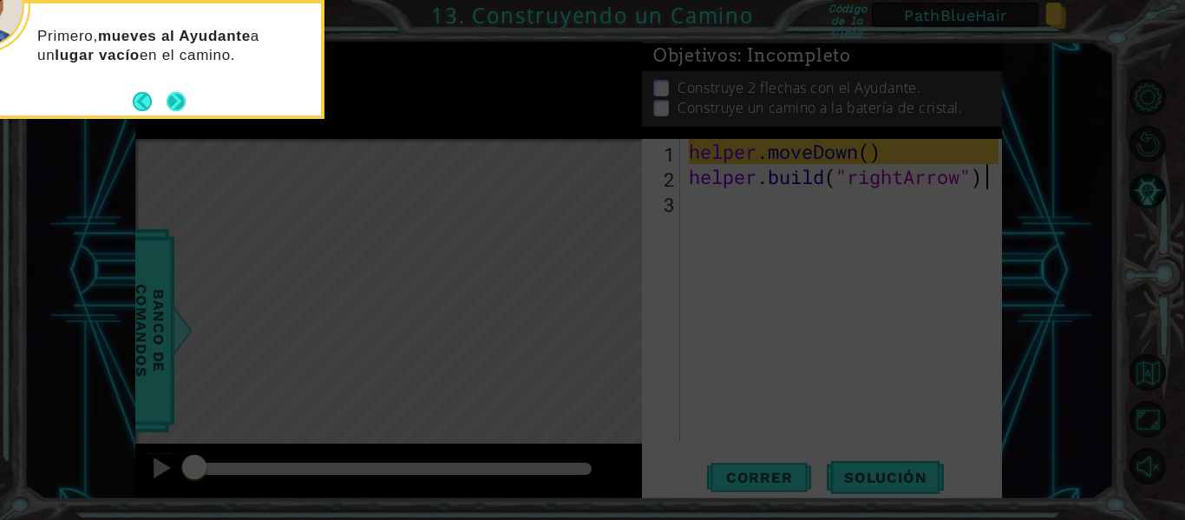
click at [172, 101] on button "Next" at bounding box center [176, 101] width 19 height 19
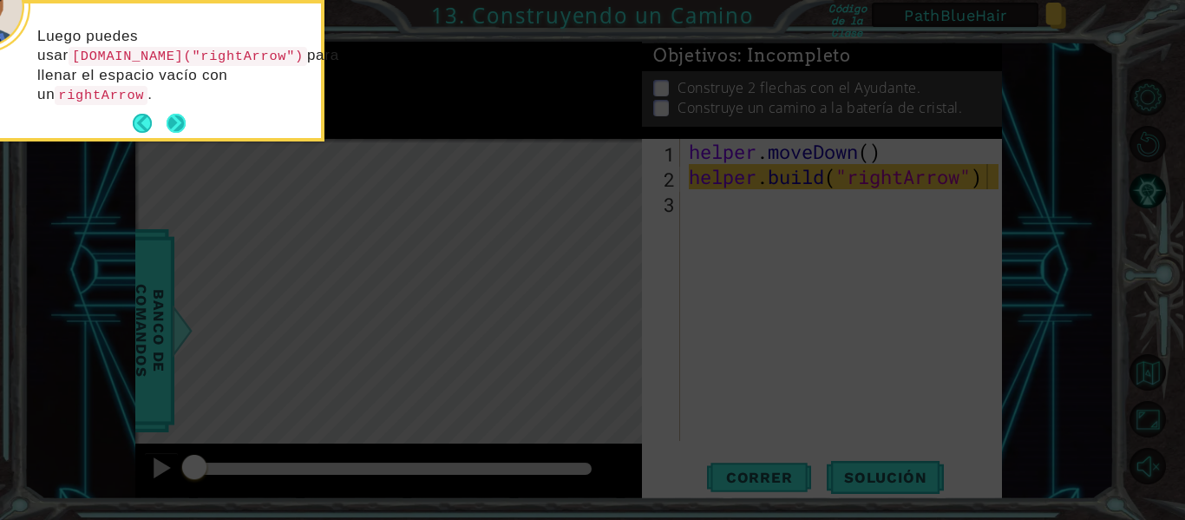
click at [175, 114] on button "Next" at bounding box center [176, 123] width 19 height 19
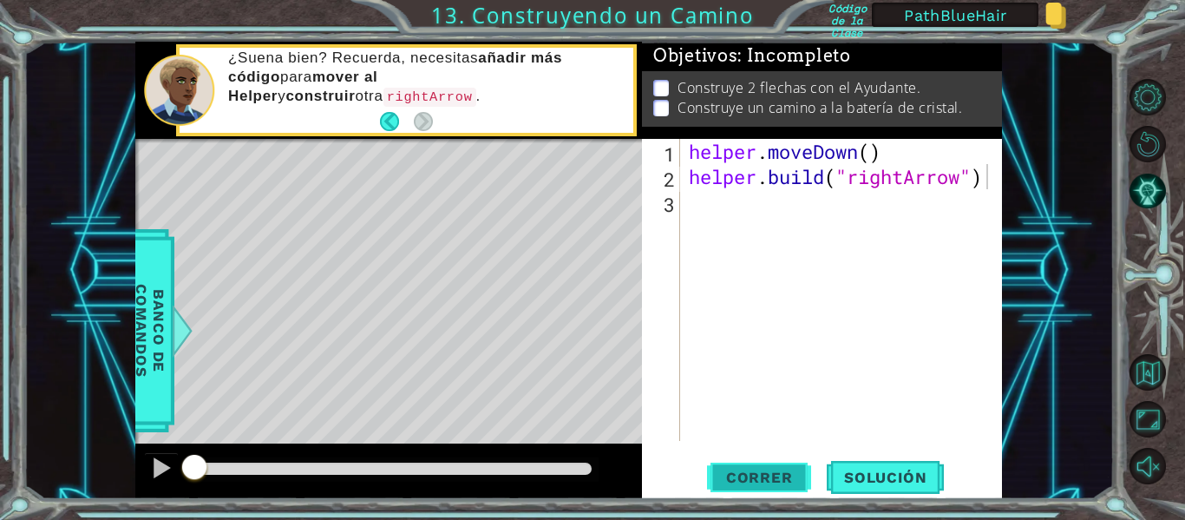
click at [764, 478] on span "Correr" at bounding box center [760, 477] width 102 height 17
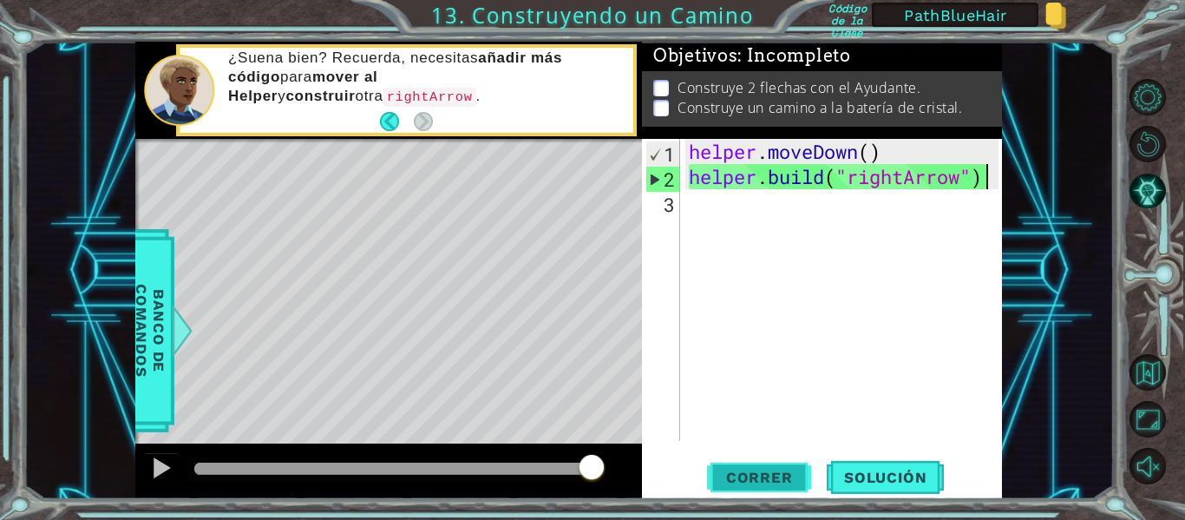
click at [762, 476] on span "Correr" at bounding box center [760, 477] width 102 height 17
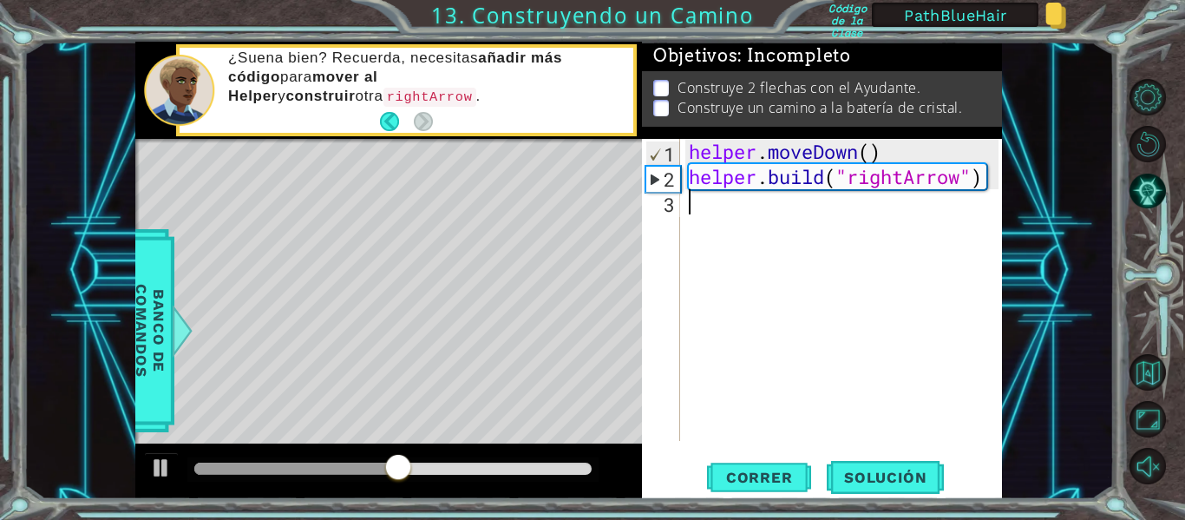
click at [716, 206] on div "helper . moveDown ( ) helper . build ( "rightArrow" )" at bounding box center [846, 315] width 322 height 352
click at [772, 472] on span "Correr" at bounding box center [760, 477] width 102 height 17
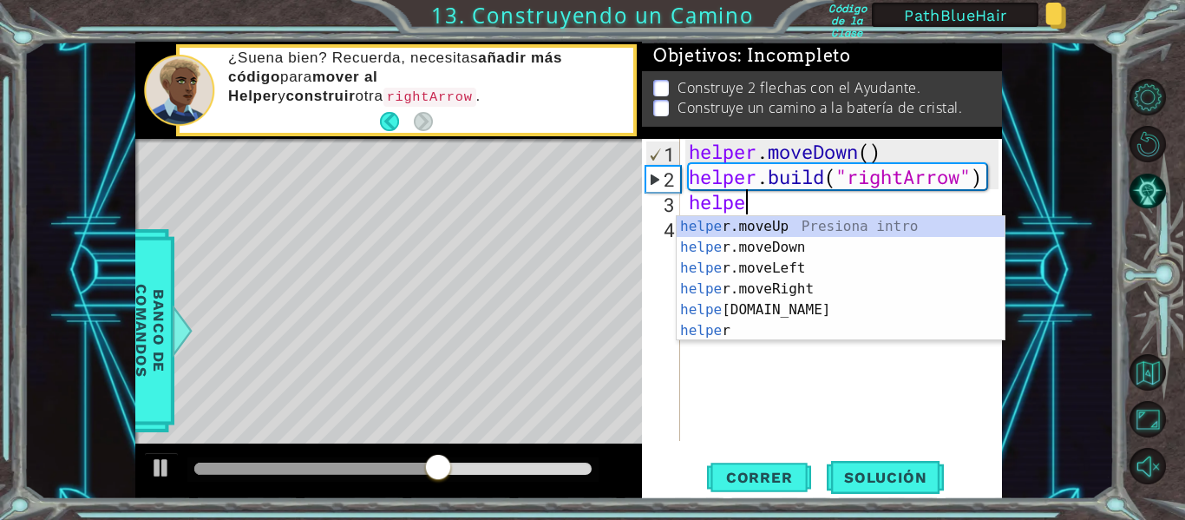
scroll to position [0, 3]
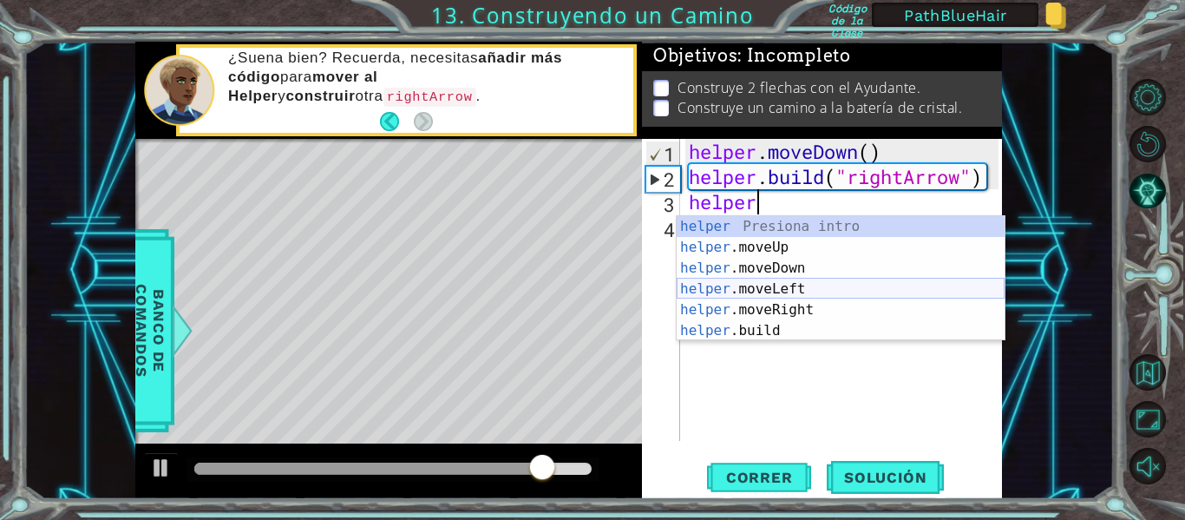
click at [759, 289] on div "helper Presiona intro helper .moveUp Presiona intro helper .moveDown Presiona i…" at bounding box center [841, 299] width 328 height 167
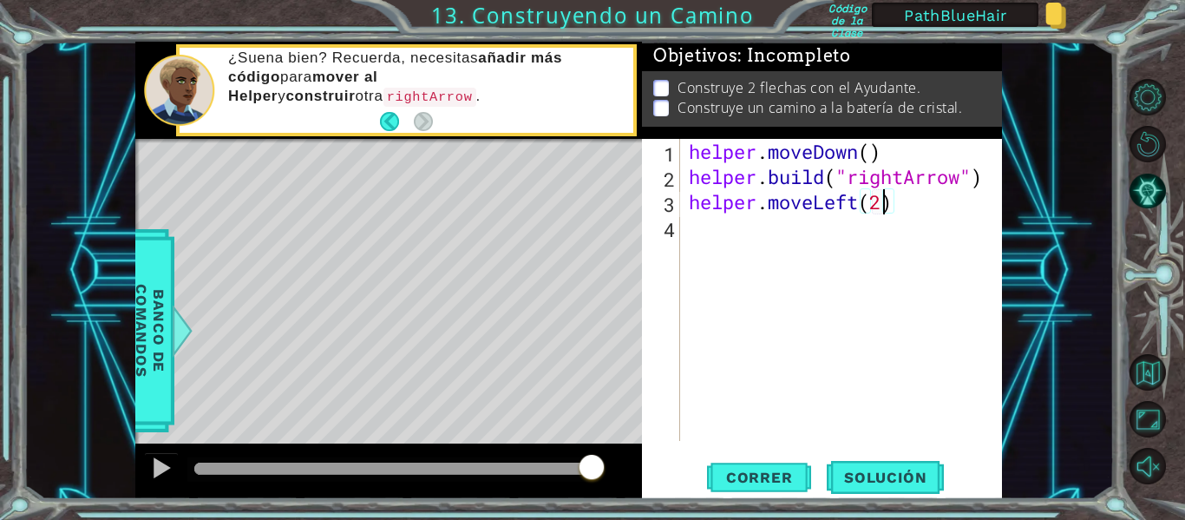
scroll to position [0, 9]
click at [761, 469] on span "Correr" at bounding box center [760, 477] width 102 height 17
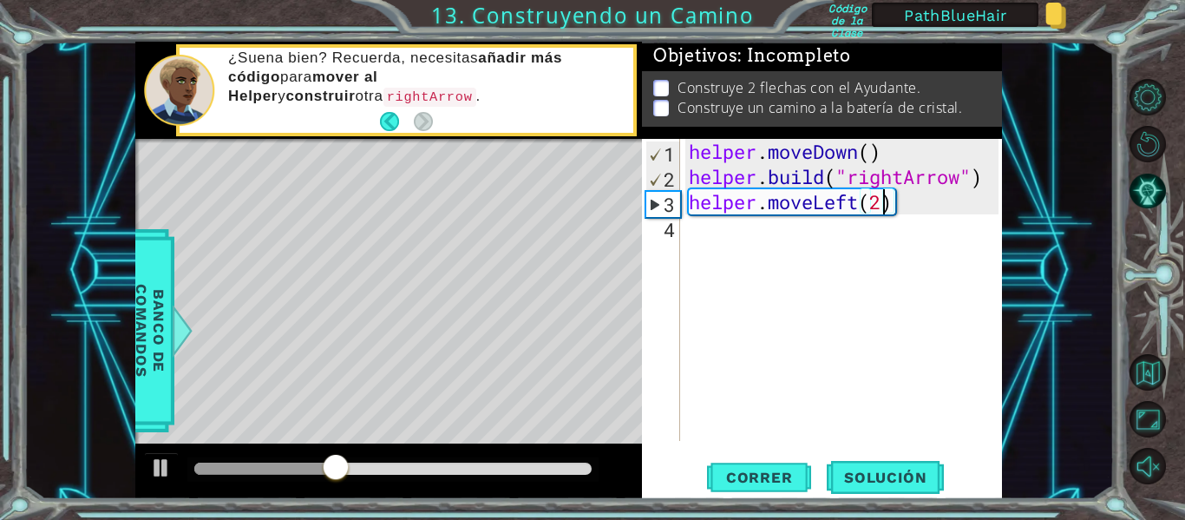
click at [898, 212] on div "helper . moveDown ( ) helper . build ( "rightArrow" ) helper . moveLeft ( 2 )" at bounding box center [846, 315] width 322 height 352
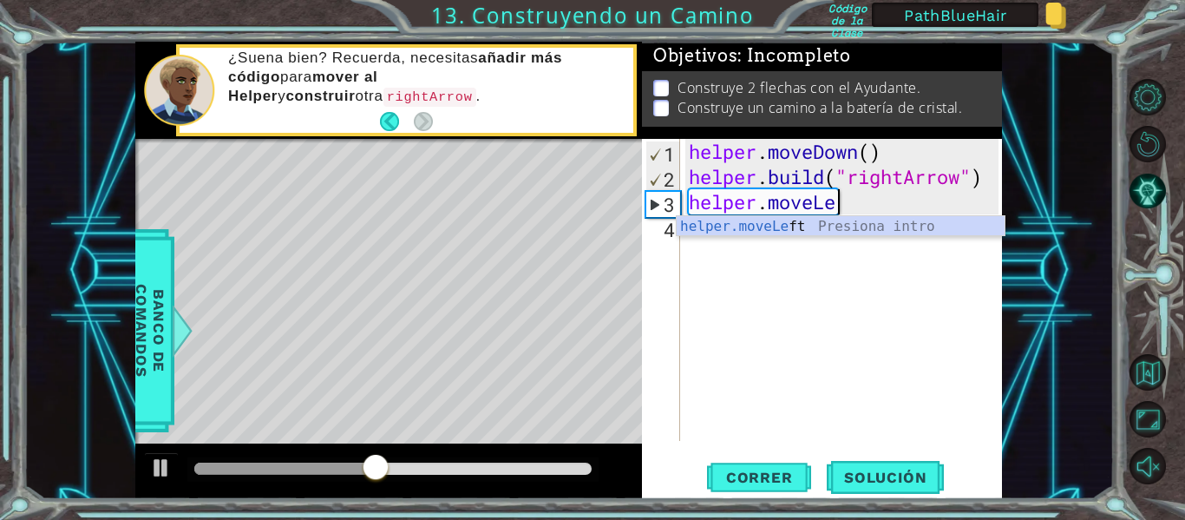
scroll to position [0, 5]
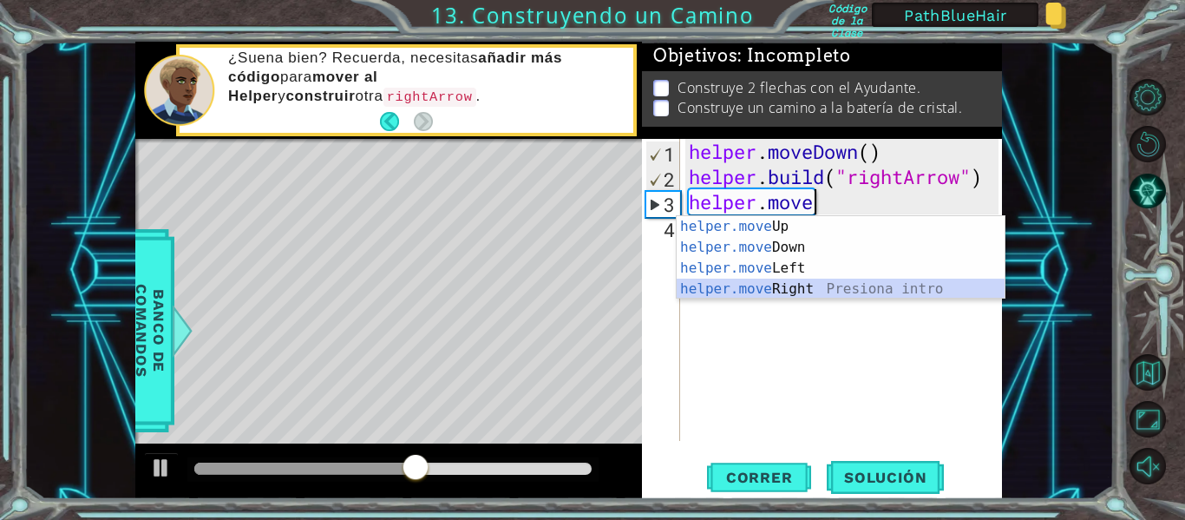
click at [799, 284] on div "helper.move Up Presiona intro helper.move Down Presiona intro helper.move Left …" at bounding box center [841, 278] width 328 height 125
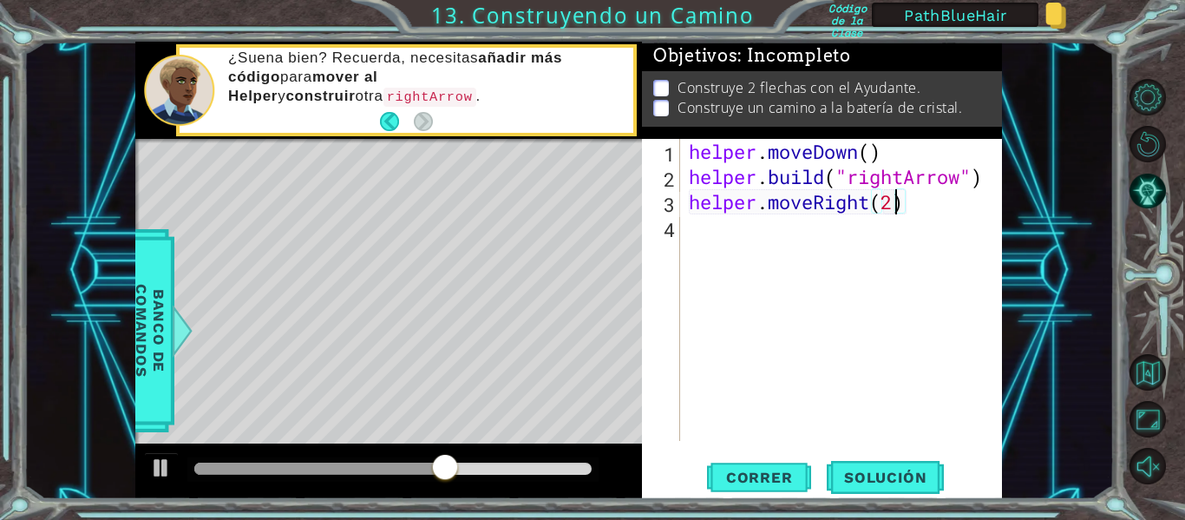
scroll to position [0, 9]
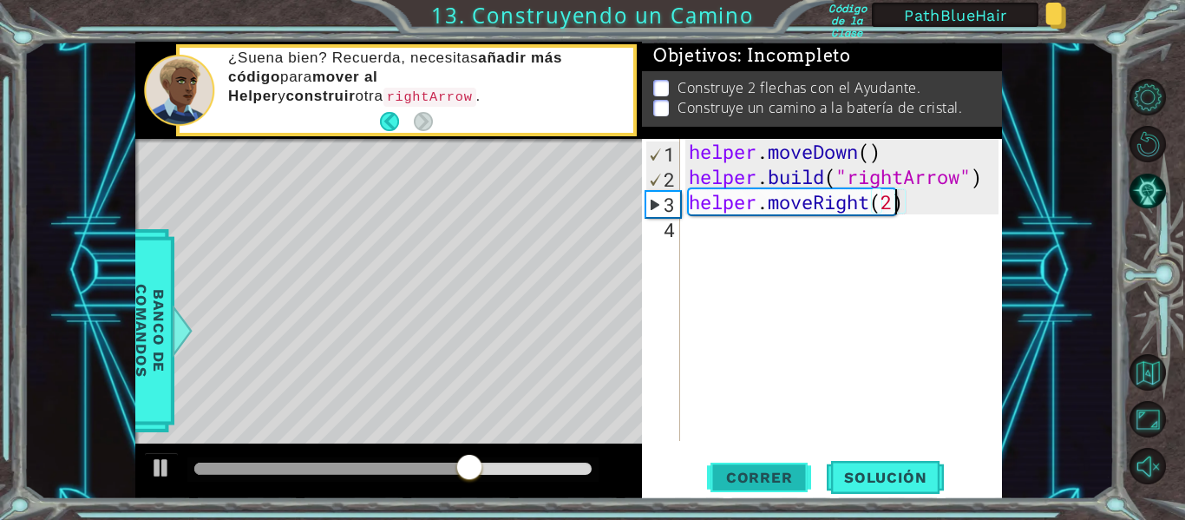
click at [744, 474] on span "Correr" at bounding box center [760, 477] width 102 height 17
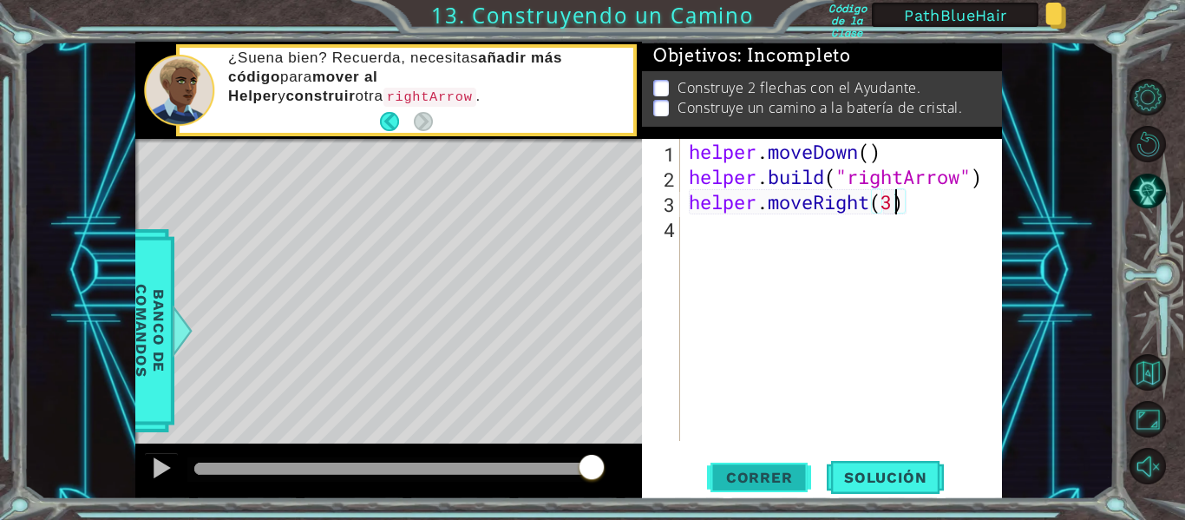
click at [759, 473] on span "Correr" at bounding box center [760, 477] width 102 height 17
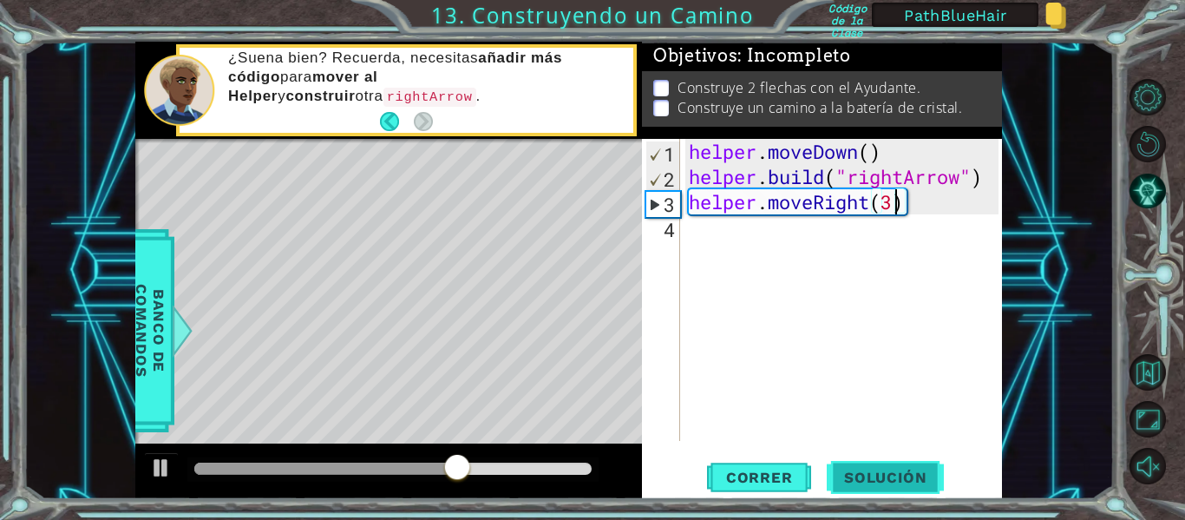
click at [862, 485] on span "Solución" at bounding box center [885, 477] width 117 height 17
type textarea "helper.moveDown()"
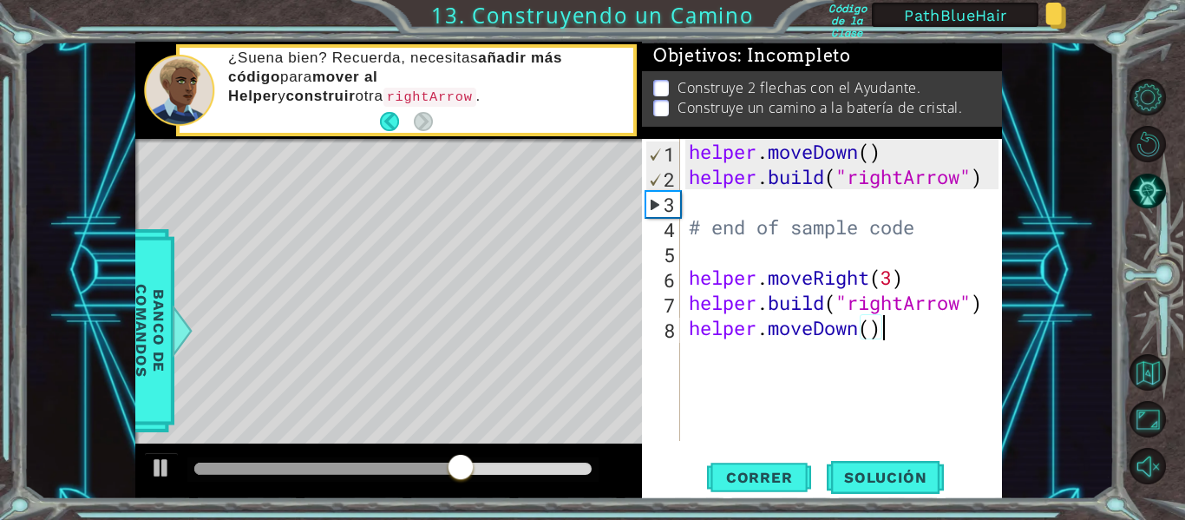
scroll to position [0, 8]
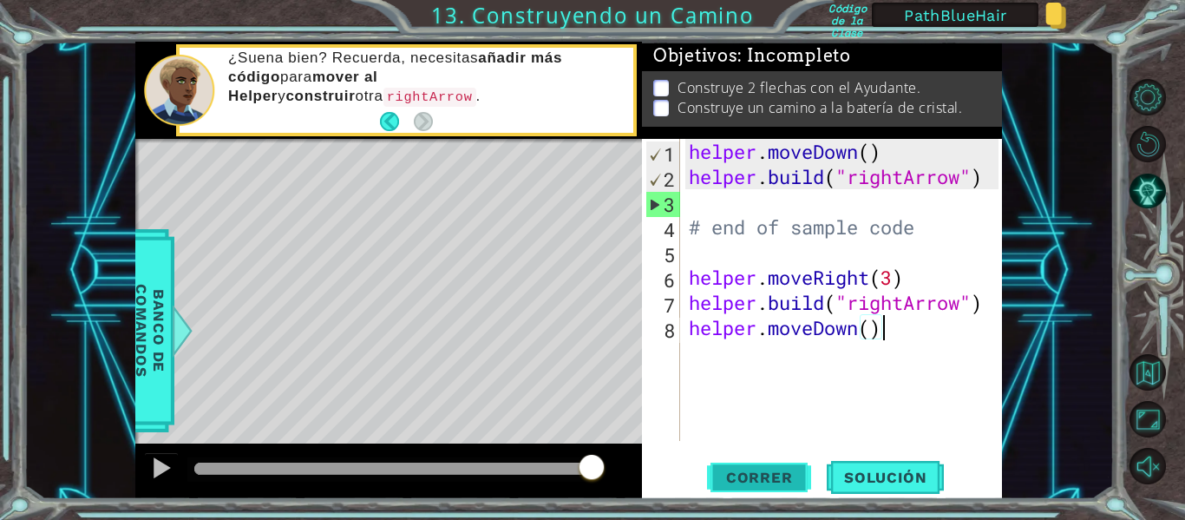
click at [752, 468] on button "Correr" at bounding box center [759, 478] width 104 height 36
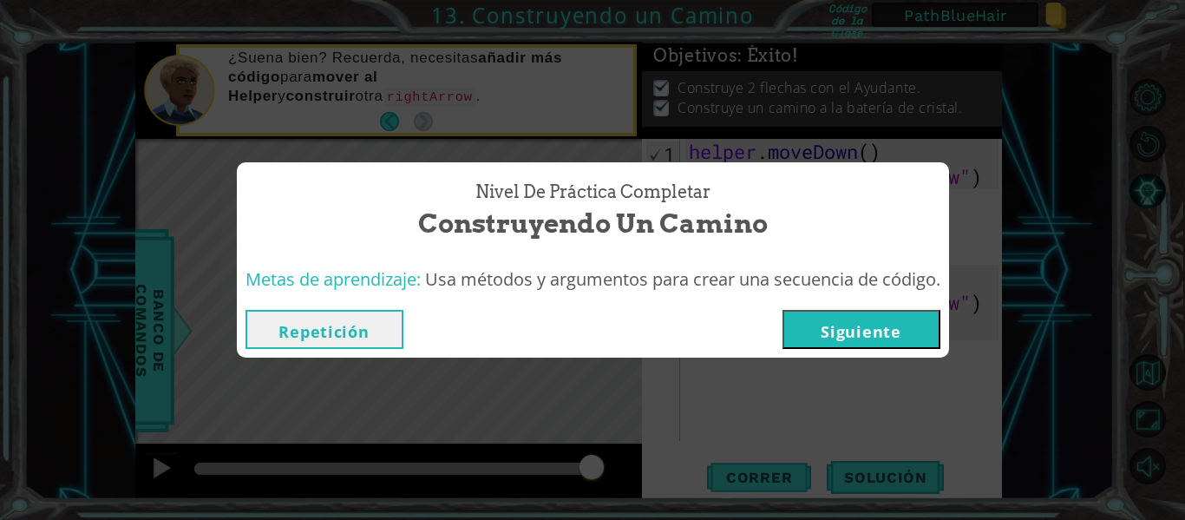
click at [853, 325] on button "Siguiente" at bounding box center [862, 329] width 158 height 39
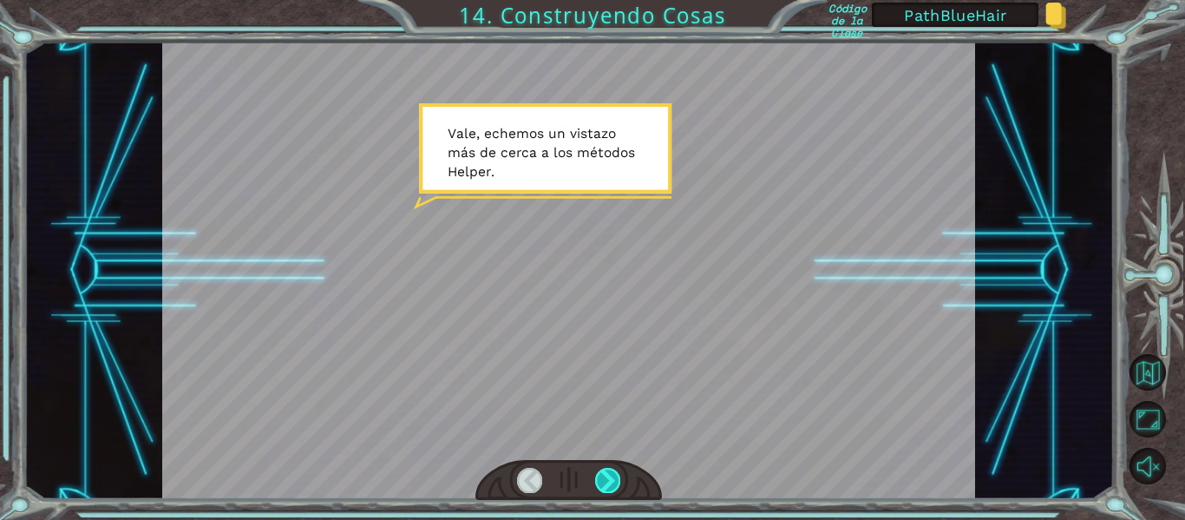
click at [602, 479] on div at bounding box center [607, 480] width 25 height 24
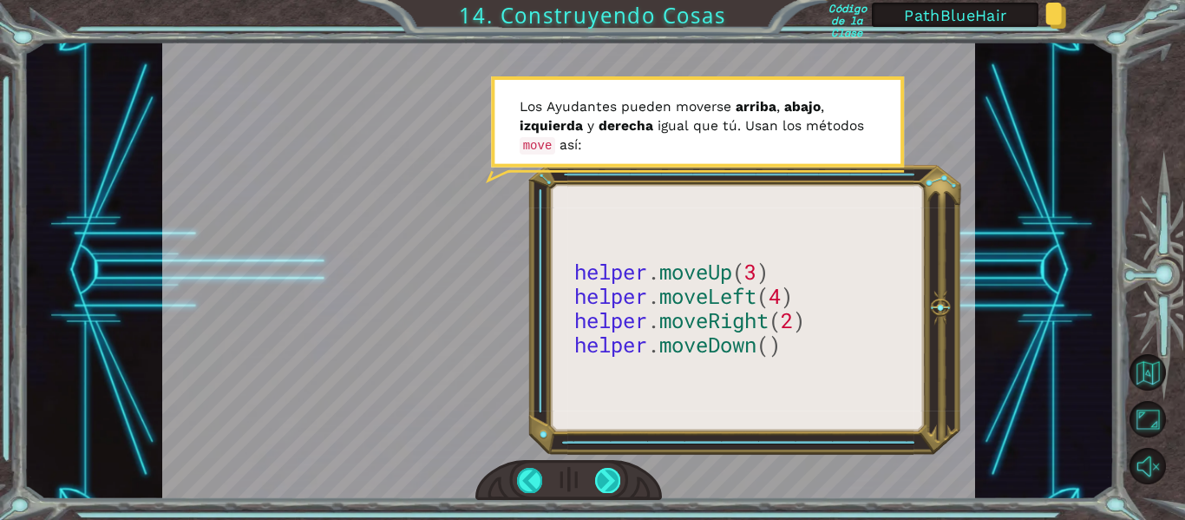
click at [609, 474] on div at bounding box center [607, 480] width 25 height 24
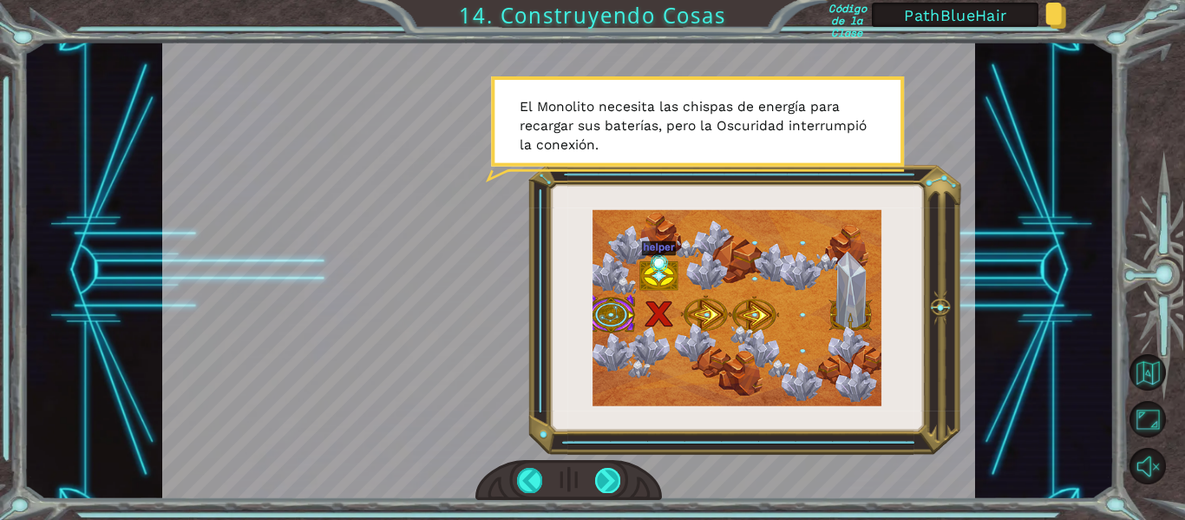
click at [609, 474] on div at bounding box center [607, 480] width 25 height 24
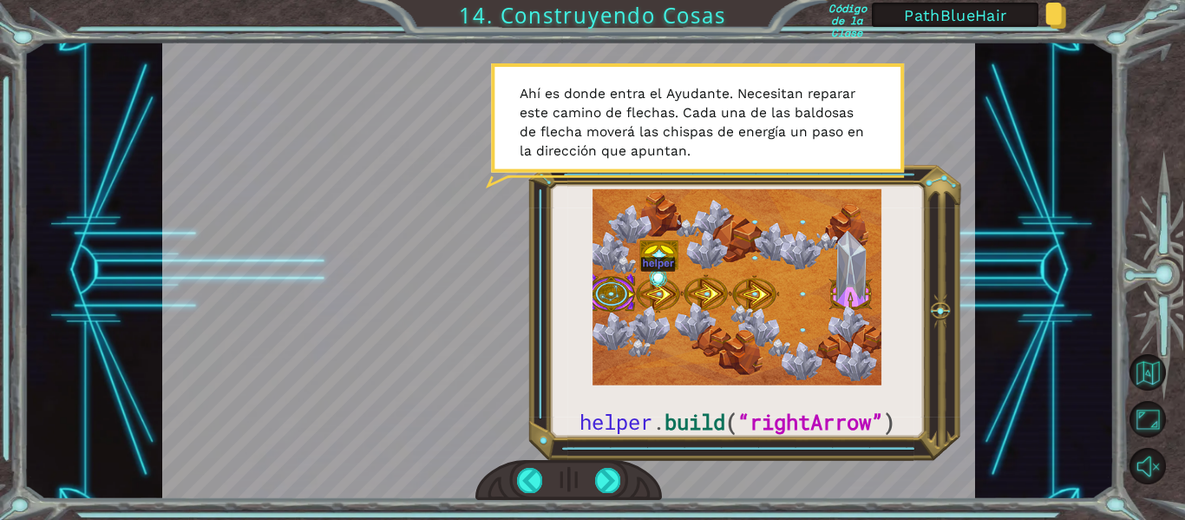
click at [640, 474] on div at bounding box center [569, 480] width 187 height 41
click at [611, 476] on div at bounding box center [607, 480] width 25 height 24
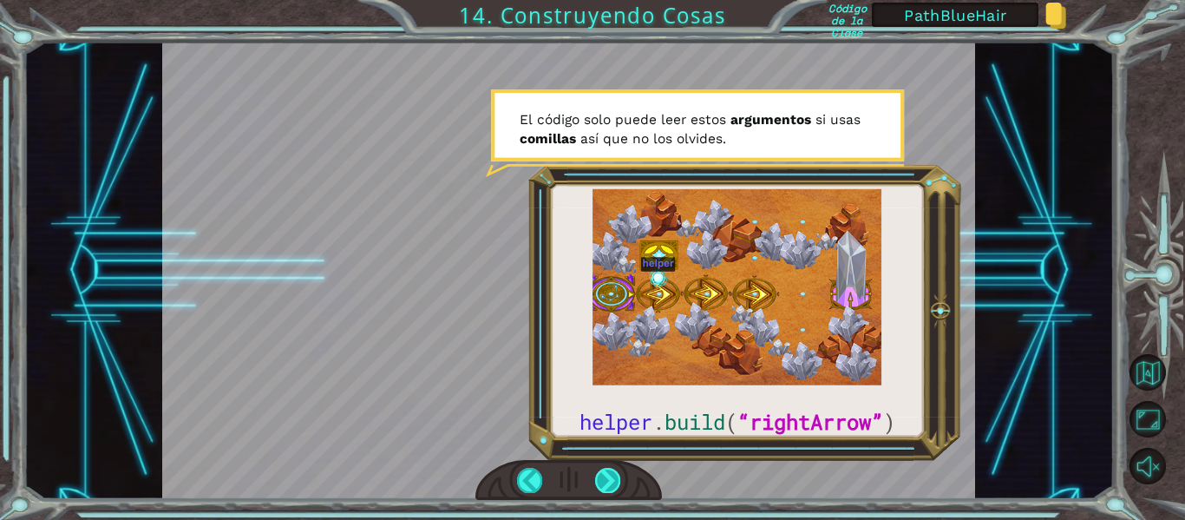
click at [611, 476] on div at bounding box center [607, 480] width 25 height 24
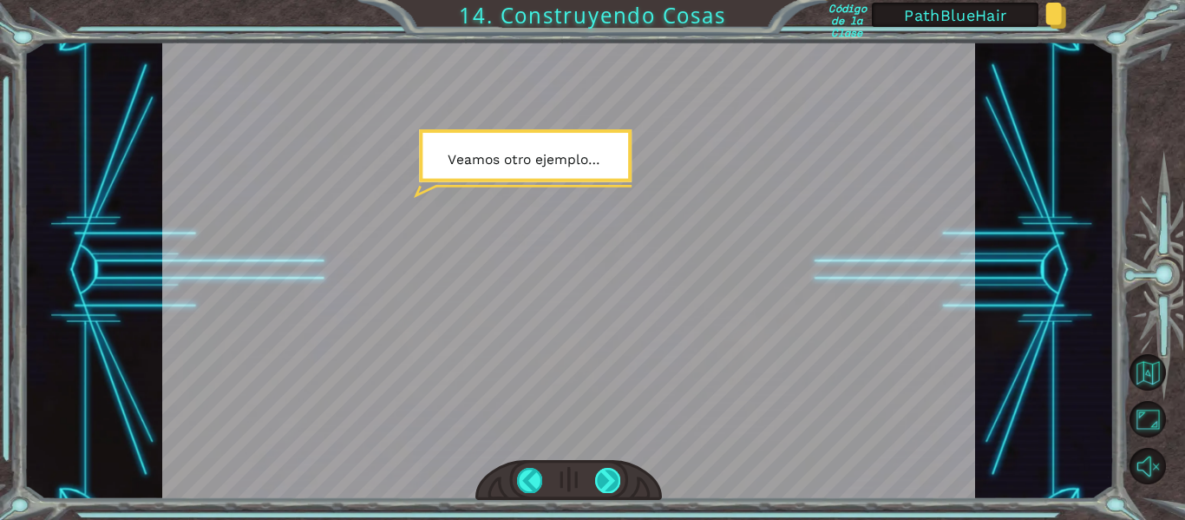
click at [611, 476] on div at bounding box center [607, 480] width 25 height 24
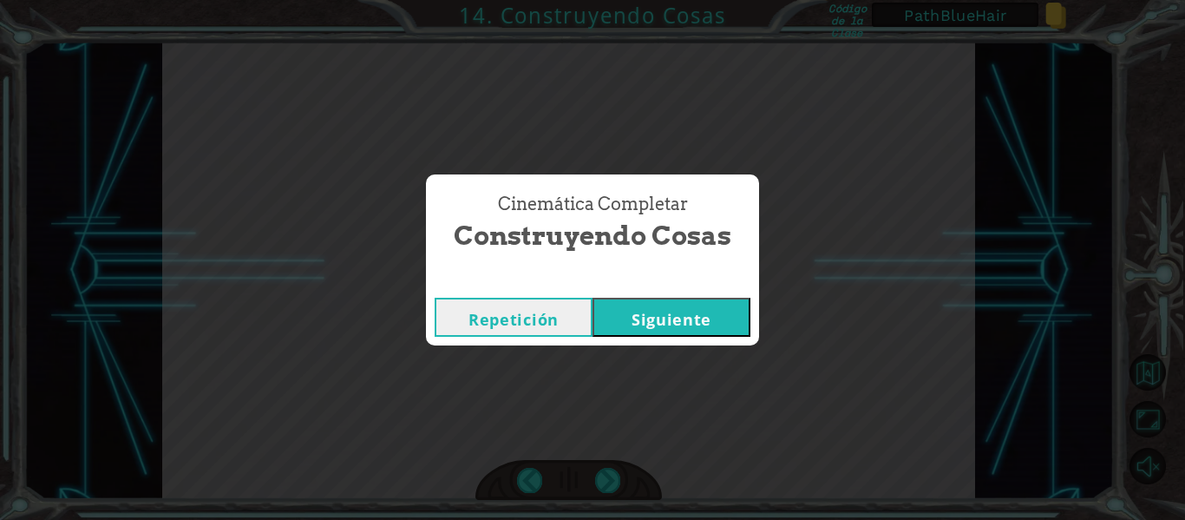
click at [658, 330] on button "Siguiente" at bounding box center [672, 317] width 158 height 39
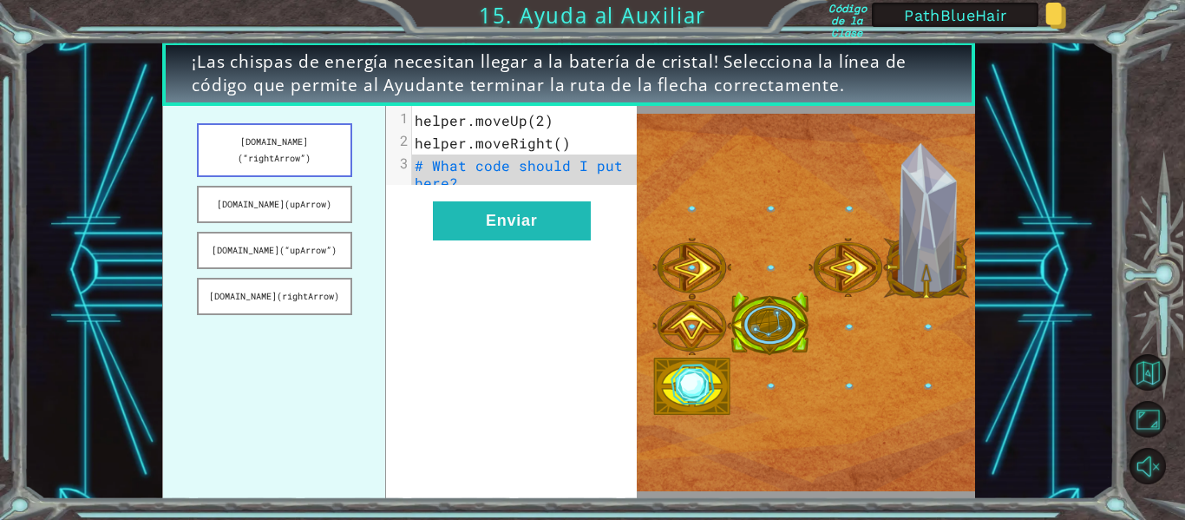
click at [253, 144] on button "[DOMAIN_NAME](“rightArrow”)" at bounding box center [274, 150] width 155 height 54
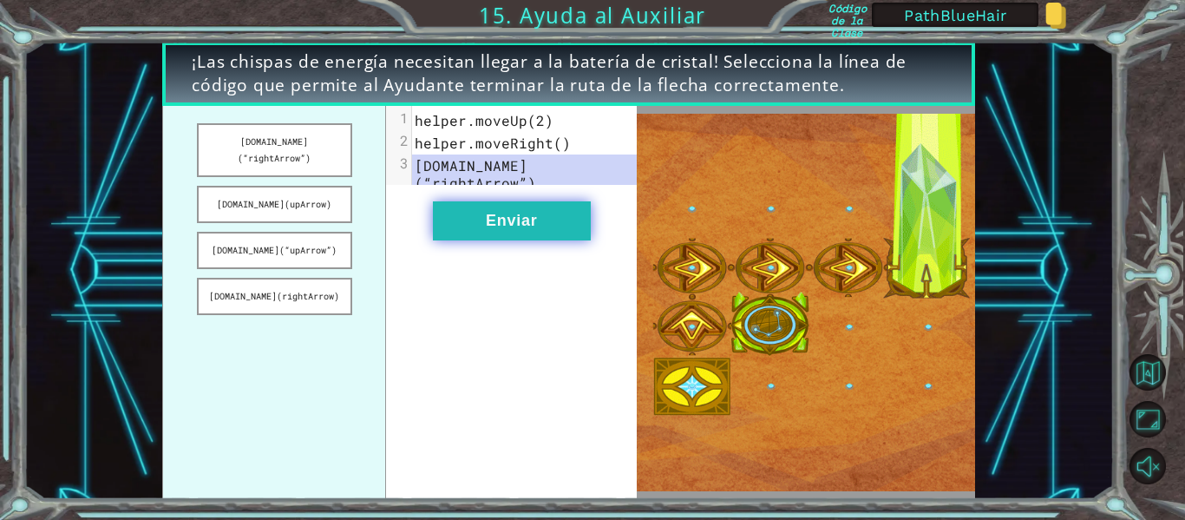
click at [502, 223] on button "Enviar" at bounding box center [512, 220] width 158 height 39
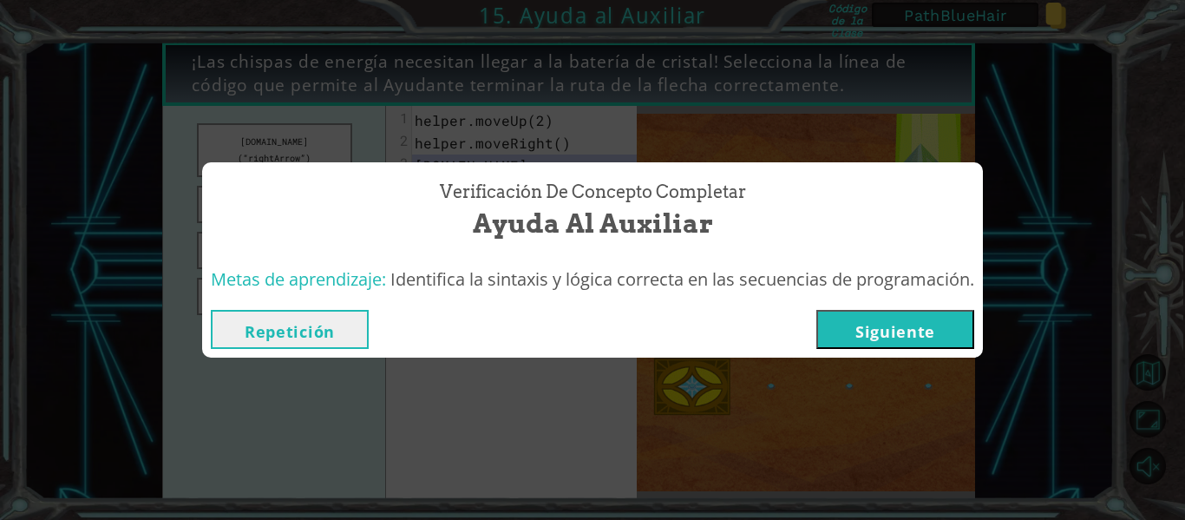
click at [882, 327] on button "Siguiente" at bounding box center [896, 329] width 158 height 39
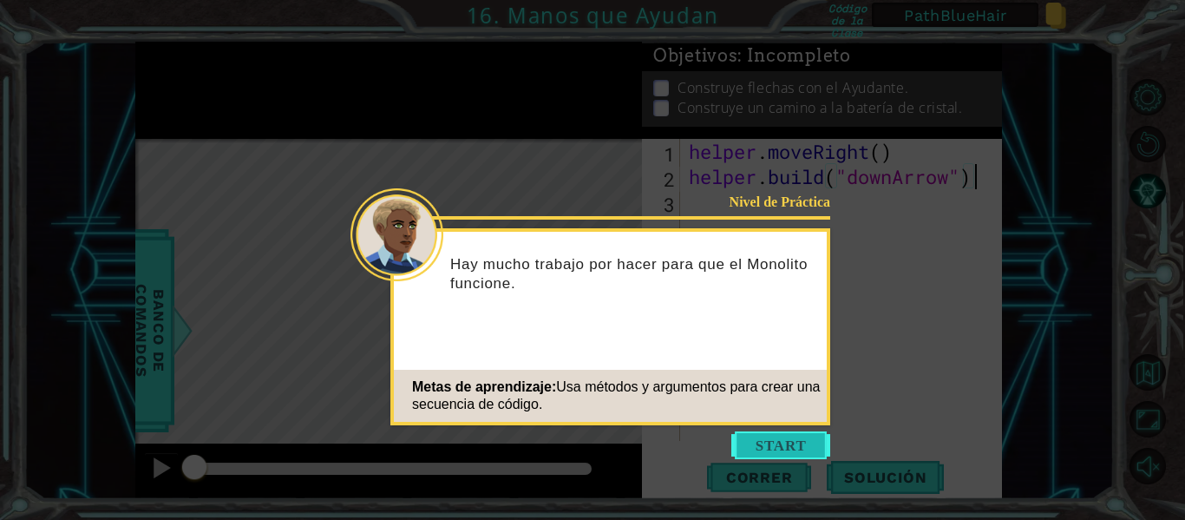
click at [784, 451] on button "Start" at bounding box center [780, 445] width 99 height 28
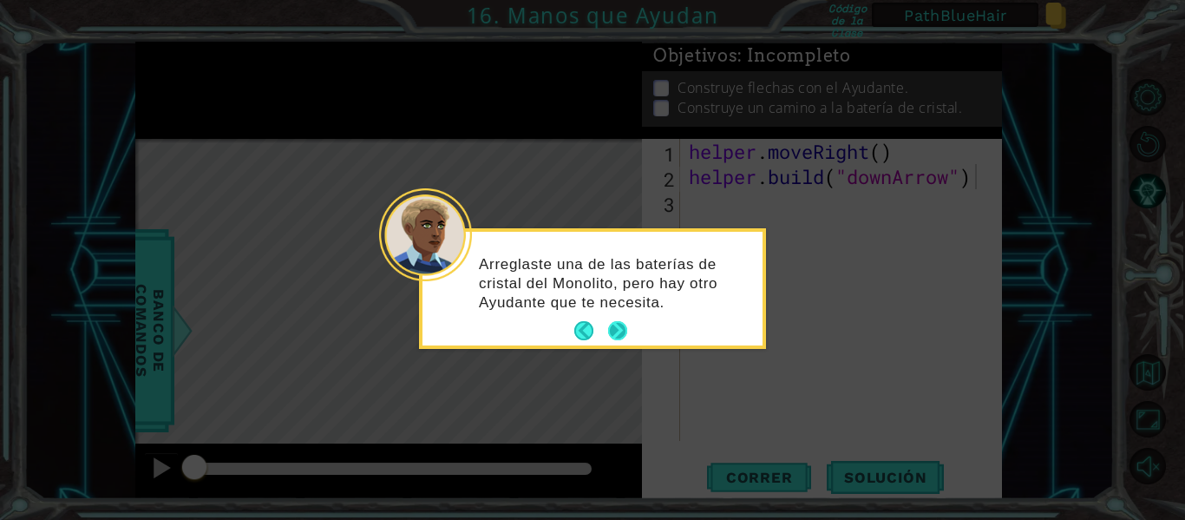
click at [615, 333] on button "Next" at bounding box center [617, 330] width 19 height 19
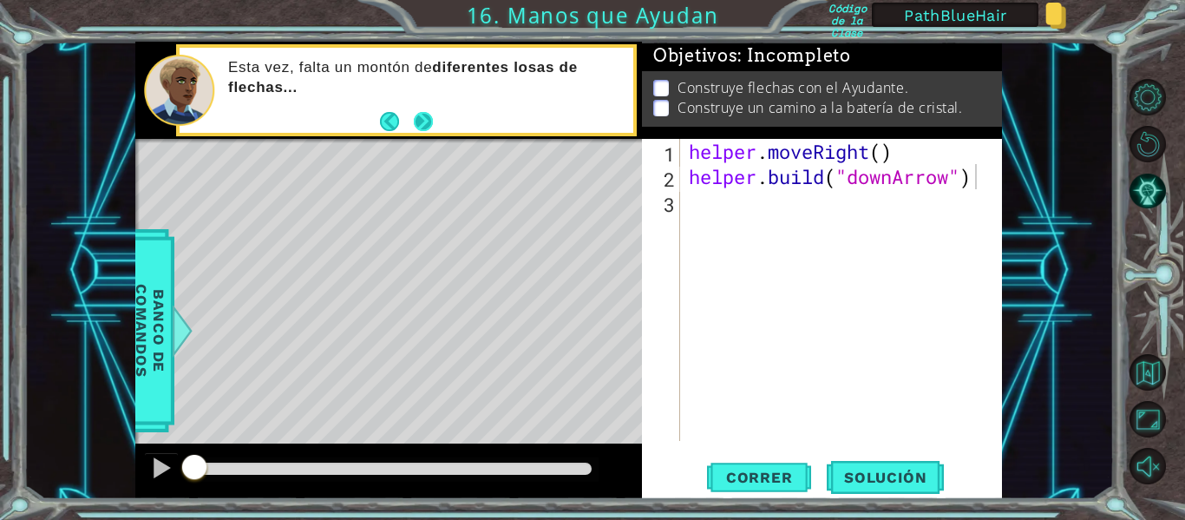
click at [419, 120] on button "Next" at bounding box center [423, 121] width 19 height 19
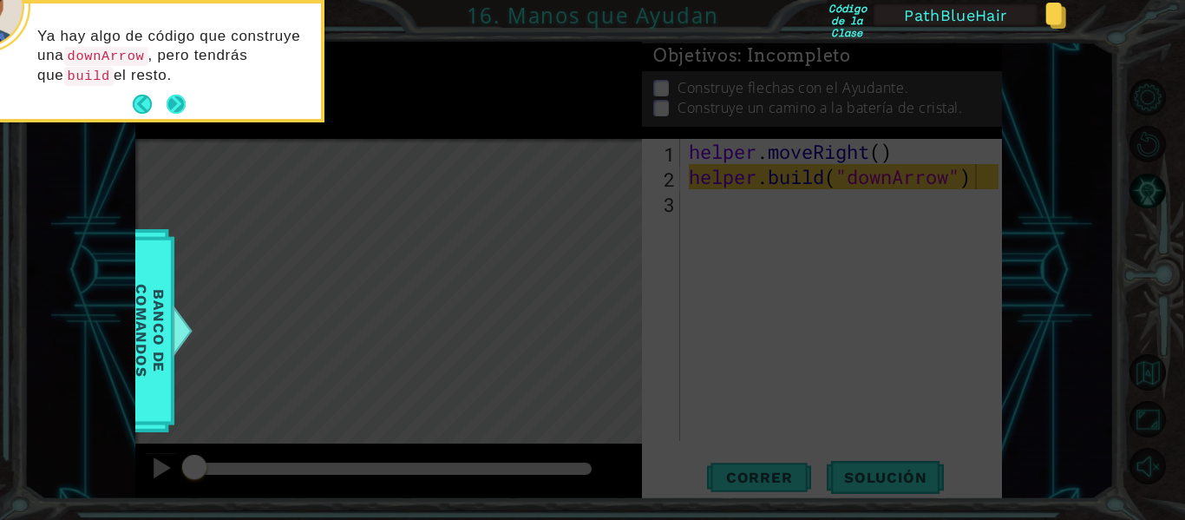
click at [176, 102] on button "Next" at bounding box center [176, 104] width 19 height 19
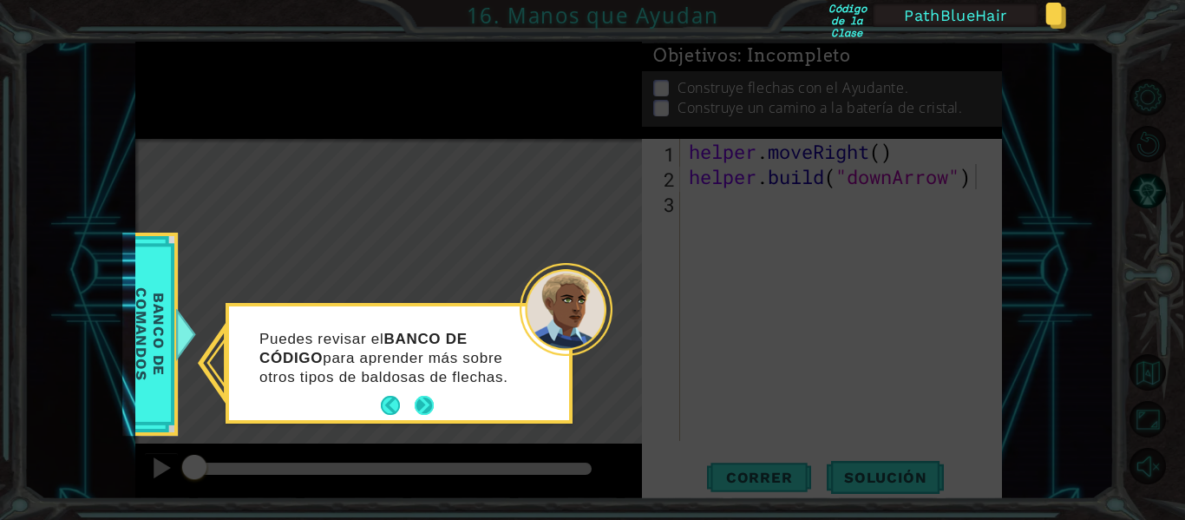
click at [427, 402] on button "Next" at bounding box center [424, 405] width 19 height 19
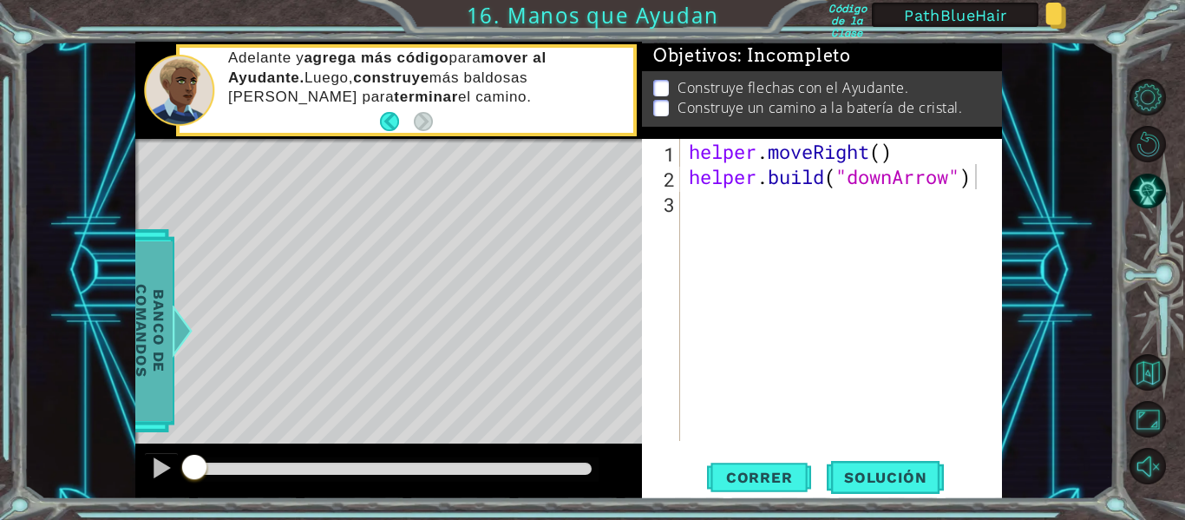
click at [167, 338] on span "Banco de comandos" at bounding box center [150, 331] width 45 height 180
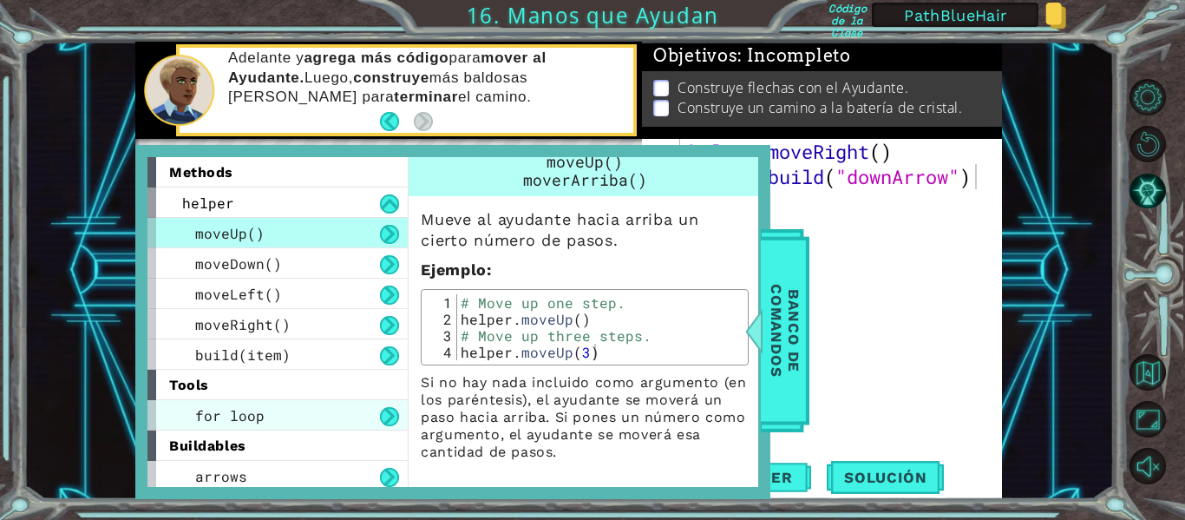
scroll to position [4, 0]
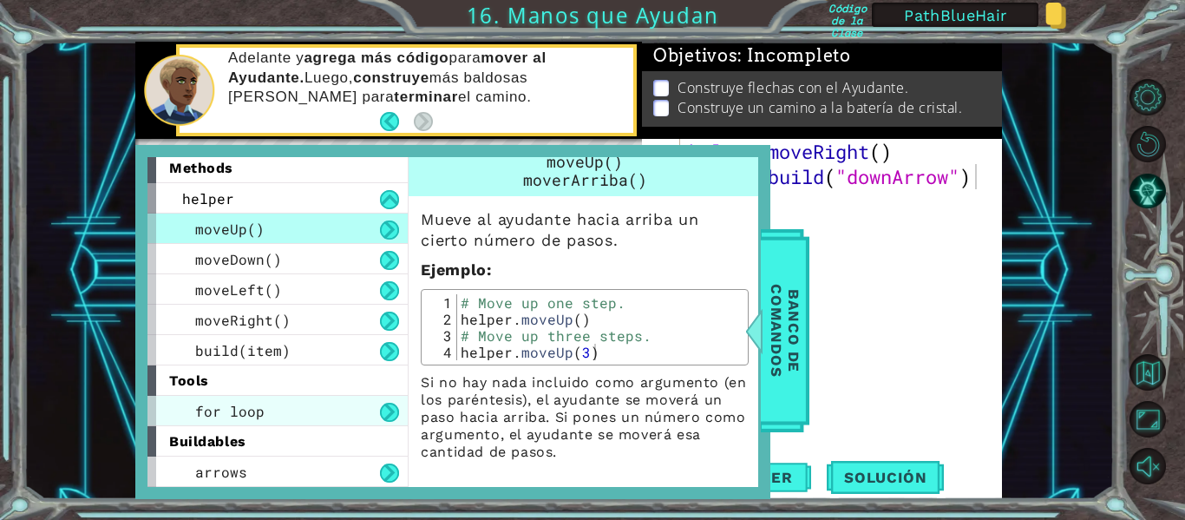
click at [344, 416] on div "for loop" at bounding box center [278, 411] width 260 height 30
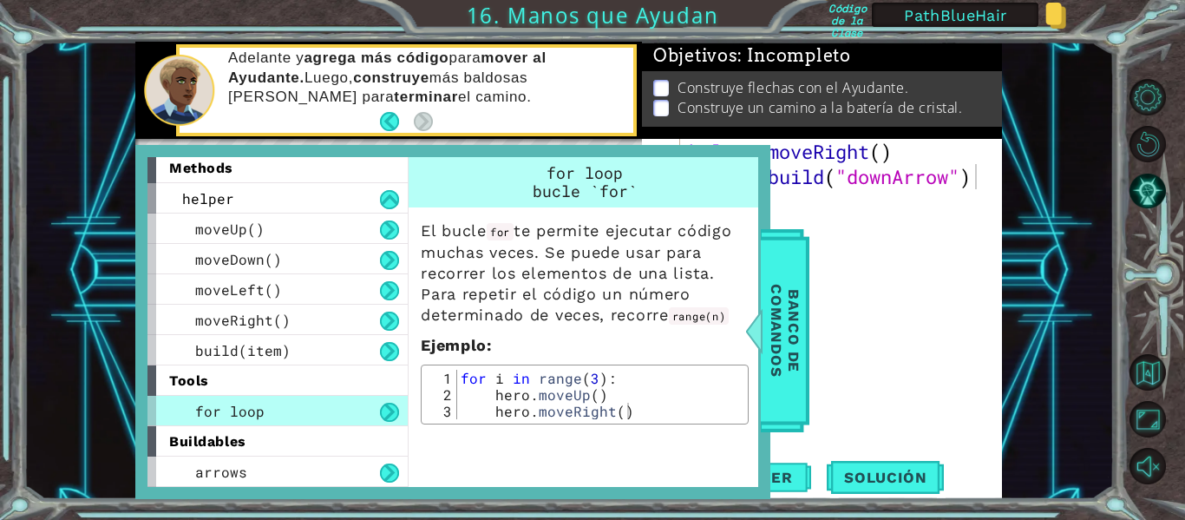
scroll to position [0, 0]
click at [282, 475] on div "arrows" at bounding box center [278, 471] width 260 height 30
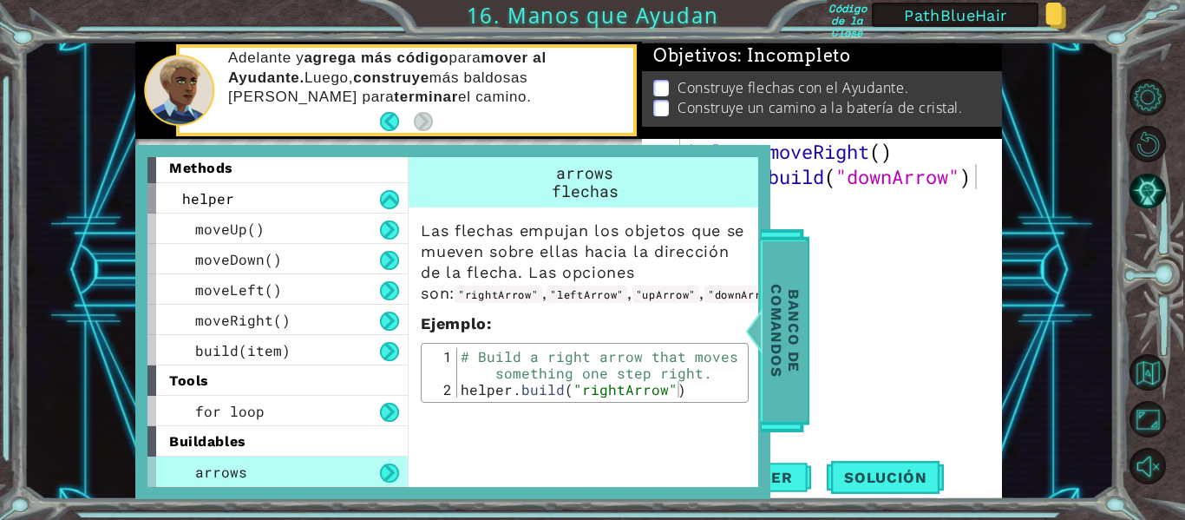
click at [791, 312] on span "Banco de comandos" at bounding box center [785, 331] width 45 height 180
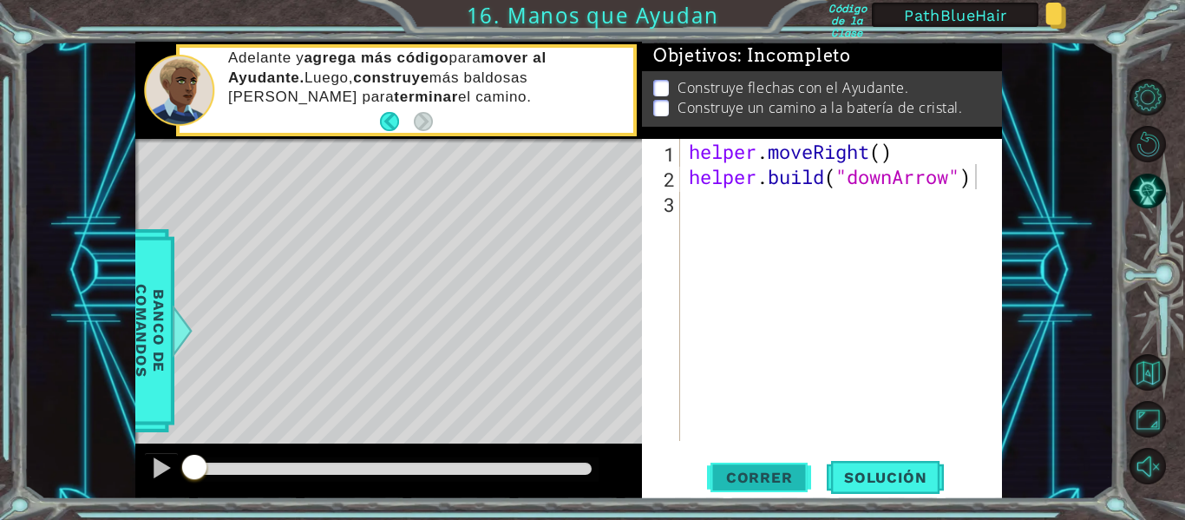
click at [757, 469] on span "Correr" at bounding box center [760, 477] width 102 height 17
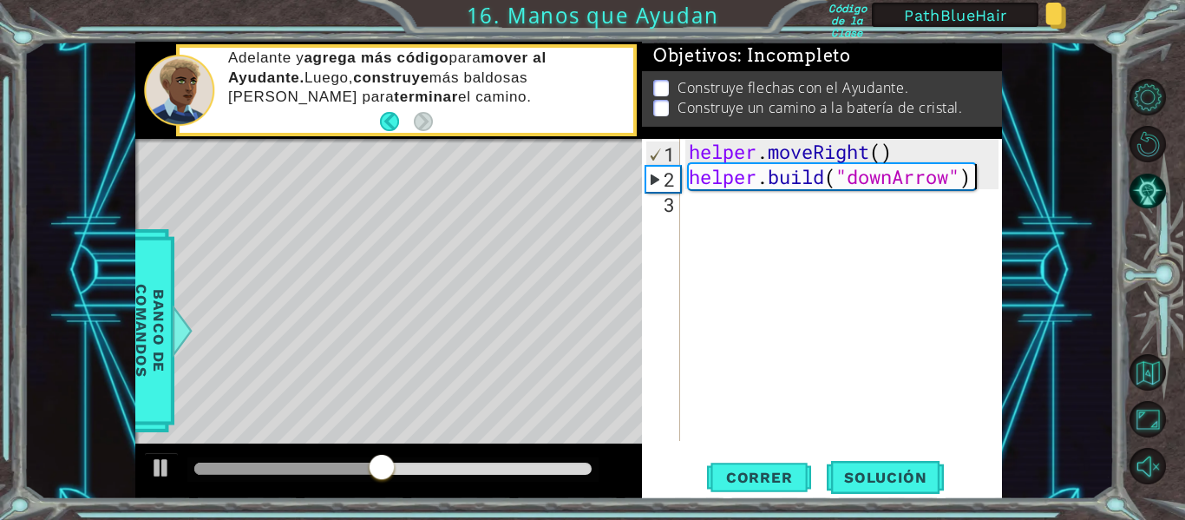
click at [716, 212] on div "helper . moveRight ( ) helper . build ( "downArrow" )" at bounding box center [846, 315] width 322 height 352
type textarea "j"
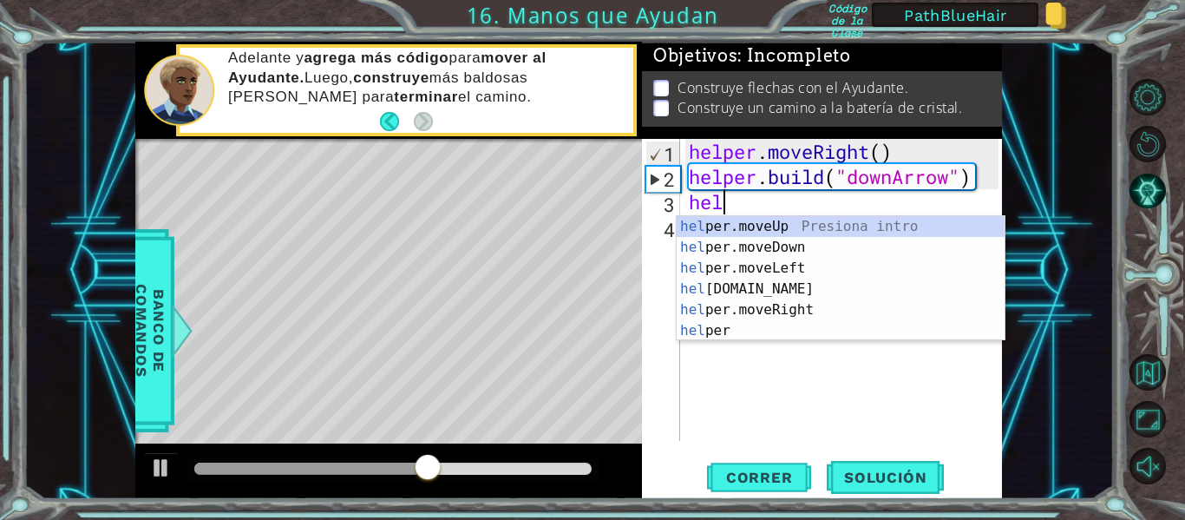
scroll to position [0, 1]
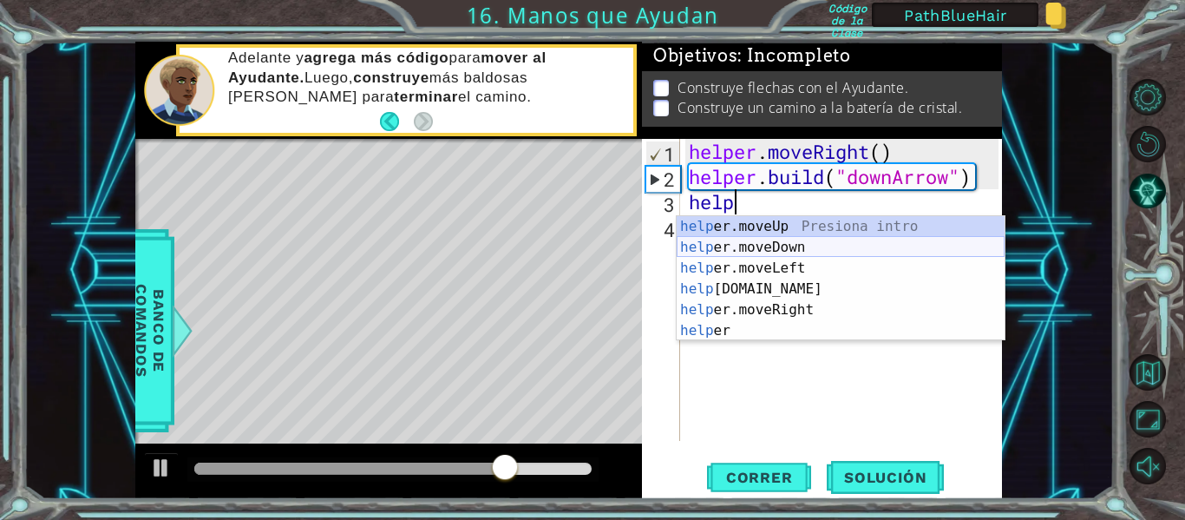
click at [760, 246] on div "help er.moveUp Presiona intro help er.moveDown Presiona intro help er.moveLeft …" at bounding box center [841, 299] width 328 height 167
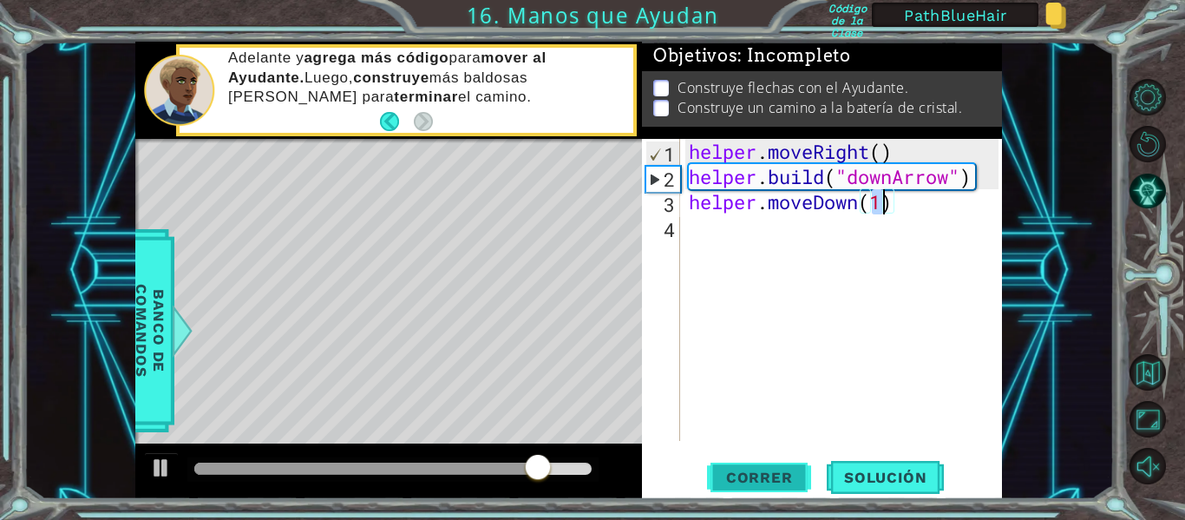
type textarea "helper.moveDown(1)"
click at [751, 470] on span "Correr" at bounding box center [760, 477] width 102 height 17
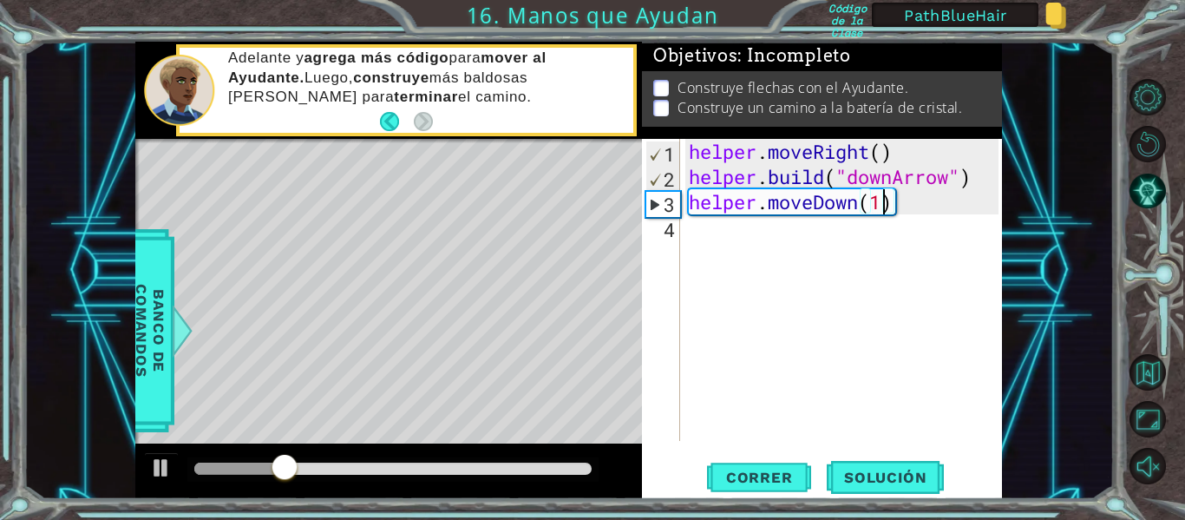
click at [706, 245] on div "helper . moveRight ( ) helper . build ( "downArrow" ) helper . moveDown ( 1 )" at bounding box center [846, 315] width 322 height 352
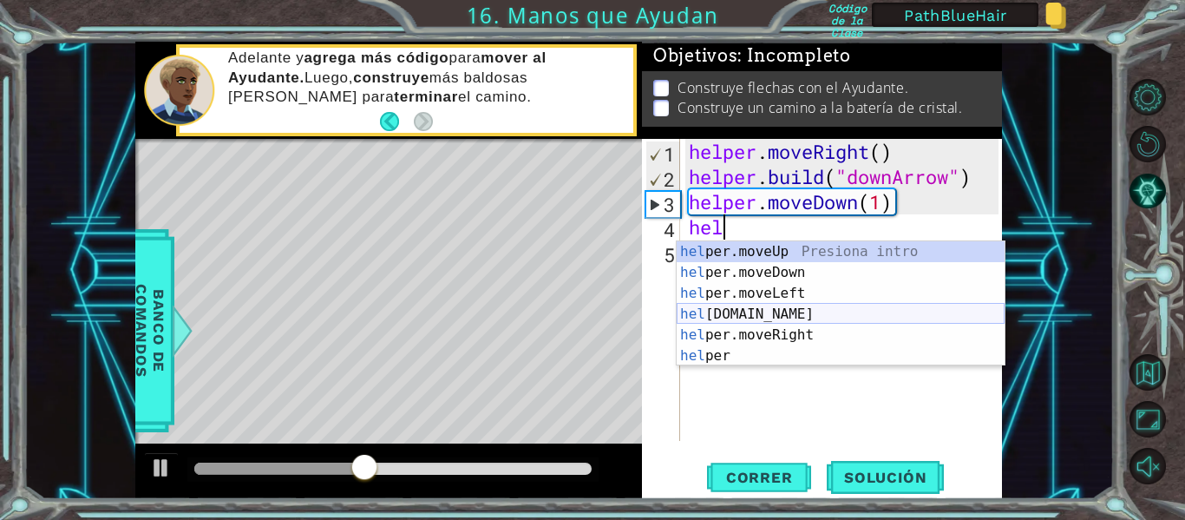
click at [713, 305] on div "hel per.moveUp Presiona intro hel per.moveDown Presiona intro hel per.moveLeft …" at bounding box center [841, 324] width 328 height 167
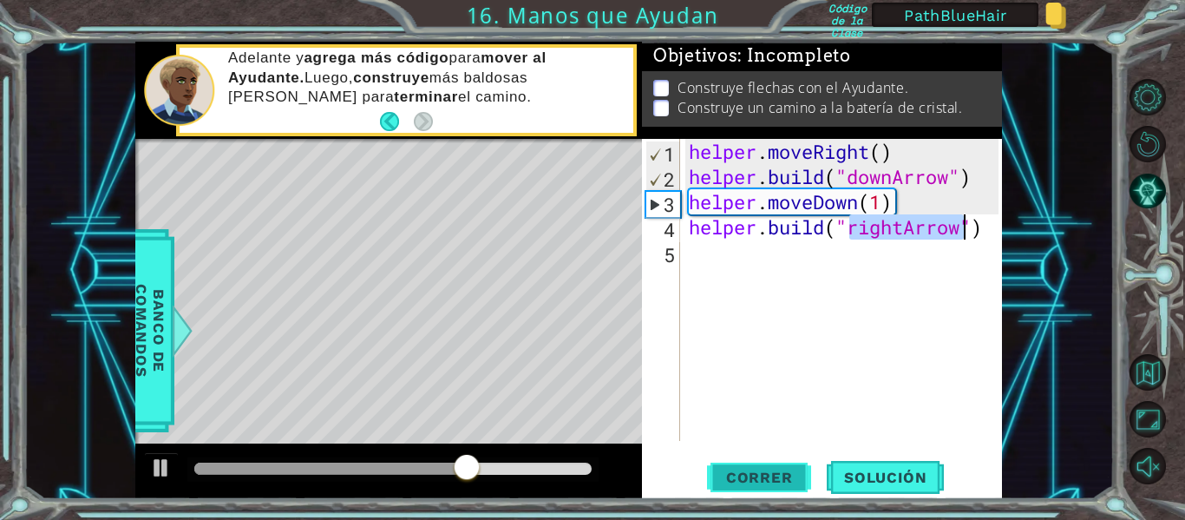
type textarea "[DOMAIN_NAME]("rightArrow")"
click at [753, 469] on span "Correr" at bounding box center [760, 477] width 102 height 17
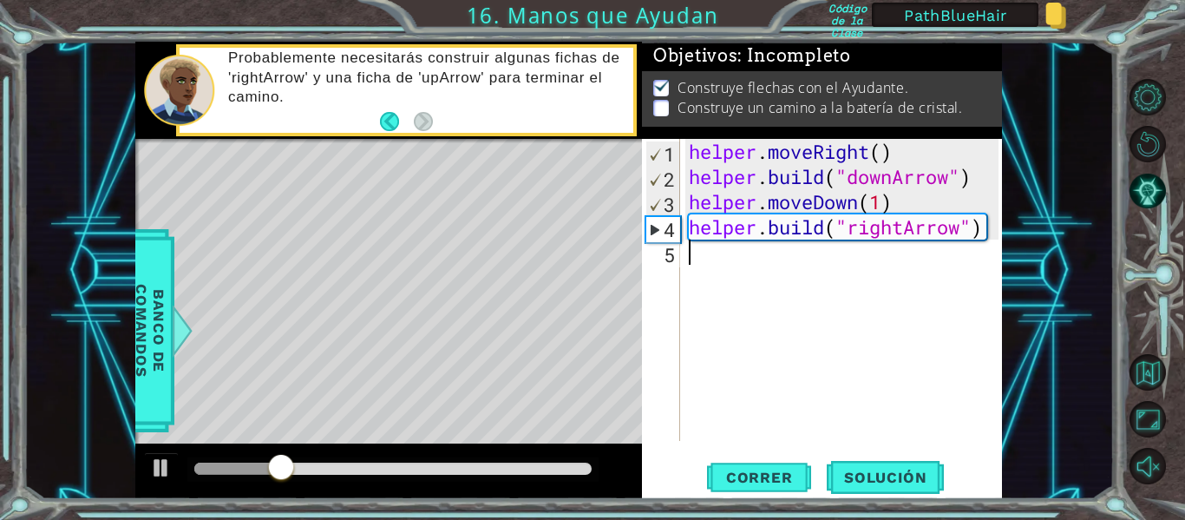
click at [715, 259] on div "helper . moveRight ( ) helper . build ( "downArrow" ) helper . moveDown ( 1 ) h…" at bounding box center [846, 315] width 322 height 352
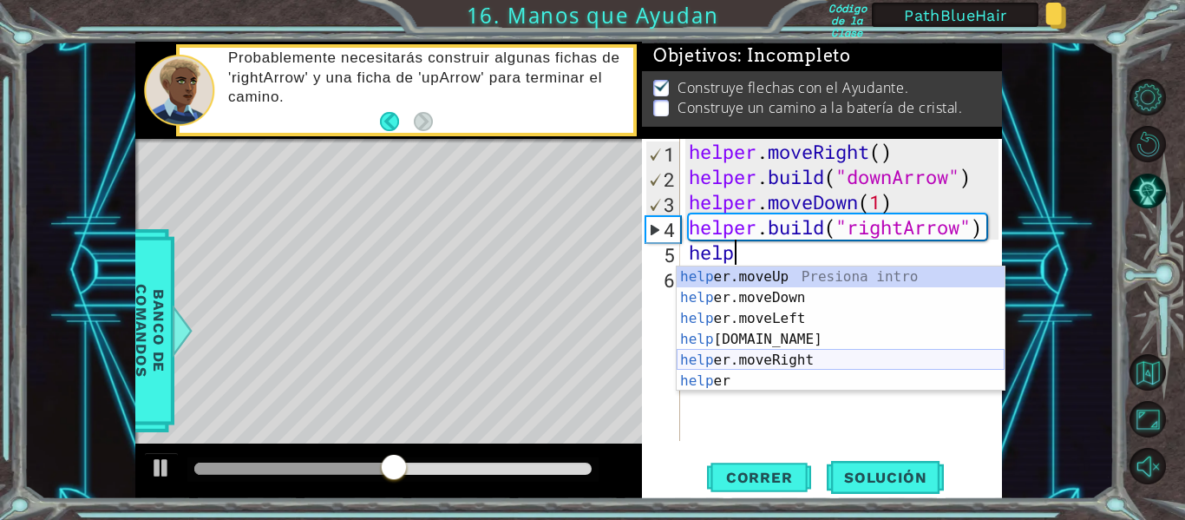
click at [765, 354] on div "help er.moveUp Presiona intro help er.moveDown Presiona intro help er.moveLeft …" at bounding box center [841, 349] width 328 height 167
type textarea "helper.moveRight(1)"
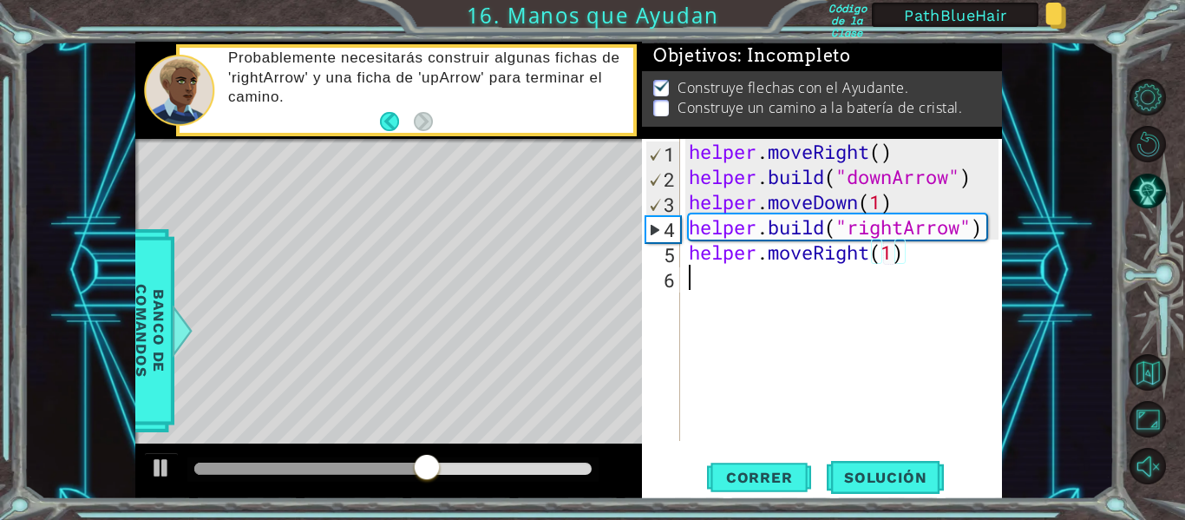
click at [705, 280] on div "helper . moveRight ( ) helper . build ( "downArrow" ) helper . moveDown ( 1 ) h…" at bounding box center [846, 315] width 322 height 352
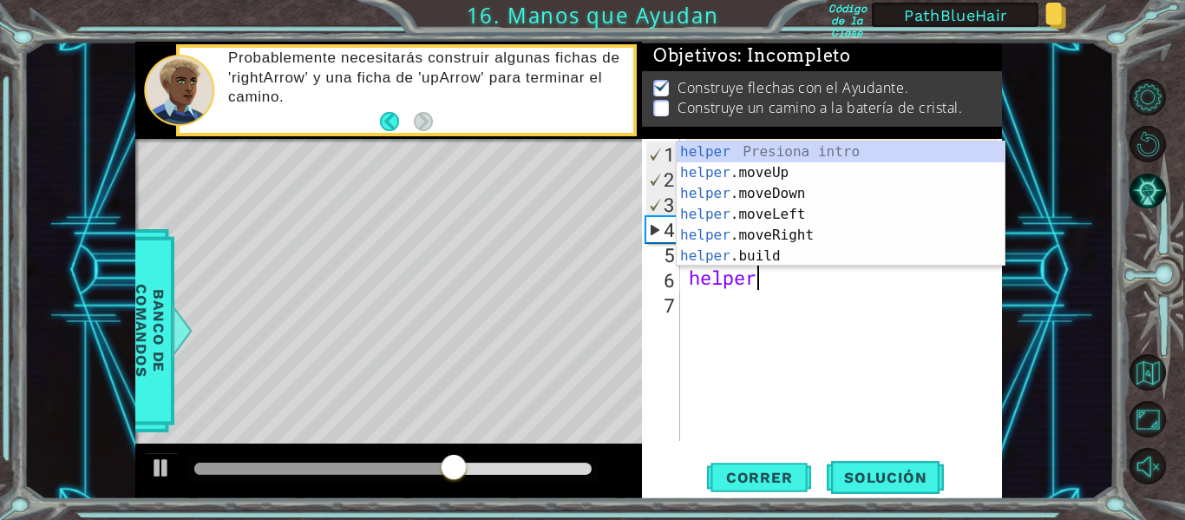
scroll to position [0, 3]
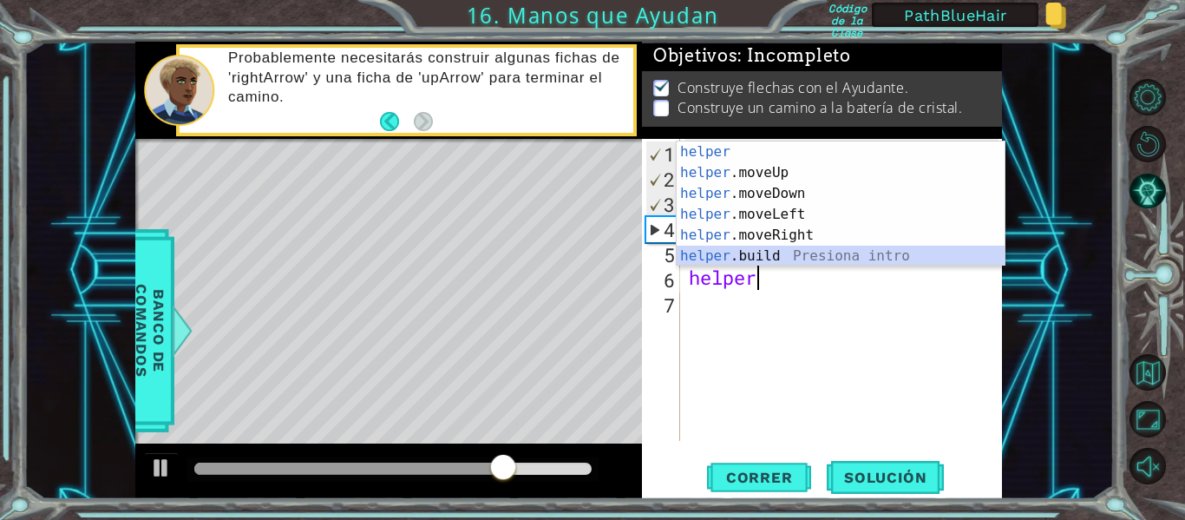
click at [754, 248] on div "helper Presiona intro helper .moveUp Presiona intro helper .moveDown Presiona i…" at bounding box center [841, 224] width 328 height 167
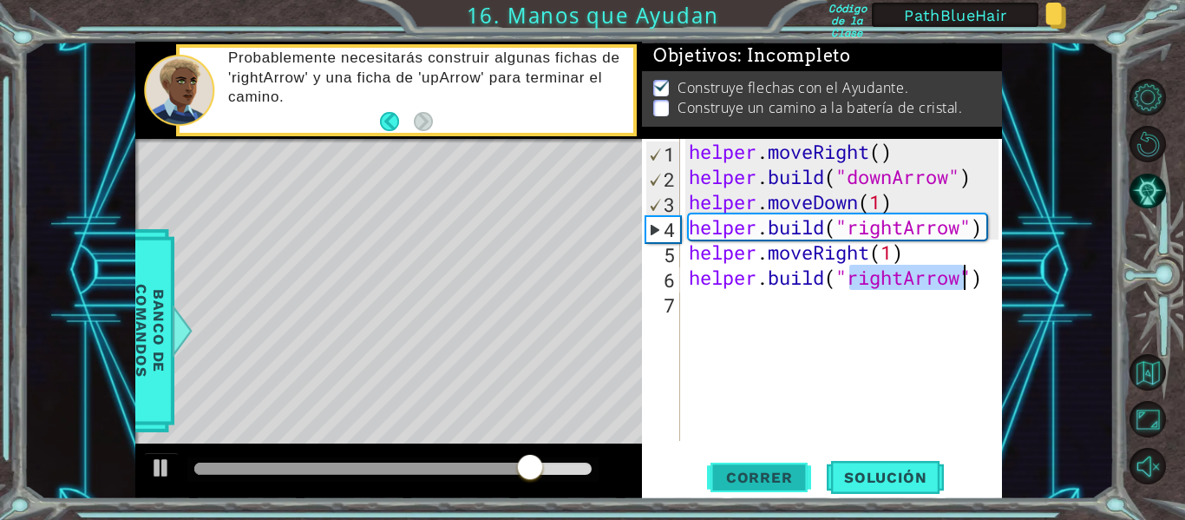
type textarea "[DOMAIN_NAME]("rightArrow")"
click at [762, 484] on span "Correr" at bounding box center [760, 477] width 102 height 17
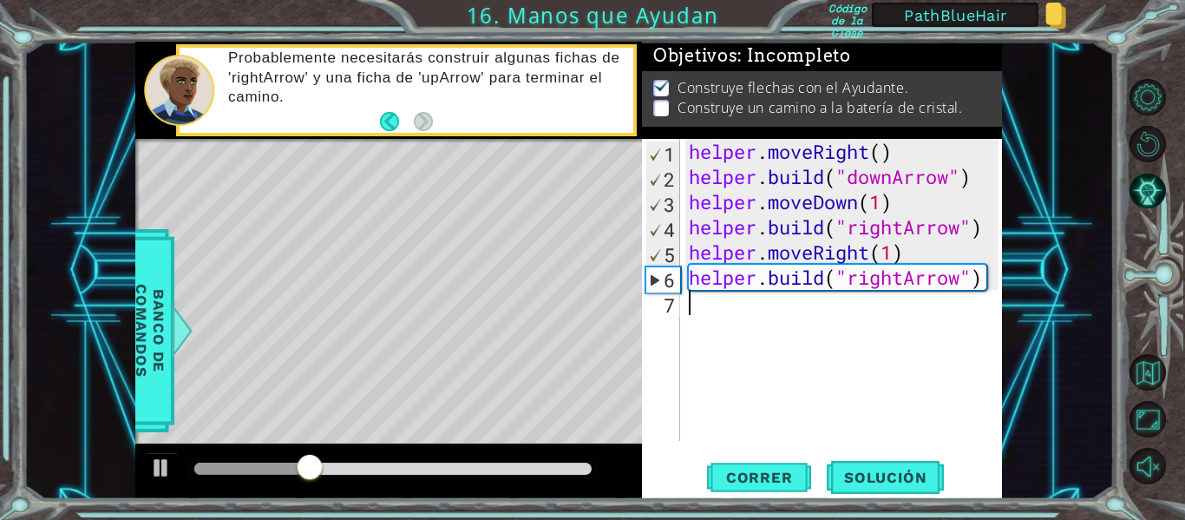
click at [711, 316] on div "helper . moveRight ( ) helper . build ( "downArrow" ) helper . moveDown ( 1 ) h…" at bounding box center [846, 315] width 322 height 352
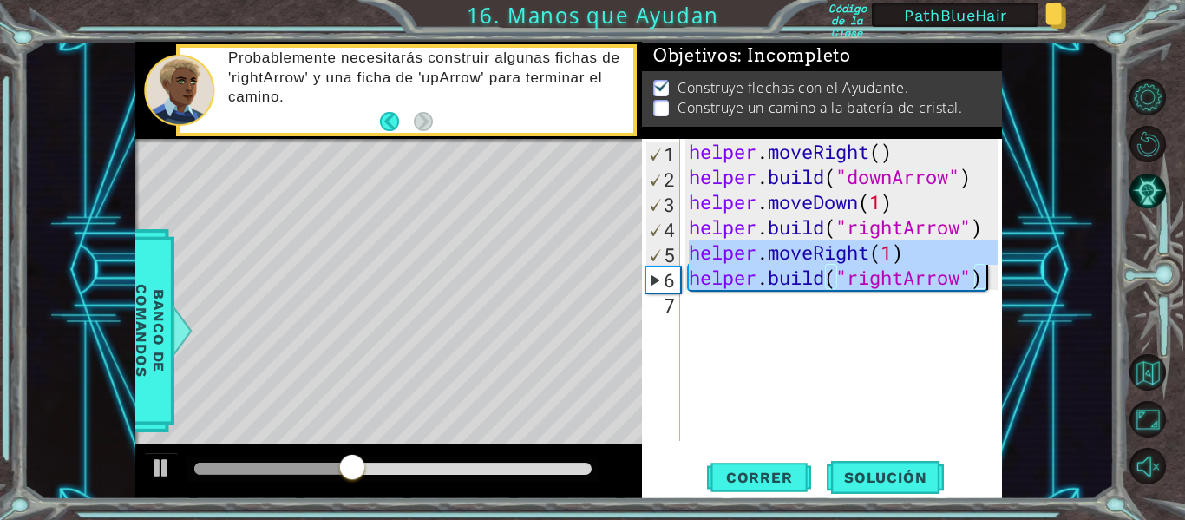
drag, startPoint x: 690, startPoint y: 258, endPoint x: 998, endPoint y: 281, distance: 308.9
click at [998, 281] on div "helper . moveRight ( ) helper . build ( "downArrow" ) helper . moveDown ( 1 ) h…" at bounding box center [846, 315] width 322 height 352
type textarea "helper.moveRight(1) [DOMAIN_NAME]("rightArrow")"
click at [709, 305] on div "helper . moveRight ( ) helper . build ( "downArrow" ) helper . moveDown ( 1 ) h…" at bounding box center [846, 315] width 322 height 352
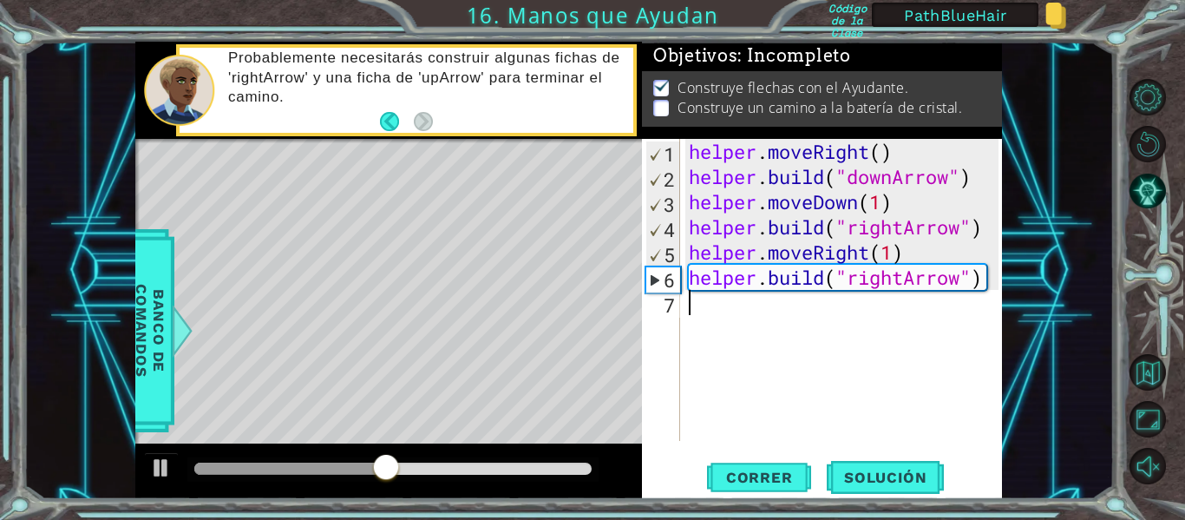
paste textarea "[DOMAIN_NAME]("rightArrow")"
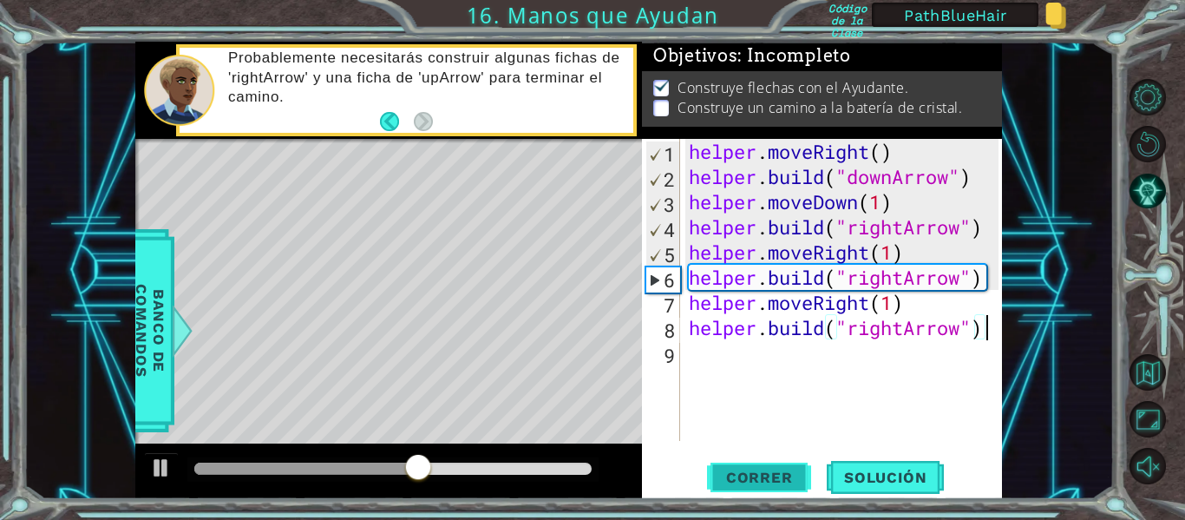
click at [755, 479] on span "Correr" at bounding box center [760, 477] width 102 height 17
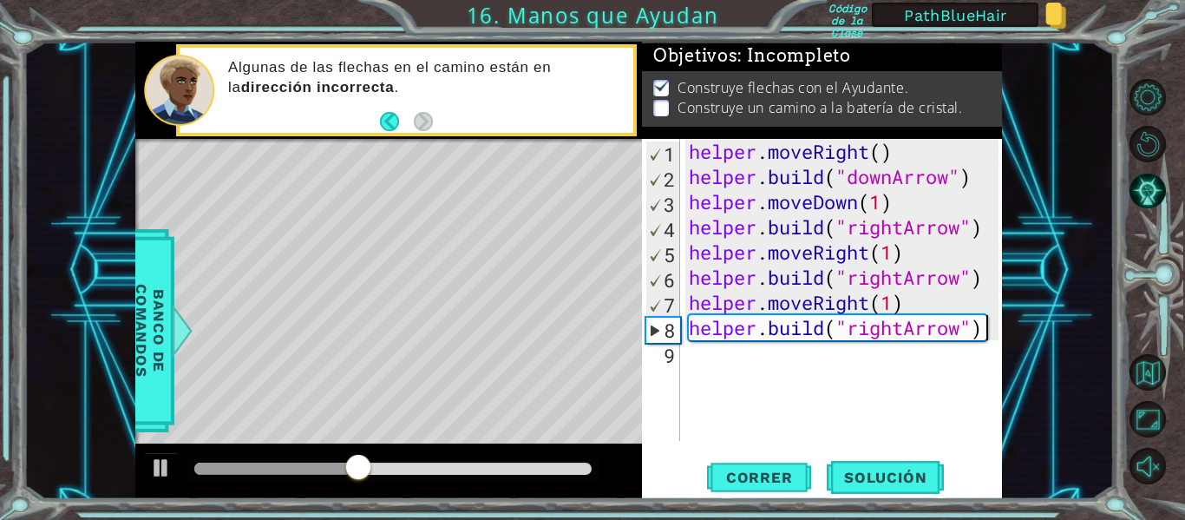
click at [919, 331] on div "helper . moveRight ( ) helper . build ( "downArrow" ) helper . moveDown ( 1 ) h…" at bounding box center [846, 315] width 322 height 352
drag, startPoint x: 903, startPoint y: 332, endPoint x: 852, endPoint y: 322, distance: 52.2
click at [852, 322] on div "helper . moveRight ( ) helper . build ( "downArrow" ) helper . moveDown ( 1 ) h…" at bounding box center [846, 315] width 322 height 352
type textarea "[DOMAIN_NAME]("upArrow")"
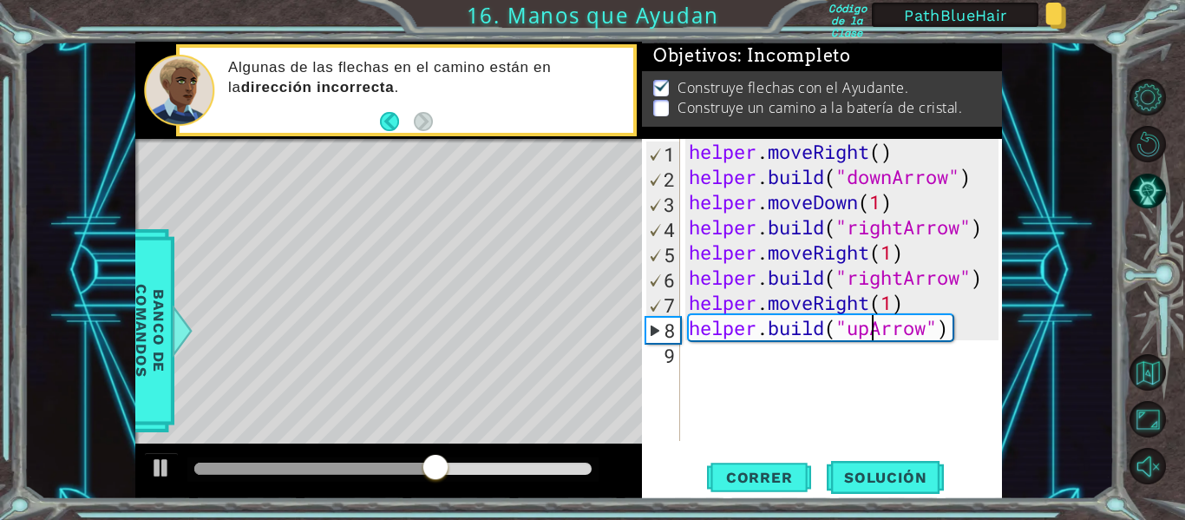
click at [832, 386] on div "helper . moveRight ( ) helper . build ( "downArrow" ) helper . moveDown ( 1 ) h…" at bounding box center [846, 315] width 322 height 352
click at [764, 476] on span "Correr" at bounding box center [760, 477] width 102 height 17
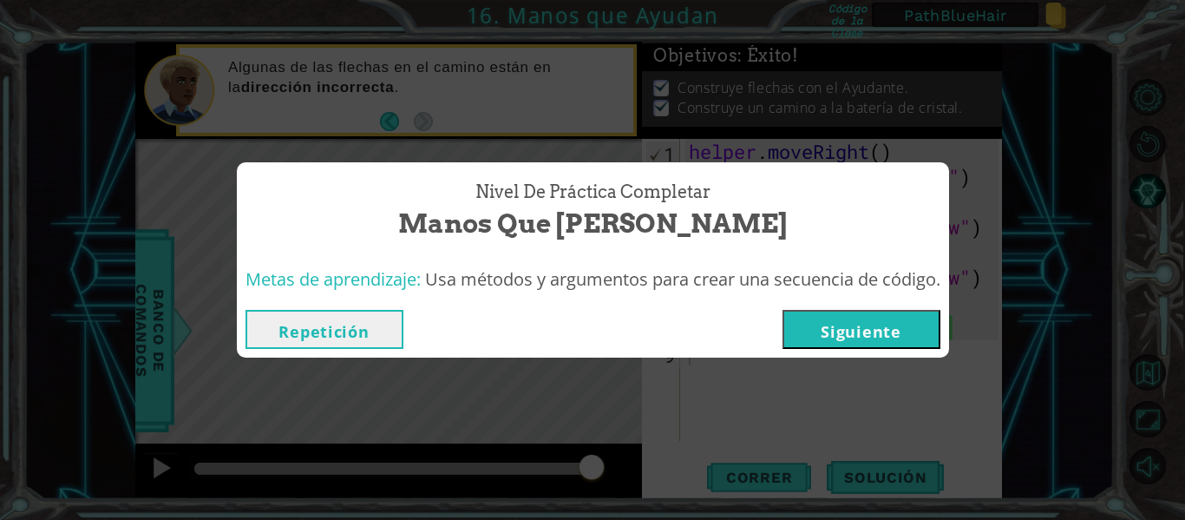
click at [832, 335] on button "Siguiente" at bounding box center [862, 329] width 158 height 39
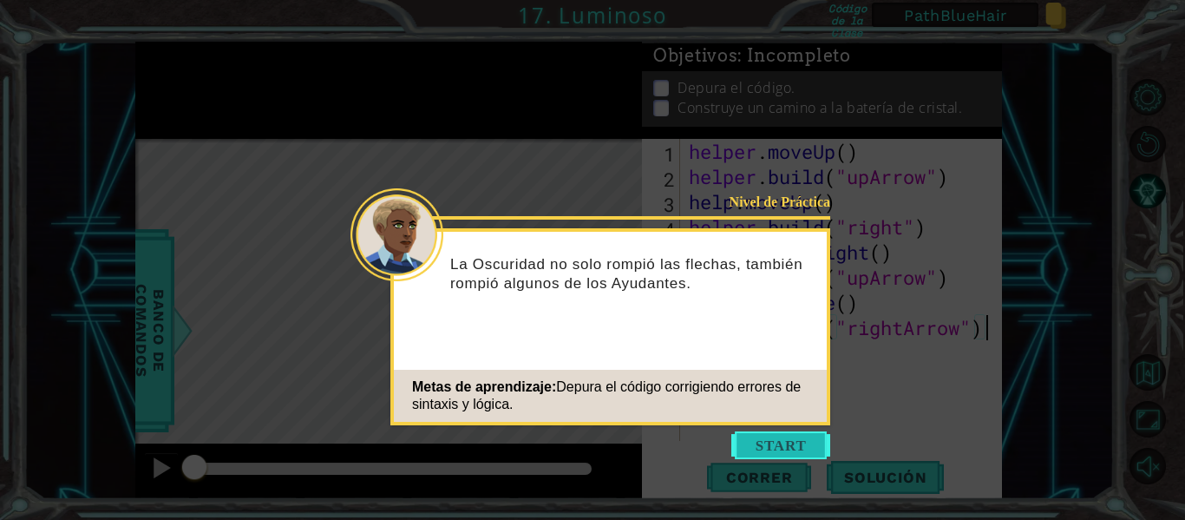
click at [768, 437] on button "Start" at bounding box center [780, 445] width 99 height 28
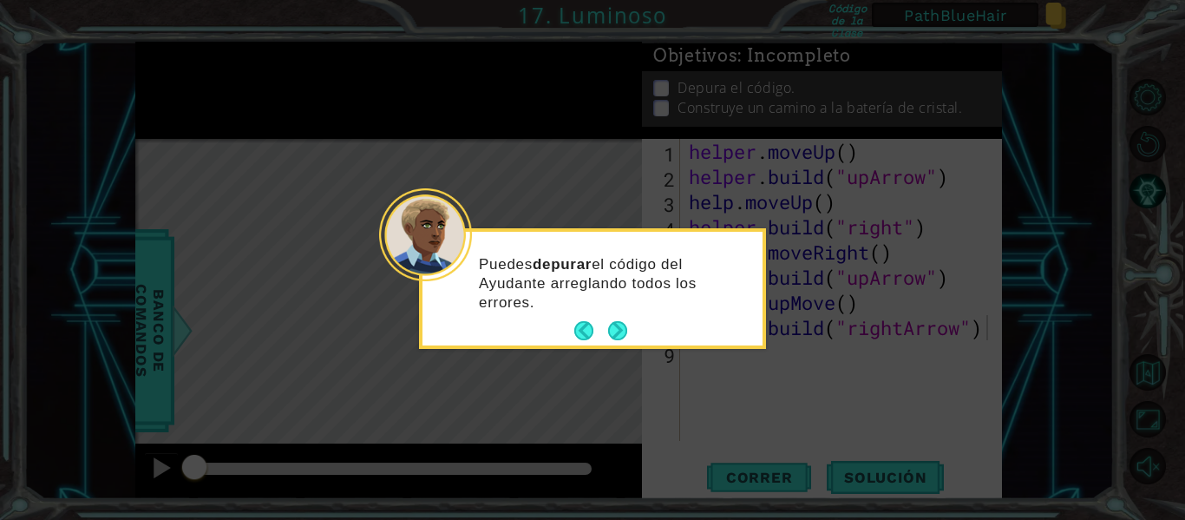
click at [617, 333] on button "Next" at bounding box center [617, 330] width 19 height 19
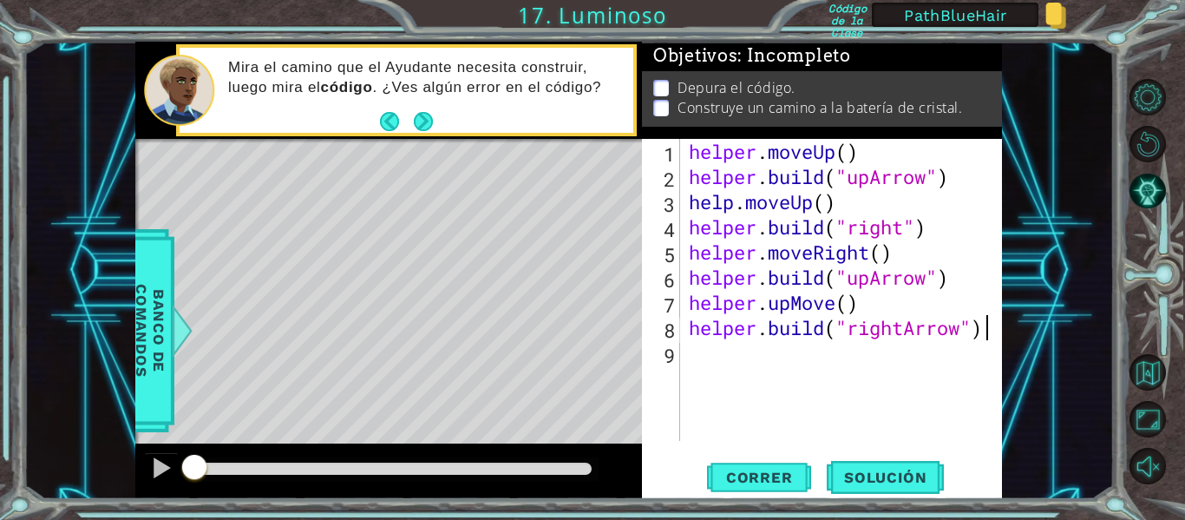
click at [733, 207] on div "helper . moveUp ( ) helper . build ( "upArrow" ) help . moveUp ( ) helper . bui…" at bounding box center [846, 315] width 322 height 352
click at [420, 119] on button "Next" at bounding box center [423, 121] width 19 height 19
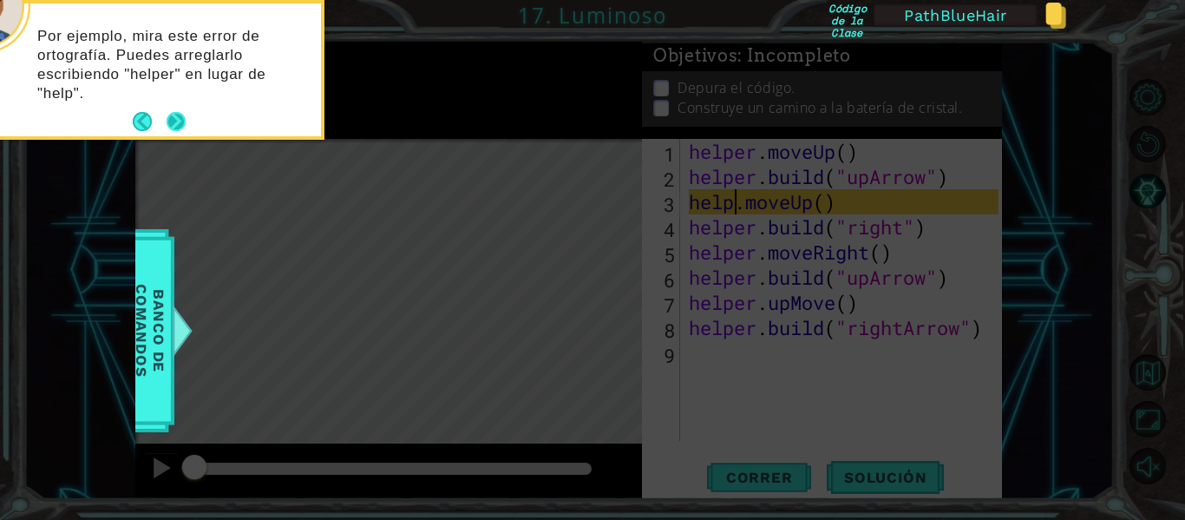
click at [171, 117] on button "Next" at bounding box center [176, 121] width 19 height 19
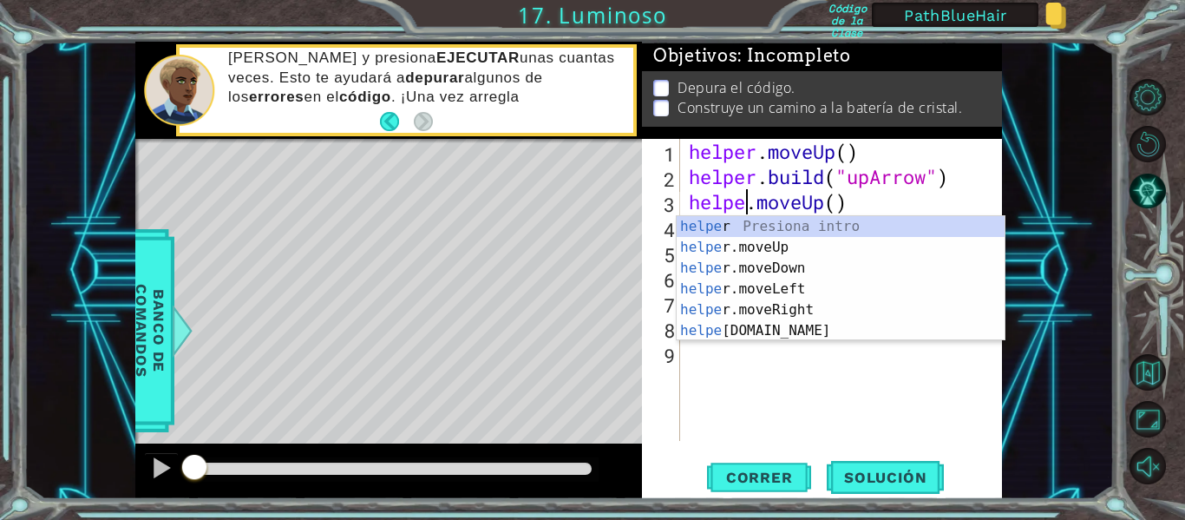
scroll to position [0, 3]
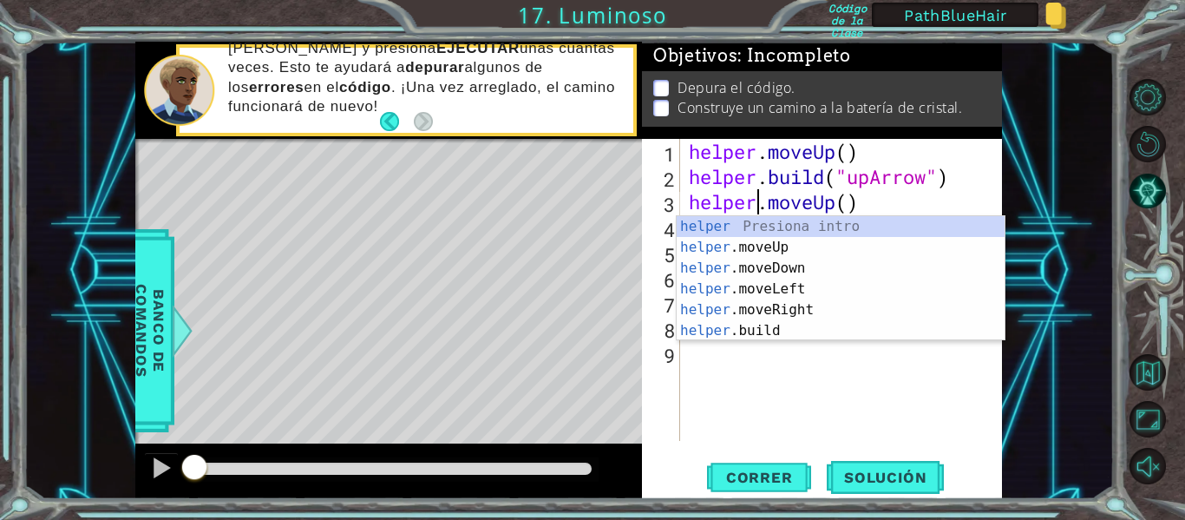
click at [893, 194] on div "helper . moveUp ( ) helper . build ( "upArrow" ) helper . moveUp ( ) helper . b…" at bounding box center [846, 315] width 322 height 352
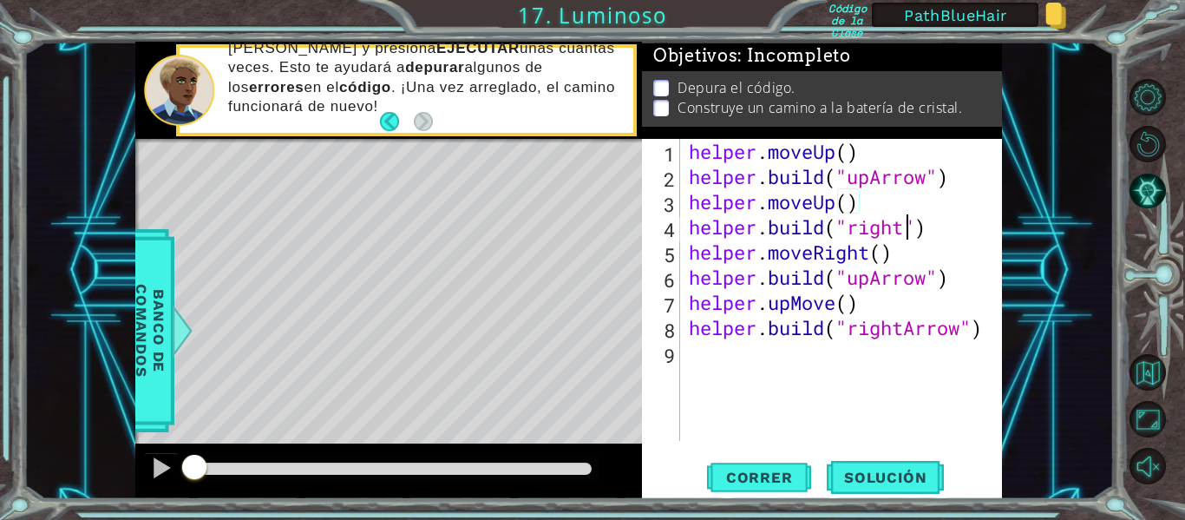
click at [908, 231] on div "helper . moveUp ( ) helper . build ( "upArrow" ) helper . moveUp ( ) helper . b…" at bounding box center [846, 315] width 322 height 352
drag, startPoint x: 875, startPoint y: 183, endPoint x: 924, endPoint y: 188, distance: 49.7
click at [924, 188] on div "helper . moveUp ( ) helper . build ( "upArrow" ) helper . moveUp ( ) helper . b…" at bounding box center [846, 315] width 322 height 352
click at [908, 226] on div "helper . moveUp ( ) helper . build ( "upArrow" ) helper . moveUp ( ) helper . b…" at bounding box center [846, 315] width 322 height 352
paste textarea "Arrow"
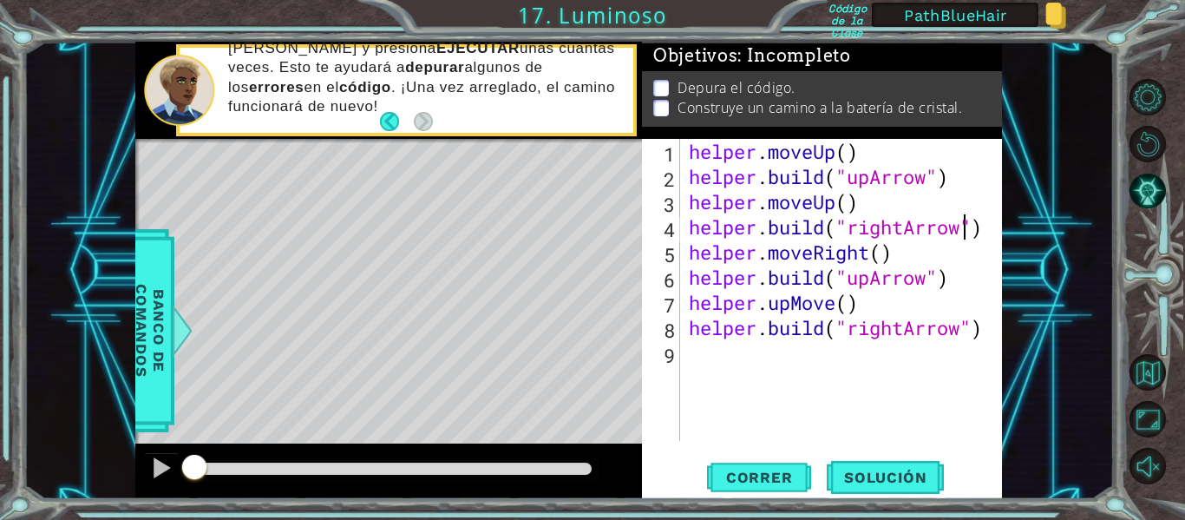
click at [873, 279] on div "helper . moveUp ( ) helper . build ( "upArrow" ) helper . moveUp ( ) helper . b…" at bounding box center [846, 315] width 322 height 352
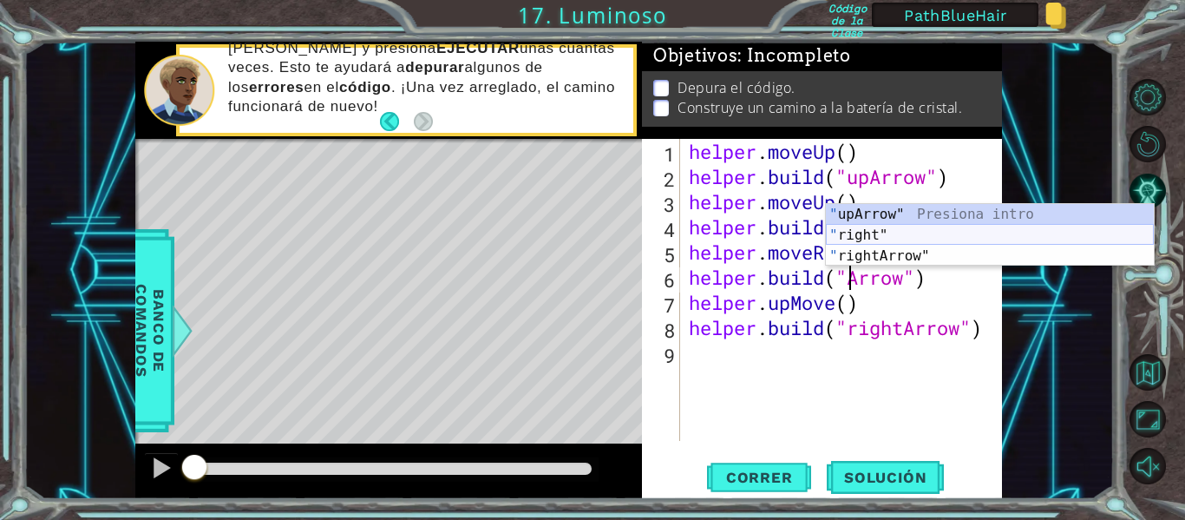
click at [862, 230] on div "" upArrow" Presiona intro " right" Presiona intro " rightArrow" Presiona intro" at bounding box center [990, 256] width 328 height 104
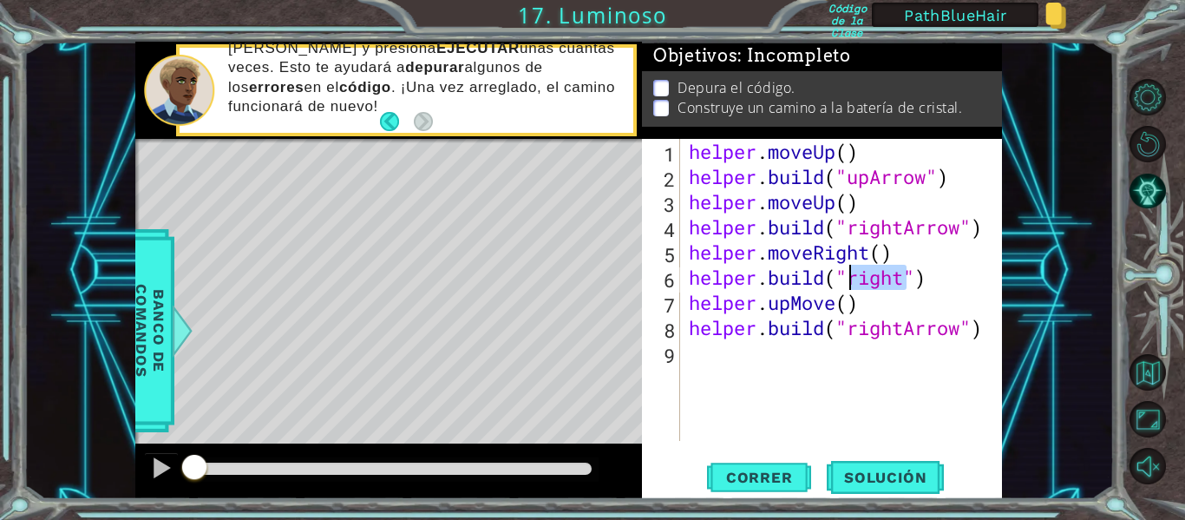
drag, startPoint x: 904, startPoint y: 285, endPoint x: 853, endPoint y: 285, distance: 51.2
click at [853, 285] on div "helper . moveUp ( ) helper . build ( "upArrow" ) helper . moveUp ( ) helper . b…" at bounding box center [846, 315] width 322 height 352
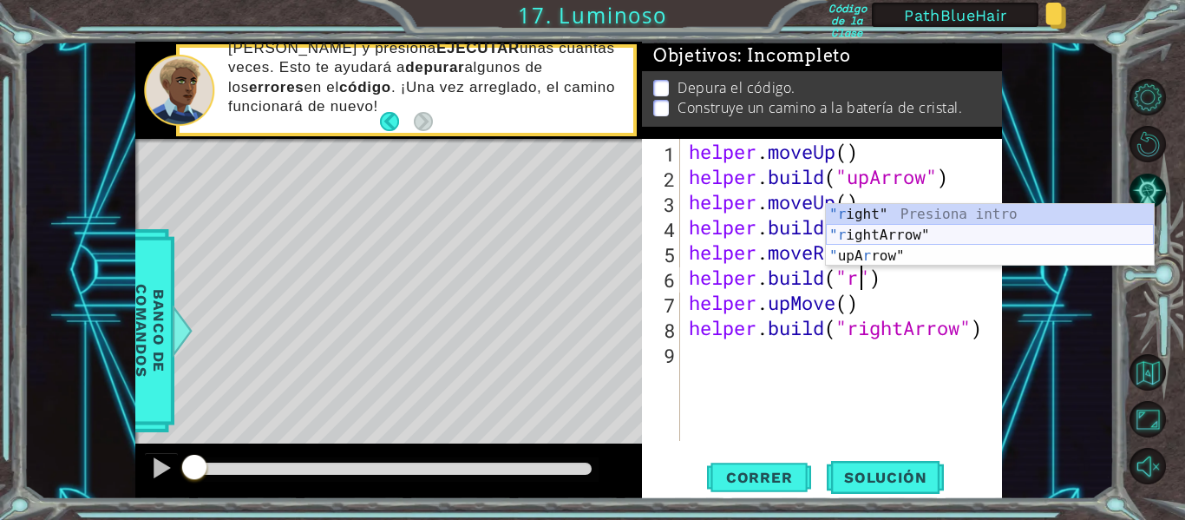
click at [886, 242] on div ""r ight" Presiona intro "r ightArrow" Presiona intro " upA r row" Presiona intro" at bounding box center [990, 256] width 328 height 104
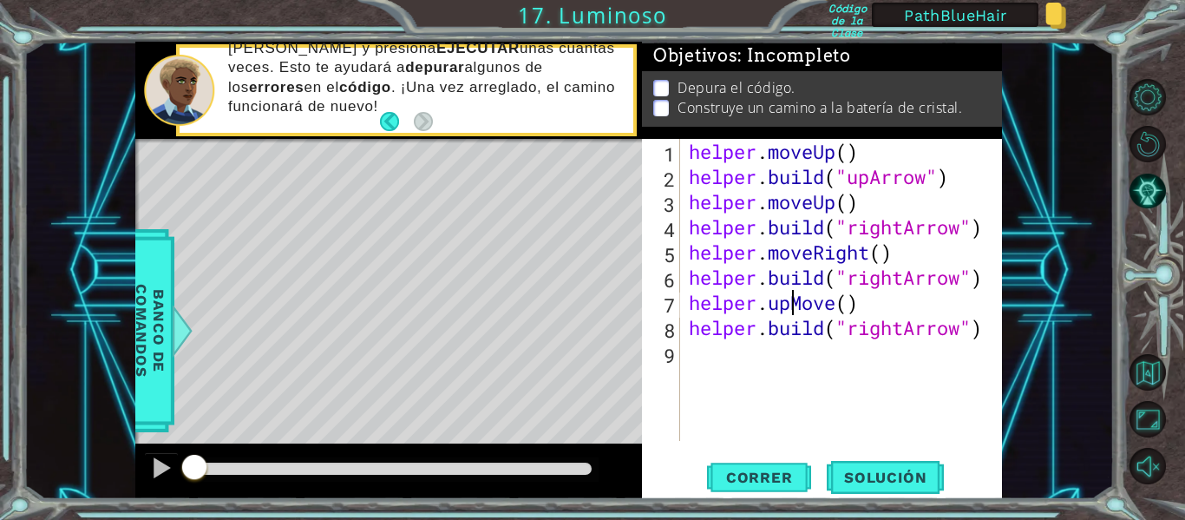
click at [789, 309] on div "helper . moveUp ( ) helper . build ( "upArrow" ) helper . moveUp ( ) helper . b…" at bounding box center [846, 315] width 322 height 352
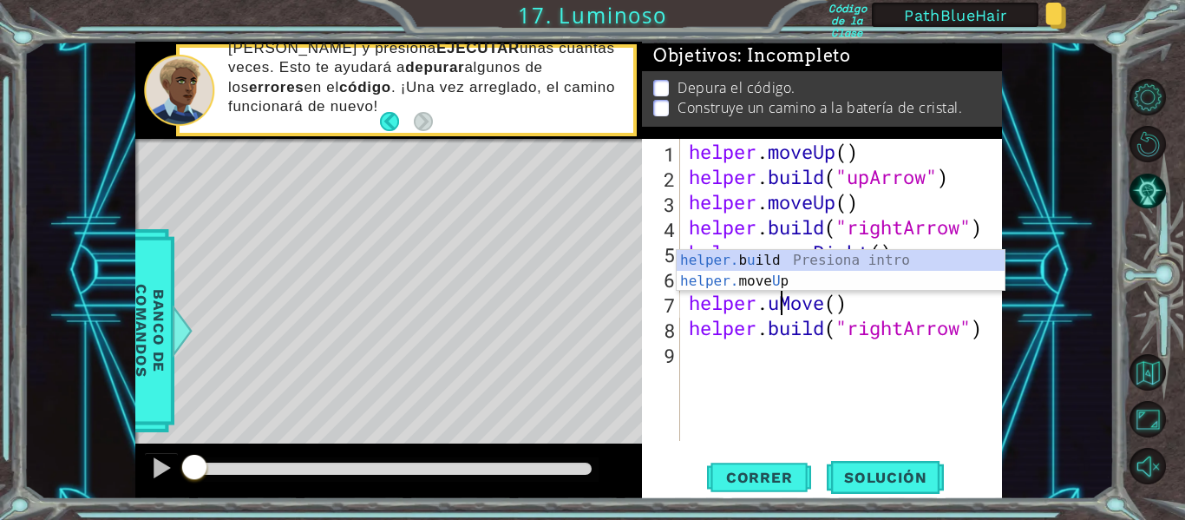
scroll to position [0, 6]
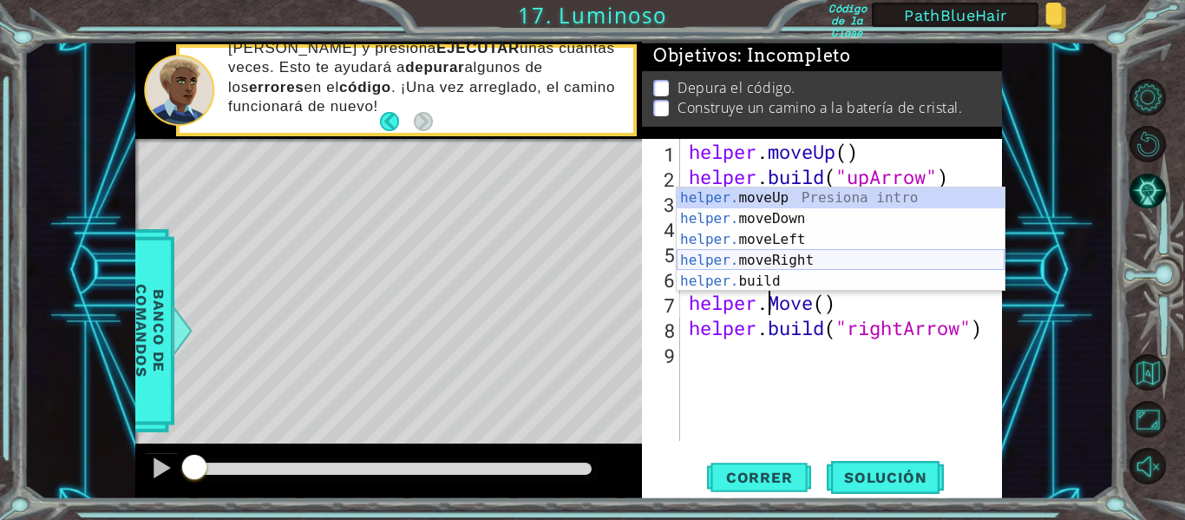
click at [774, 257] on div "helper. moveUp Presiona intro helper. moveDown Presiona intro helper. moveLeft …" at bounding box center [841, 260] width 328 height 146
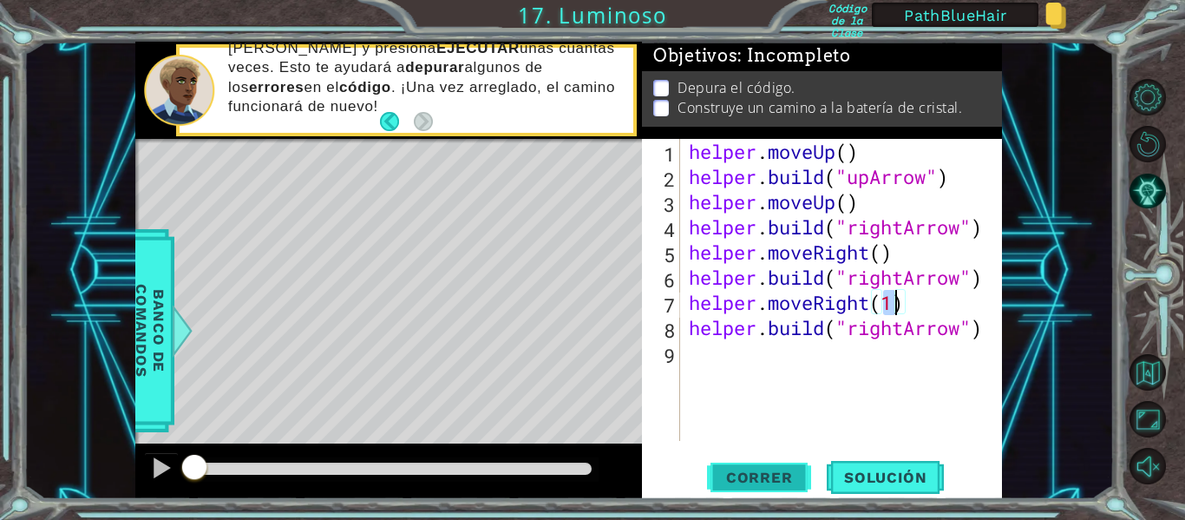
click at [762, 469] on span "Correr" at bounding box center [760, 477] width 102 height 17
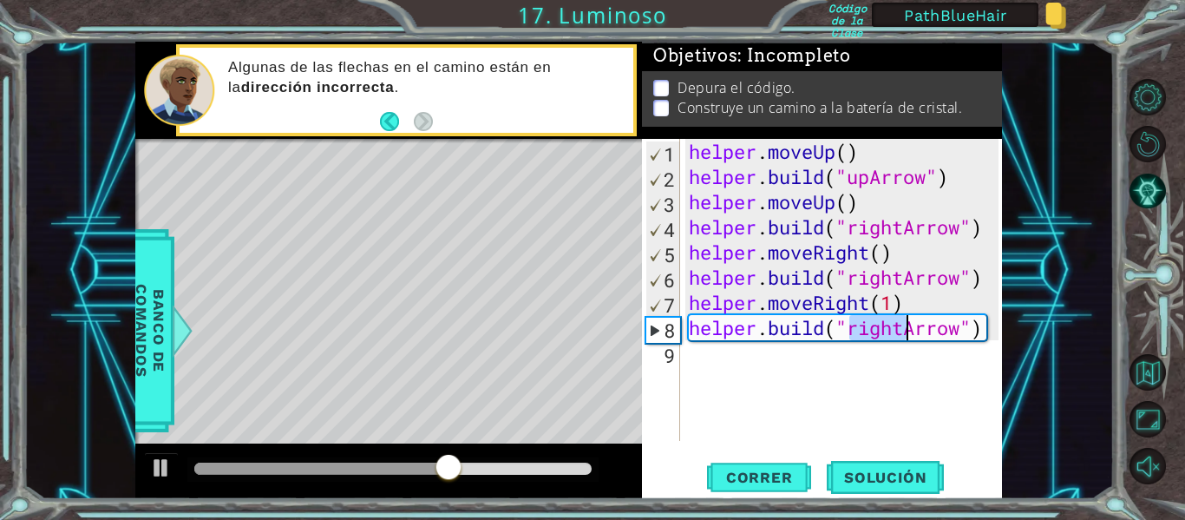
drag, startPoint x: 852, startPoint y: 333, endPoint x: 906, endPoint y: 338, distance: 54.0
click at [906, 338] on div "helper . moveUp ( ) helper . build ( "upArrow" ) helper . moveUp ( ) helper . b…" at bounding box center [846, 315] width 322 height 352
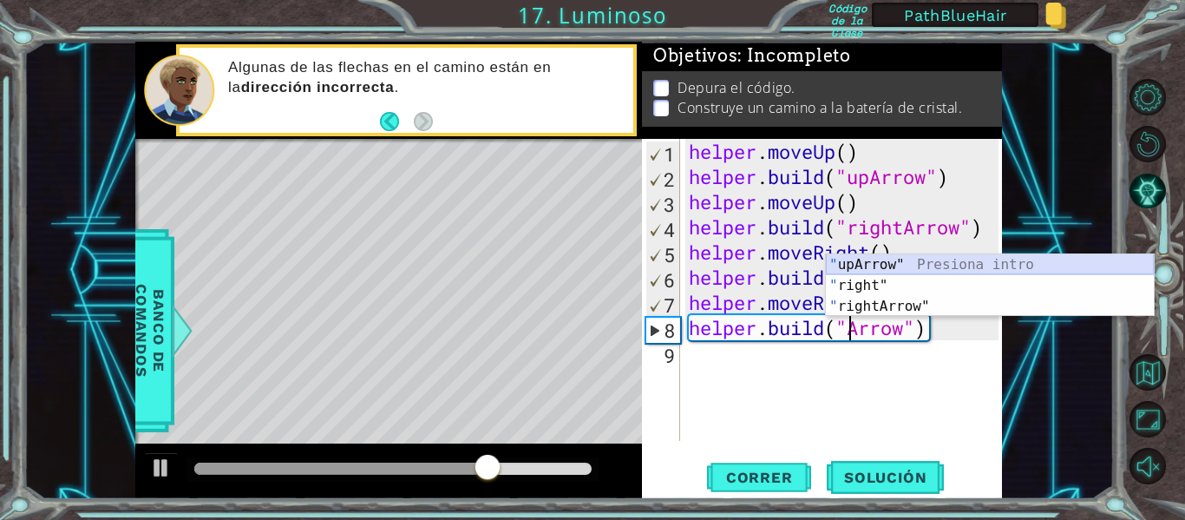
click at [860, 266] on div "" upArrow" Presiona intro " right" Presiona intro " rightArrow" Presiona intro" at bounding box center [990, 306] width 328 height 104
type textarea "[DOMAIN_NAME]("upArrow")"
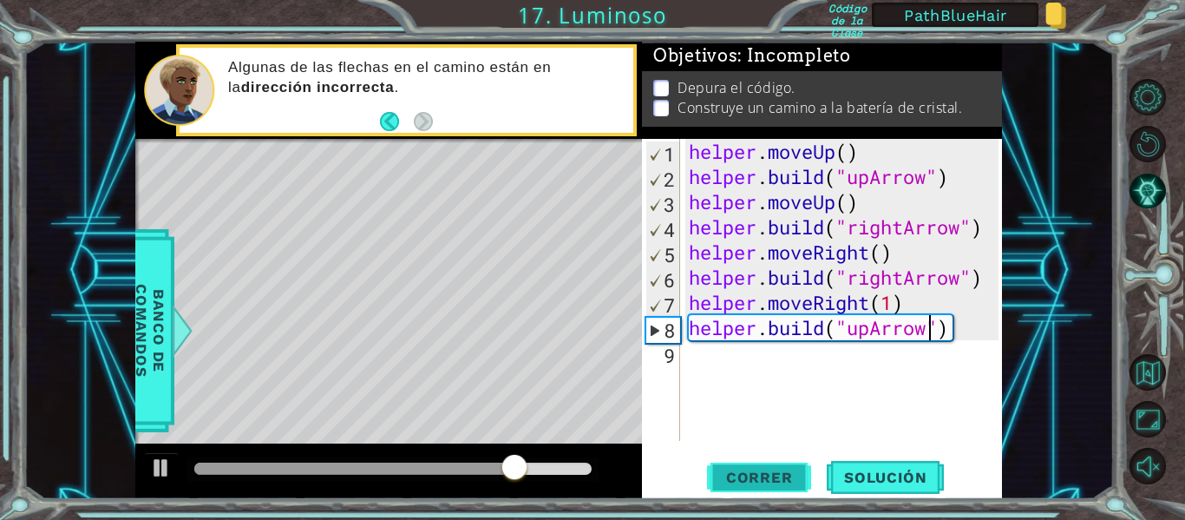
click at [767, 470] on span "Correr" at bounding box center [760, 477] width 102 height 17
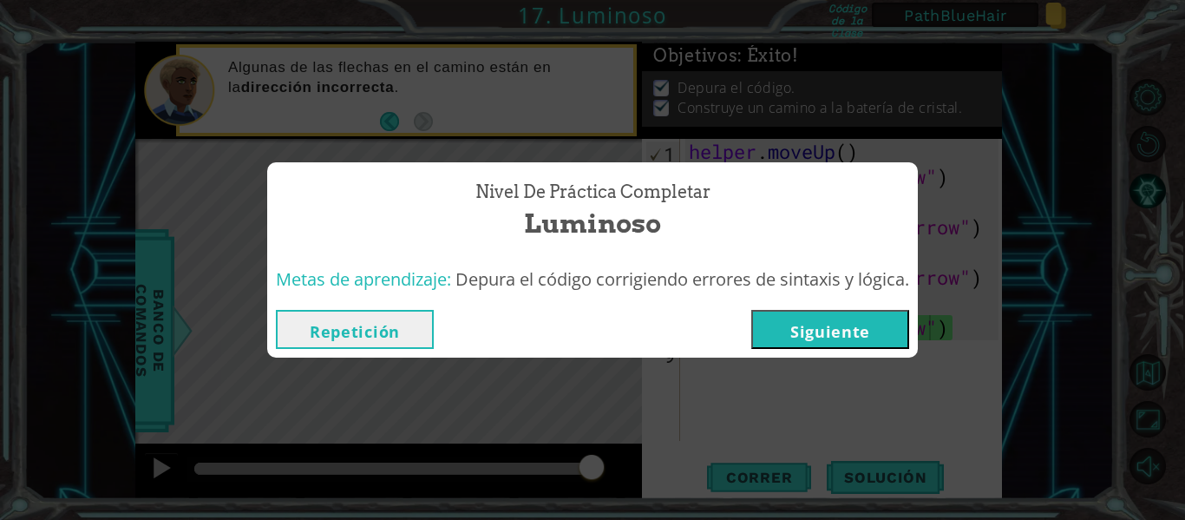
click at [832, 325] on button "Siguiente" at bounding box center [830, 329] width 158 height 39
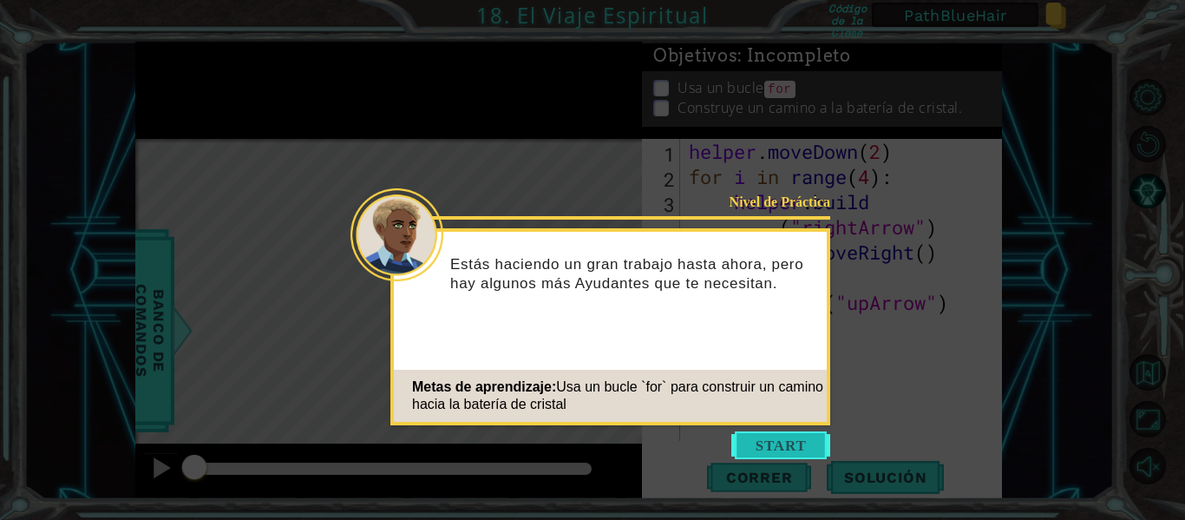
click at [789, 443] on button "Start" at bounding box center [780, 445] width 99 height 28
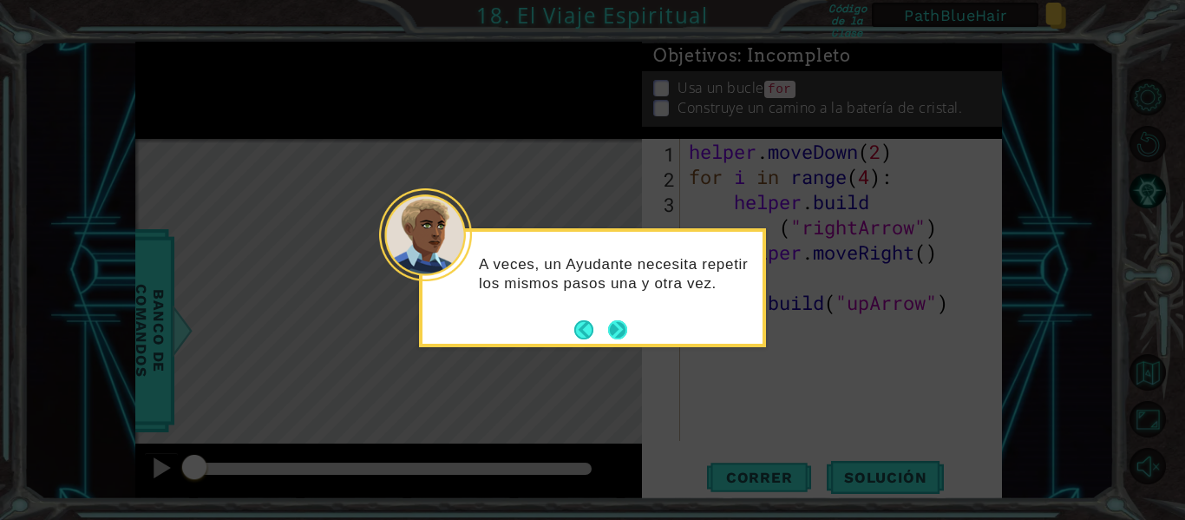
click at [613, 325] on button "Next" at bounding box center [617, 329] width 19 height 19
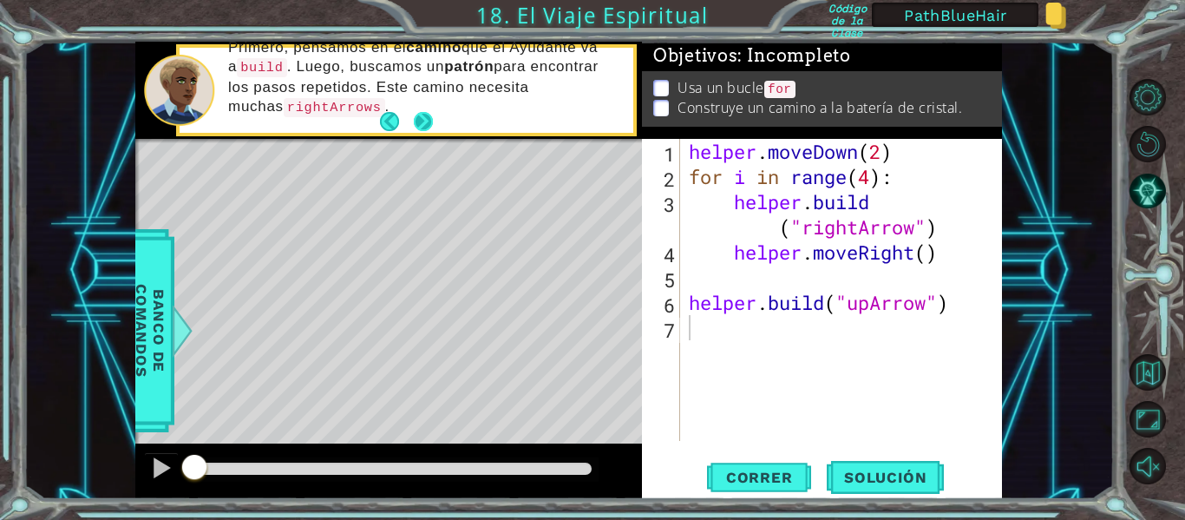
click at [415, 120] on button "Next" at bounding box center [423, 121] width 19 height 19
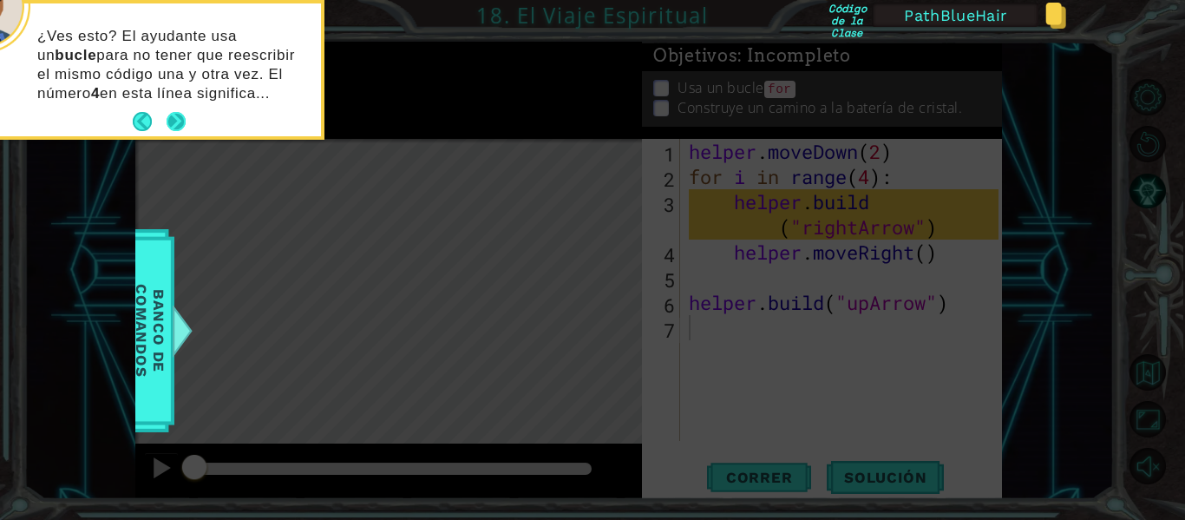
click at [174, 120] on button "Next" at bounding box center [176, 121] width 19 height 19
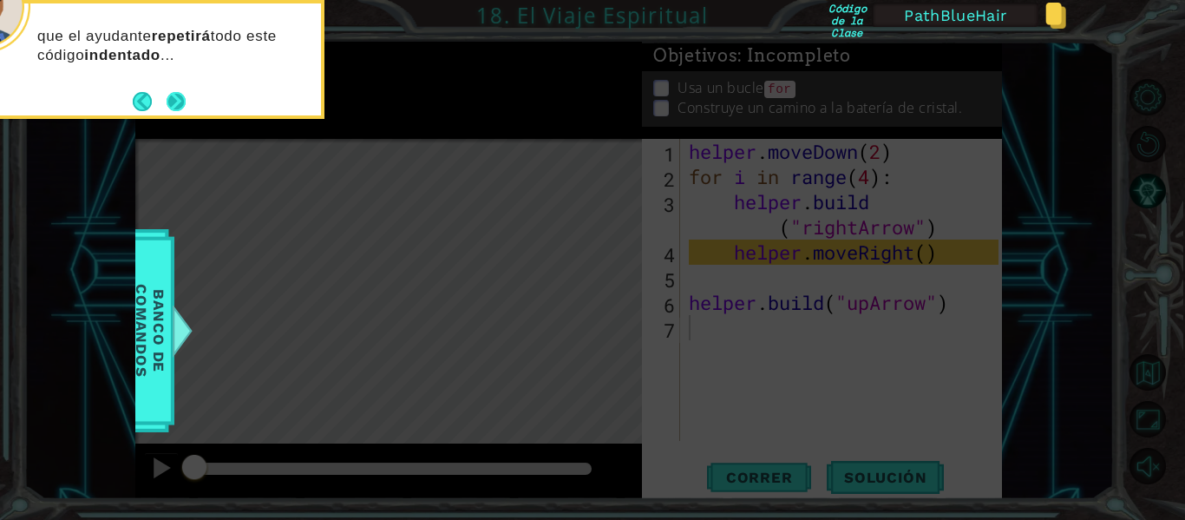
click at [174, 95] on button "Next" at bounding box center [176, 101] width 19 height 19
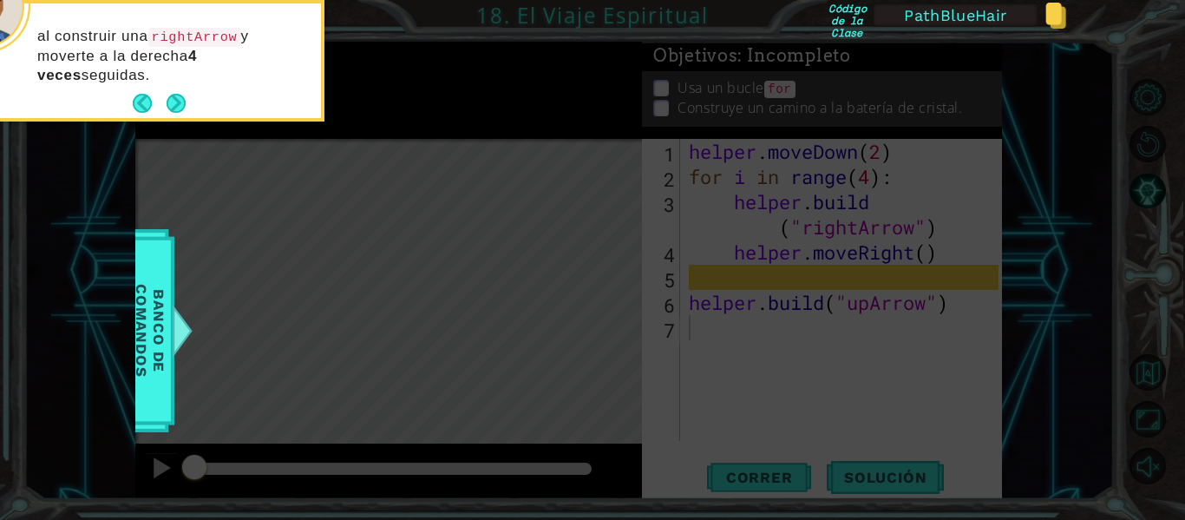
click at [174, 95] on button "Next" at bounding box center [176, 103] width 19 height 19
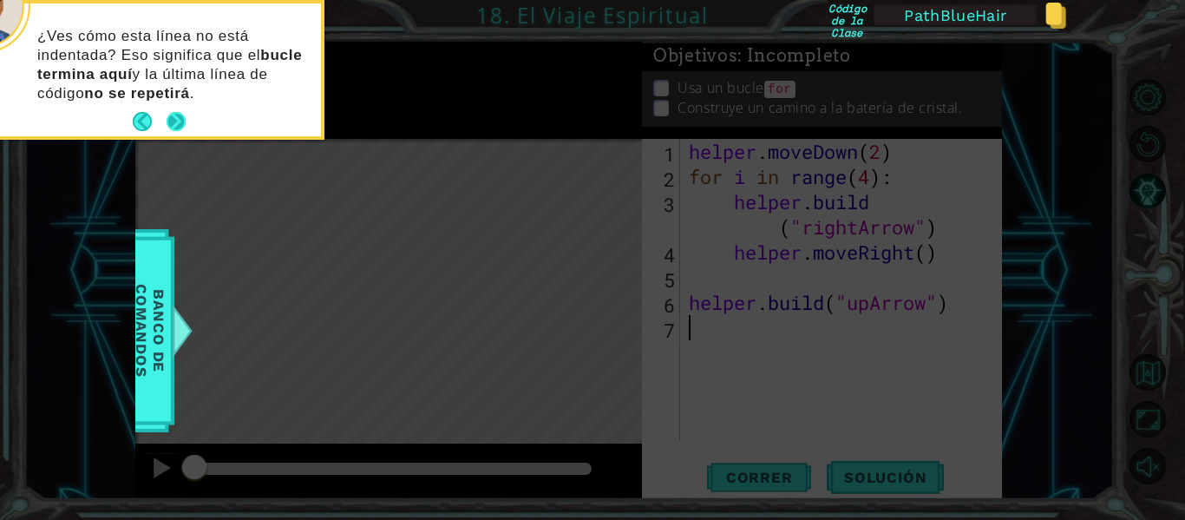
click at [174, 119] on button "Next" at bounding box center [176, 121] width 19 height 19
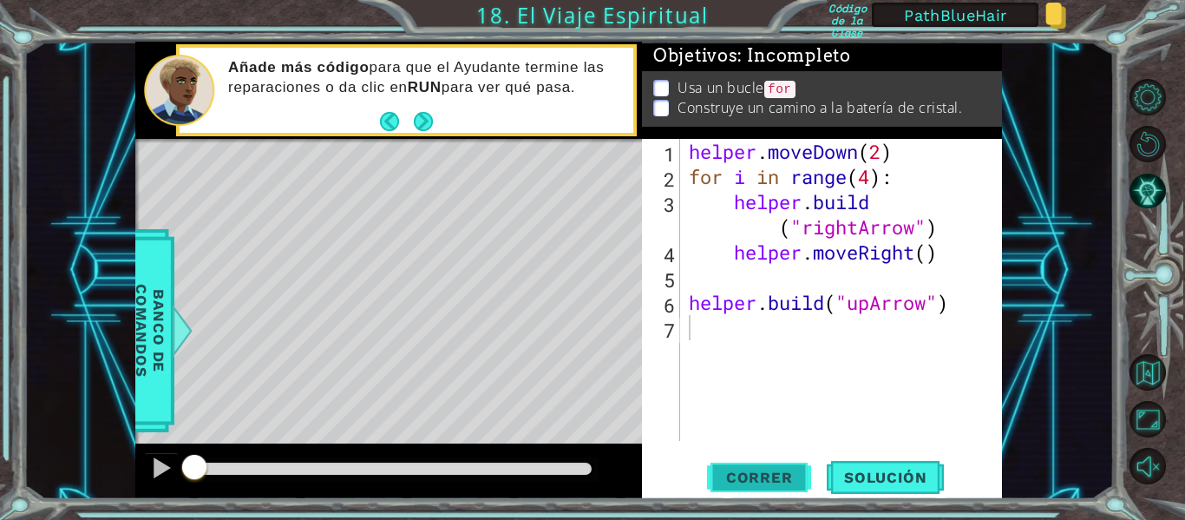
click at [749, 478] on span "Correr" at bounding box center [760, 477] width 102 height 17
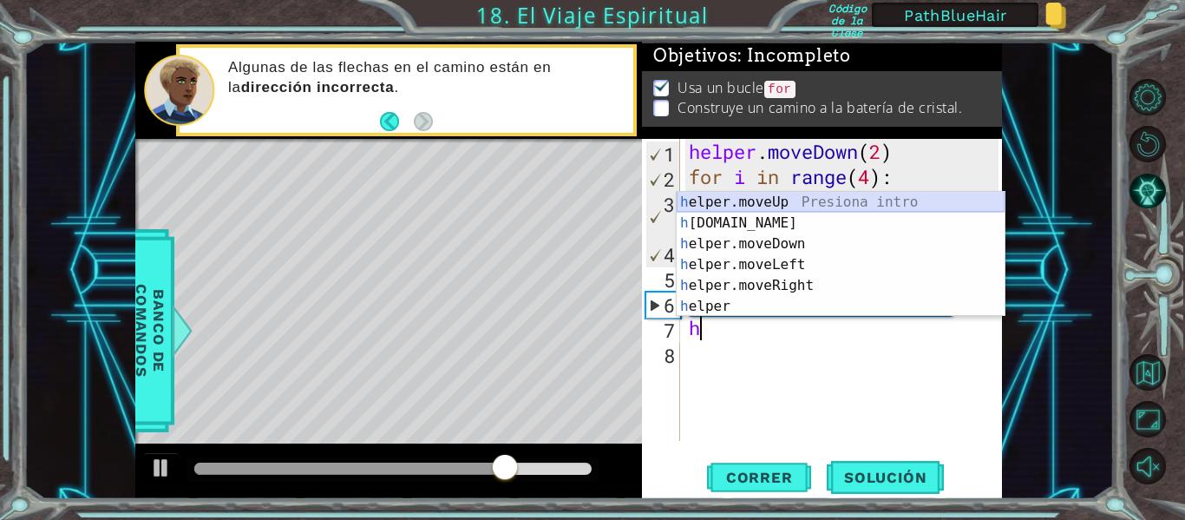
click at [747, 206] on div "h elper.moveUp Presiona intro h [DOMAIN_NAME] Presiona intro h elper.moveDown P…" at bounding box center [841, 275] width 328 height 167
type textarea "helper.moveUp(1)"
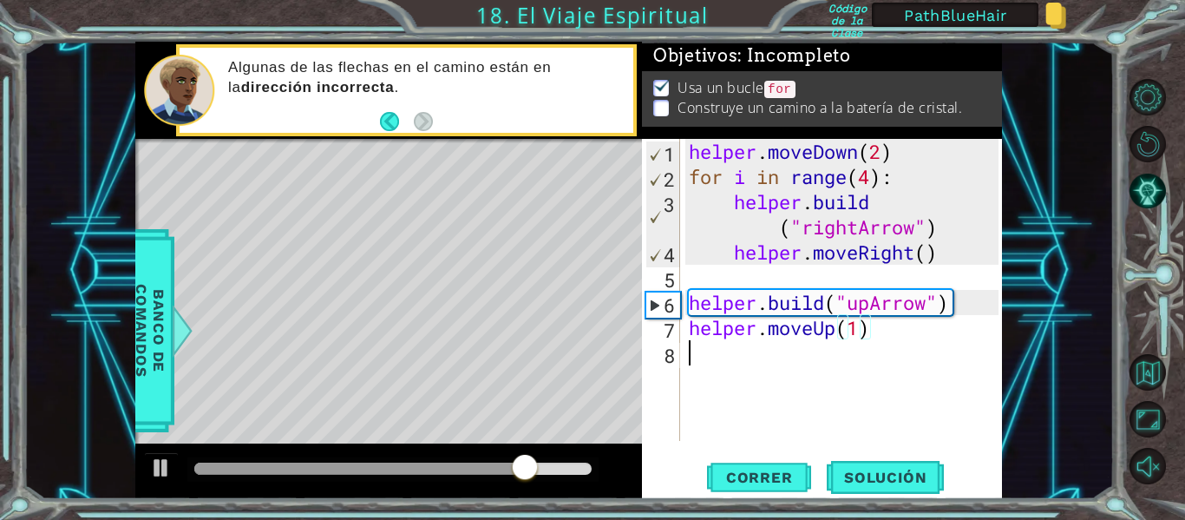
click at [704, 358] on div "helper . moveDown ( 2 ) for i in range ( 4 ) : helper . build ( "rightArrow" ) …" at bounding box center [846, 315] width 322 height 352
click at [758, 473] on span "Correr" at bounding box center [760, 477] width 102 height 17
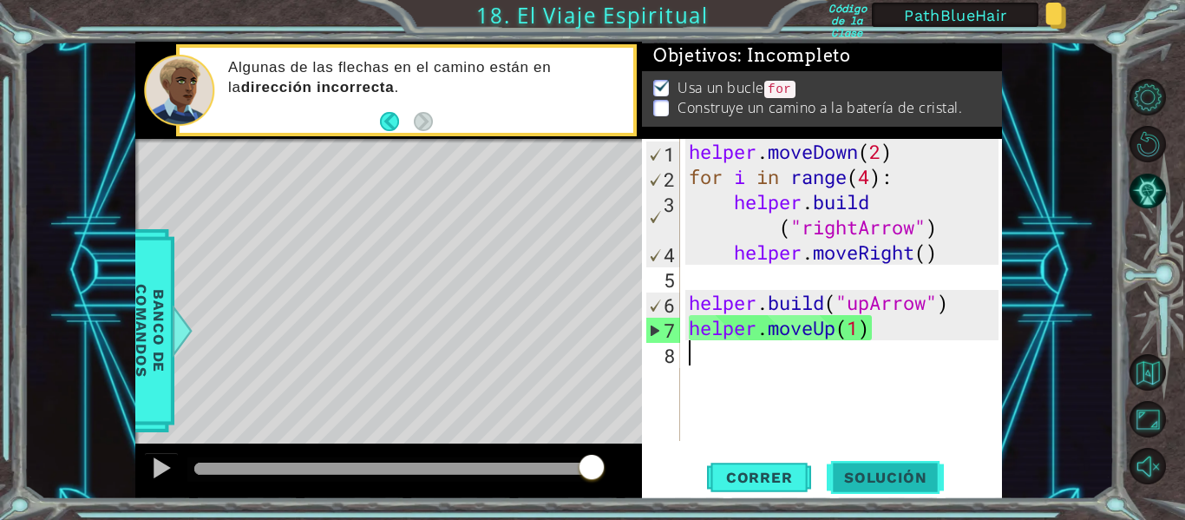
click at [894, 480] on span "Solución" at bounding box center [885, 477] width 117 height 17
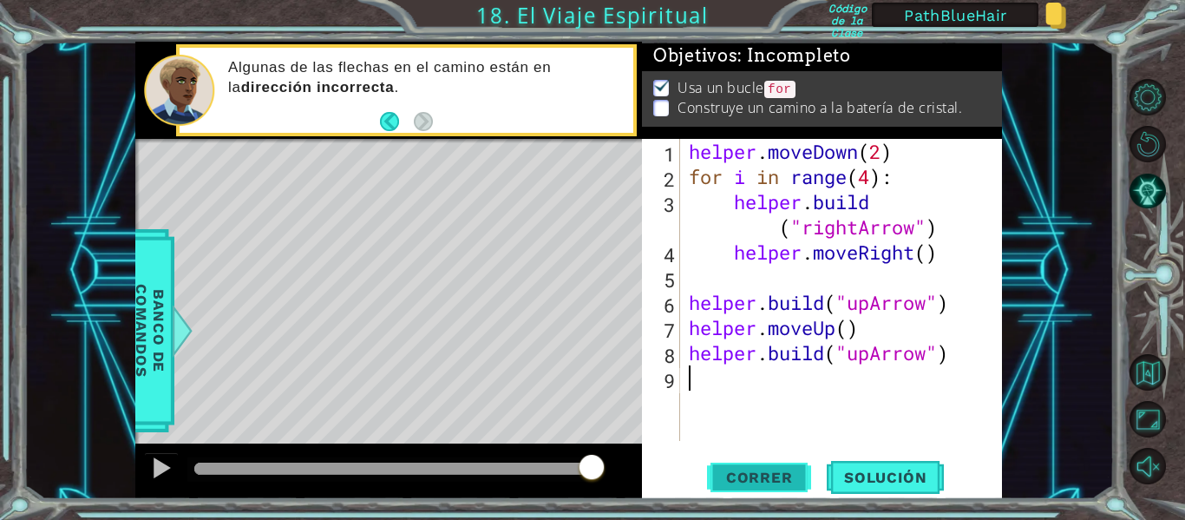
click at [768, 471] on span "Correr" at bounding box center [760, 477] width 102 height 17
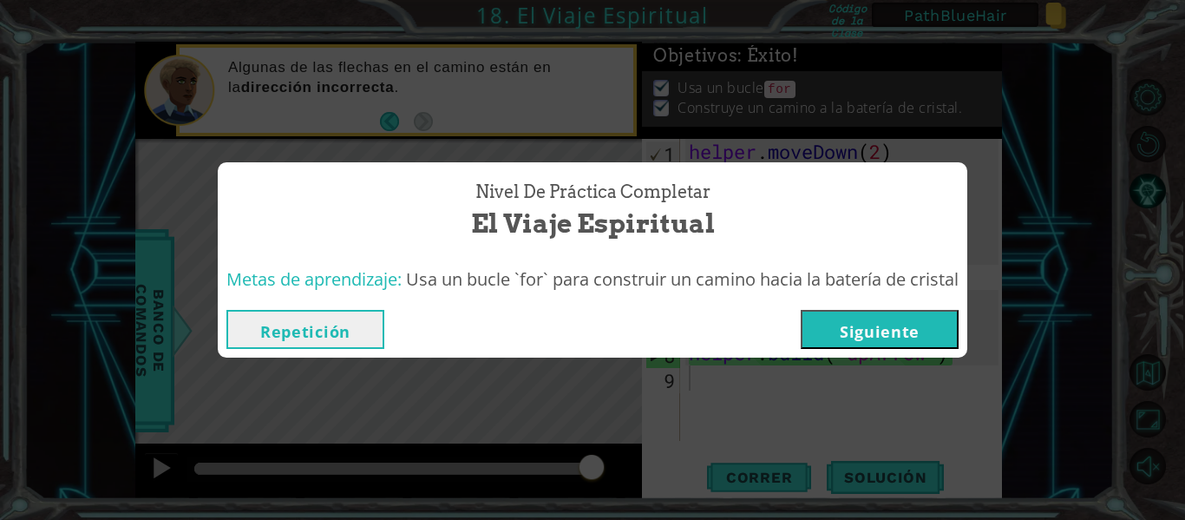
click at [874, 325] on button "Siguiente" at bounding box center [880, 329] width 158 height 39
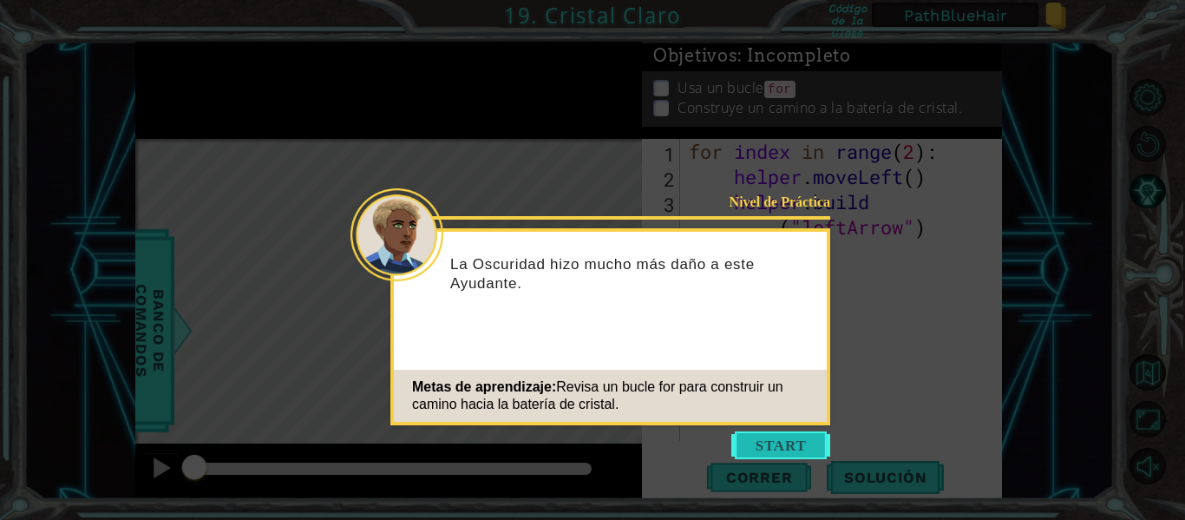
click at [772, 440] on button "Start" at bounding box center [780, 445] width 99 height 28
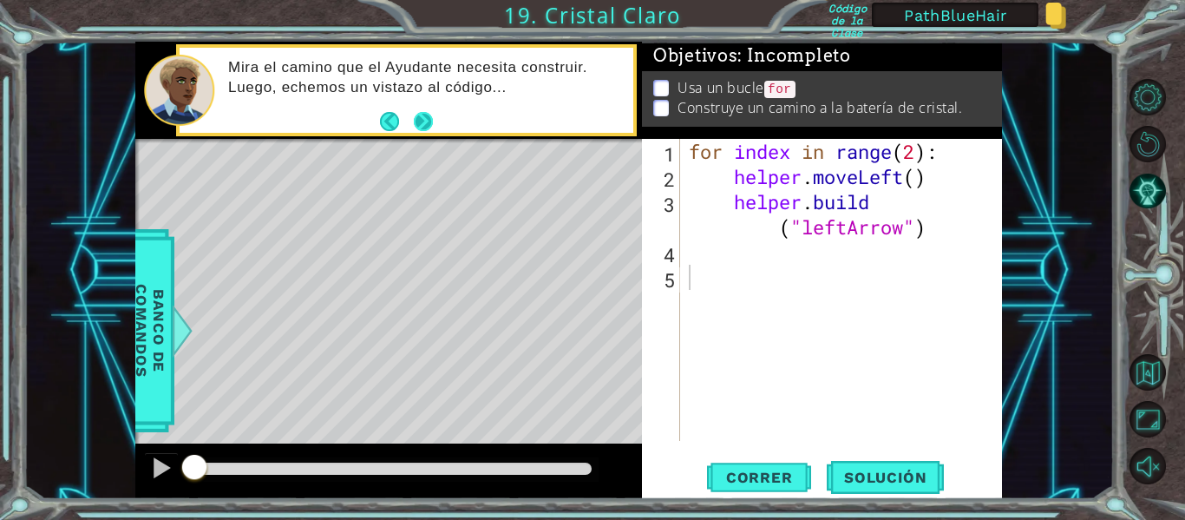
click at [425, 115] on button "Next" at bounding box center [423, 121] width 19 height 19
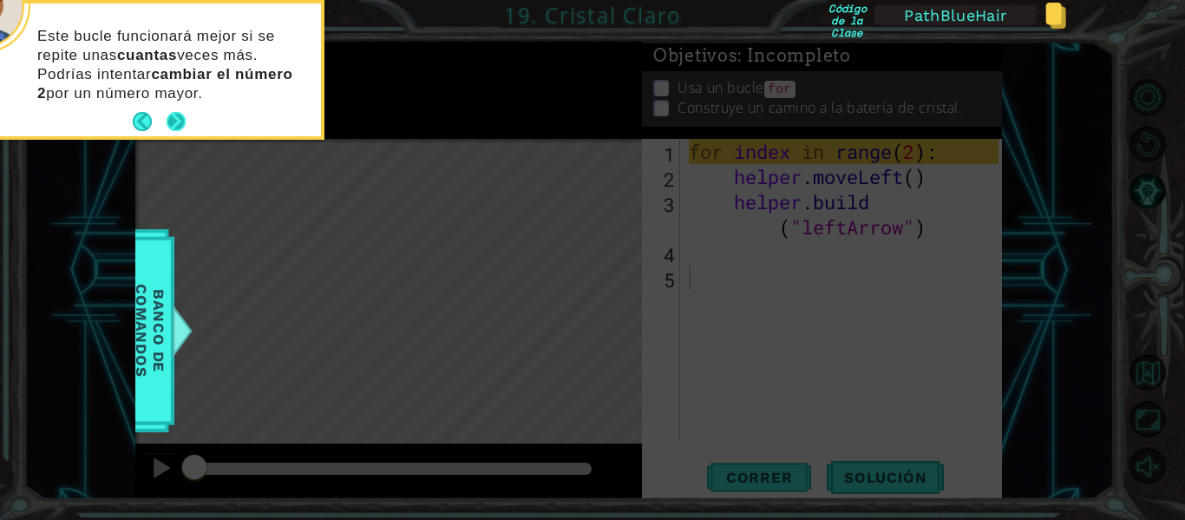
click at [176, 117] on button "Next" at bounding box center [176, 121] width 19 height 19
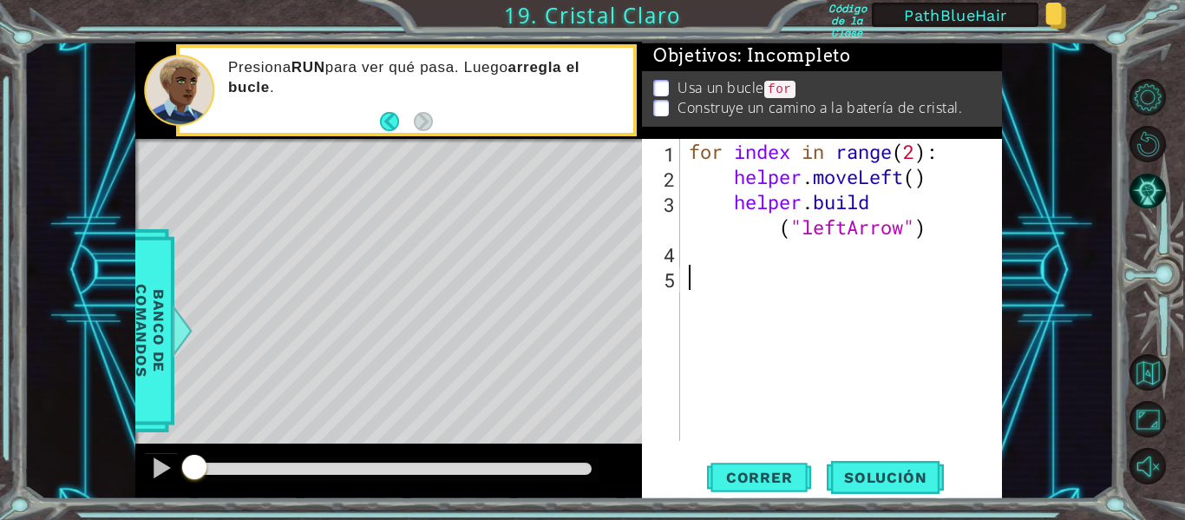
click at [915, 183] on div "for index in range ( 2 ) : helper . moveLeft ( ) helper . build ( "leftArrow" )" at bounding box center [846, 315] width 322 height 352
click at [773, 481] on span "Correr" at bounding box center [760, 477] width 102 height 17
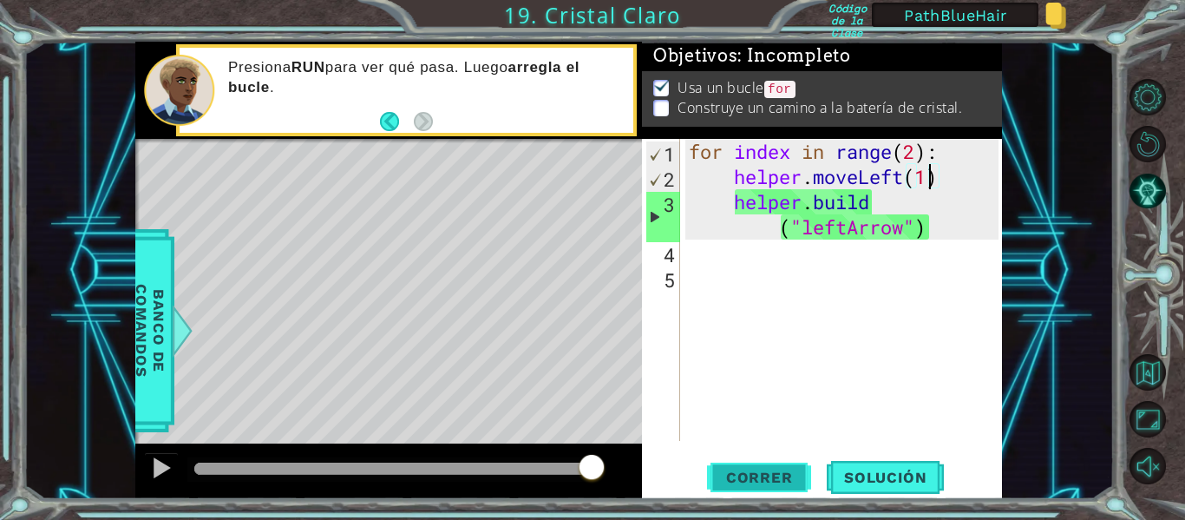
click at [764, 471] on span "Correr" at bounding box center [760, 477] width 102 height 17
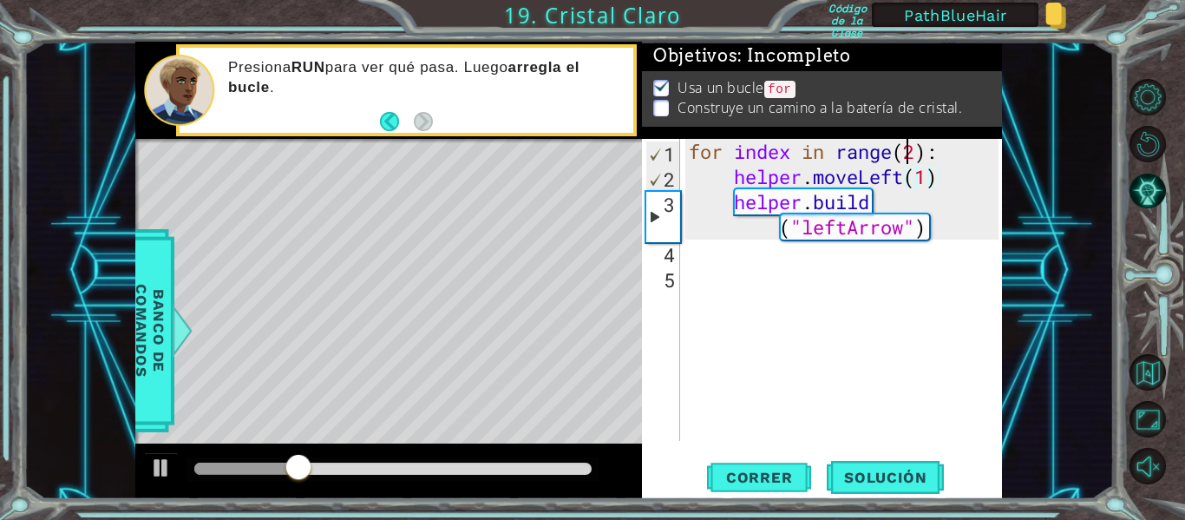
click at [908, 149] on div "for index in range ( 2 ) : helper . moveLeft ( 1 ) helper . build ( "leftArrow"…" at bounding box center [846, 315] width 322 height 352
type textarea "for index in range(4):"
click at [769, 476] on span "Correr" at bounding box center [760, 477] width 102 height 17
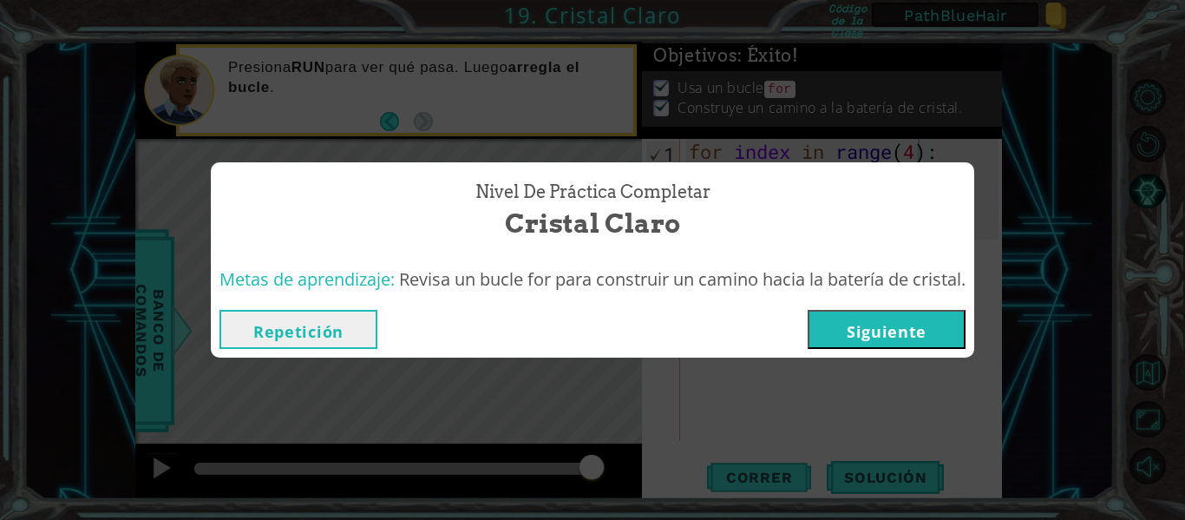
click at [892, 326] on button "Siguiente" at bounding box center [887, 329] width 158 height 39
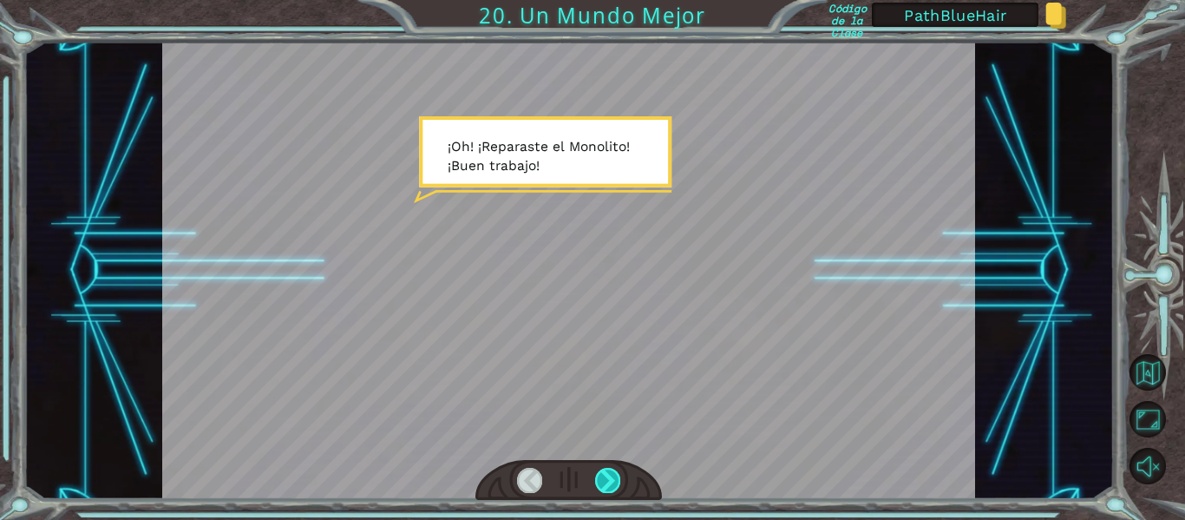
click at [599, 482] on div at bounding box center [607, 480] width 25 height 24
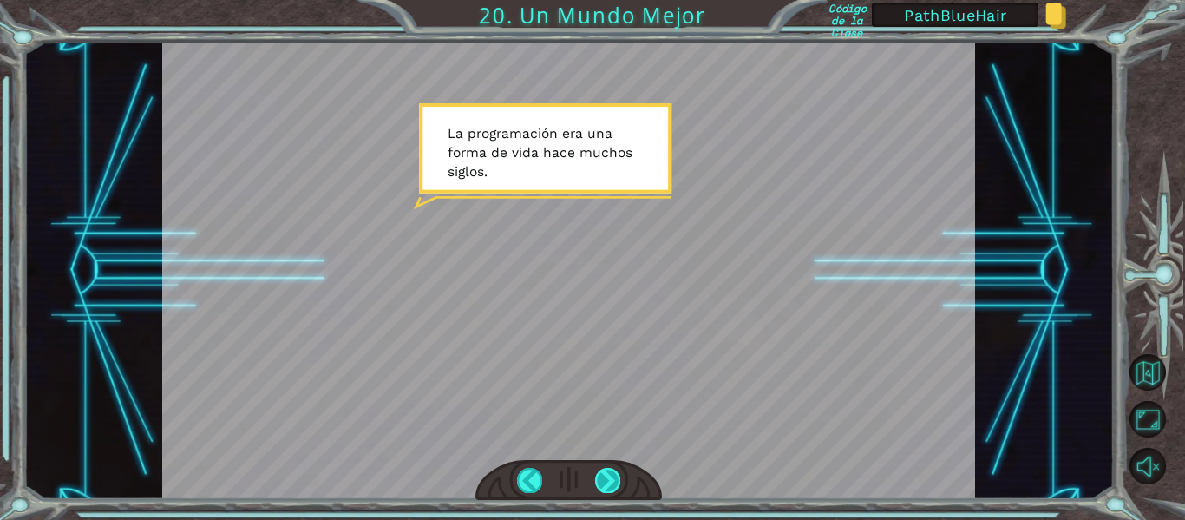
click at [607, 481] on div at bounding box center [607, 480] width 25 height 24
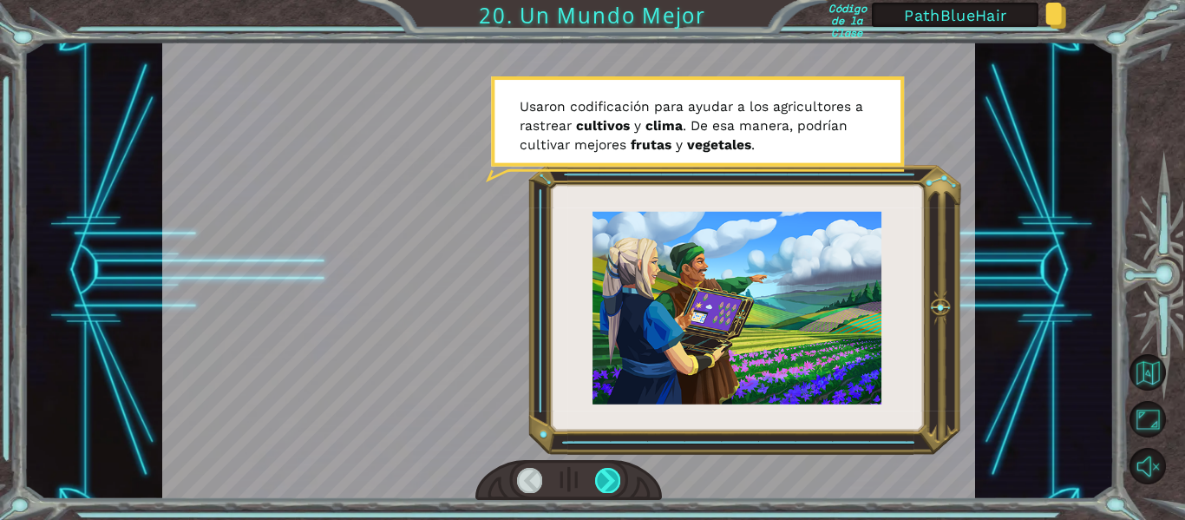
click at [607, 481] on div at bounding box center [607, 480] width 25 height 24
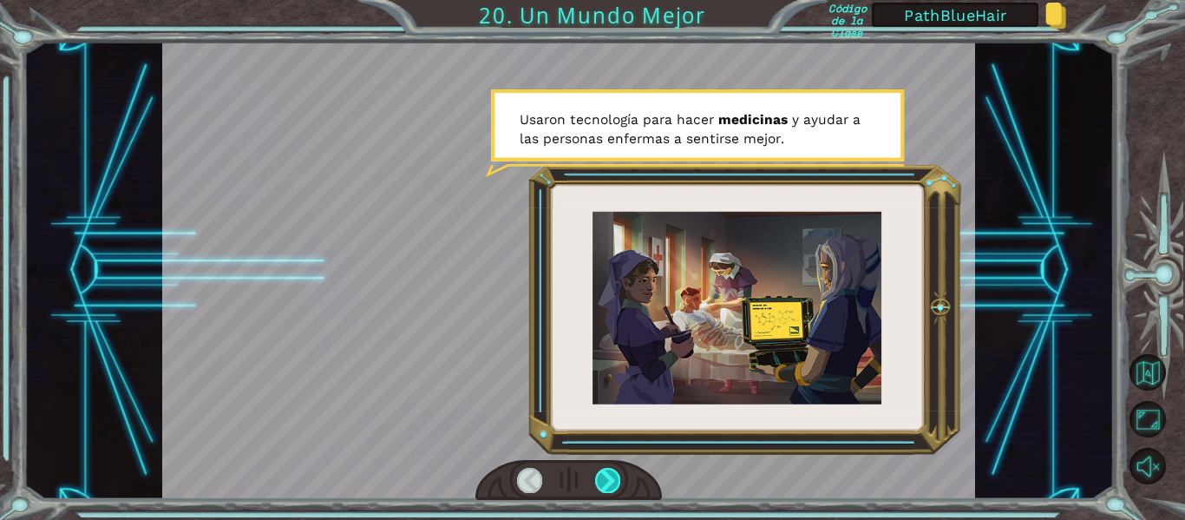
click at [607, 481] on div at bounding box center [607, 480] width 25 height 24
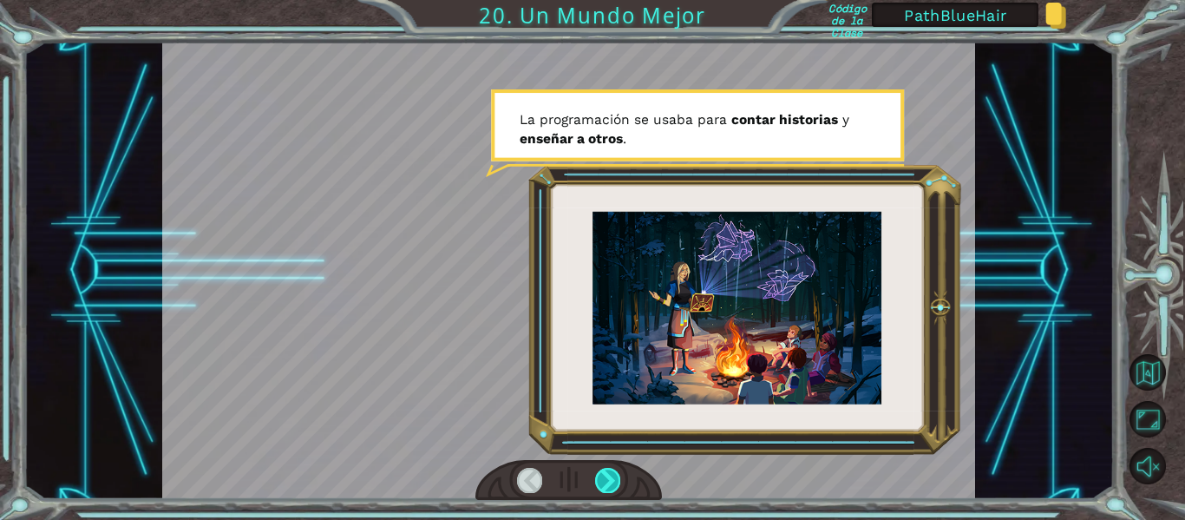
click at [607, 481] on div at bounding box center [607, 480] width 25 height 24
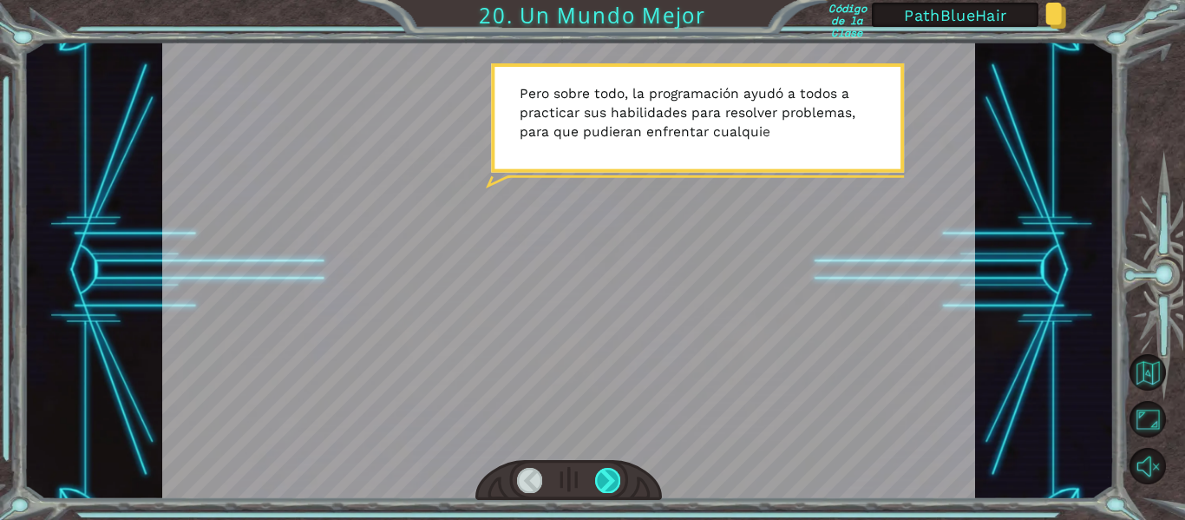
click at [607, 481] on div at bounding box center [607, 480] width 25 height 24
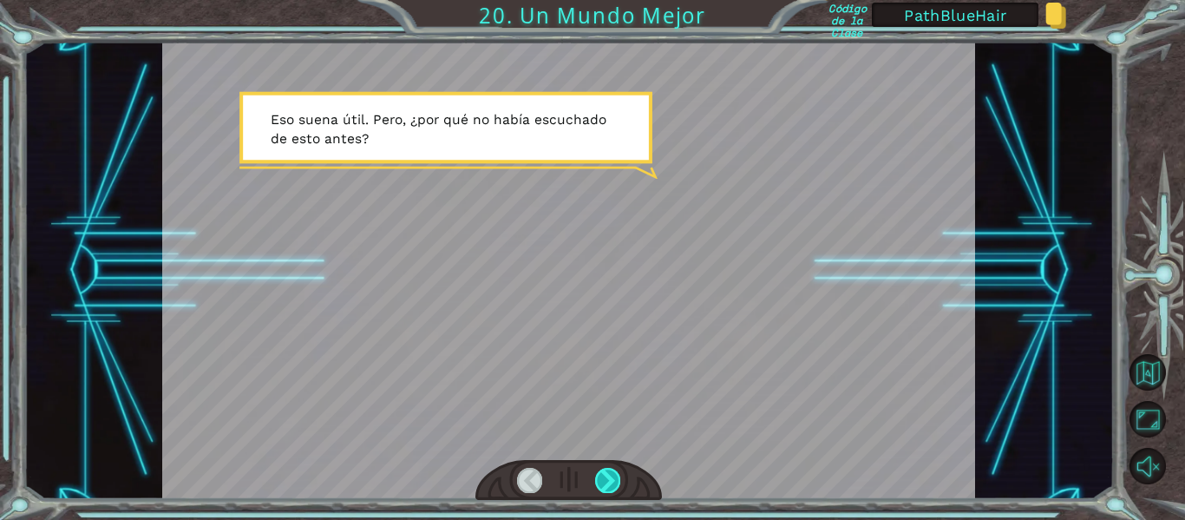
click at [607, 481] on div at bounding box center [607, 480] width 25 height 24
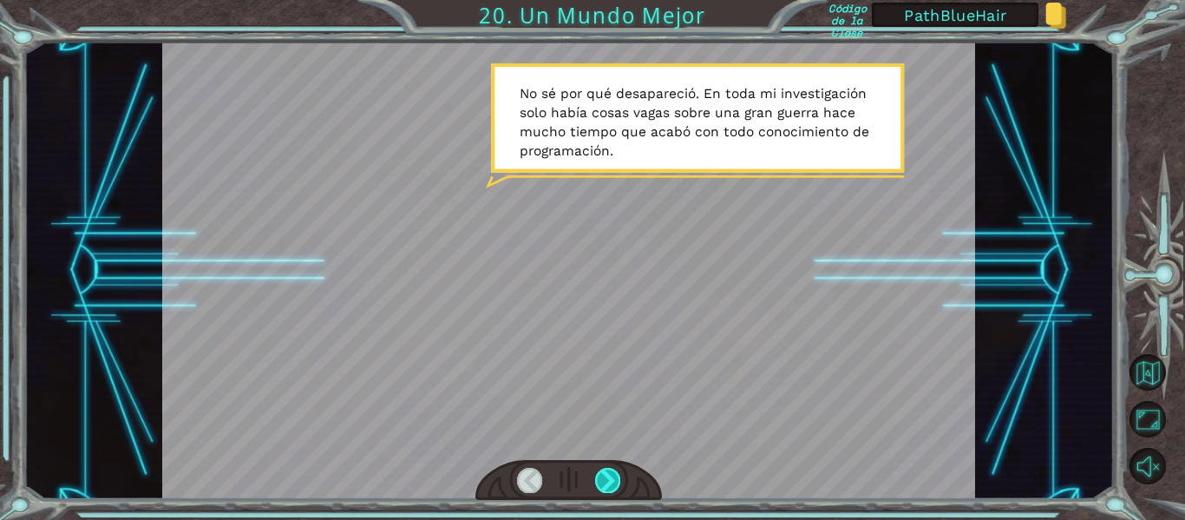
click at [607, 481] on div at bounding box center [607, 480] width 25 height 24
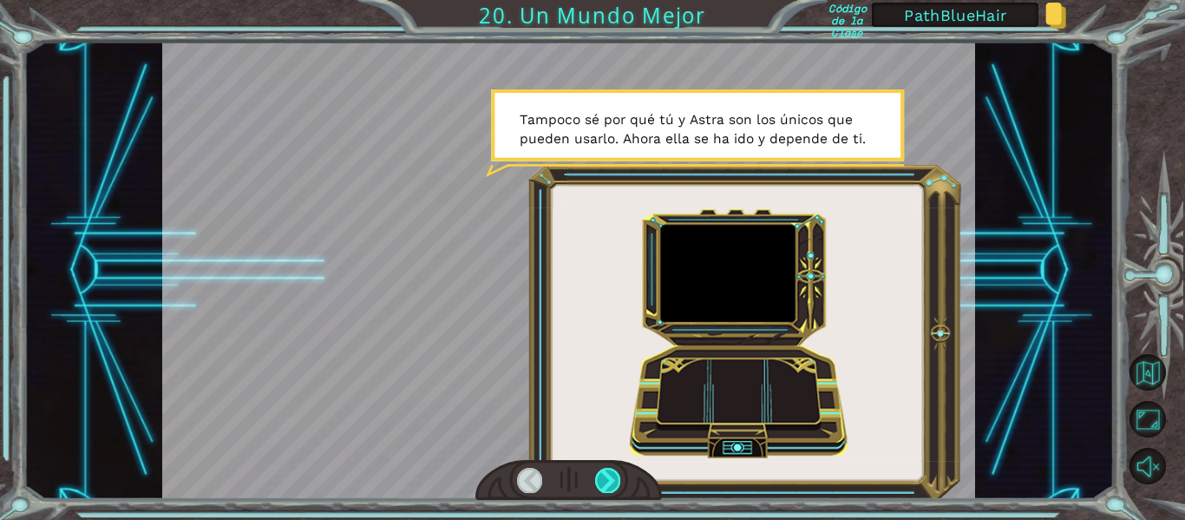
click at [607, 481] on div at bounding box center [607, 480] width 25 height 24
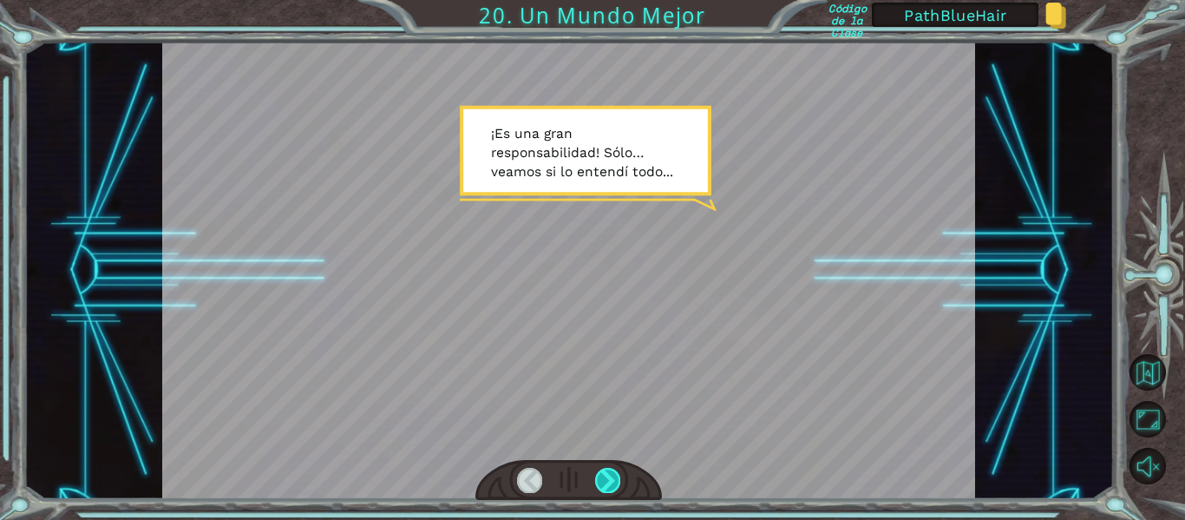
click at [607, 481] on div at bounding box center [607, 480] width 25 height 24
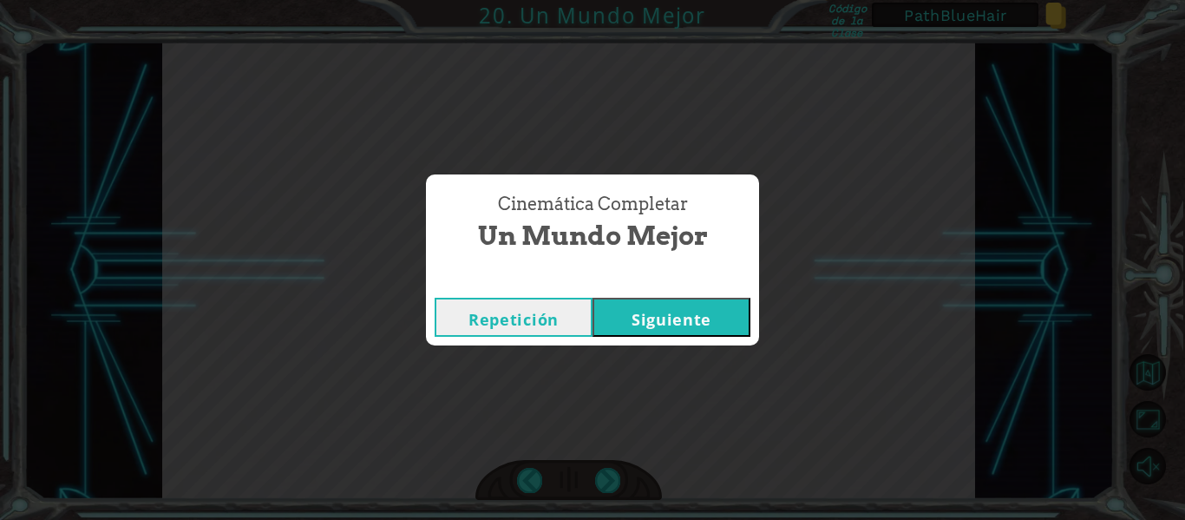
click at [680, 318] on button "Siguiente" at bounding box center [672, 317] width 158 height 39
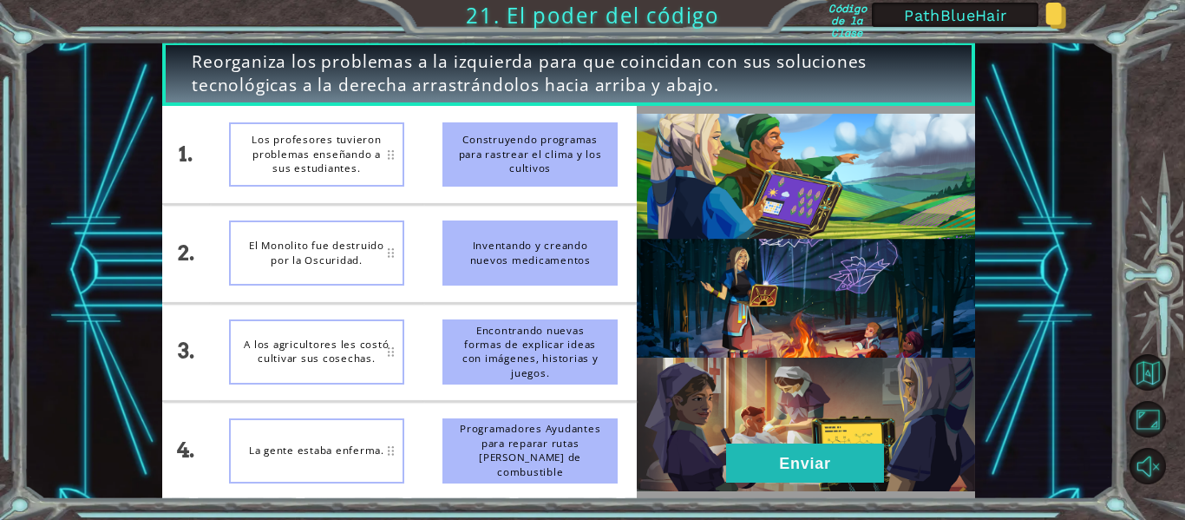
drag, startPoint x: 551, startPoint y: 153, endPoint x: 339, endPoint y: 308, distance: 262.6
click at [339, 308] on div "1. 2. 3. 4. Los profesores tuvieron problemas enseñando a sus estudiantes. El M…" at bounding box center [399, 302] width 475 height 393
click at [327, 343] on div "A los agricultores les costó cultivar sus cosechas." at bounding box center [316, 351] width 175 height 65
click at [389, 350] on div "A los agricultores les costó cultivar sus cosechas." at bounding box center [316, 351] width 175 height 65
drag, startPoint x: 555, startPoint y: 153, endPoint x: 331, endPoint y: 160, distance: 224.0
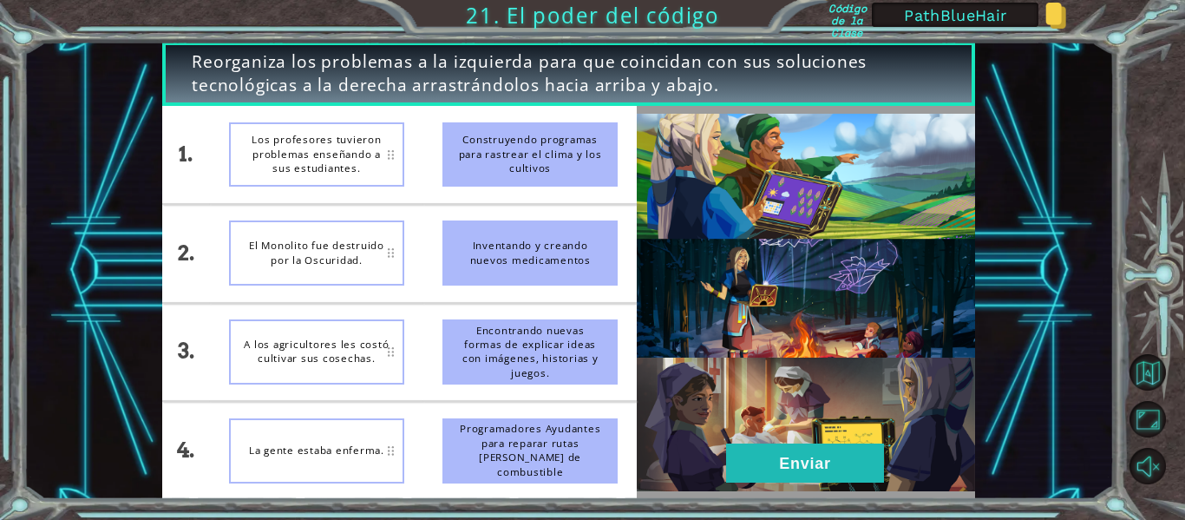
click at [331, 160] on div "1. 2. 3. 4. Los profesores tuvieron problemas enseñando a sus estudiantes. El M…" at bounding box center [399, 302] width 475 height 393
click at [349, 167] on div "Los profesores tuvieron problemas enseñando a sus estudiantes." at bounding box center [316, 154] width 175 height 65
click at [305, 154] on div "Los profesores tuvieron problemas enseñando a sus estudiantes." at bounding box center [316, 154] width 175 height 65
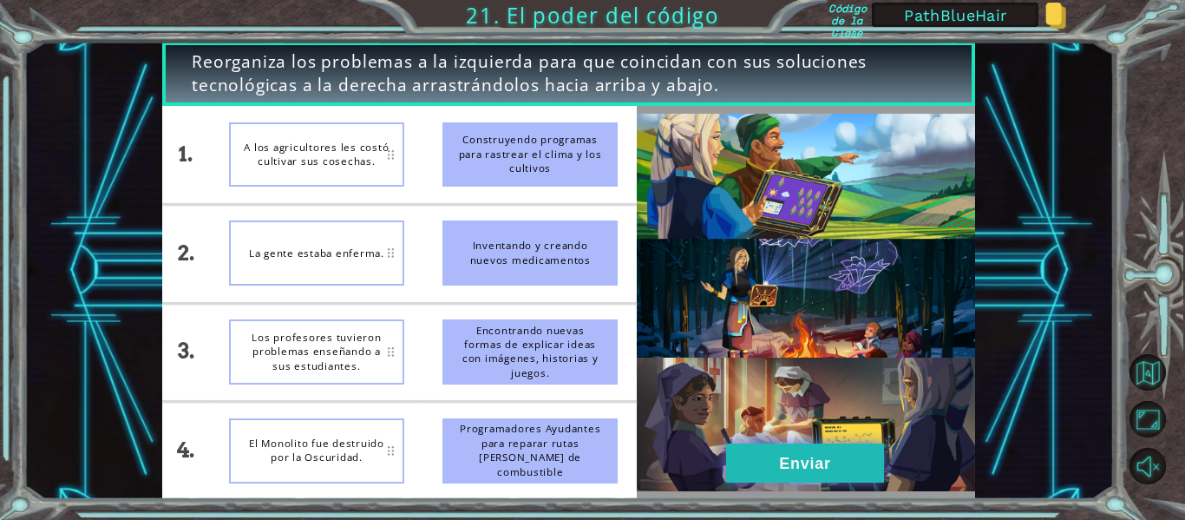
click at [785, 468] on button "Enviar" at bounding box center [805, 462] width 158 height 39
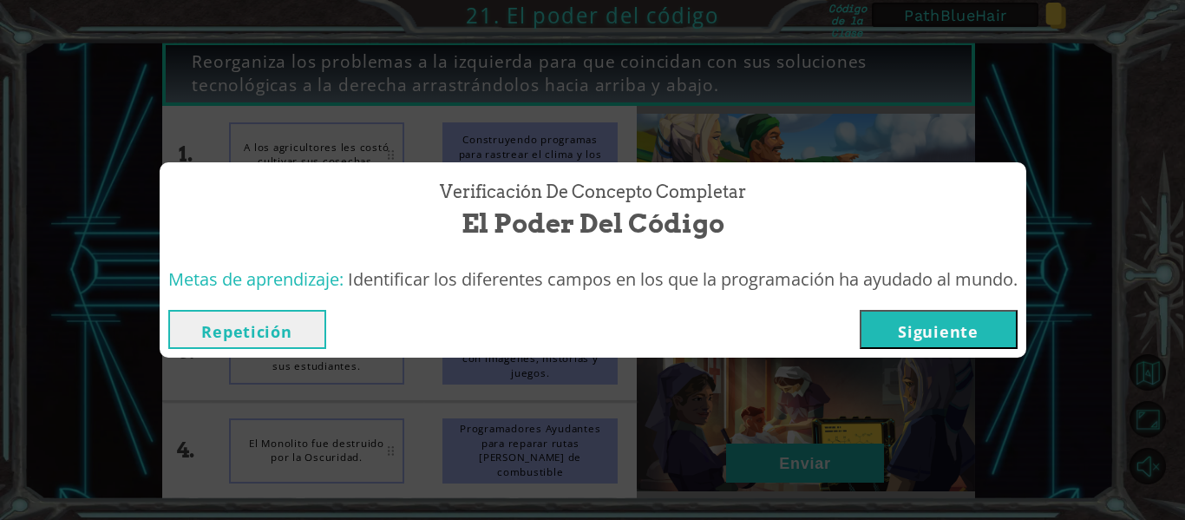
click at [928, 328] on button "Siguiente" at bounding box center [939, 329] width 158 height 39
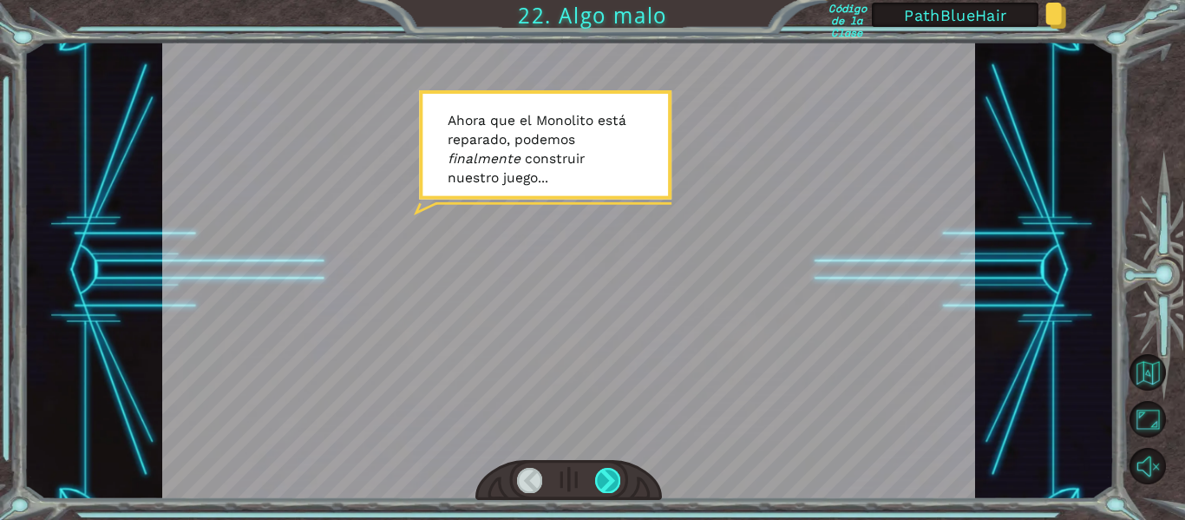
click at [610, 478] on div at bounding box center [607, 480] width 25 height 24
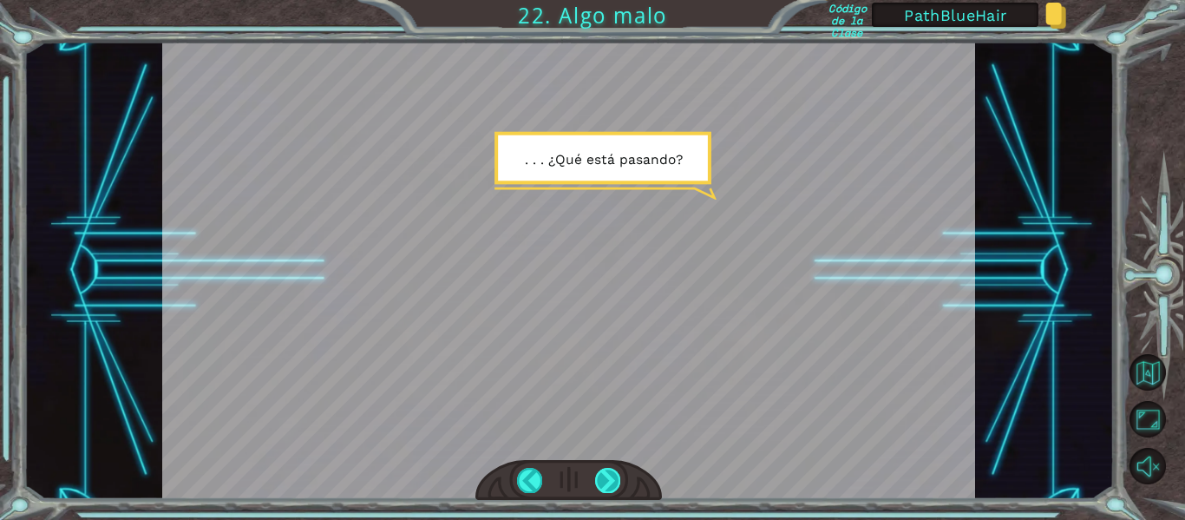
click at [610, 478] on div at bounding box center [607, 480] width 25 height 24
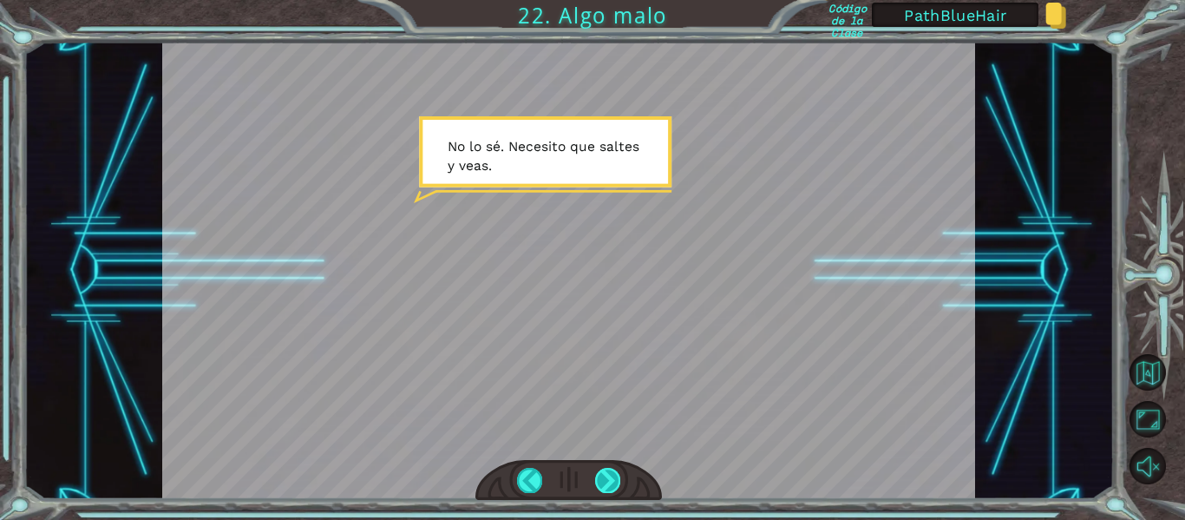
click at [610, 478] on div at bounding box center [607, 480] width 25 height 24
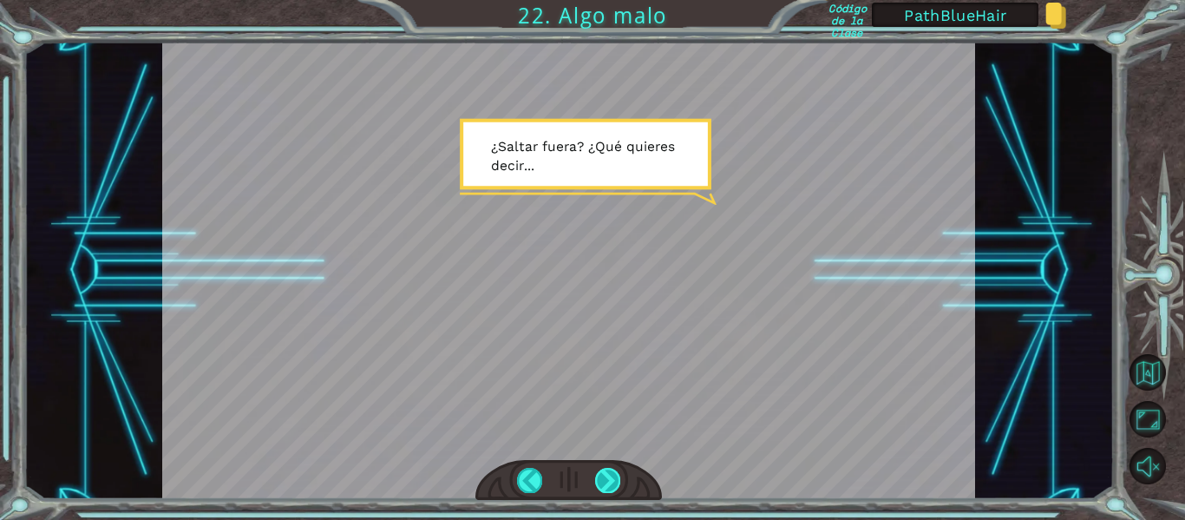
click at [610, 478] on div at bounding box center [607, 480] width 25 height 24
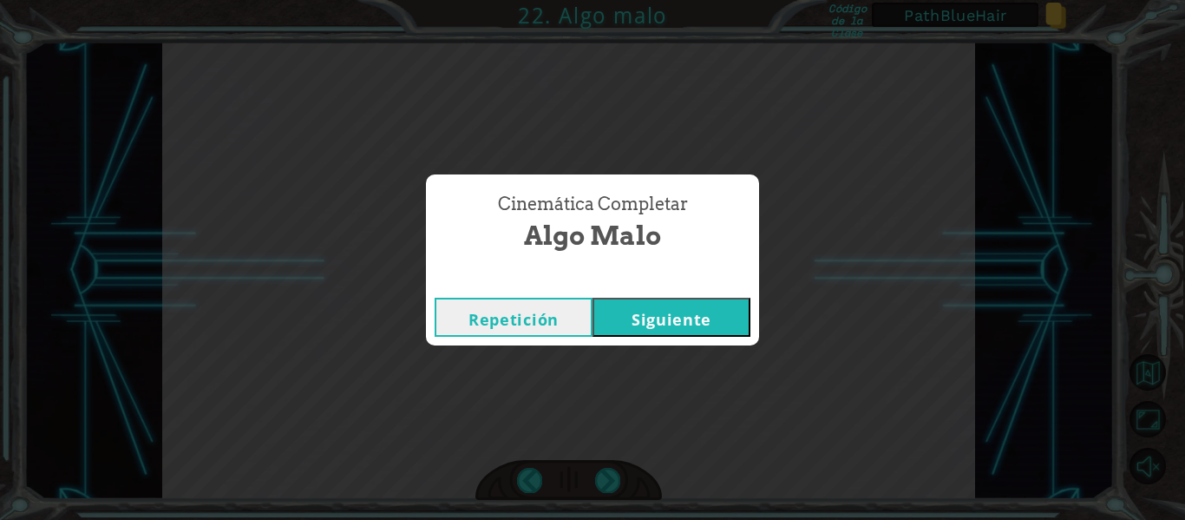
click at [667, 314] on button "Siguiente" at bounding box center [672, 317] width 158 height 39
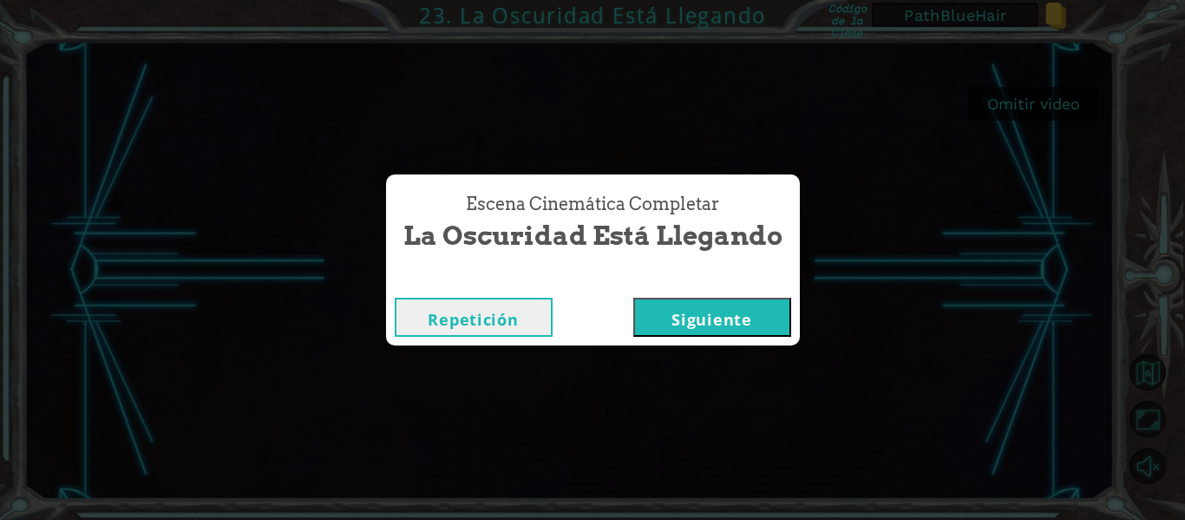
click at [715, 319] on button "Siguiente" at bounding box center [712, 317] width 158 height 39
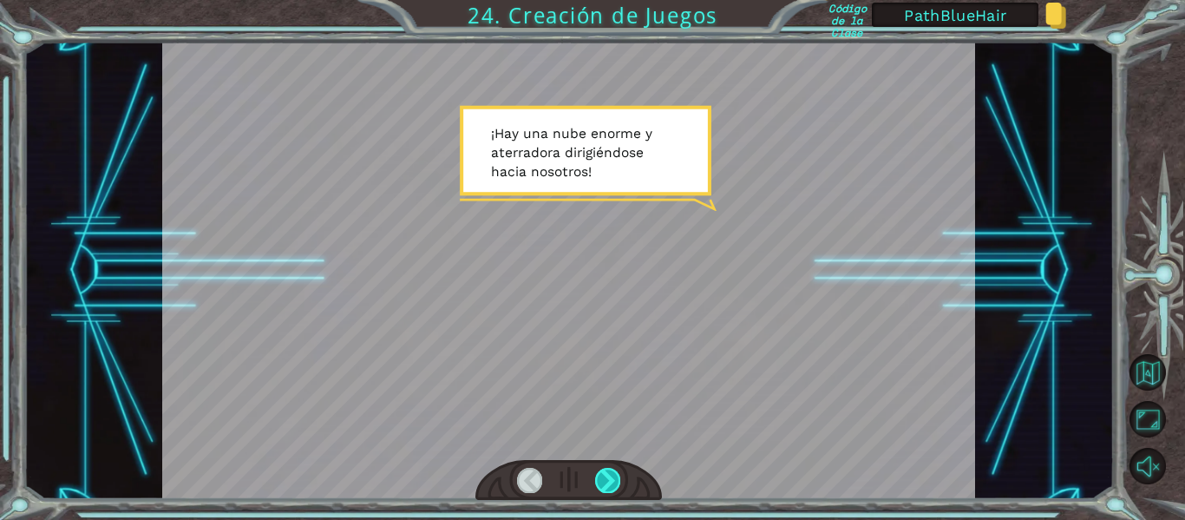
click at [599, 475] on div at bounding box center [607, 480] width 25 height 24
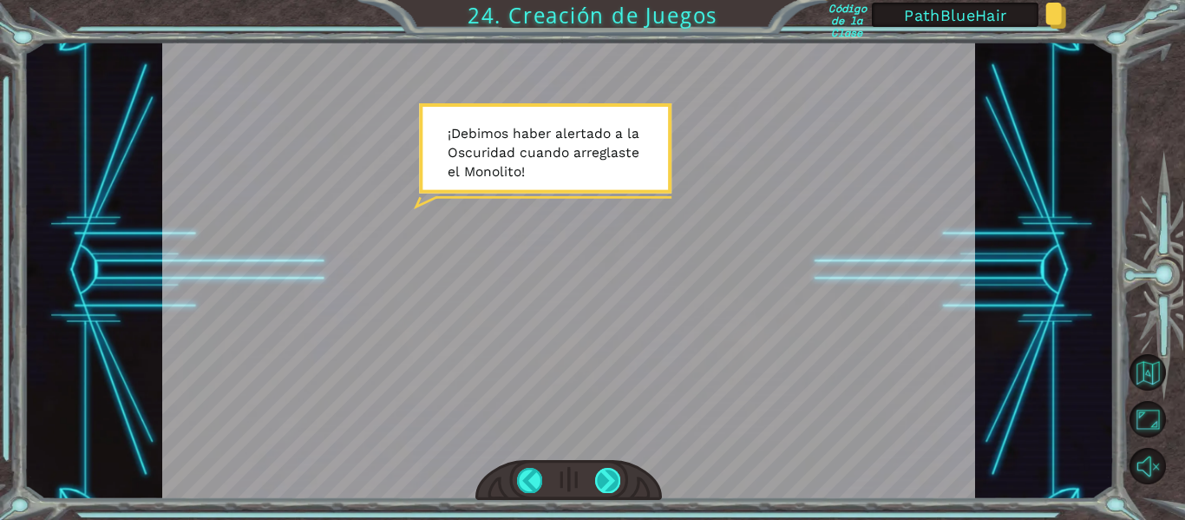
click at [599, 475] on div at bounding box center [607, 480] width 25 height 24
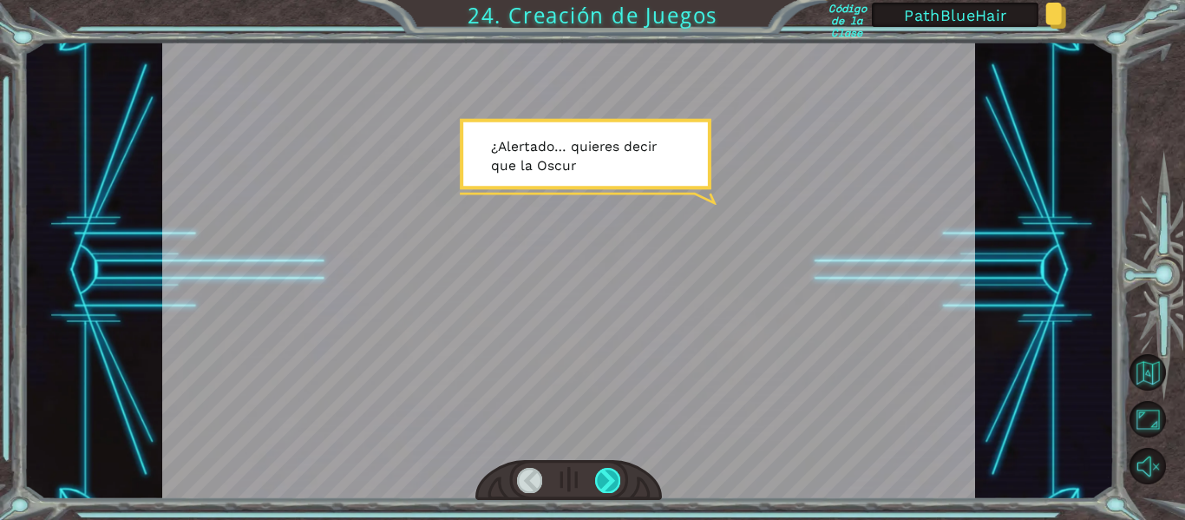
click at [599, 475] on div at bounding box center [607, 480] width 25 height 24
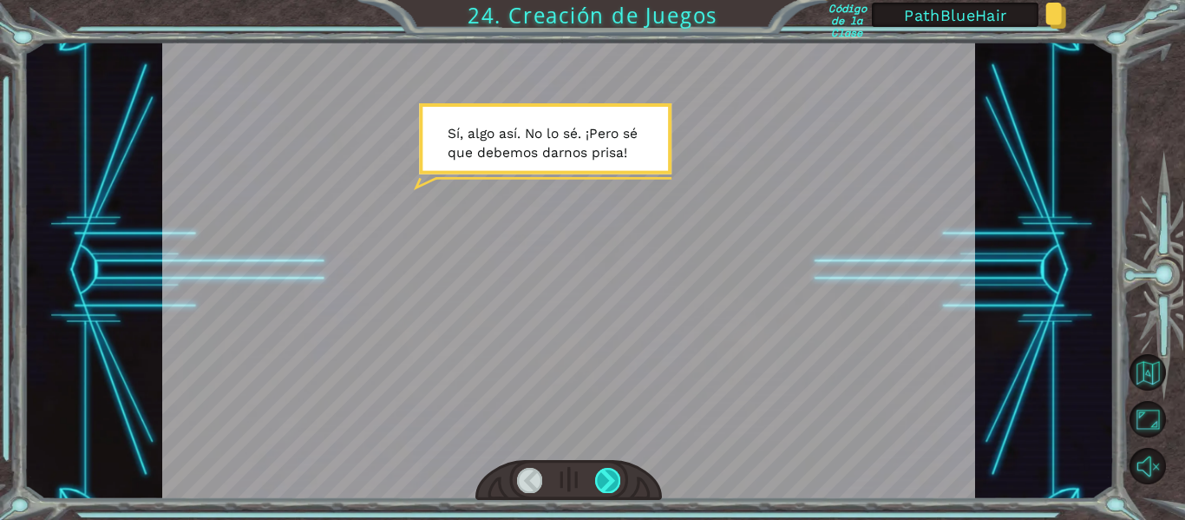
click at [599, 475] on div at bounding box center [607, 480] width 25 height 24
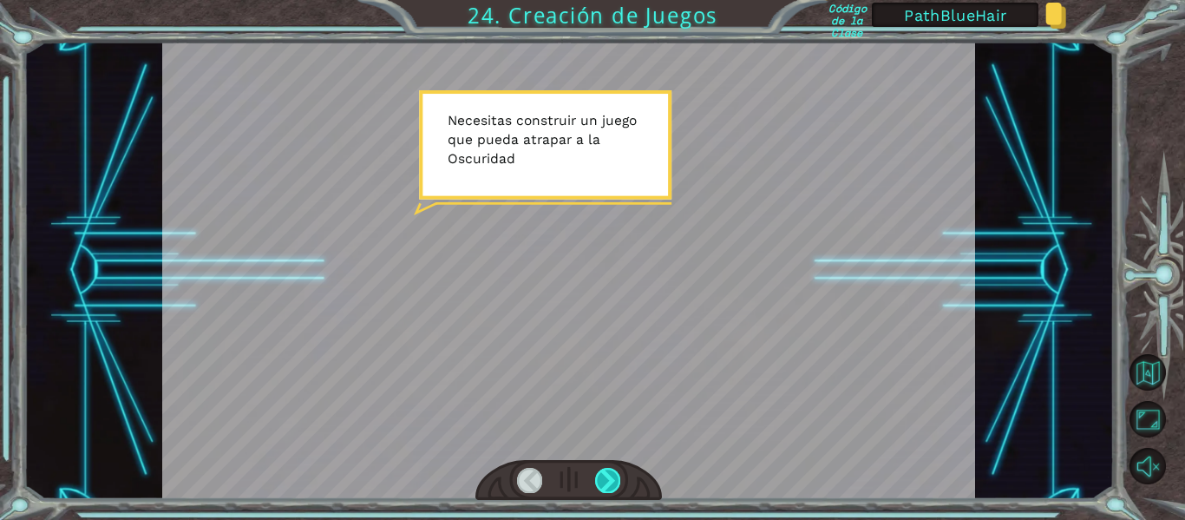
click at [599, 475] on div at bounding box center [607, 480] width 25 height 24
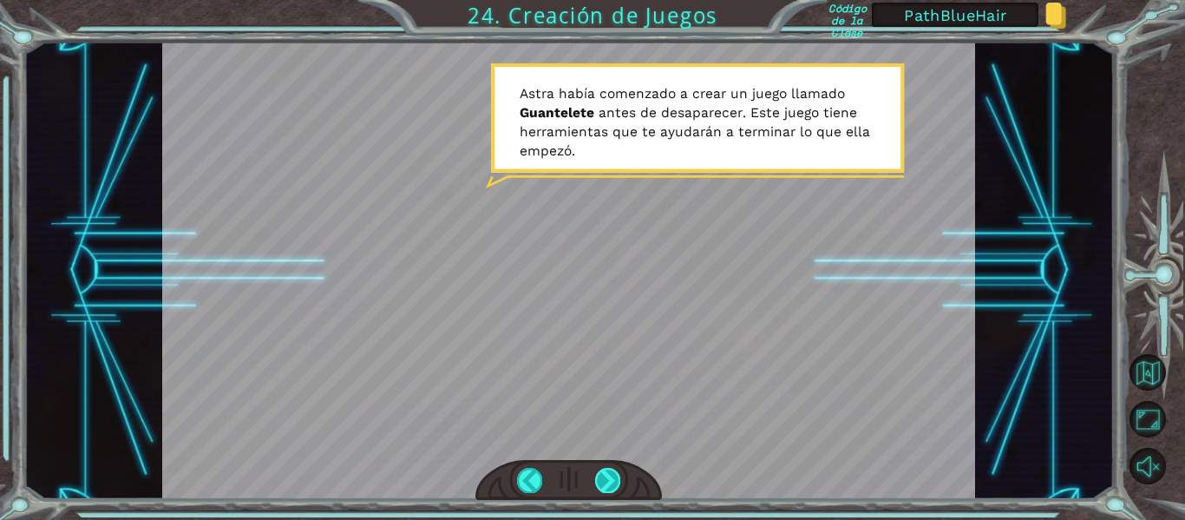
click at [599, 475] on div at bounding box center [607, 480] width 25 height 24
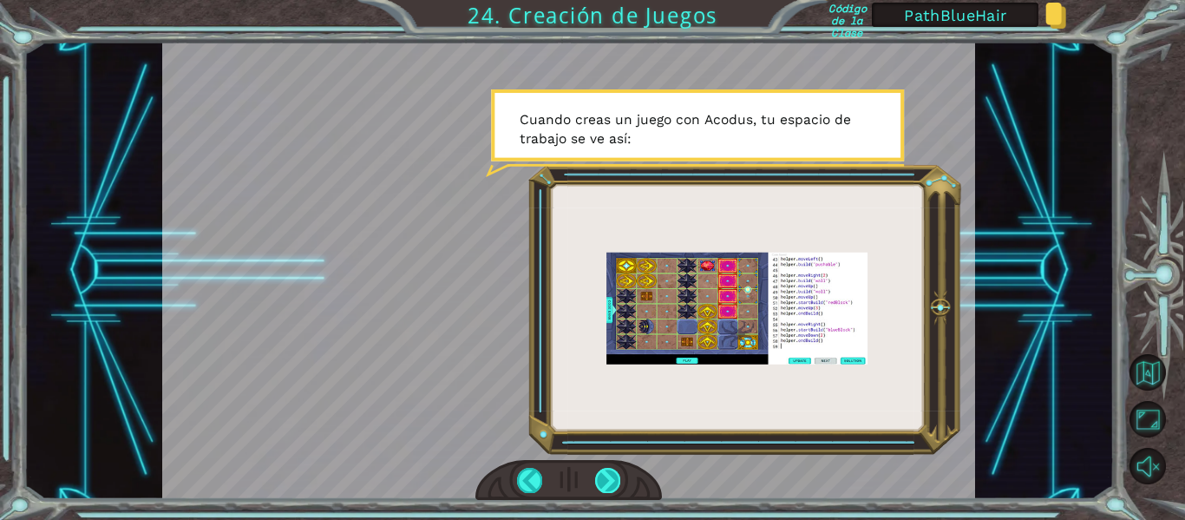
click at [599, 475] on div at bounding box center [607, 480] width 25 height 24
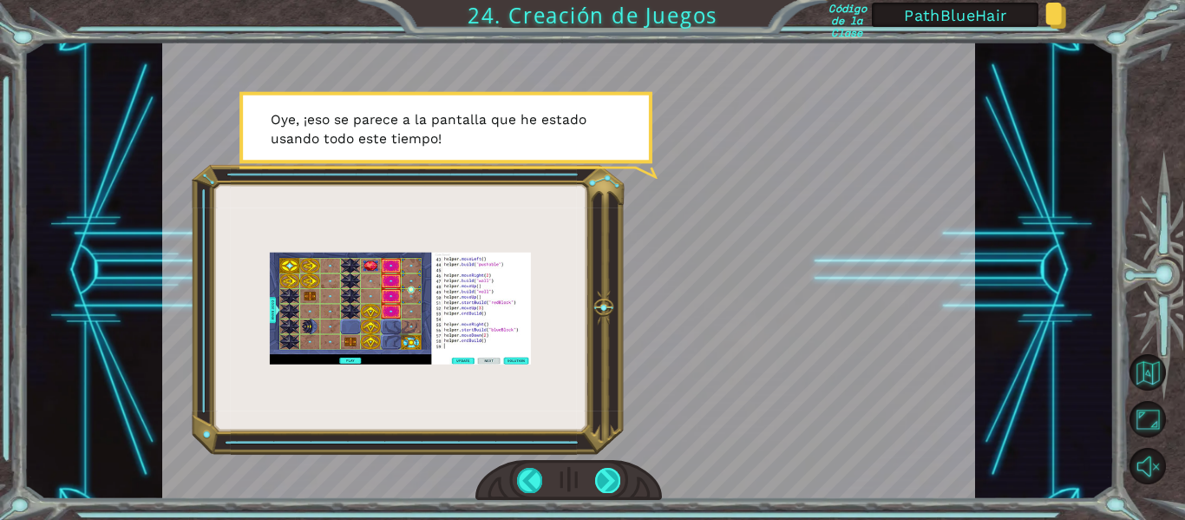
click at [599, 475] on div at bounding box center [607, 480] width 25 height 24
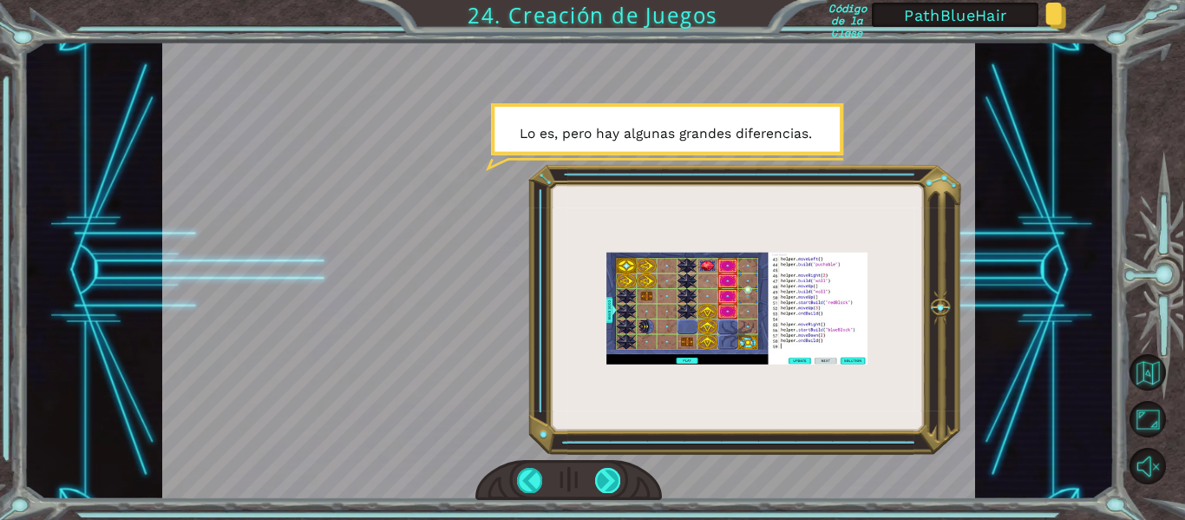
click at [599, 475] on div at bounding box center [607, 480] width 25 height 24
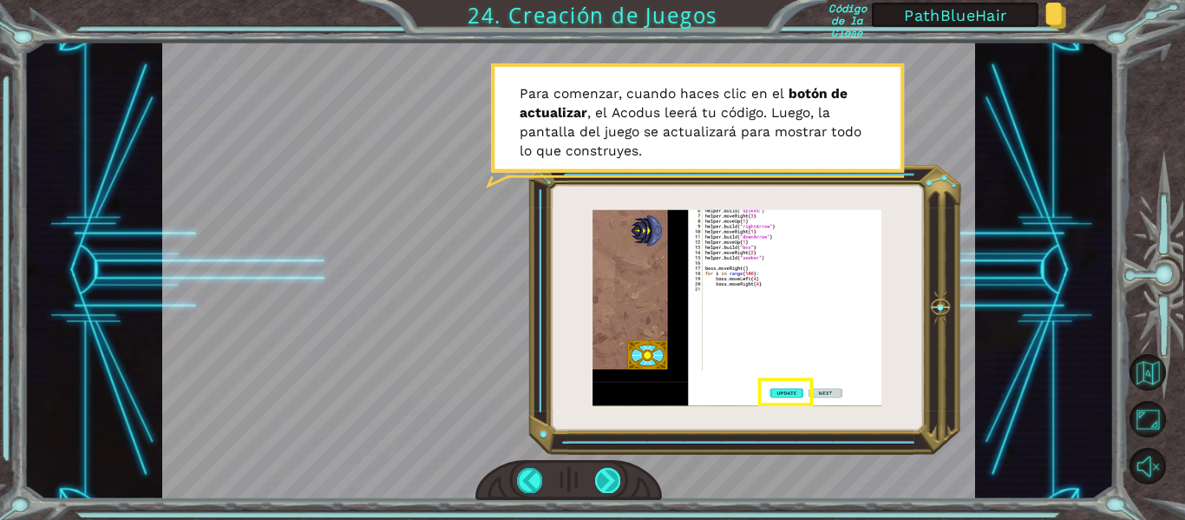
click at [599, 475] on div at bounding box center [607, 480] width 25 height 24
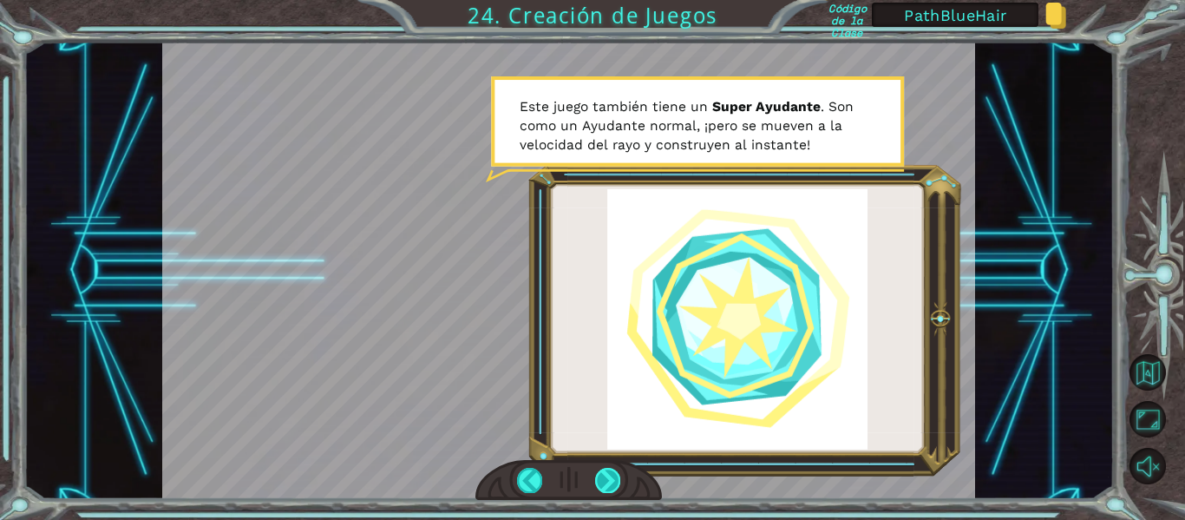
click at [599, 475] on div at bounding box center [607, 480] width 25 height 24
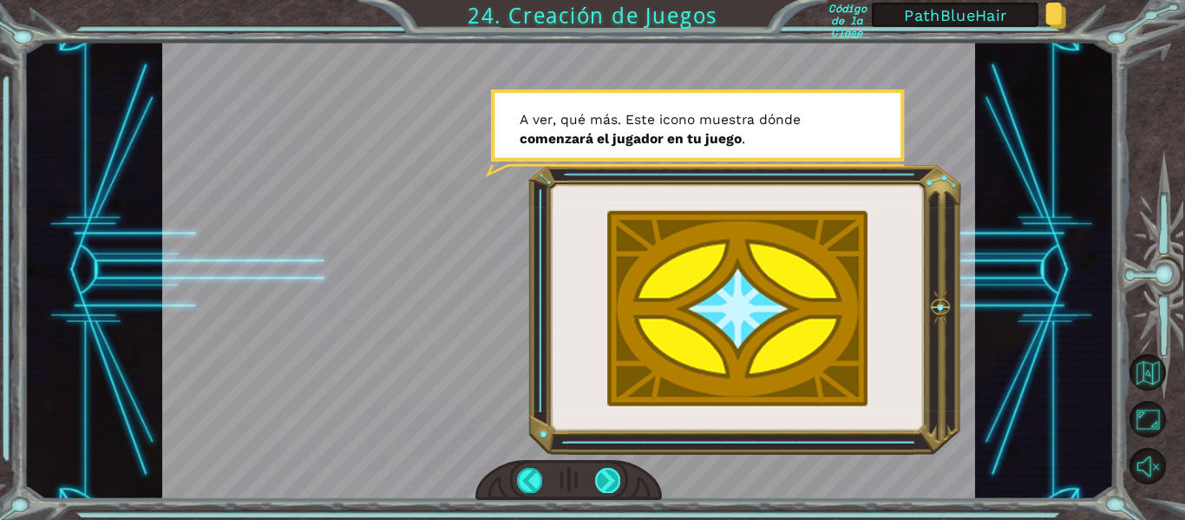
click at [599, 475] on div at bounding box center [607, 480] width 25 height 24
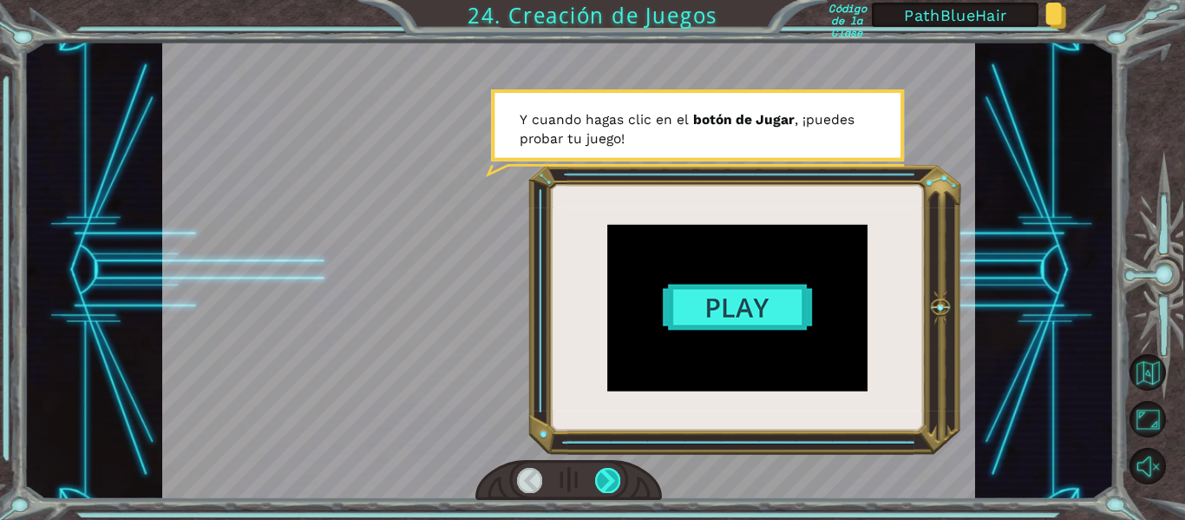
click at [599, 475] on div at bounding box center [607, 480] width 25 height 24
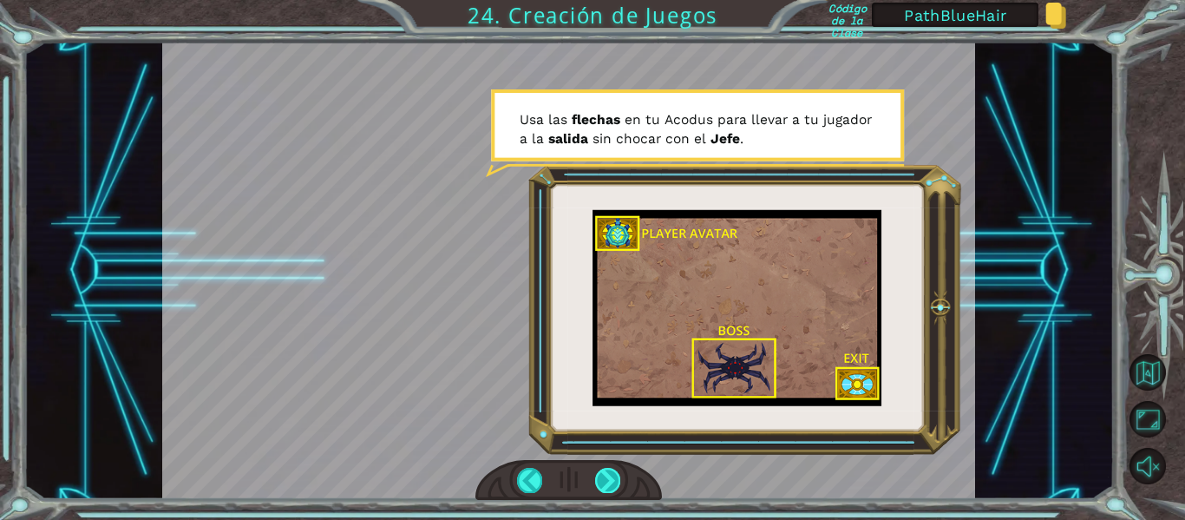
click at [599, 475] on div at bounding box center [607, 480] width 25 height 24
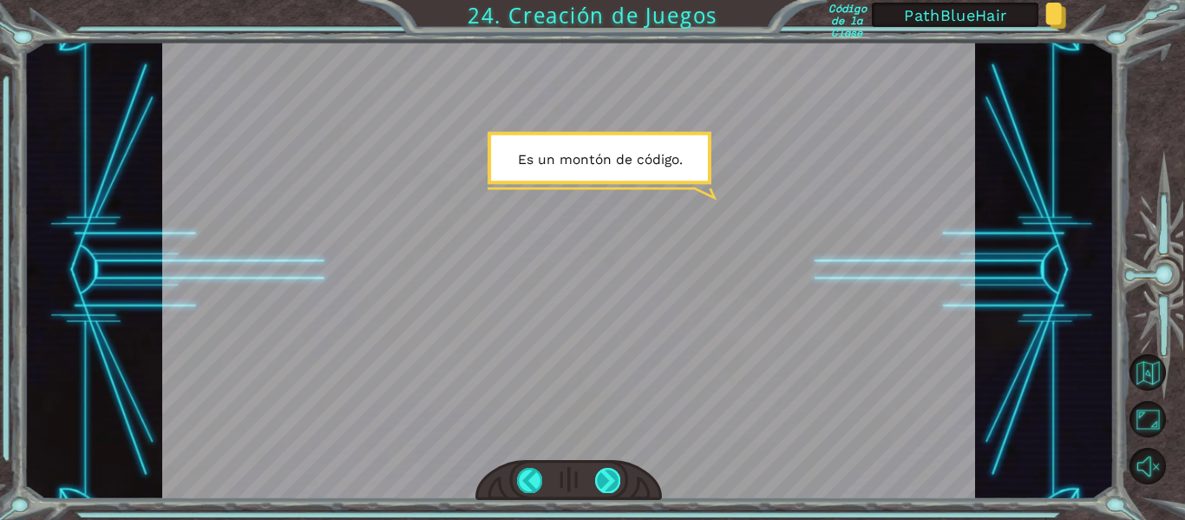
click at [599, 475] on div at bounding box center [607, 480] width 25 height 24
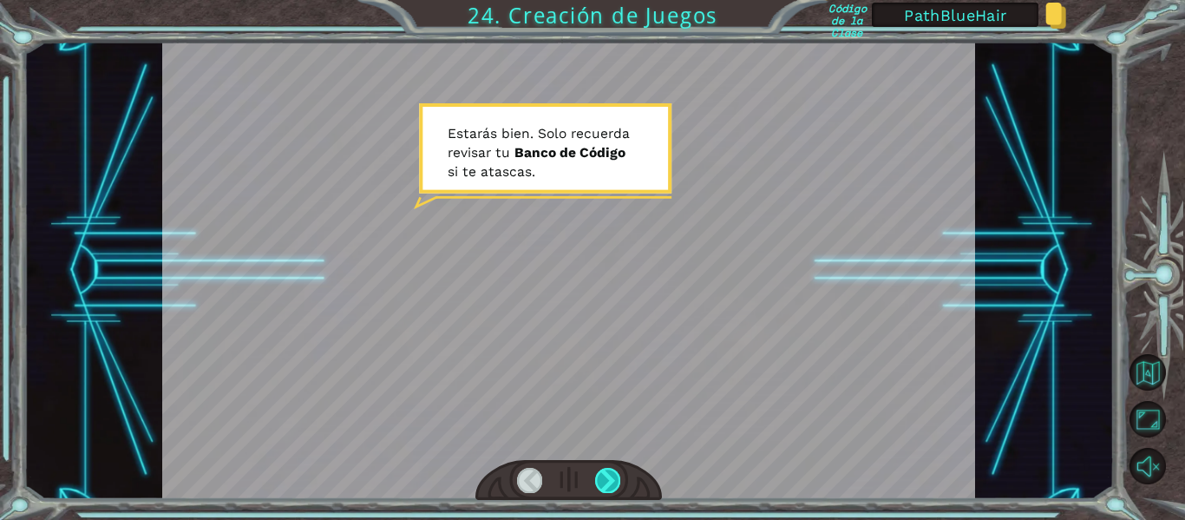
click at [599, 475] on div at bounding box center [607, 480] width 25 height 24
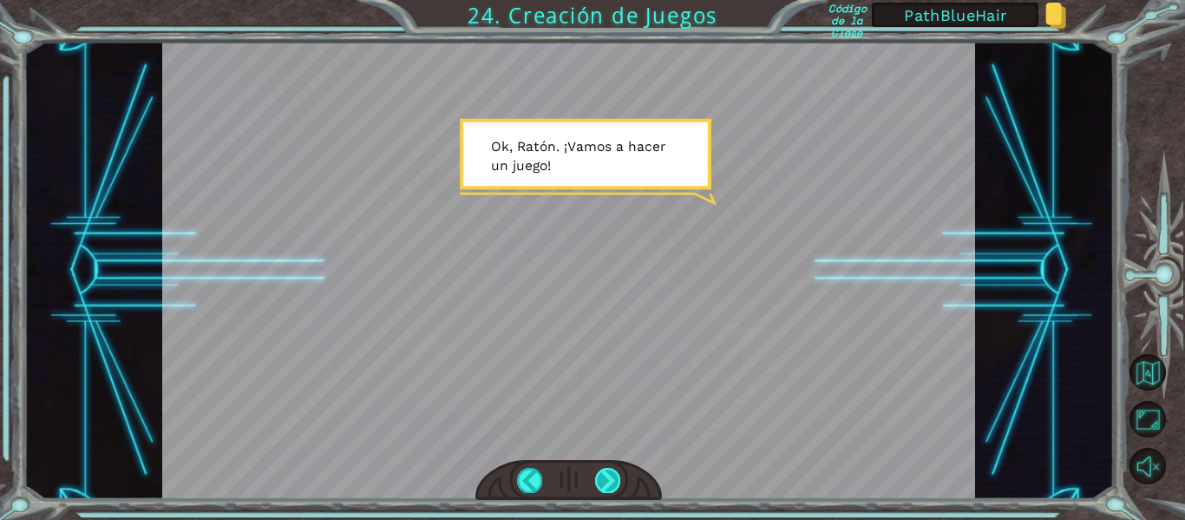
click at [599, 475] on div at bounding box center [607, 480] width 25 height 24
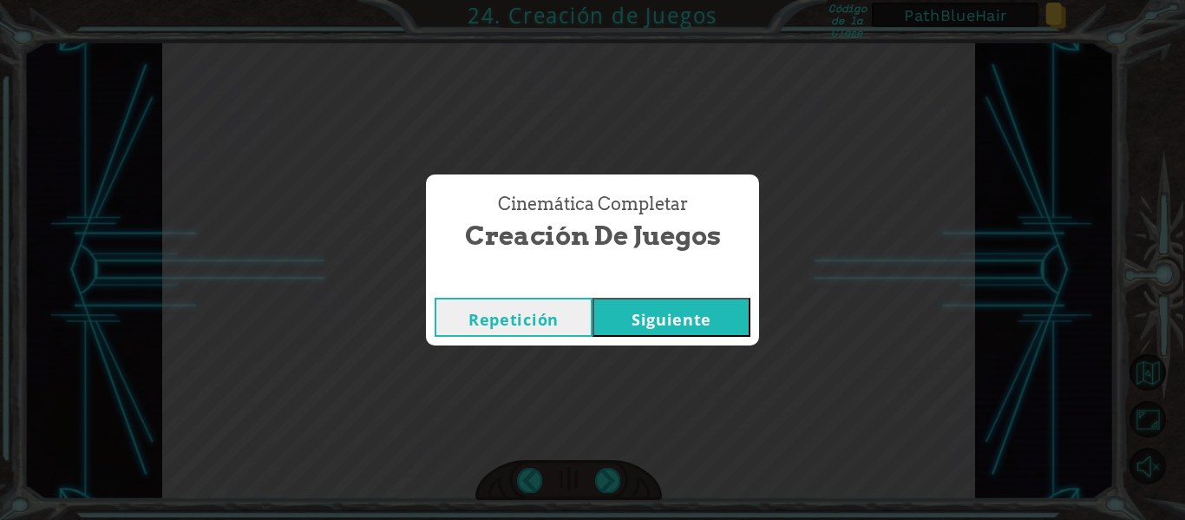
click at [685, 318] on button "Siguiente" at bounding box center [672, 317] width 158 height 39
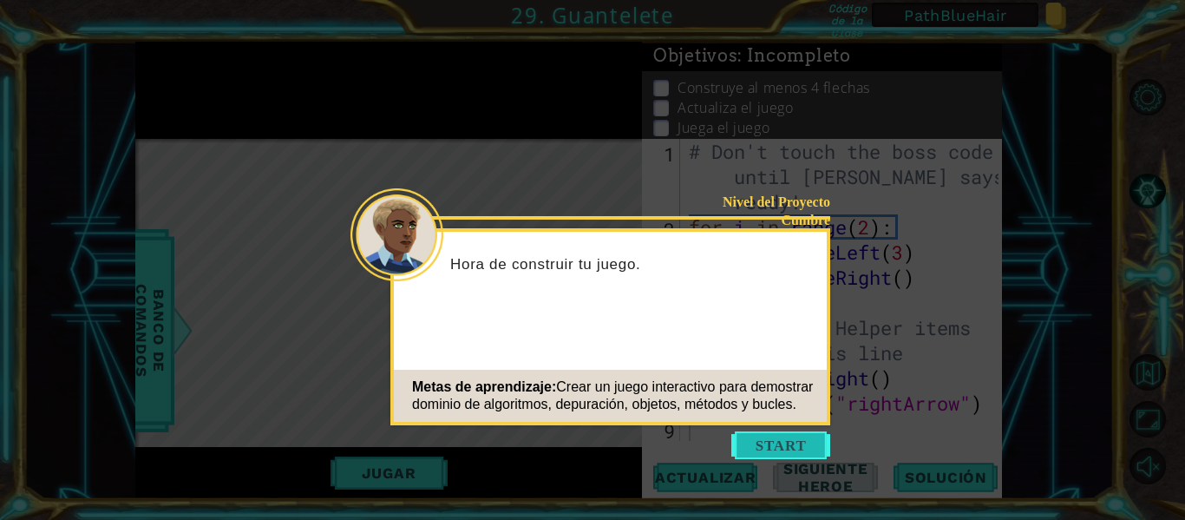
click at [765, 439] on button "Start" at bounding box center [780, 445] width 99 height 28
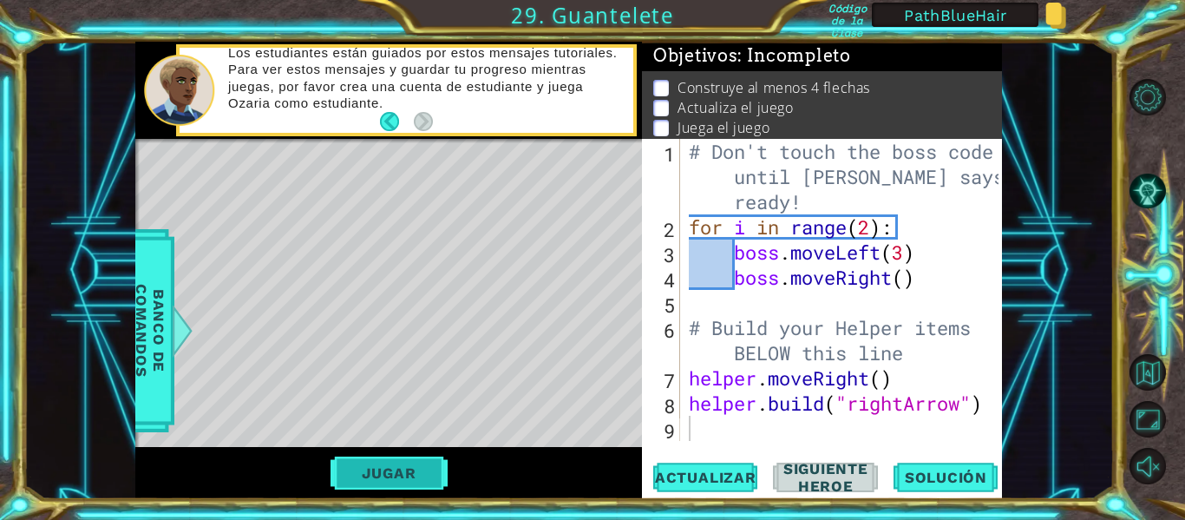
click at [400, 469] on button "Jugar" at bounding box center [389, 472] width 117 height 33
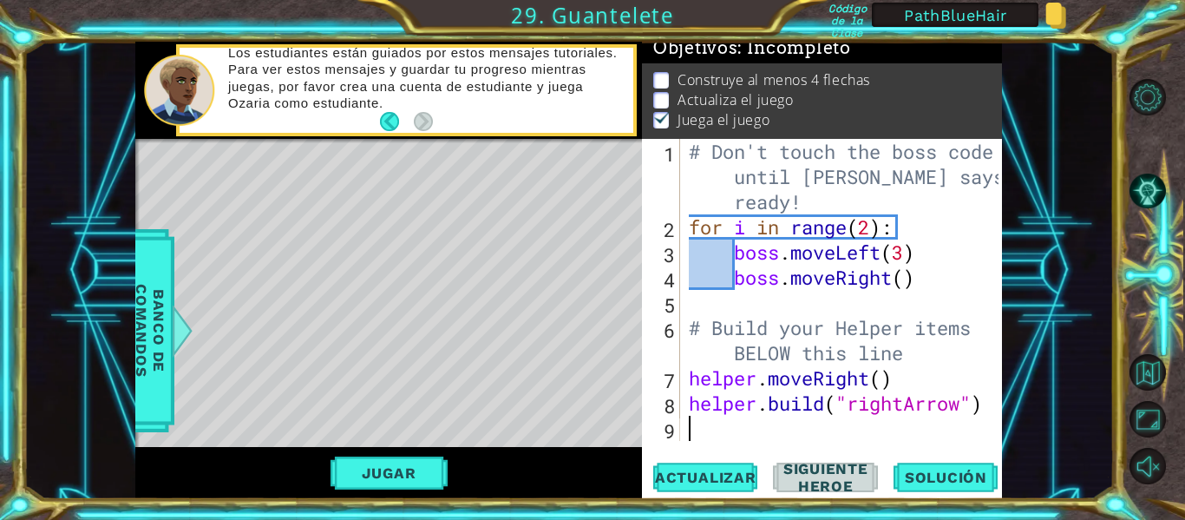
click at [756, 267] on div "# Don't touch the boss code until [PERSON_NAME] says you're ready! for i in ran…" at bounding box center [846, 340] width 322 height 403
type textarea "boss.moveRight()"
click at [566, 406] on div "Level Map" at bounding box center [536, 394] width 802 height 511
click at [310, 400] on div "Level Map" at bounding box center [536, 394] width 802 height 511
click at [399, 479] on button "Jugar" at bounding box center [389, 472] width 117 height 33
